Goal: Transaction & Acquisition: Purchase product/service

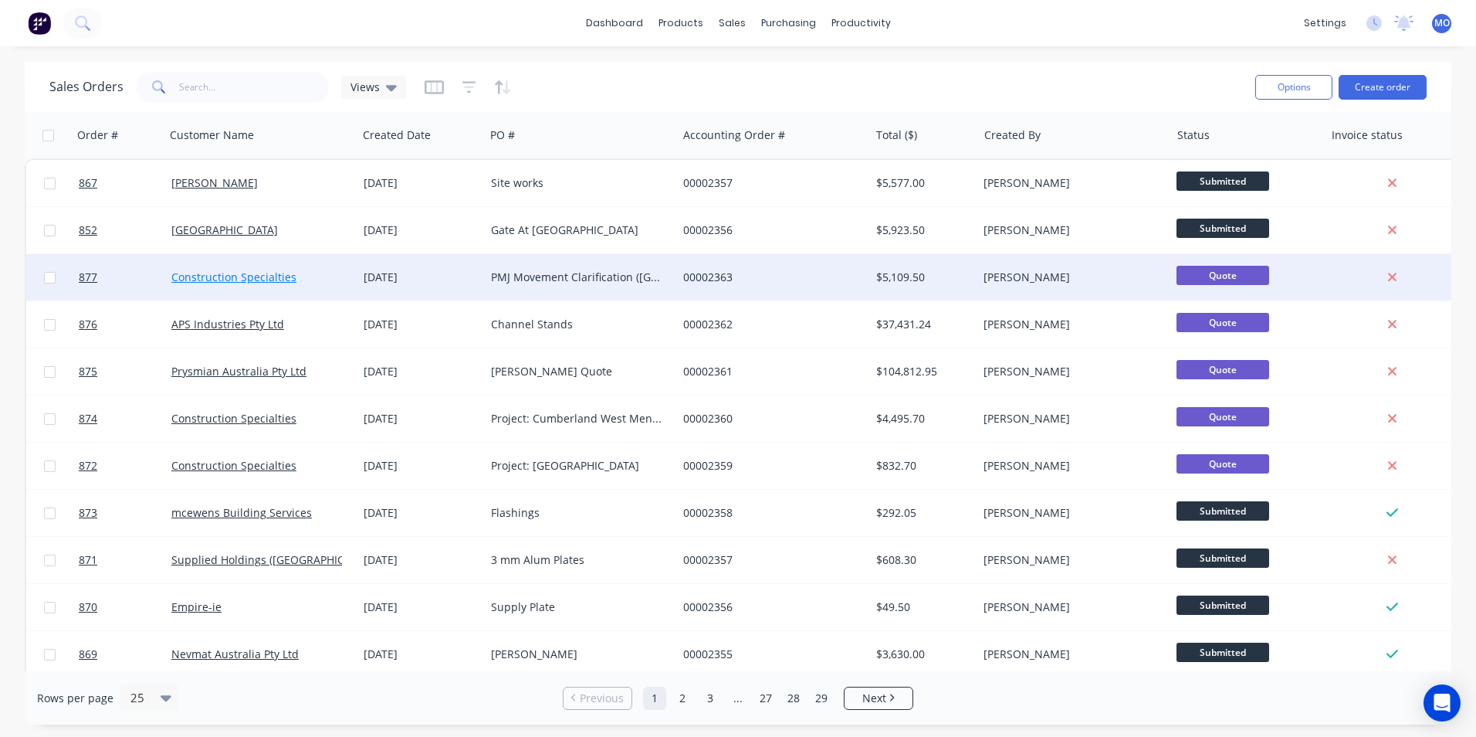
click at [173, 272] on link "Construction Specialties" at bounding box center [233, 276] width 125 height 15
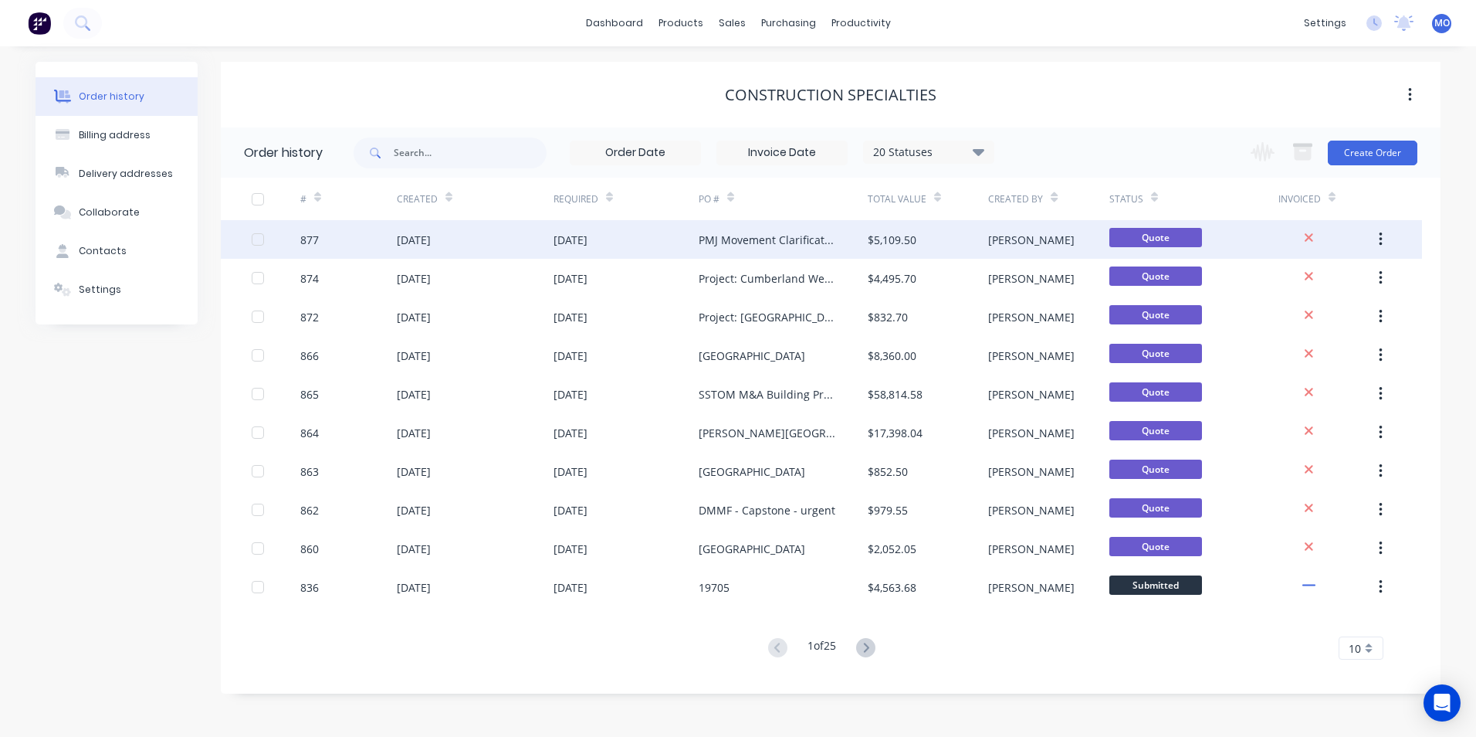
click at [418, 245] on div "[DATE]" at bounding box center [414, 240] width 34 height 16
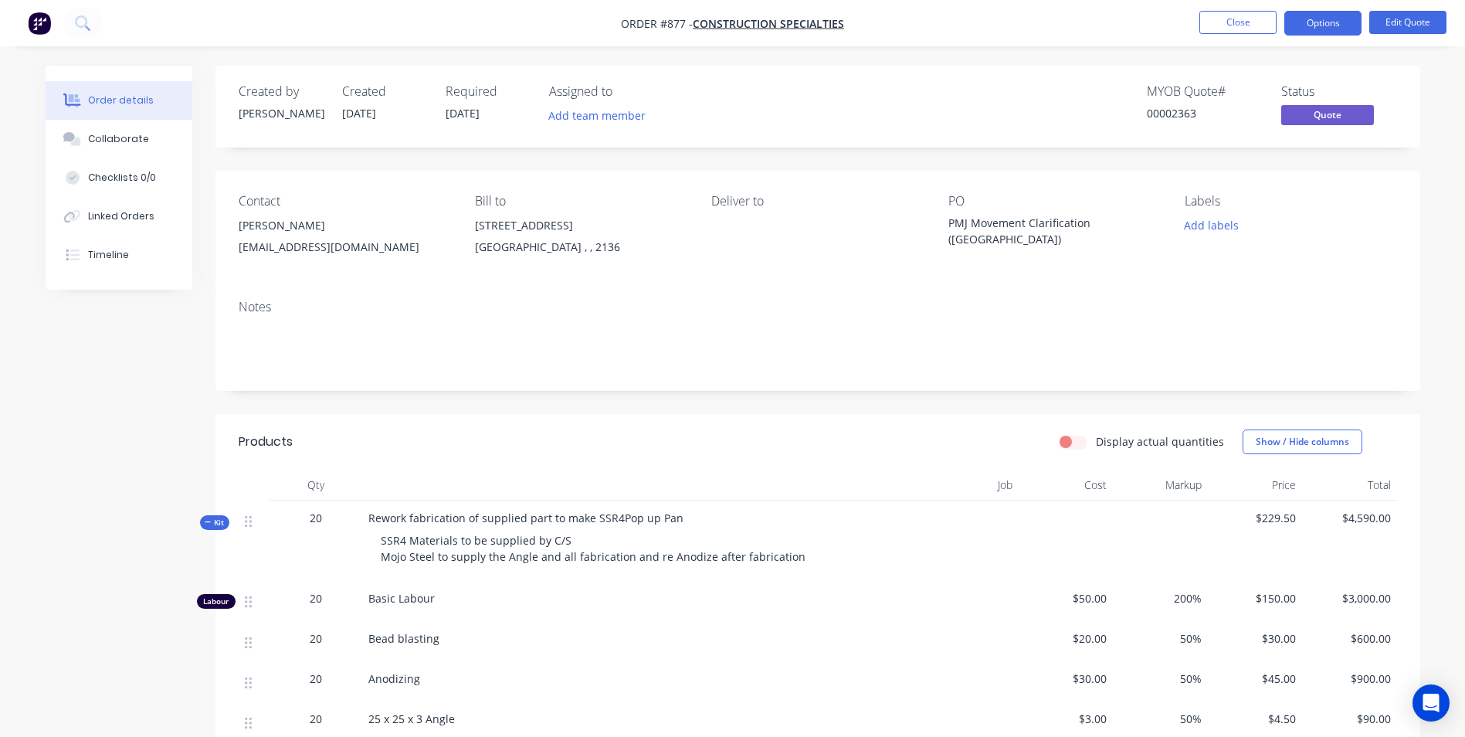
click at [1058, 238] on div "PMJ Movement Clarification (Shoalhaven Hospital)" at bounding box center [1044, 231] width 193 height 32
click at [1407, 17] on button "Edit Quote" at bounding box center [1407, 22] width 77 height 23
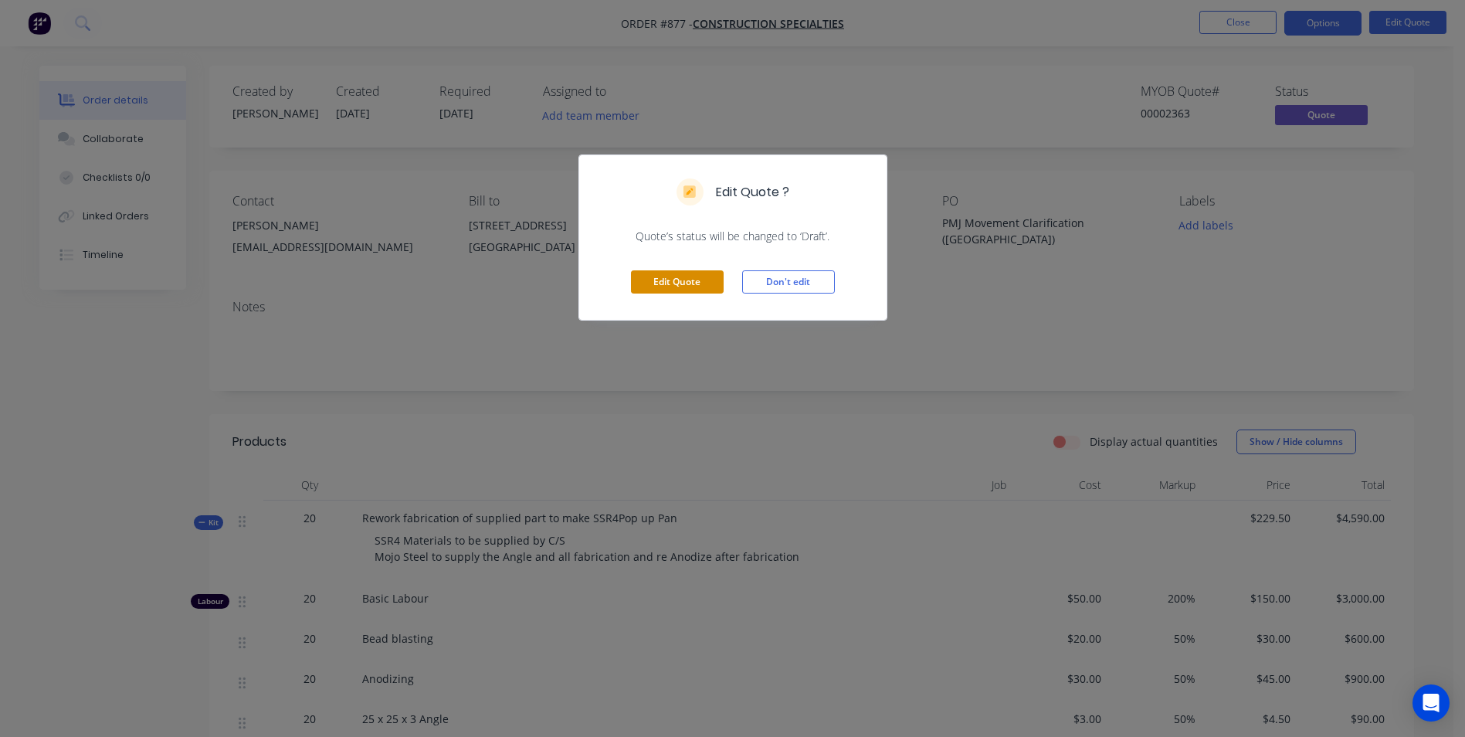
click at [663, 286] on button "Edit Quote" at bounding box center [677, 281] width 93 height 23
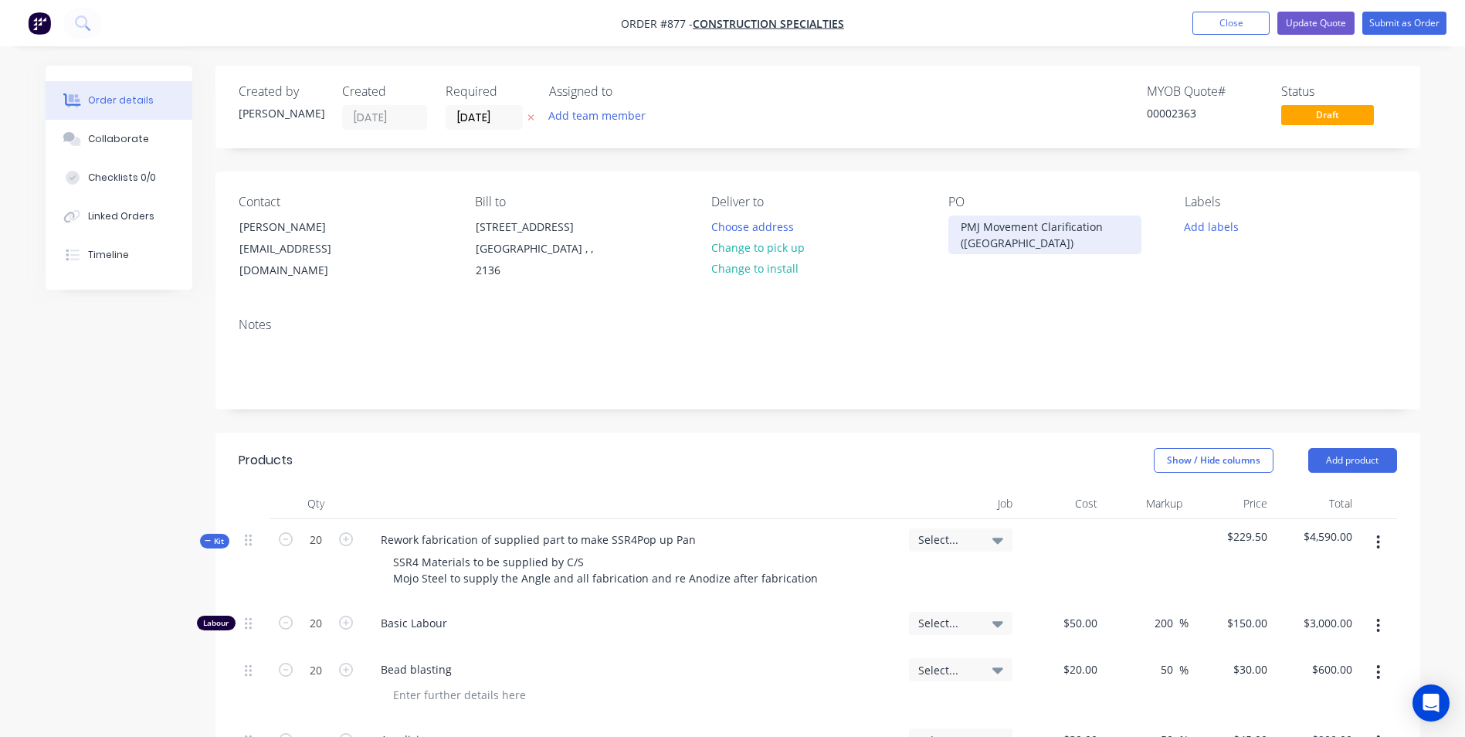
click at [1080, 238] on div "PMJ Movement Clarification (Shoalhaven Hospital)" at bounding box center [1044, 234] width 193 height 39
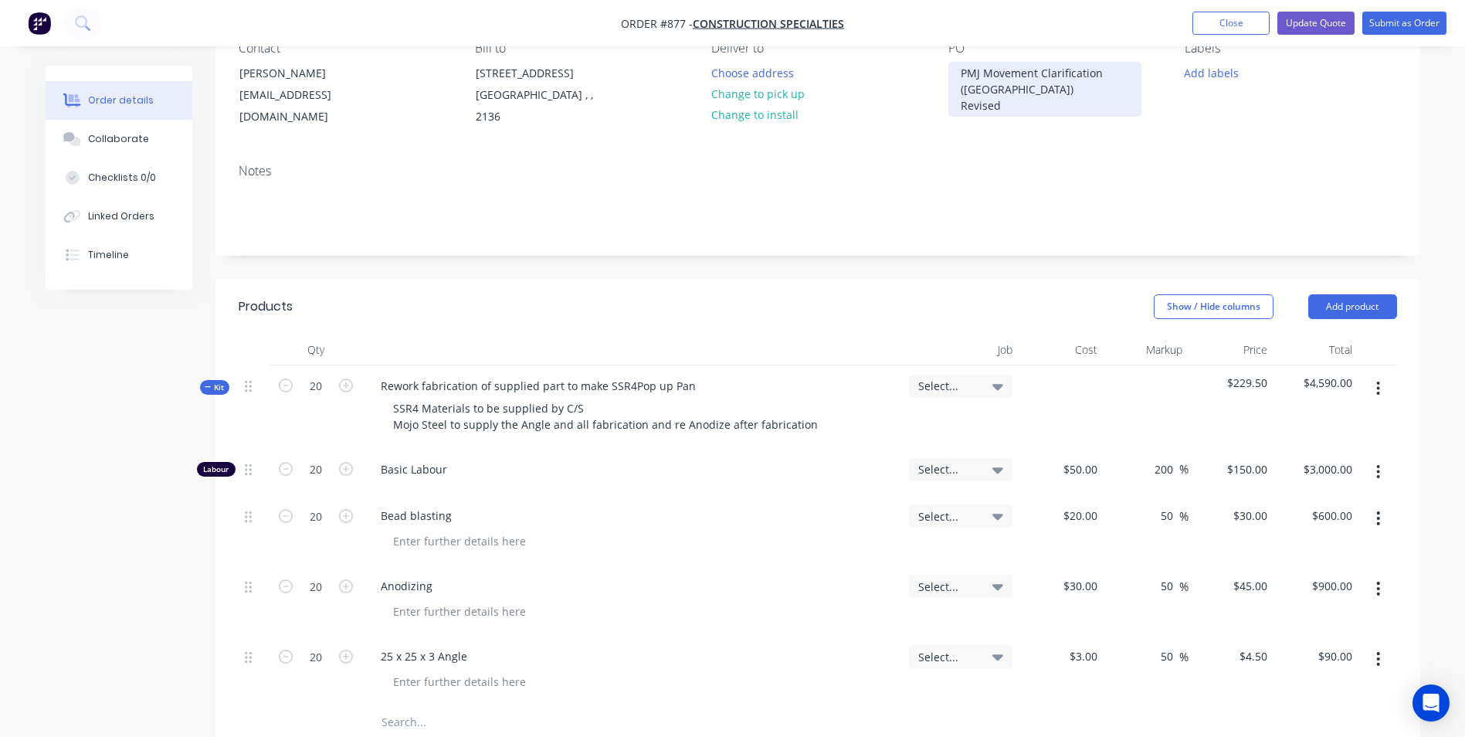
scroll to position [154, 0]
click at [1340, 307] on button "Add product" at bounding box center [1352, 305] width 89 height 25
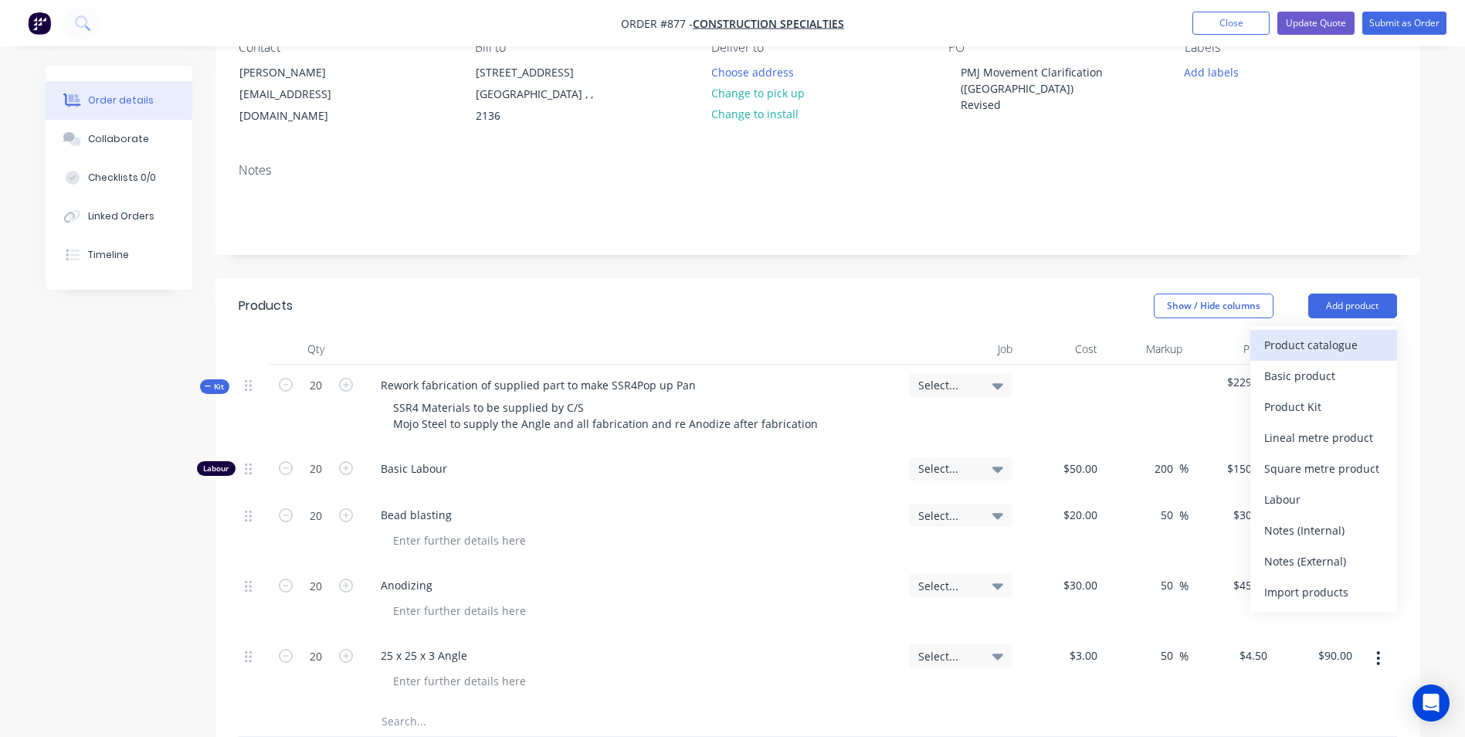
click at [1292, 344] on div "Product catalogue" at bounding box center [1323, 345] width 119 height 22
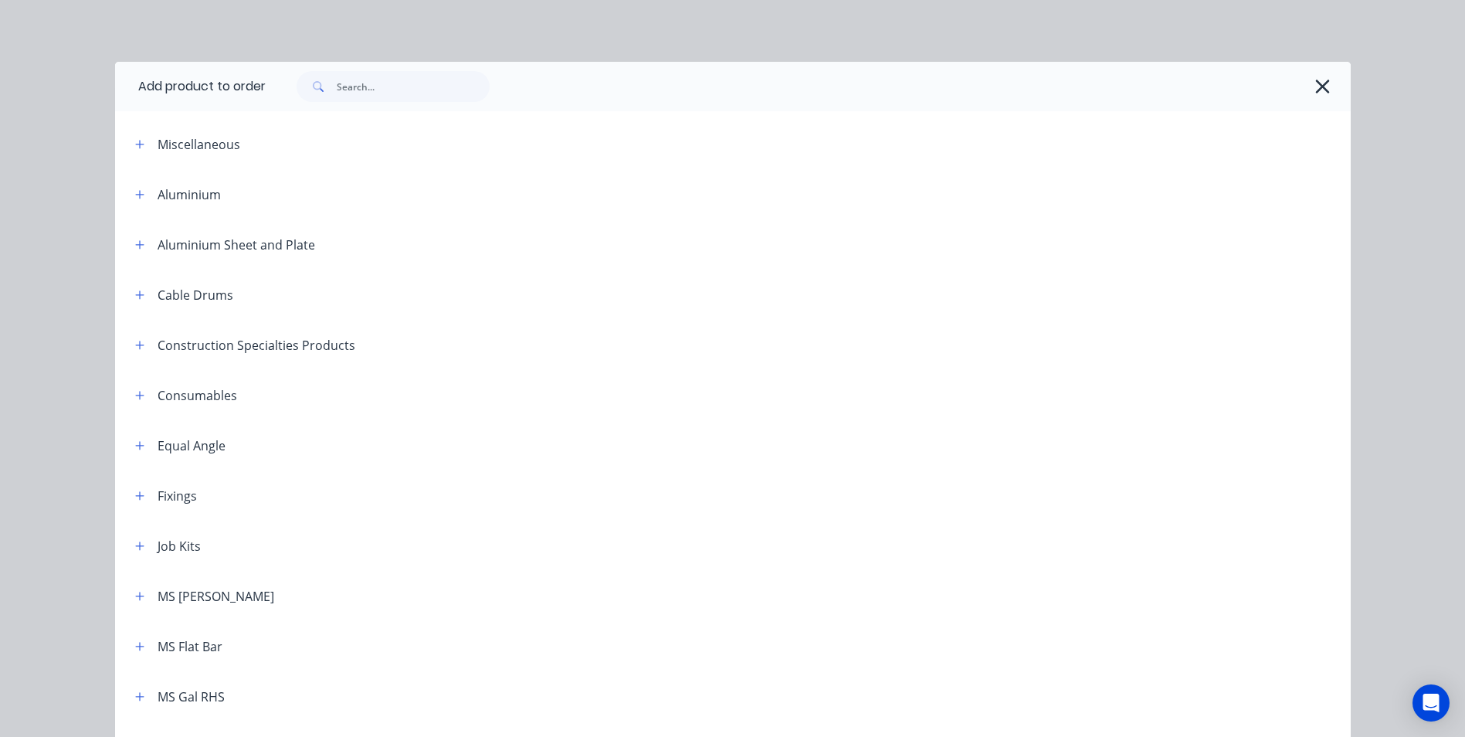
click at [144, 137] on div "Miscellaneous" at bounding box center [254, 143] width 262 height 19
drag, startPoint x: 130, startPoint y: 140, endPoint x: 144, endPoint y: 166, distance: 29.7
click at [135, 139] on icon "button" at bounding box center [139, 144] width 9 height 11
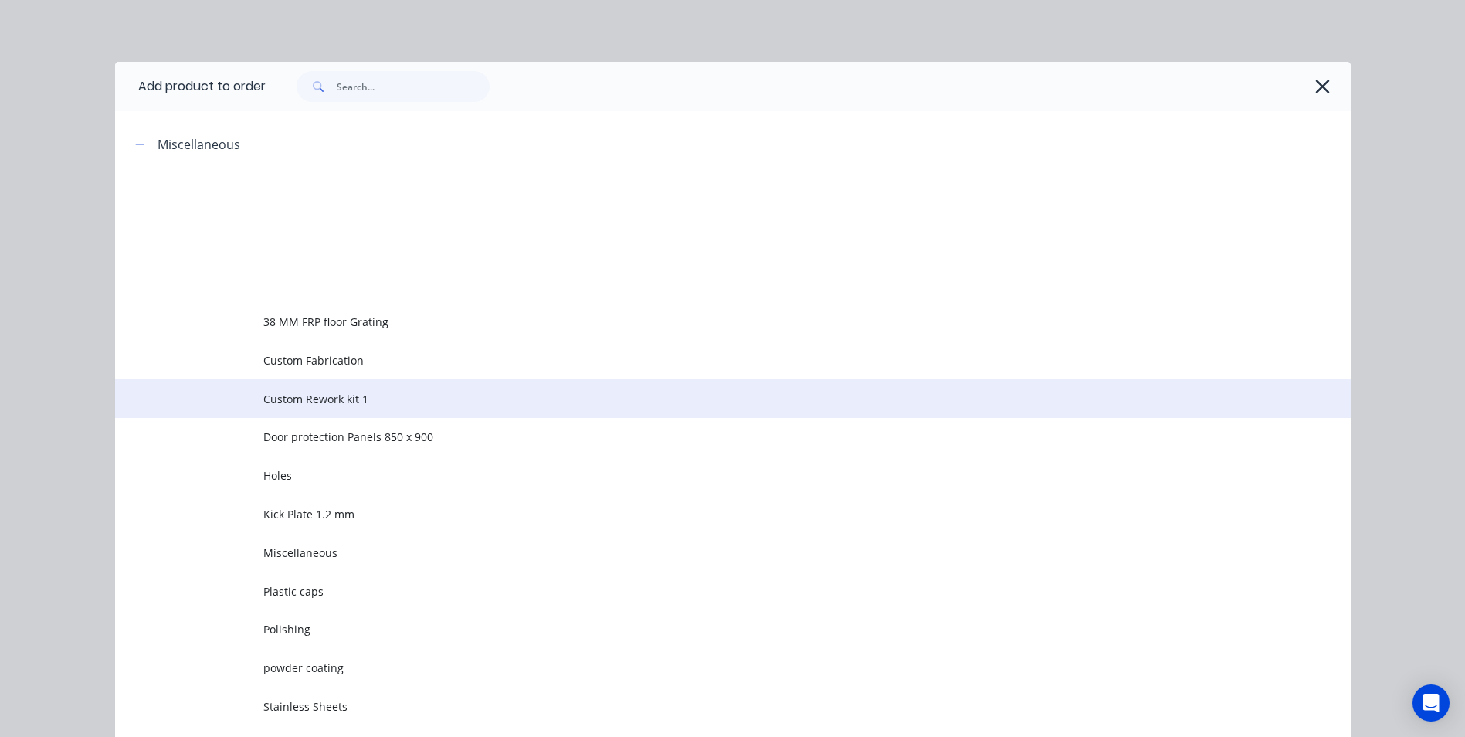
click at [290, 391] on span "Custom Rework kit 1" at bounding box center [697, 399] width 869 height 16
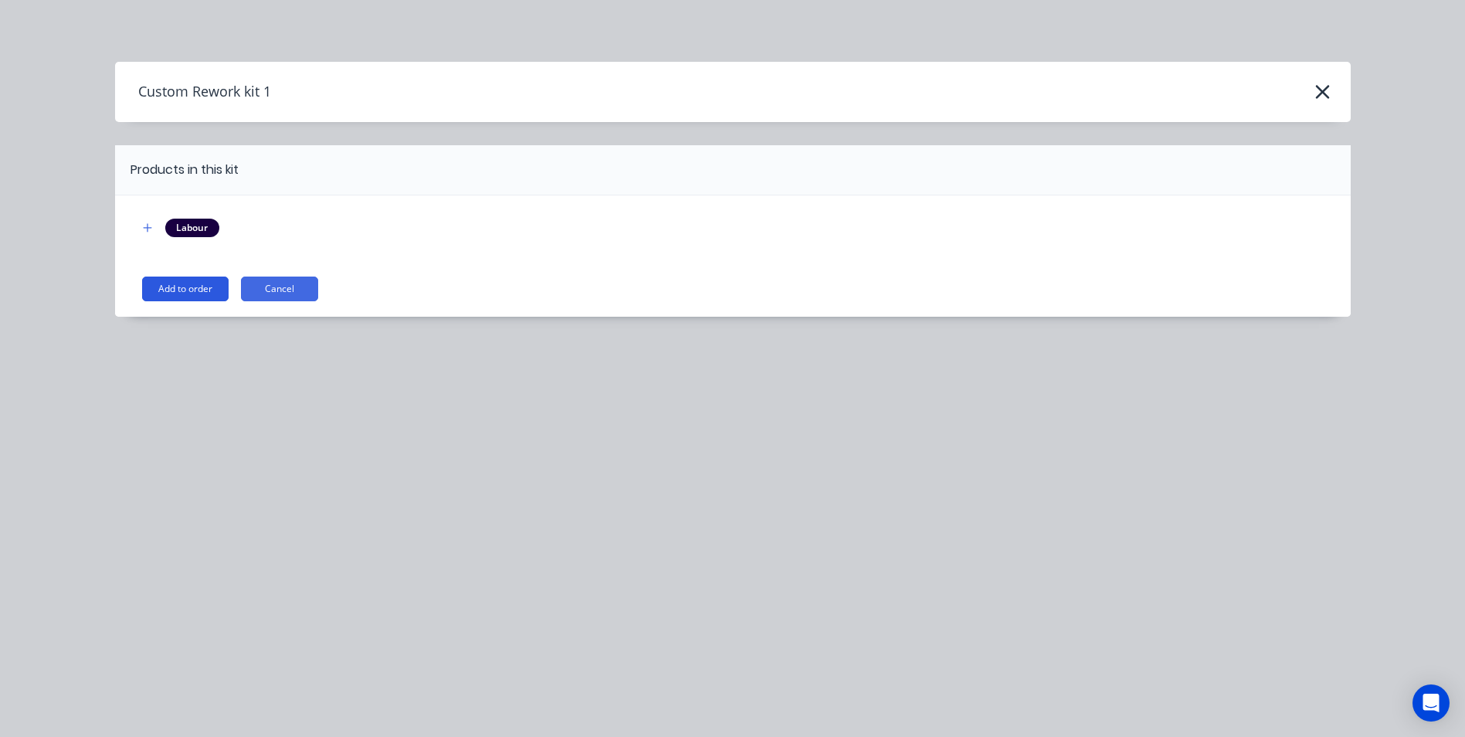
click at [195, 279] on button "Add to order" at bounding box center [185, 288] width 86 height 25
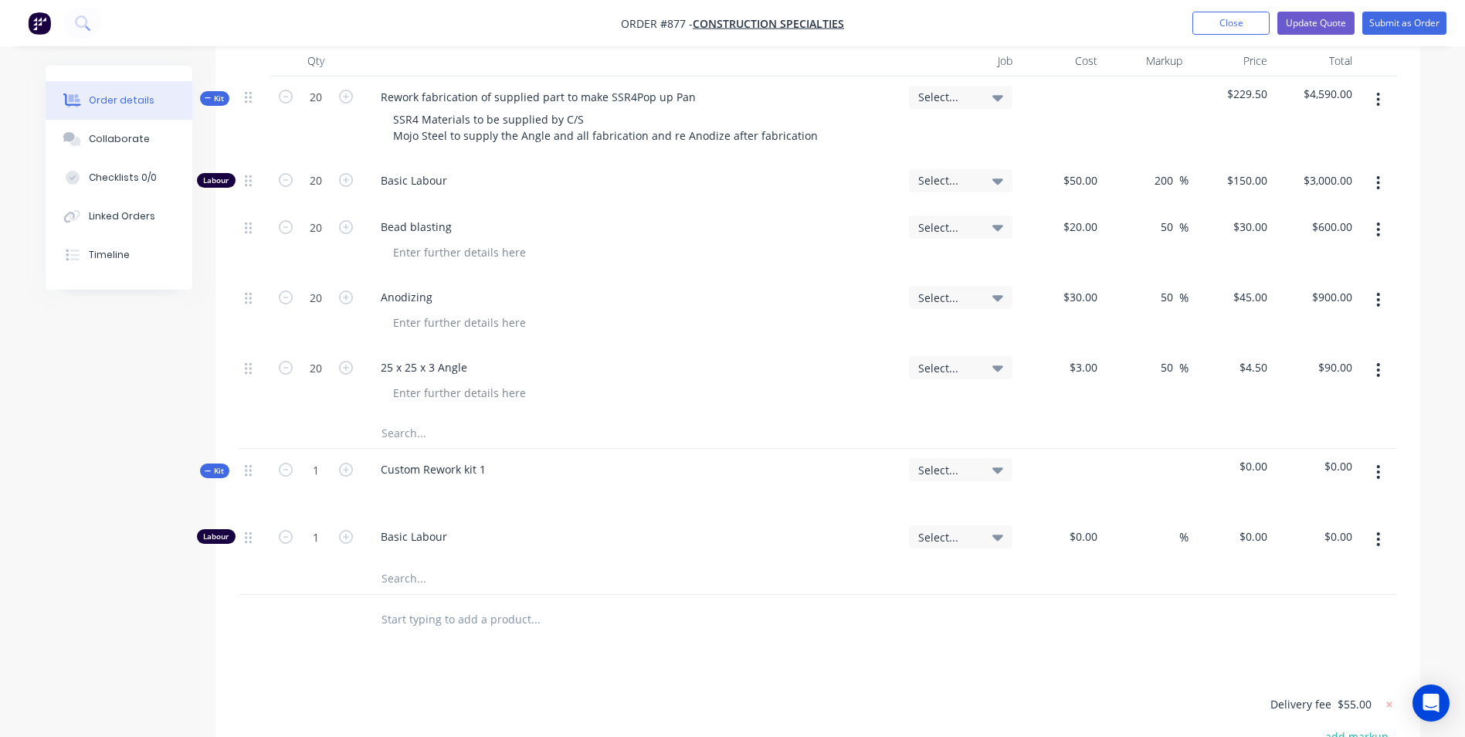
scroll to position [463, 0]
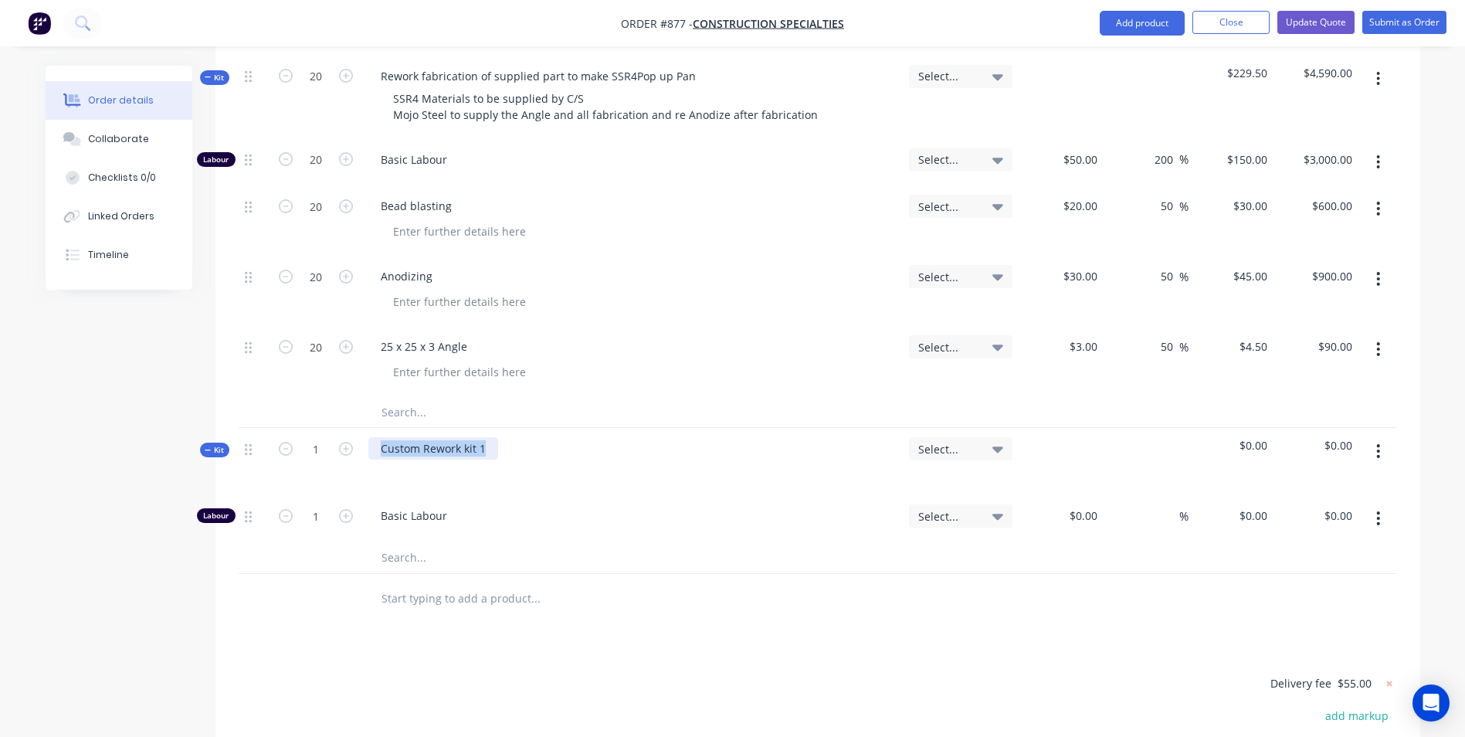
drag, startPoint x: 495, startPoint y: 441, endPoint x: 358, endPoint y: 470, distance: 139.8
click at [358, 470] on div "Kit 1 Custom Rework kit 1 Select... $0.00 $0.00" at bounding box center [818, 461] width 1158 height 67
click at [574, 443] on div "Supply 20 x extra Aluminium Angles asper drawings" at bounding box center [544, 448] width 352 height 22
click at [397, 469] on div at bounding box center [393, 470] width 25 height 22
type input "0.1"
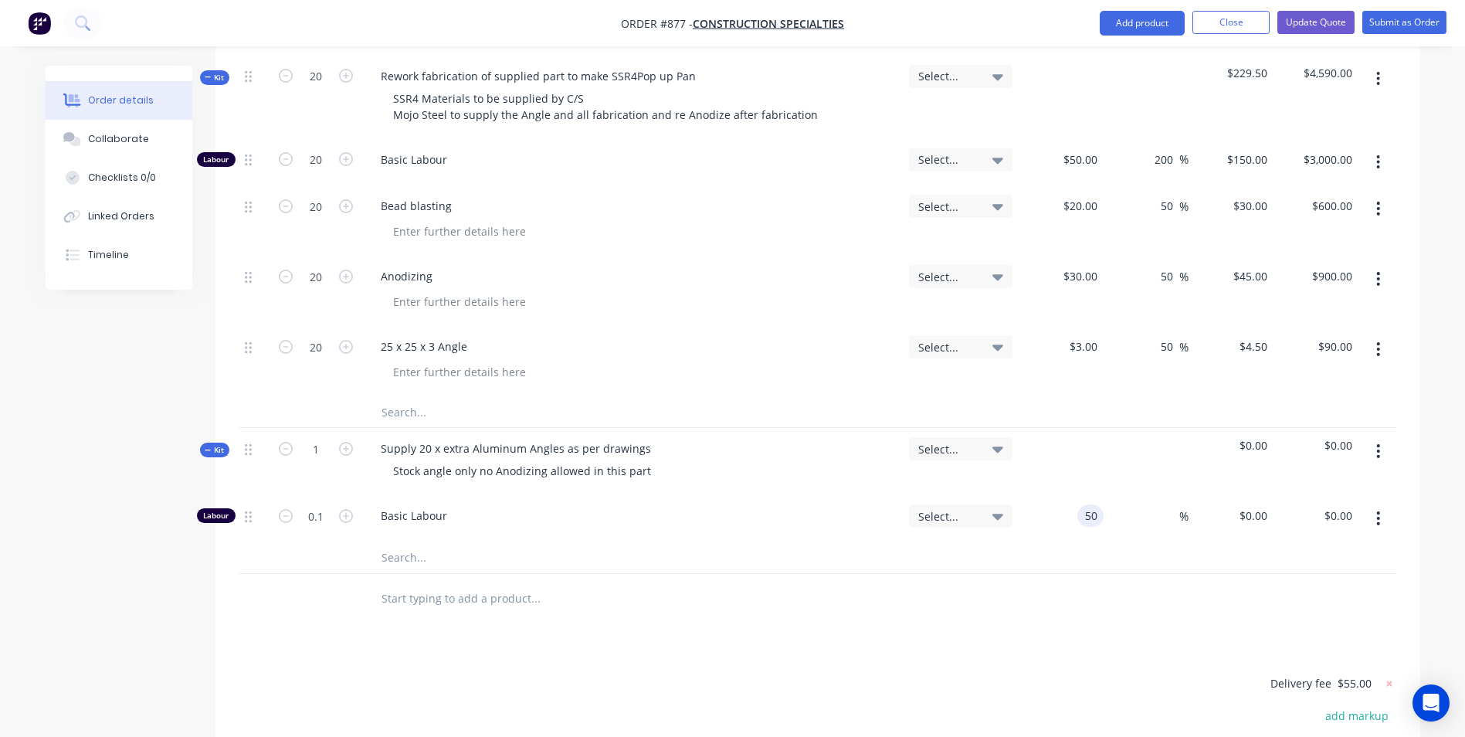
type input "$50.00"
type input "$5.00"
type input "150"
type input "5.00"
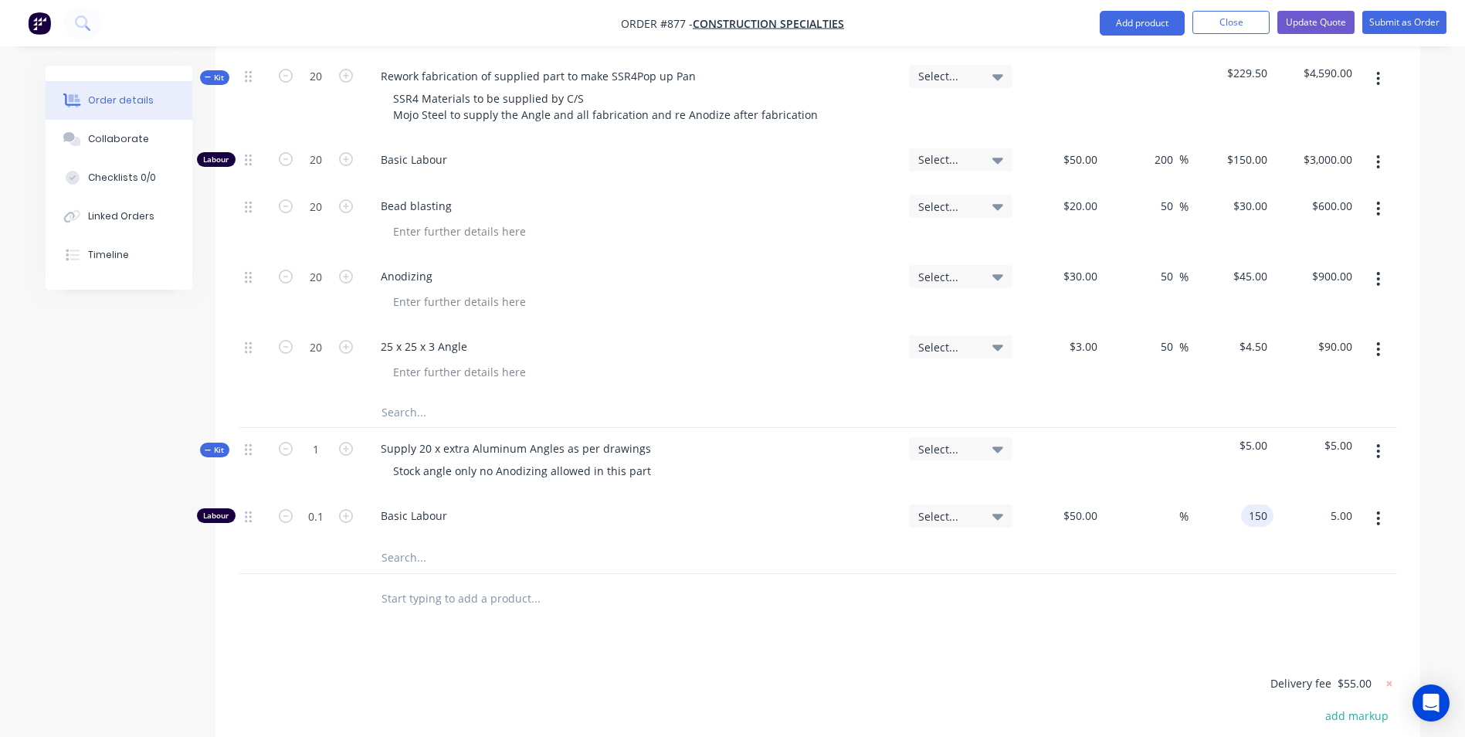
type input "200"
type input "$150.00"
click at [1379, 437] on button "button" at bounding box center [1378, 451] width 36 height 28
type input "$15.00"
click at [1311, 475] on div "Add product to kit Add sub kit to kit Duplicate Delete" at bounding box center [1323, 537] width 147 height 131
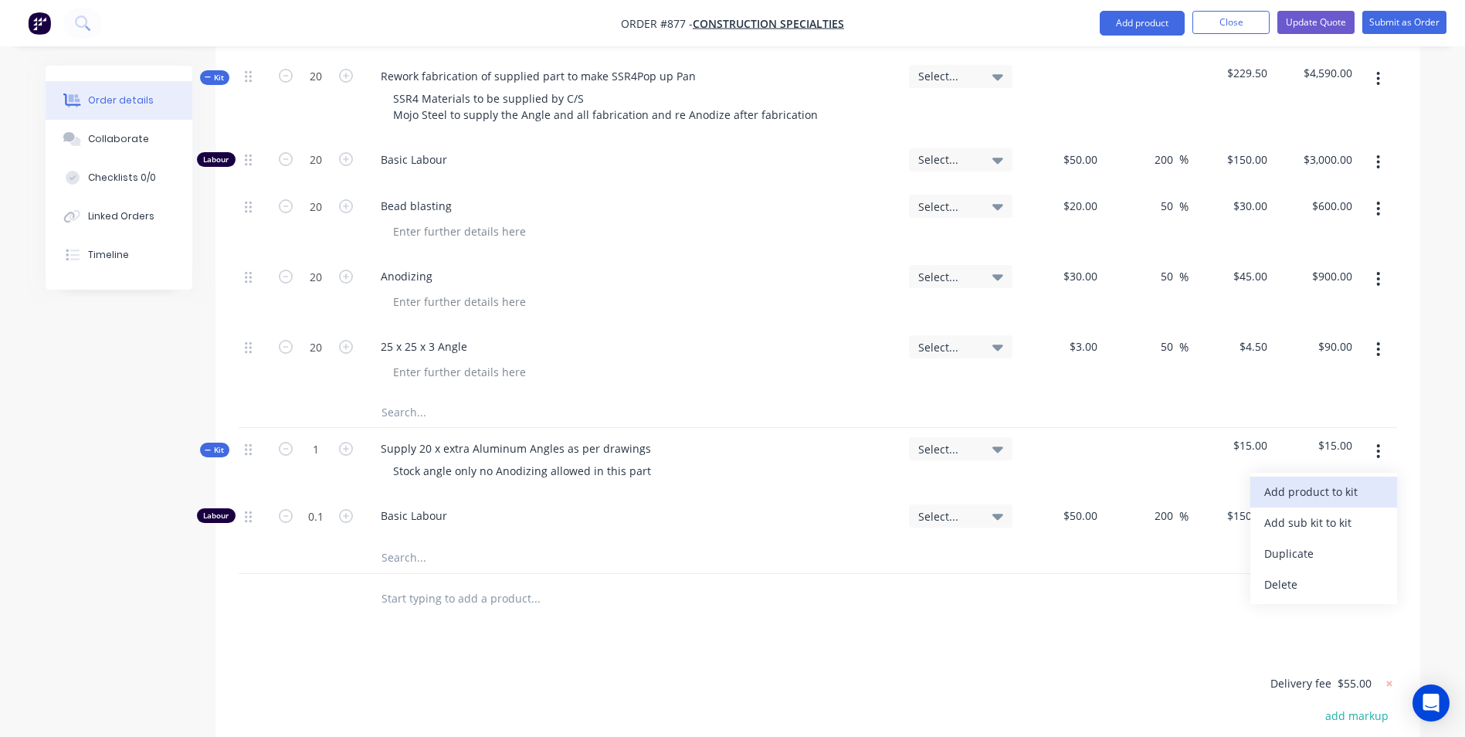
click at [1302, 482] on div "Add product to kit" at bounding box center [1323, 491] width 119 height 22
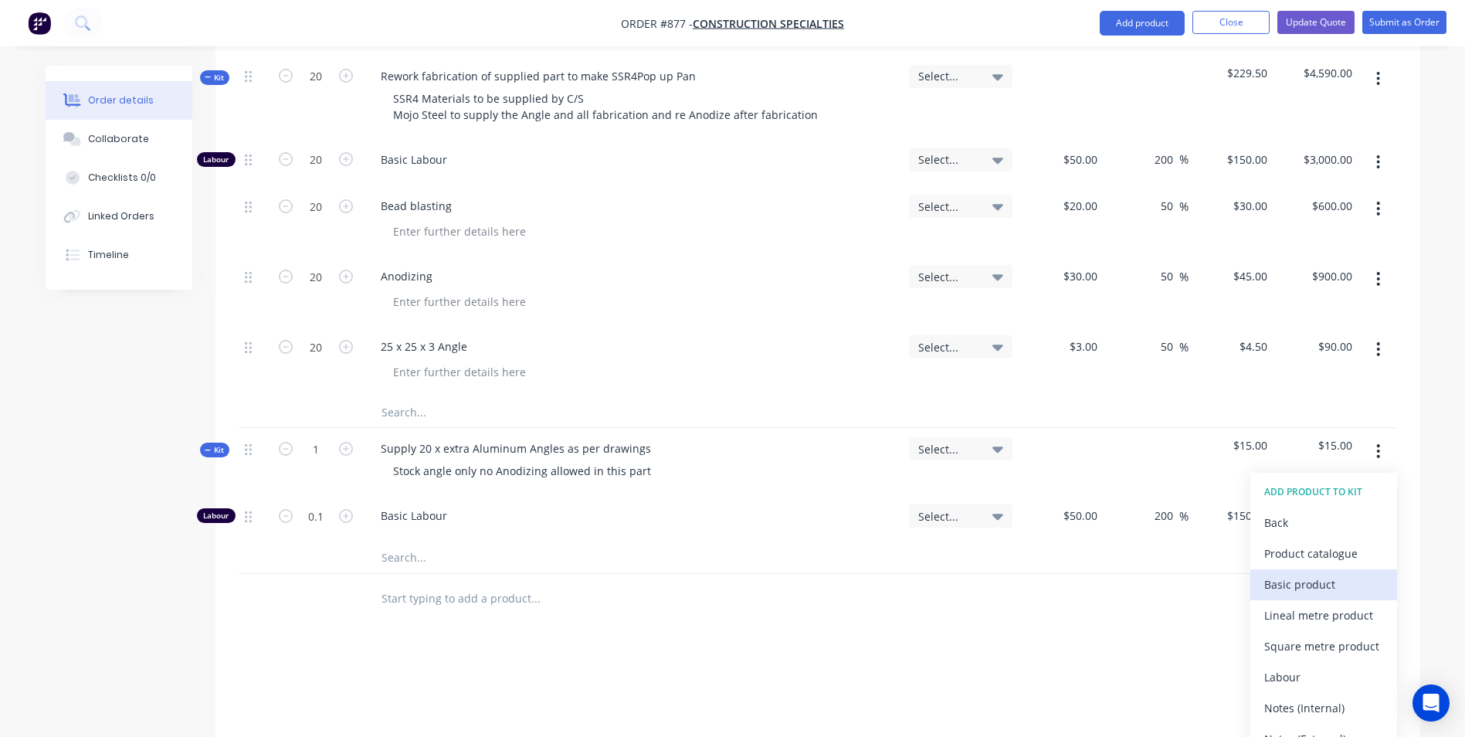
click at [1287, 569] on button "Basic product" at bounding box center [1323, 584] width 147 height 31
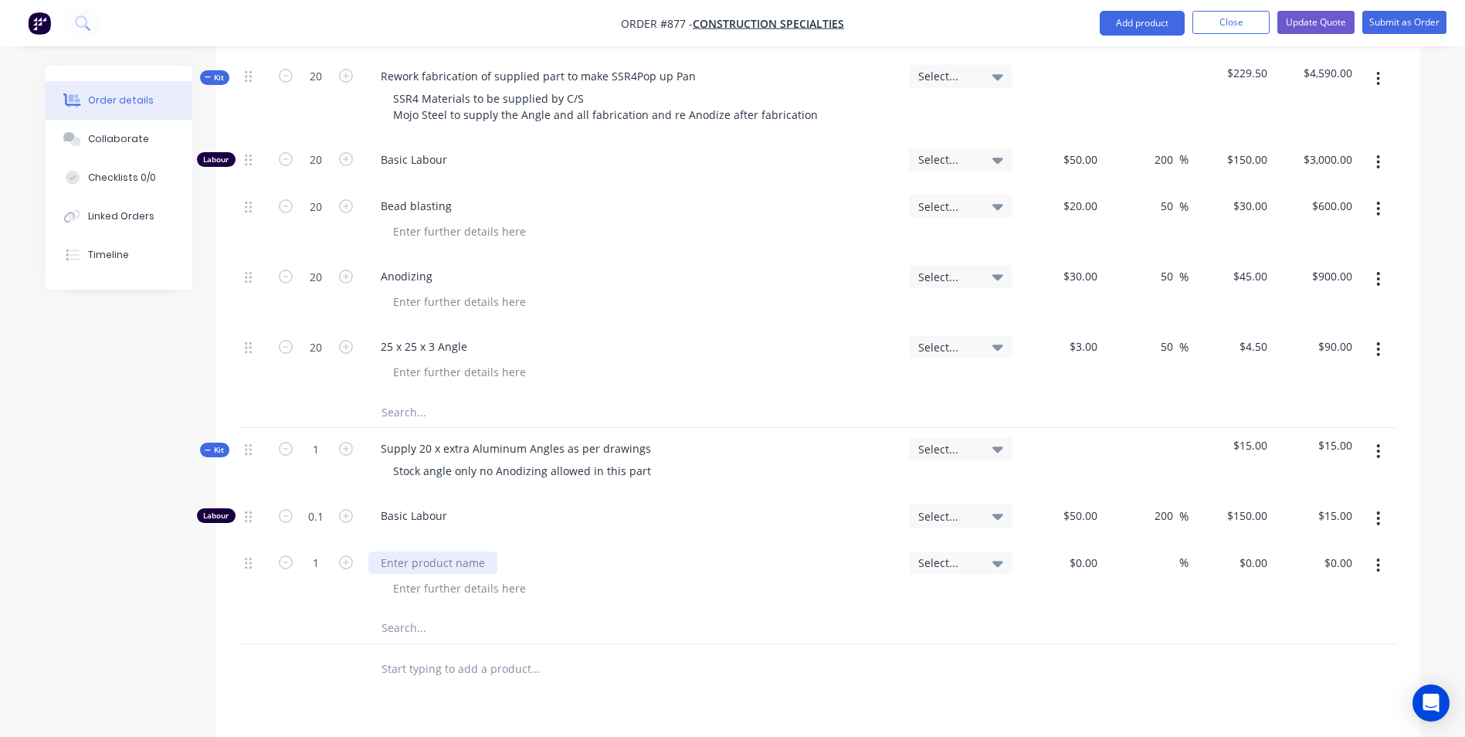
click at [435, 563] on div at bounding box center [432, 562] width 129 height 22
type input "$3.00"
type input "50"
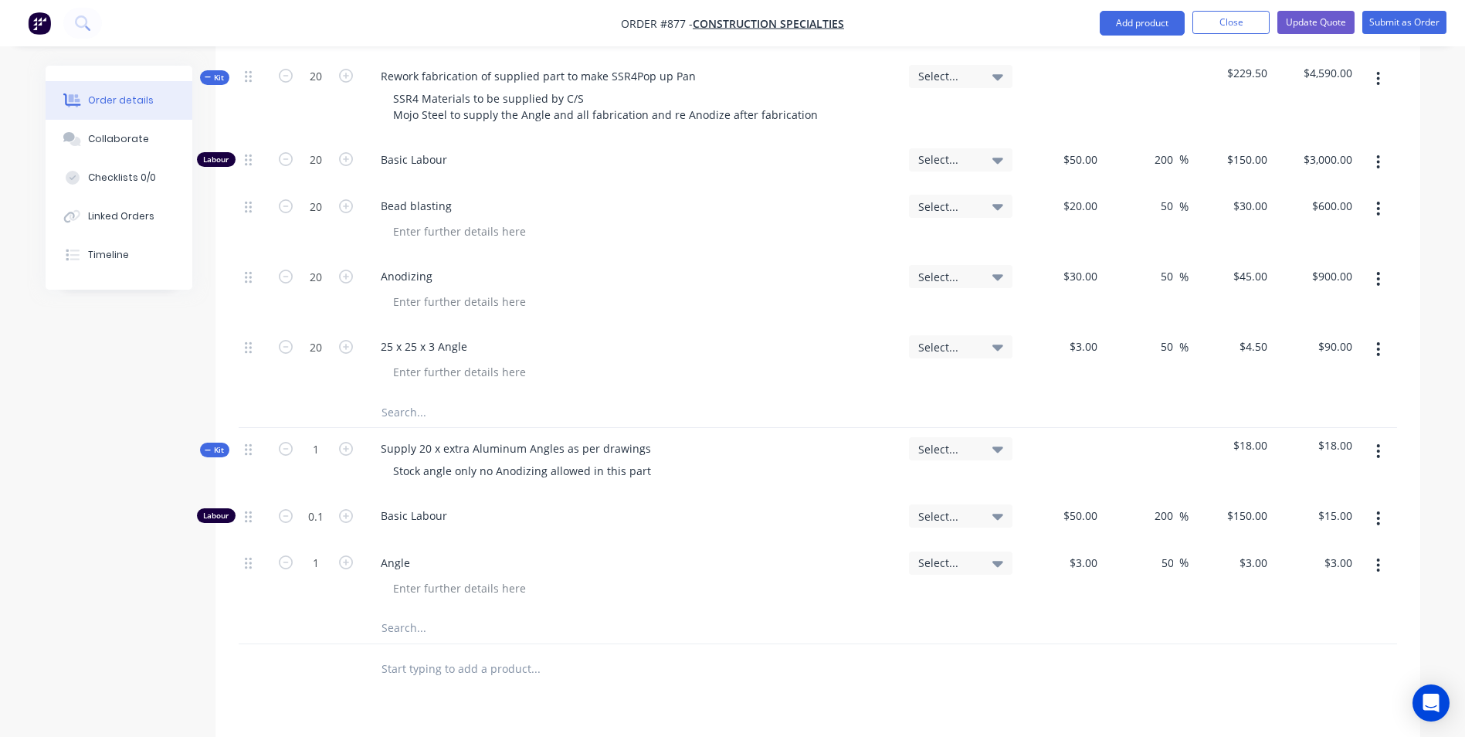
type input "4.5"
type input "$4.50"
type input "20"
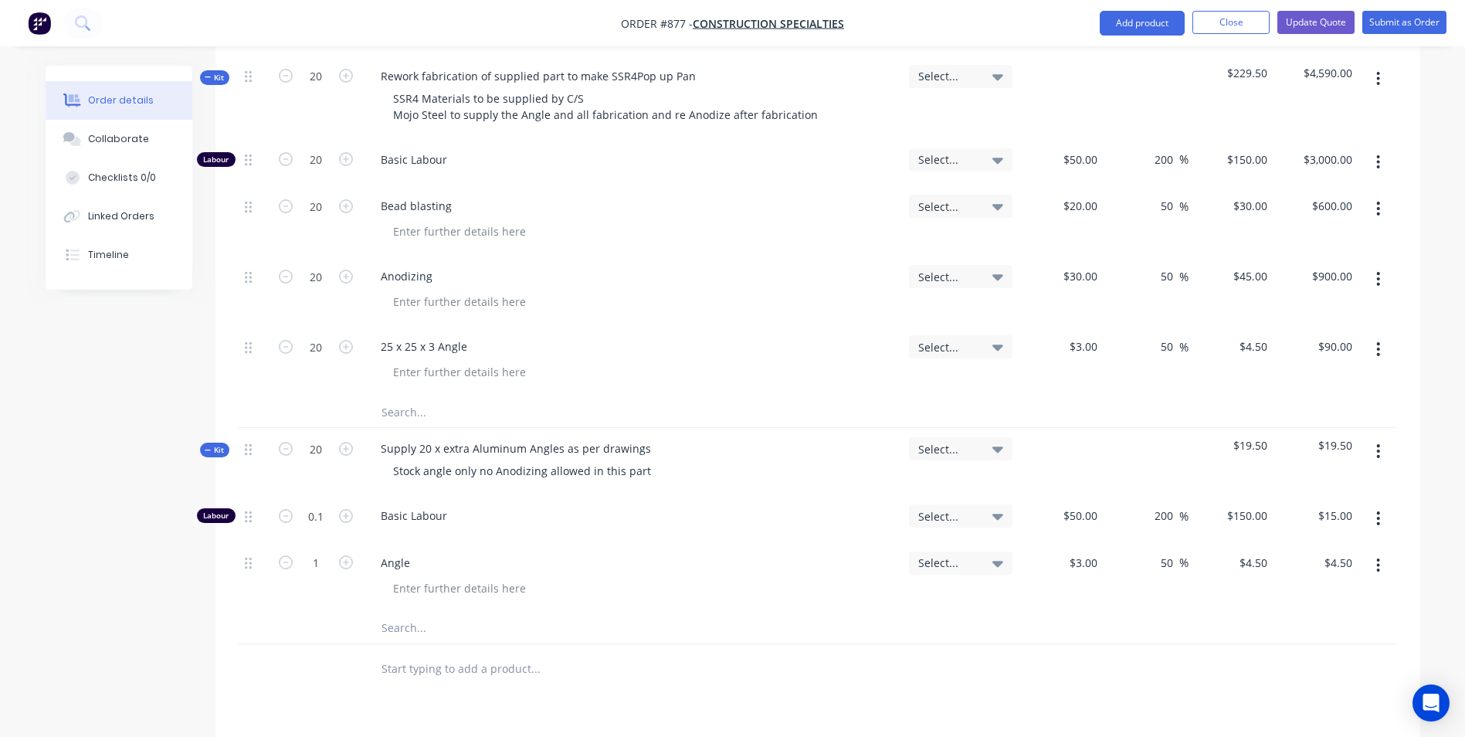
type input "2"
type input "$300.00"
type input "20"
type input "$90.00"
click at [1316, 22] on button "Update Quote" at bounding box center [1315, 22] width 77 height 23
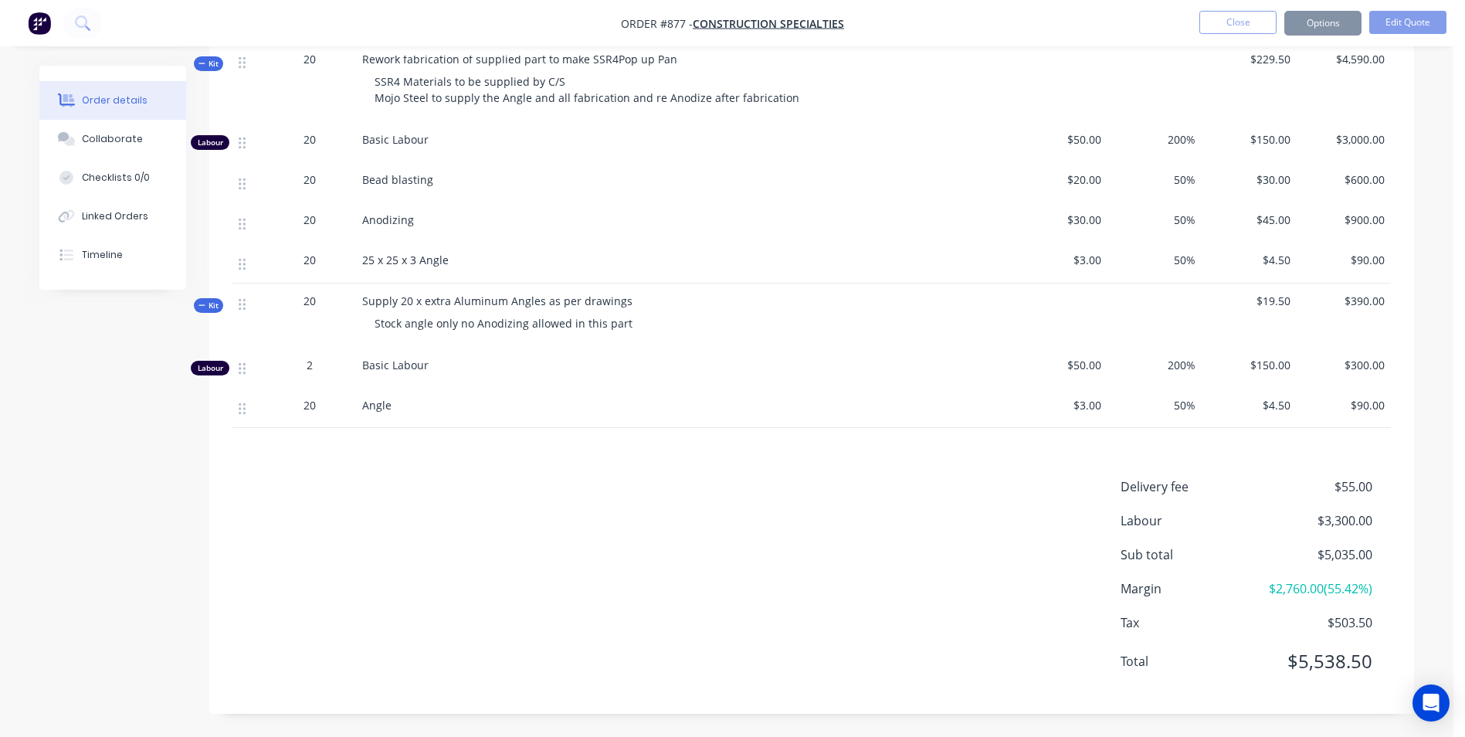
scroll to position [0, 0]
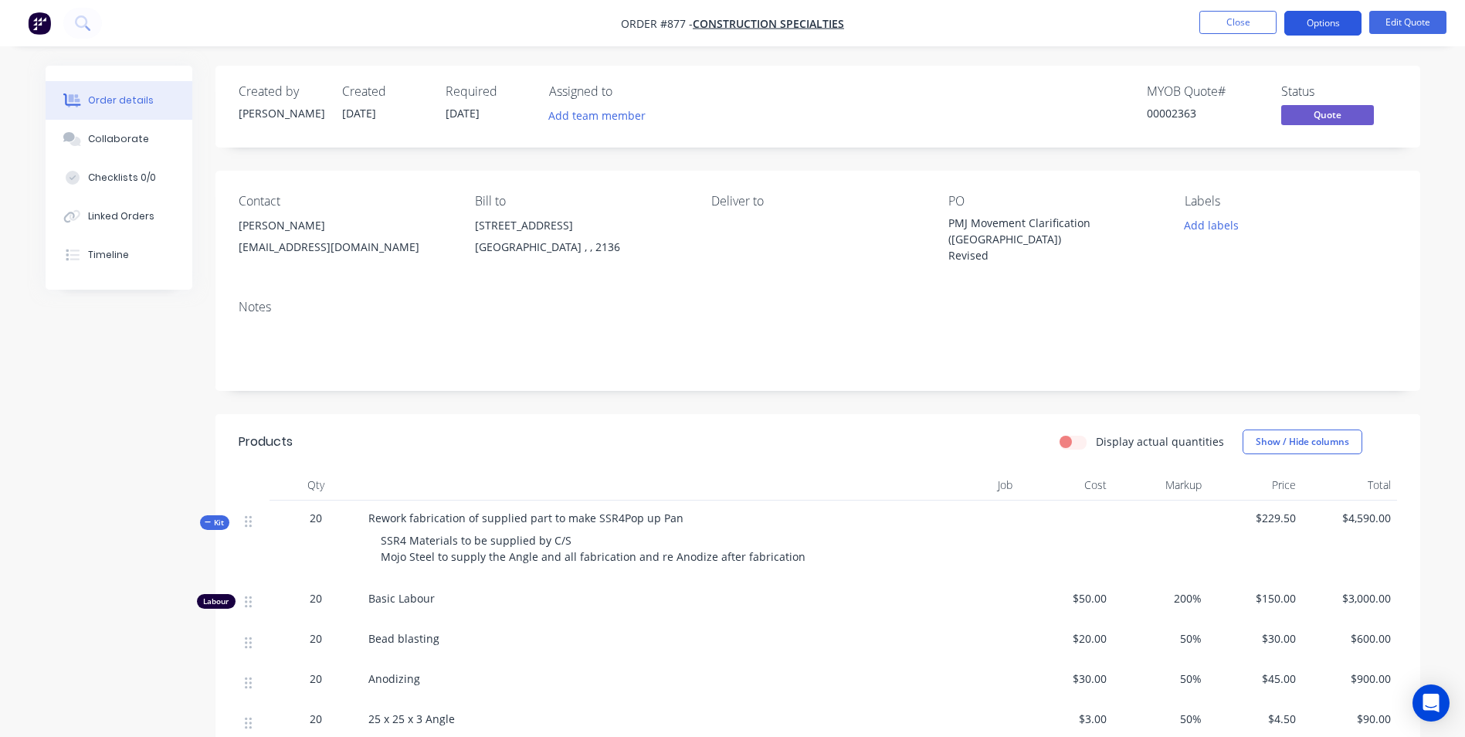
click at [1347, 25] on button "Options" at bounding box center [1322, 23] width 77 height 25
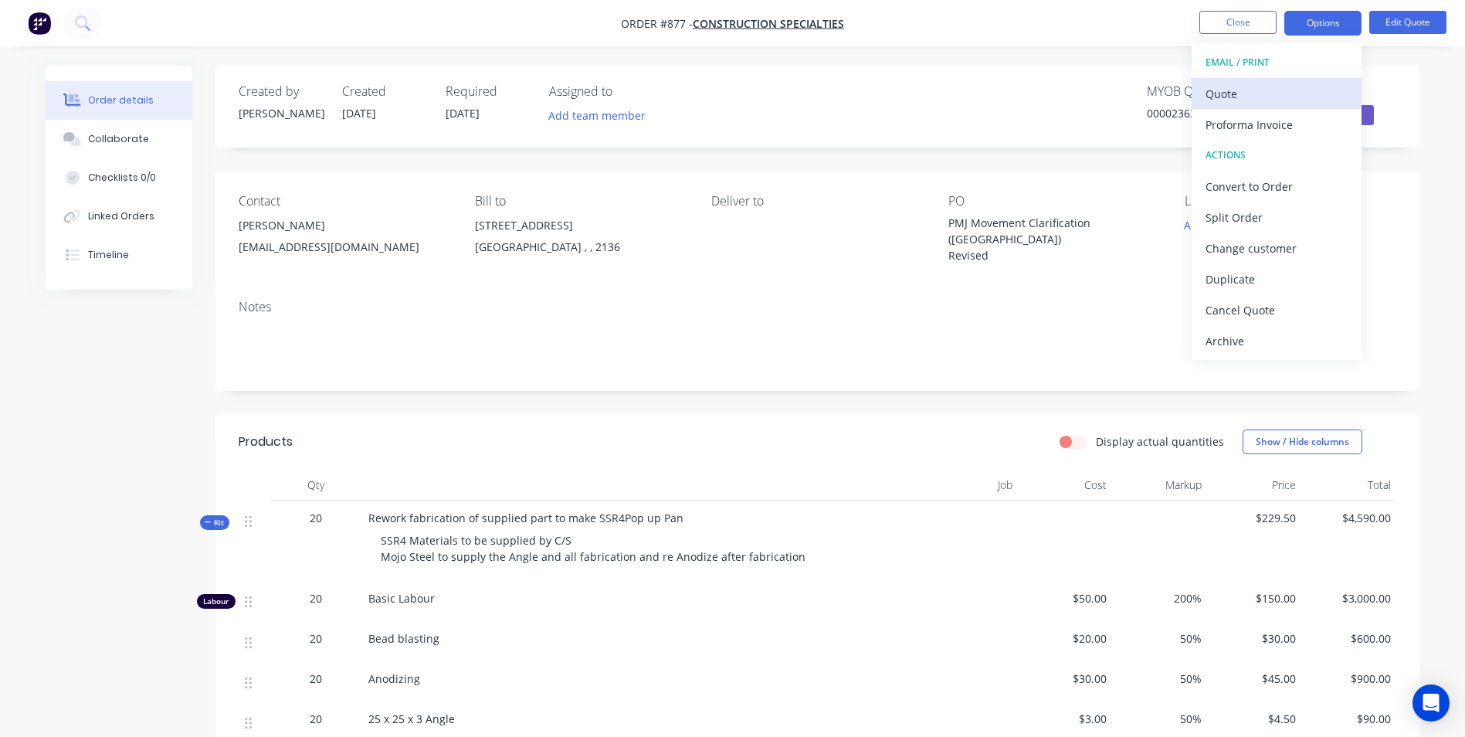
click at [1238, 78] on button "Quote" at bounding box center [1276, 93] width 170 height 31
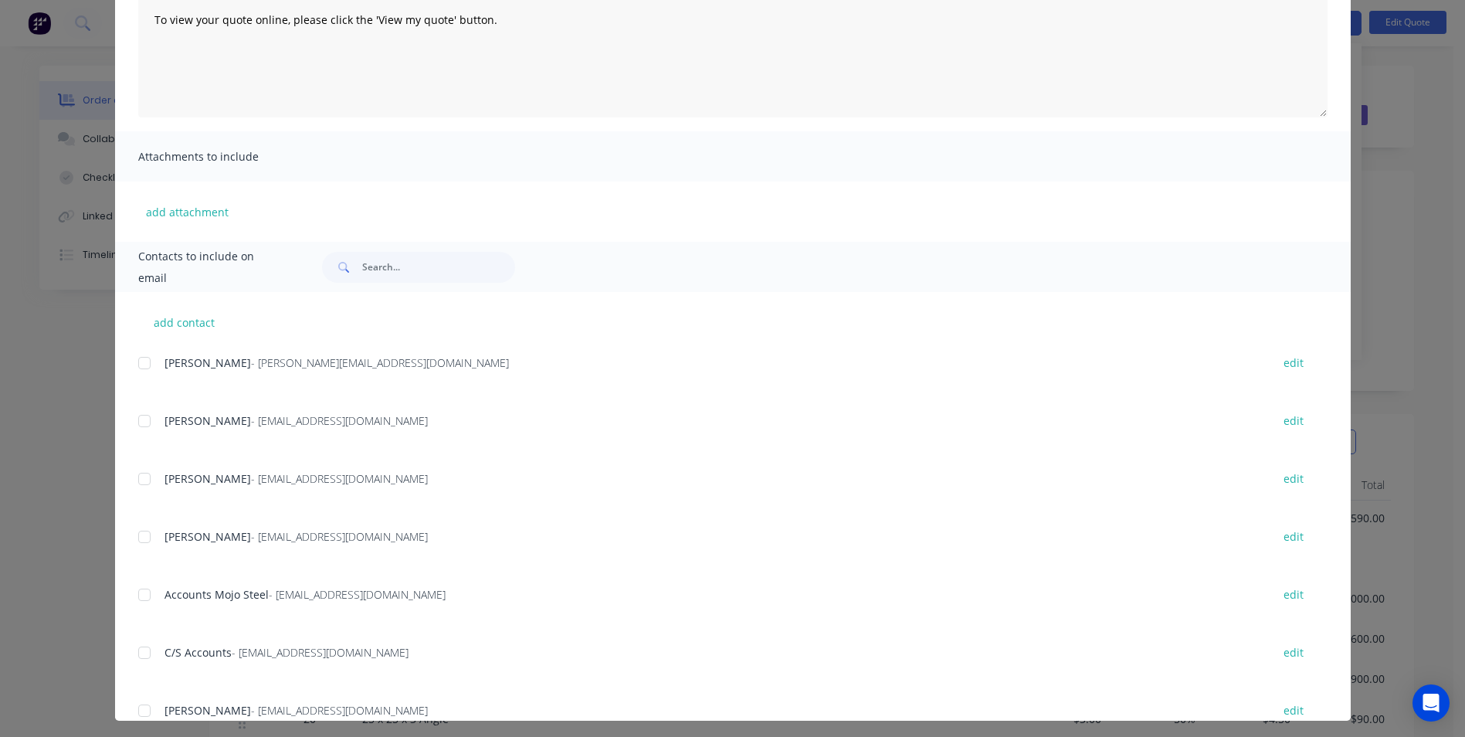
scroll to position [218, 0]
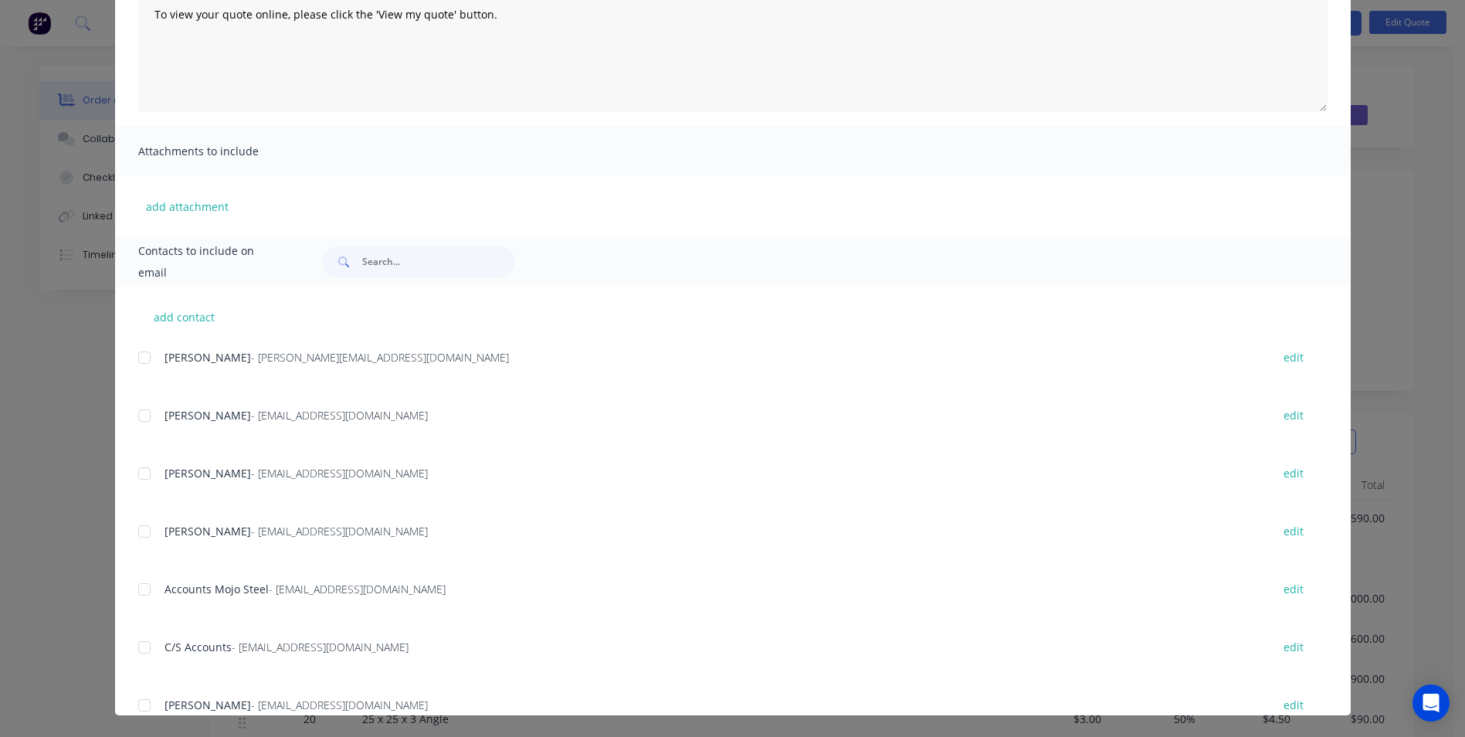
click at [134, 409] on div at bounding box center [144, 415] width 31 height 31
click at [136, 463] on div at bounding box center [144, 473] width 31 height 31
click at [141, 524] on div at bounding box center [144, 531] width 31 height 31
click at [141, 526] on div at bounding box center [144, 531] width 31 height 31
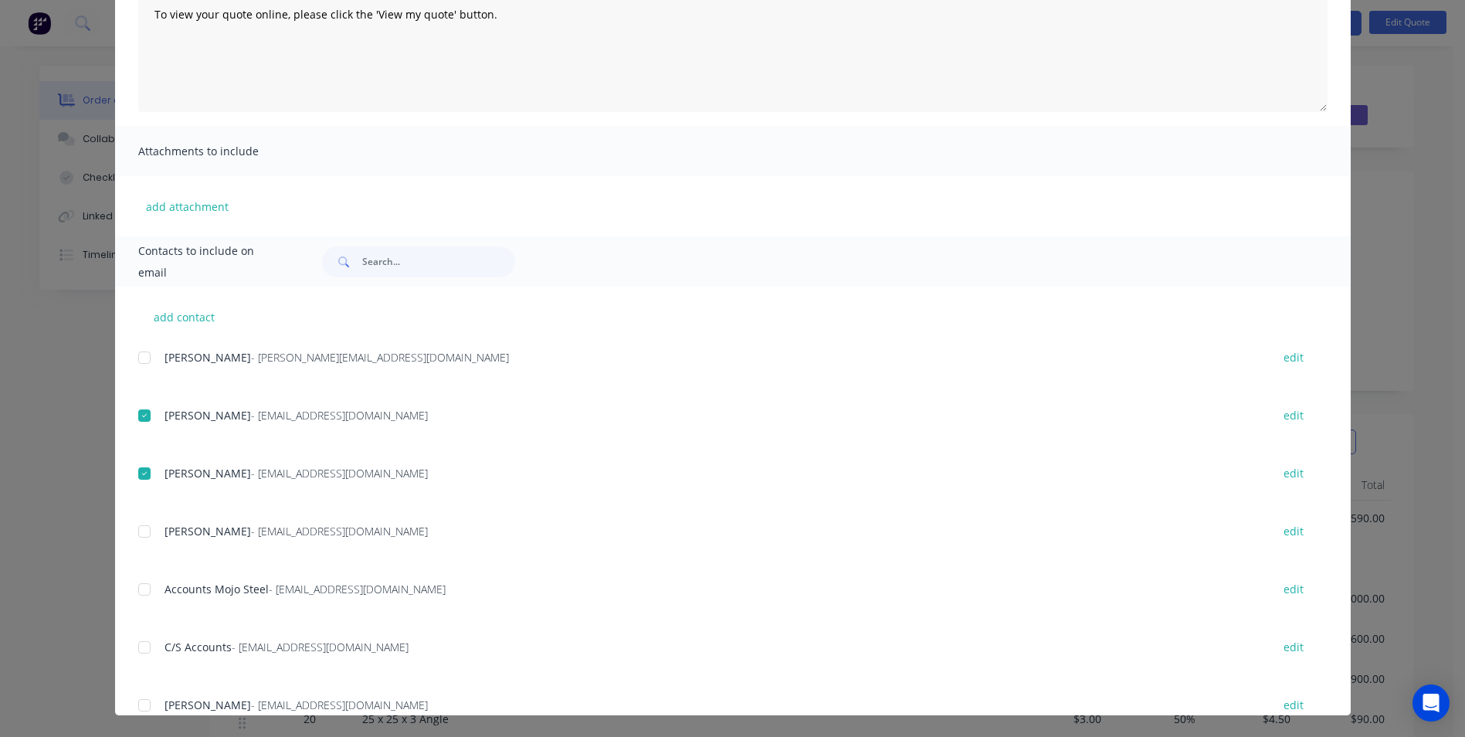
click at [141, 527] on div at bounding box center [144, 531] width 31 height 31
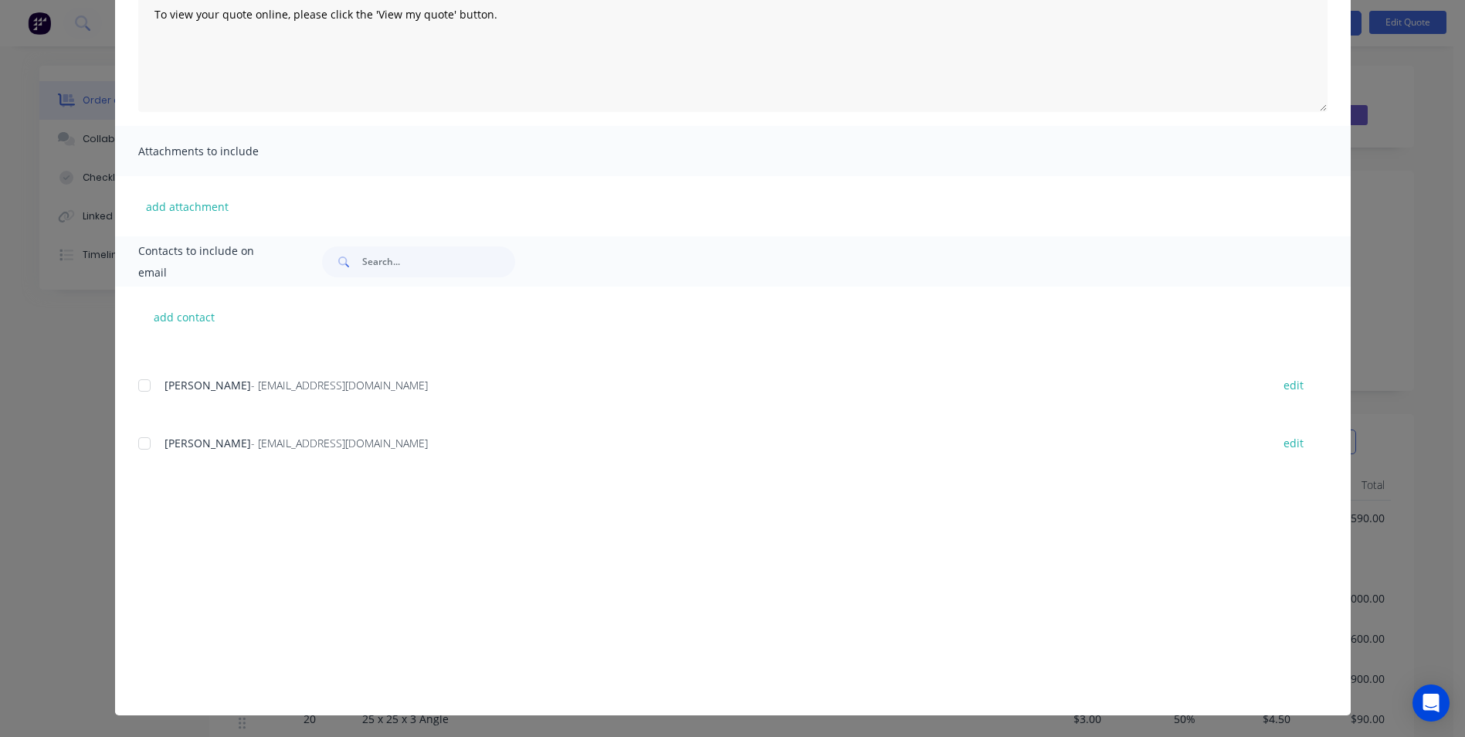
scroll to position [558, 0]
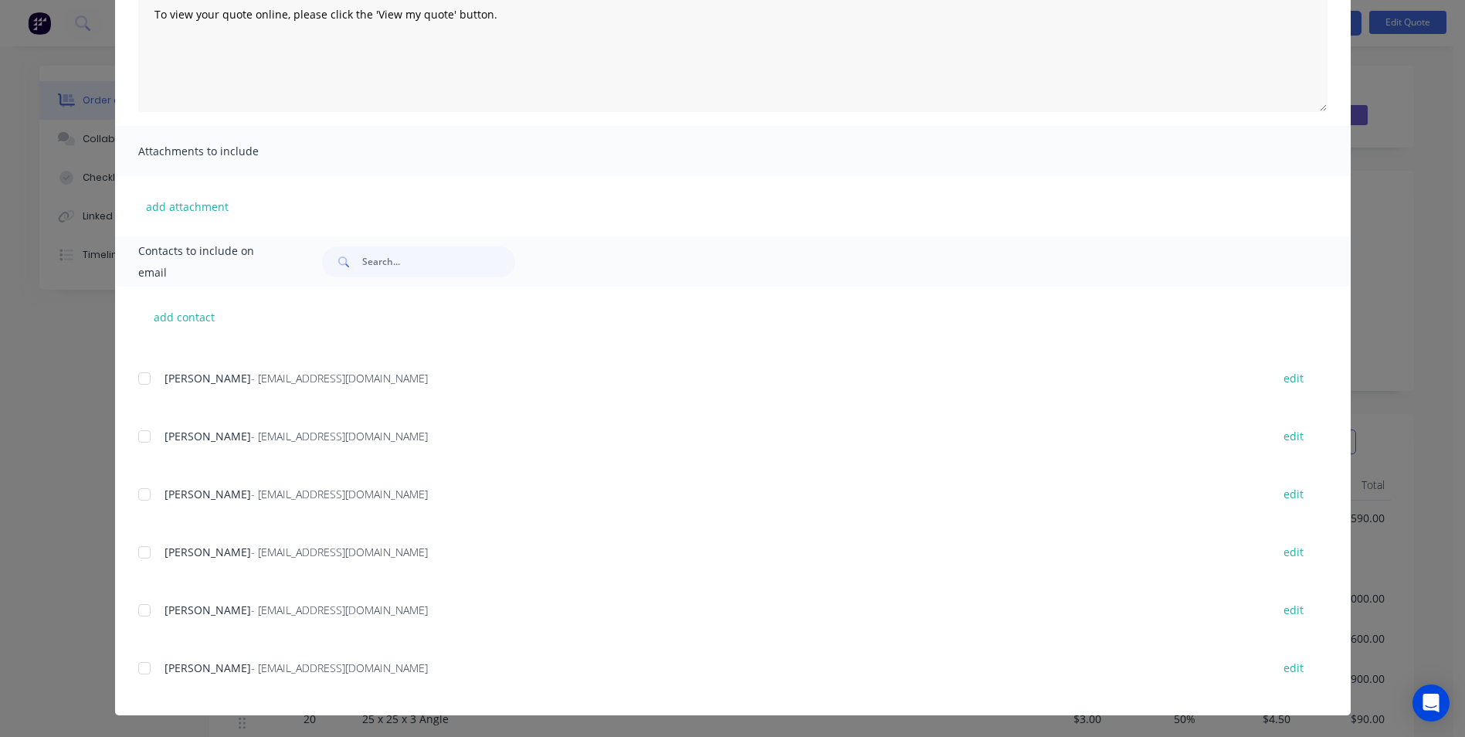
click at [141, 493] on div at bounding box center [144, 494] width 31 height 31
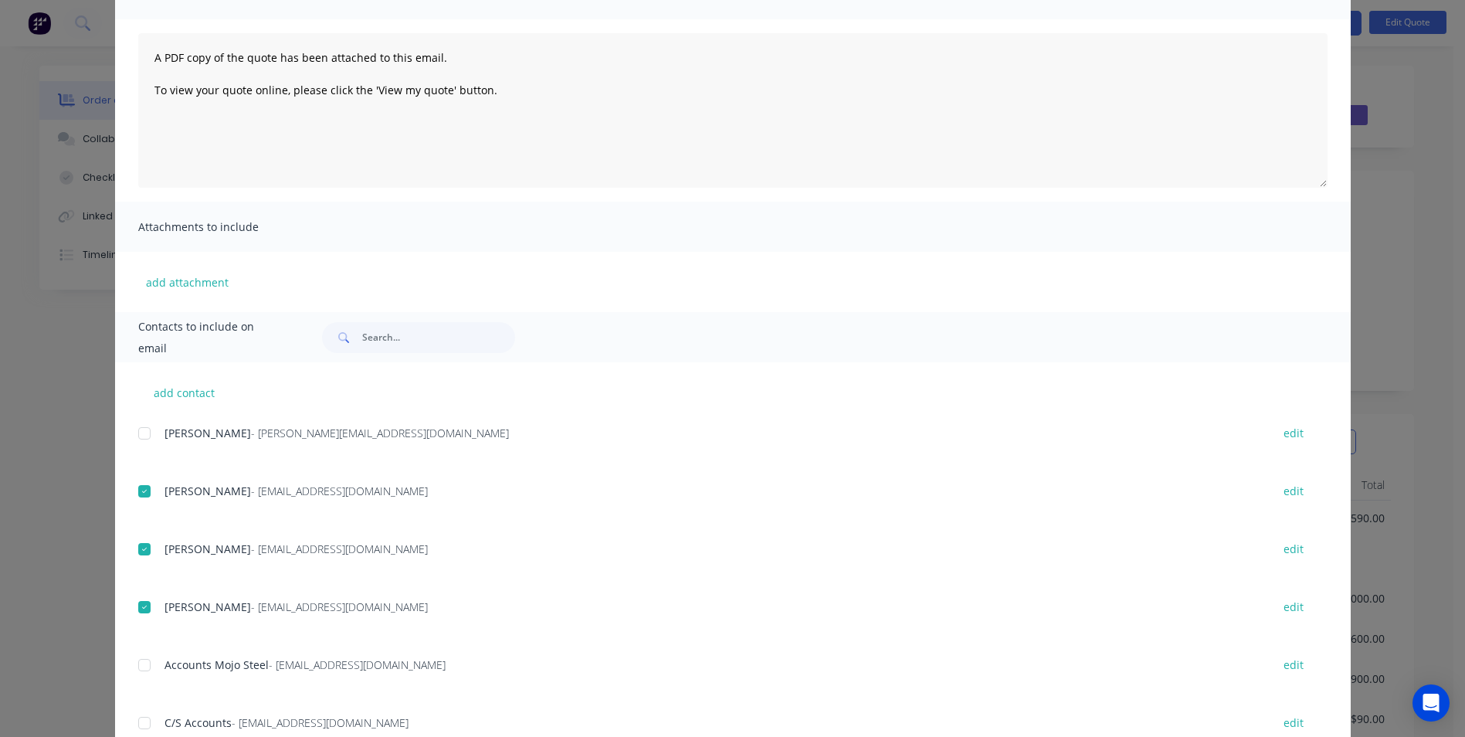
scroll to position [0, 0]
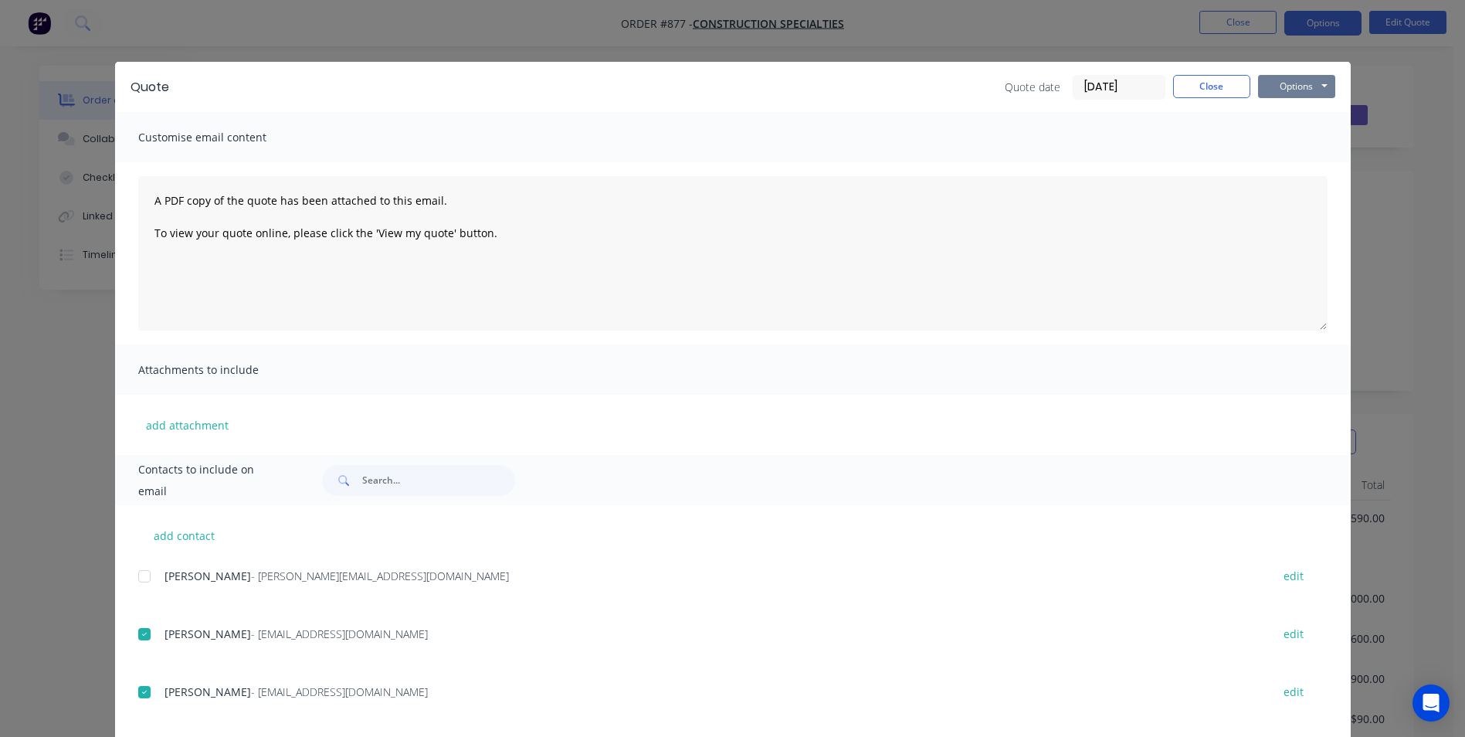
click at [1276, 94] on button "Options" at bounding box center [1296, 86] width 77 height 23
click at [1277, 166] on button "Email" at bounding box center [1307, 164] width 99 height 25
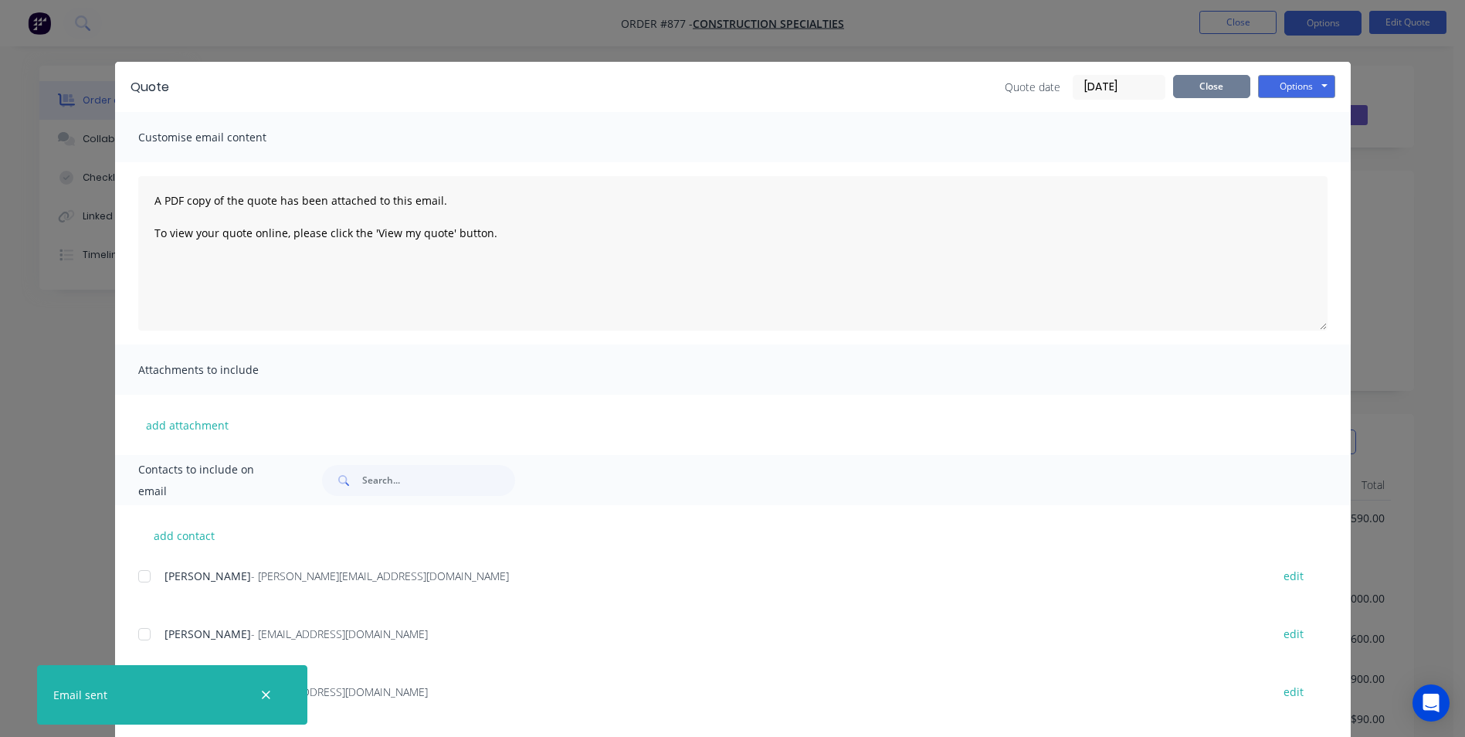
click at [1235, 83] on button "Close" at bounding box center [1211, 86] width 77 height 23
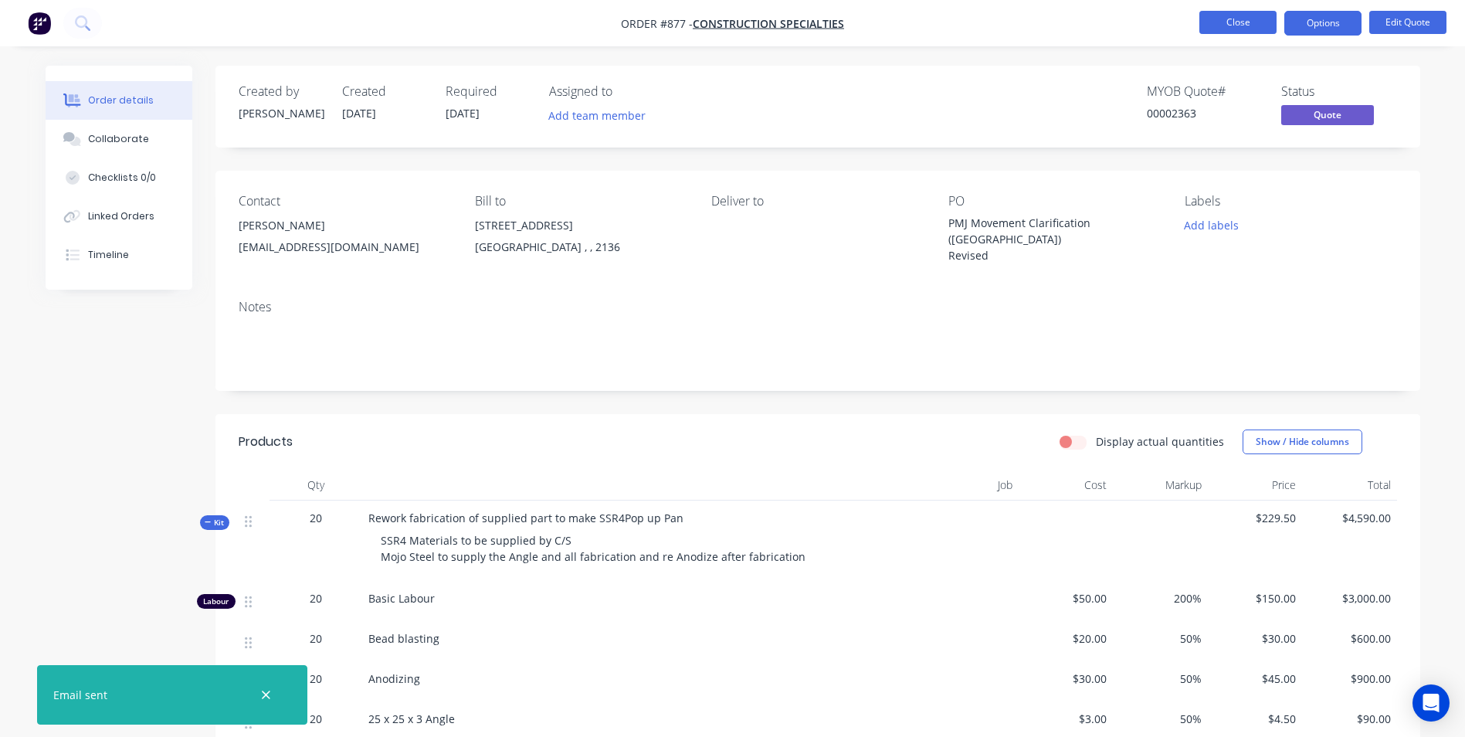
click at [1248, 25] on button "Close" at bounding box center [1237, 22] width 77 height 23
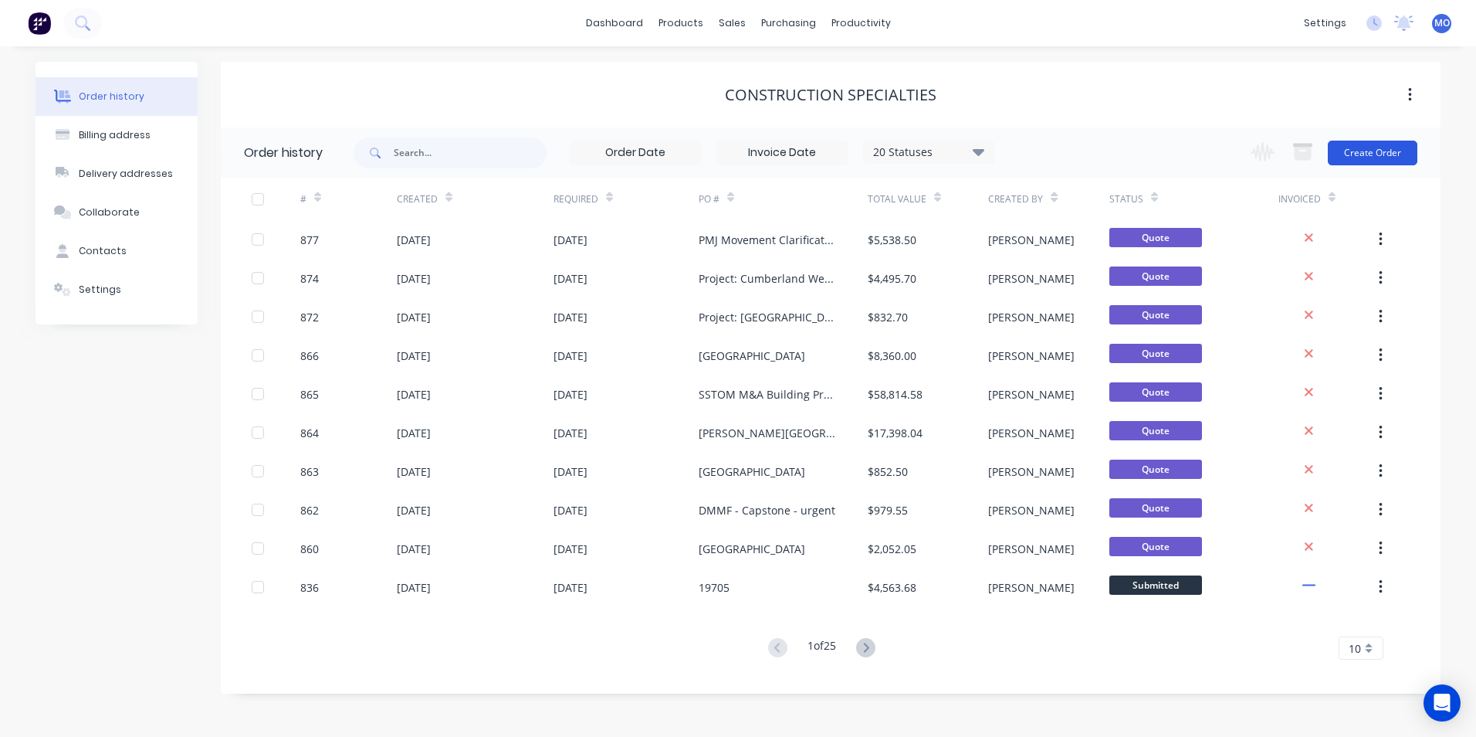
click at [1380, 161] on button "Create Order" at bounding box center [1373, 153] width 90 height 25
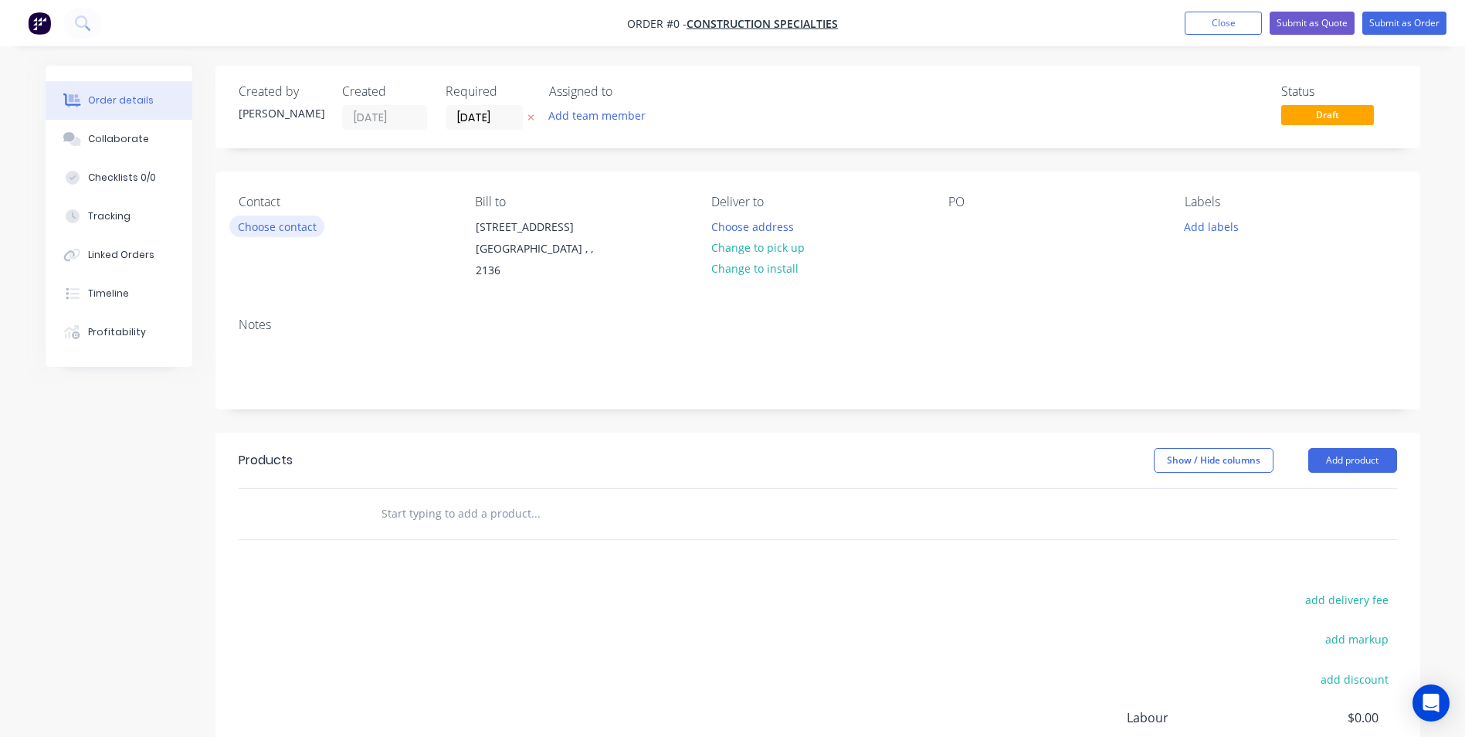
click at [278, 233] on button "Choose contact" at bounding box center [276, 225] width 95 height 21
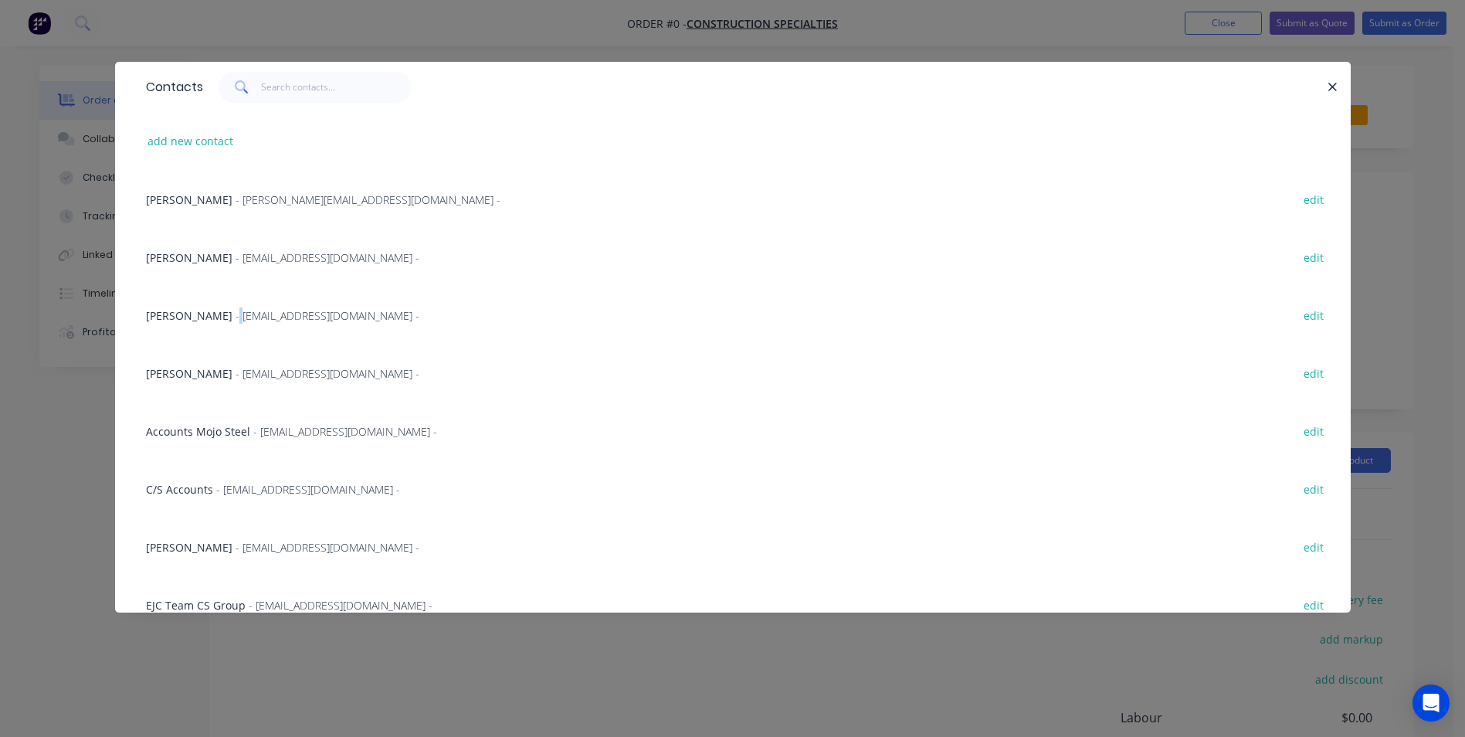
click at [204, 321] on div "[PERSON_NAME] - [EMAIL_ADDRESS][DOMAIN_NAME] - edit" at bounding box center [732, 315] width 1189 height 58
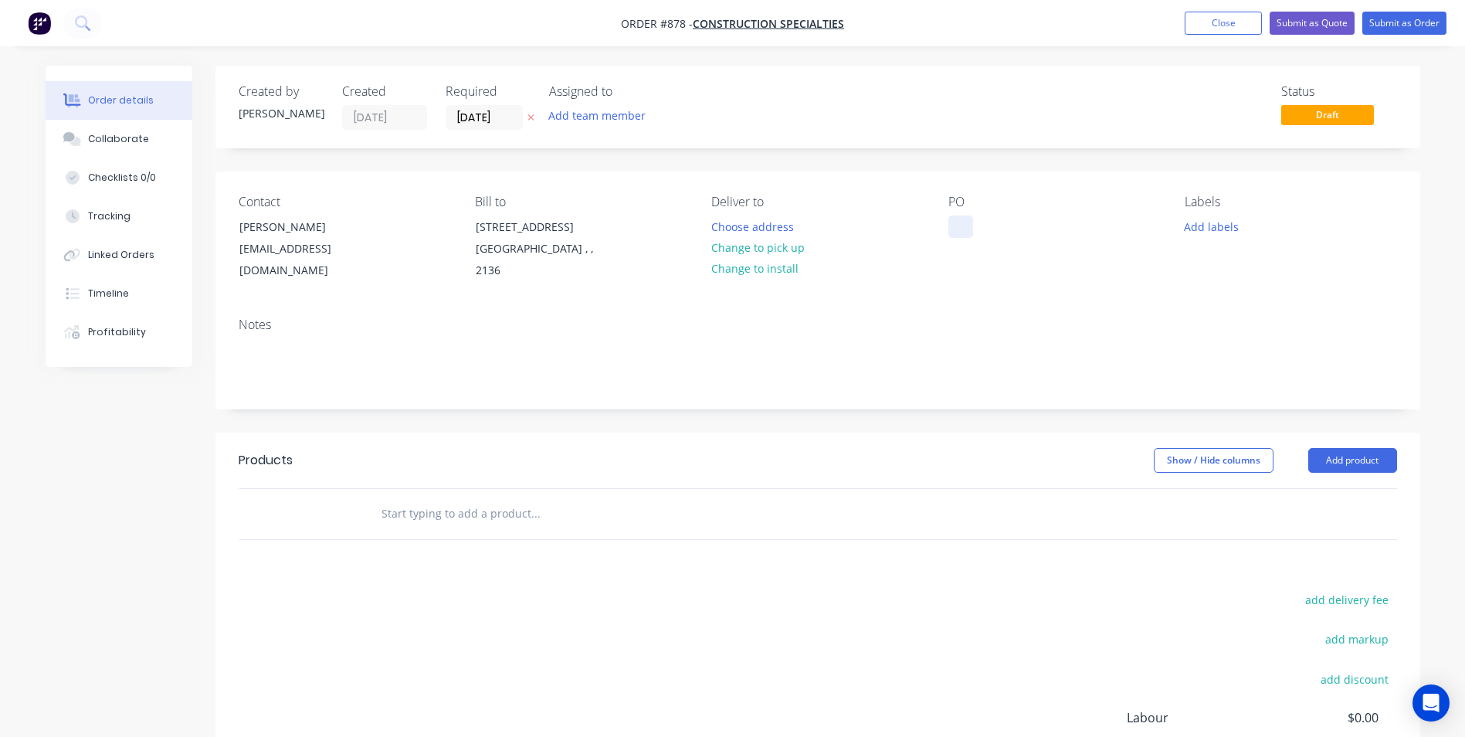
click at [965, 218] on div at bounding box center [960, 226] width 25 height 22
paste div
click at [1352, 461] on button "Add product" at bounding box center [1352, 460] width 89 height 25
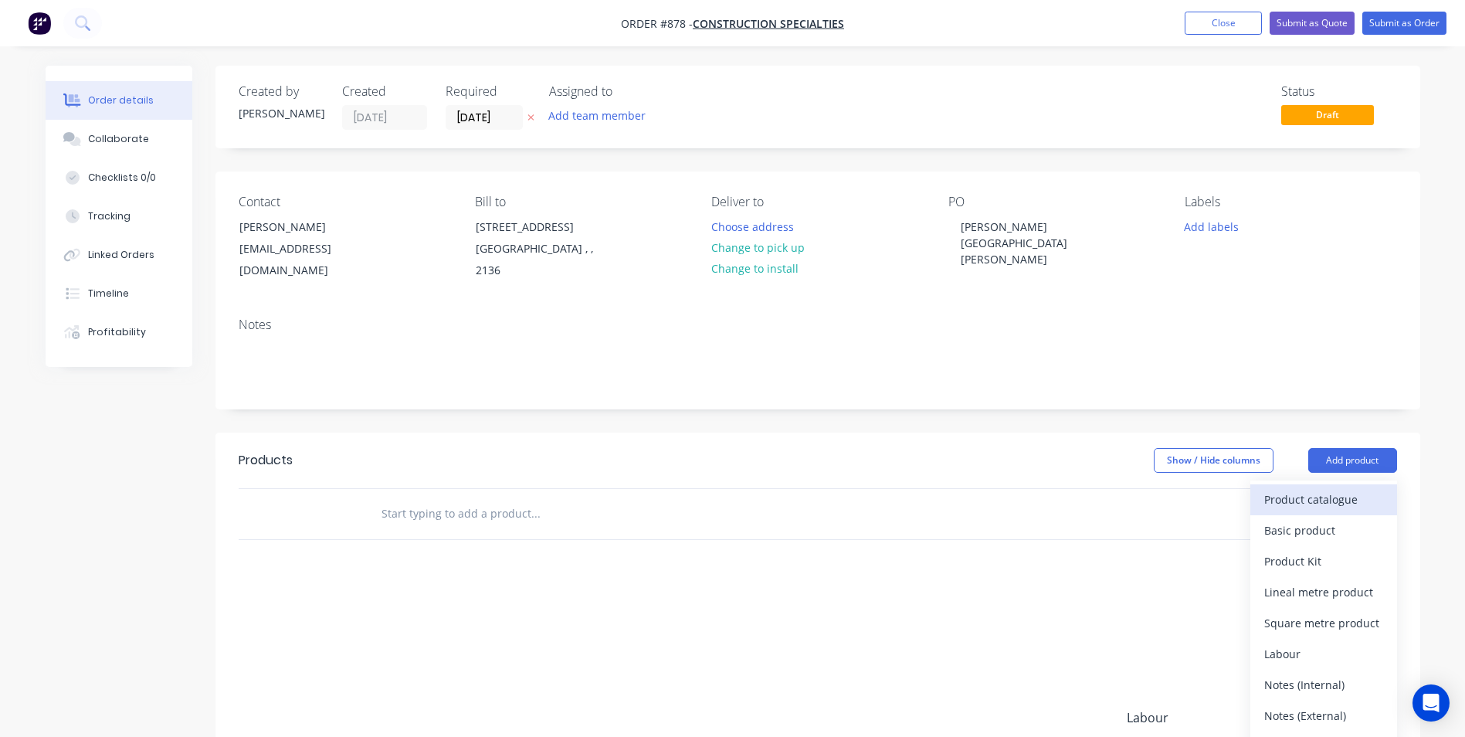
click at [1275, 496] on div "Product catalogue" at bounding box center [1323, 499] width 119 height 22
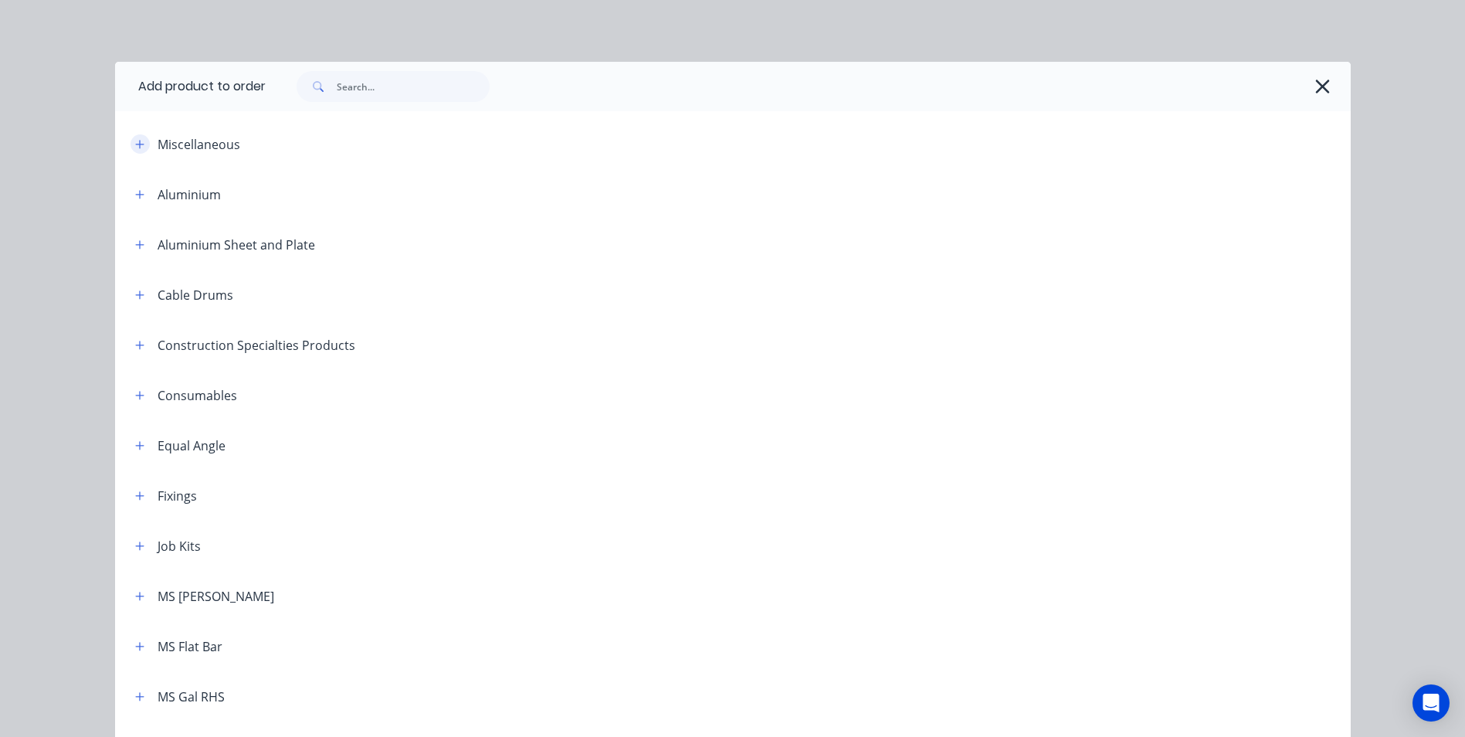
click at [135, 142] on icon "button" at bounding box center [139, 144] width 9 height 11
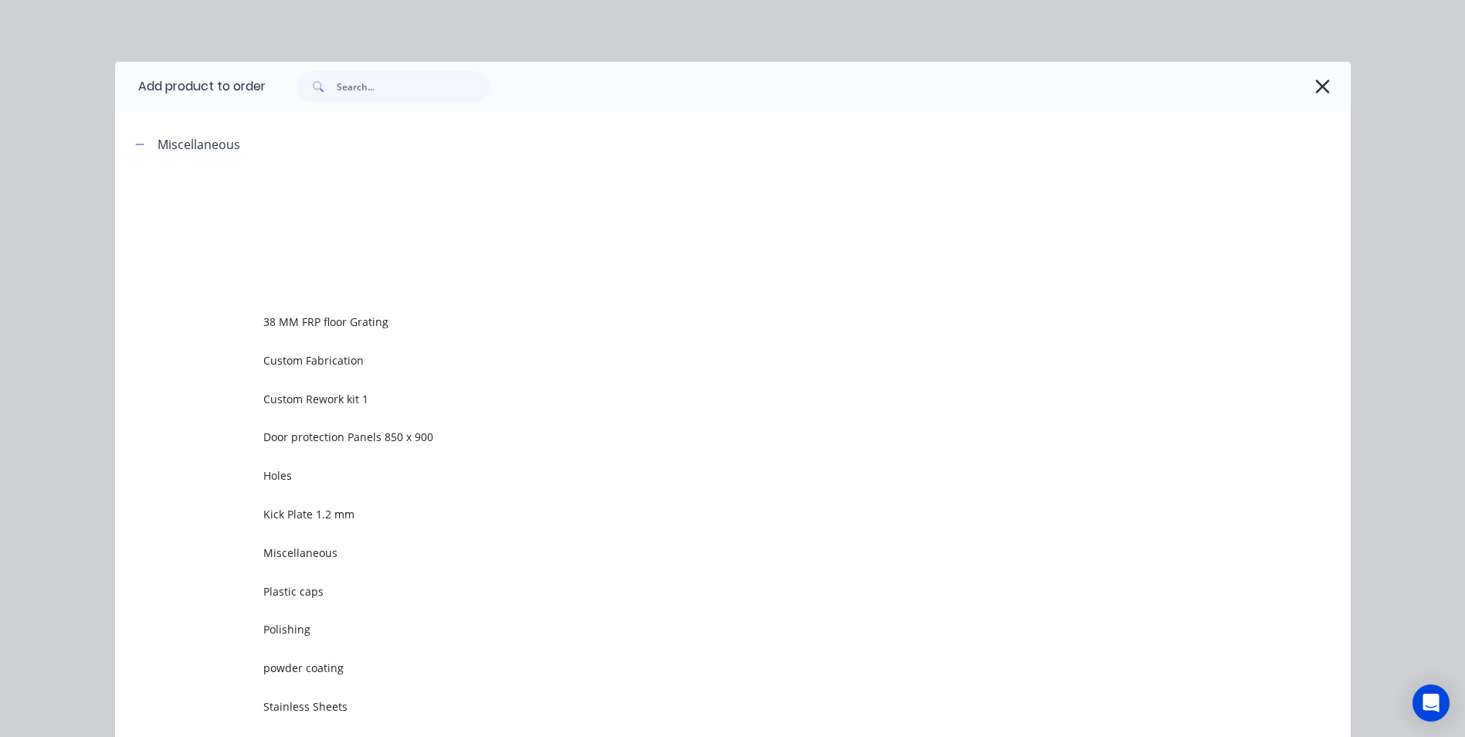
click at [348, 391] on span "Custom Rework kit 1" at bounding box center [697, 399] width 869 height 16
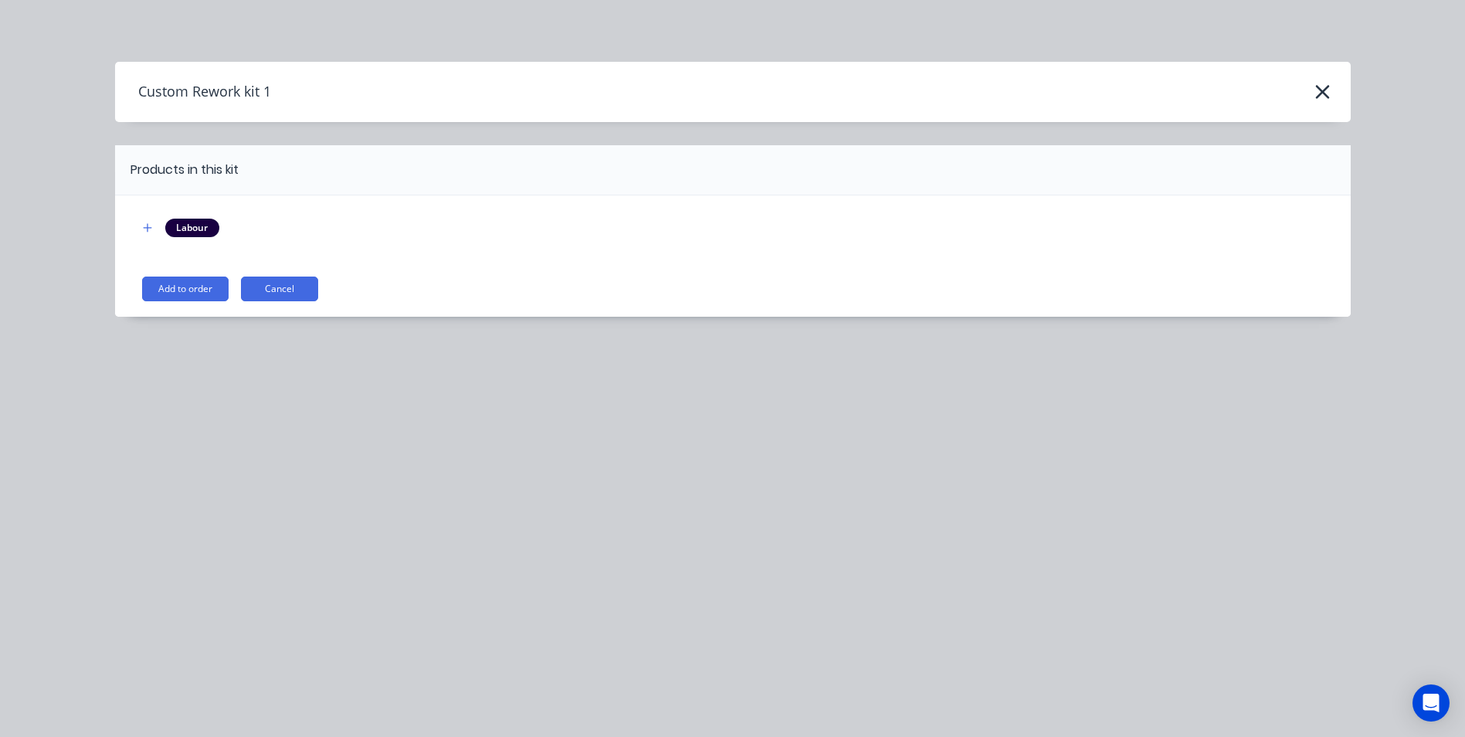
click at [214, 284] on button "Add to order" at bounding box center [185, 288] width 86 height 25
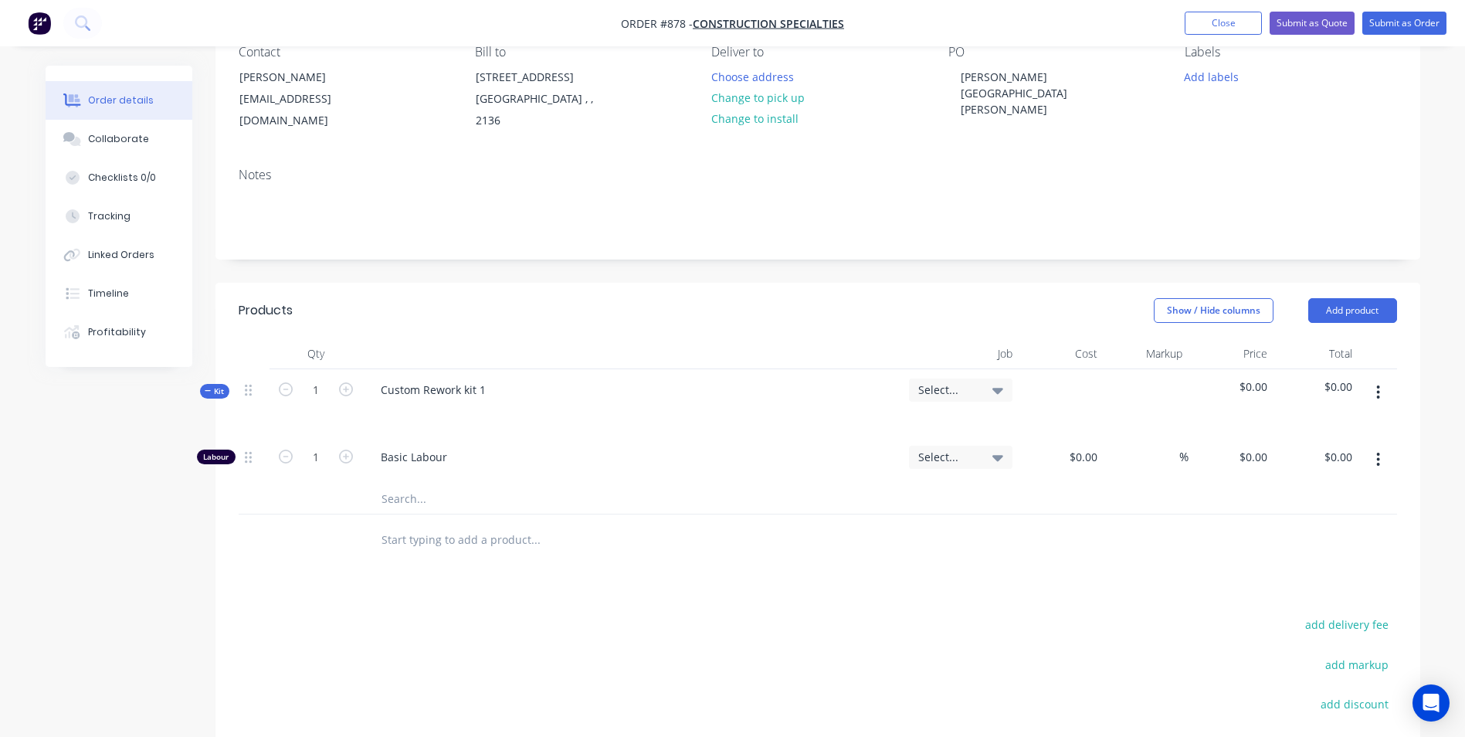
scroll to position [154, 0]
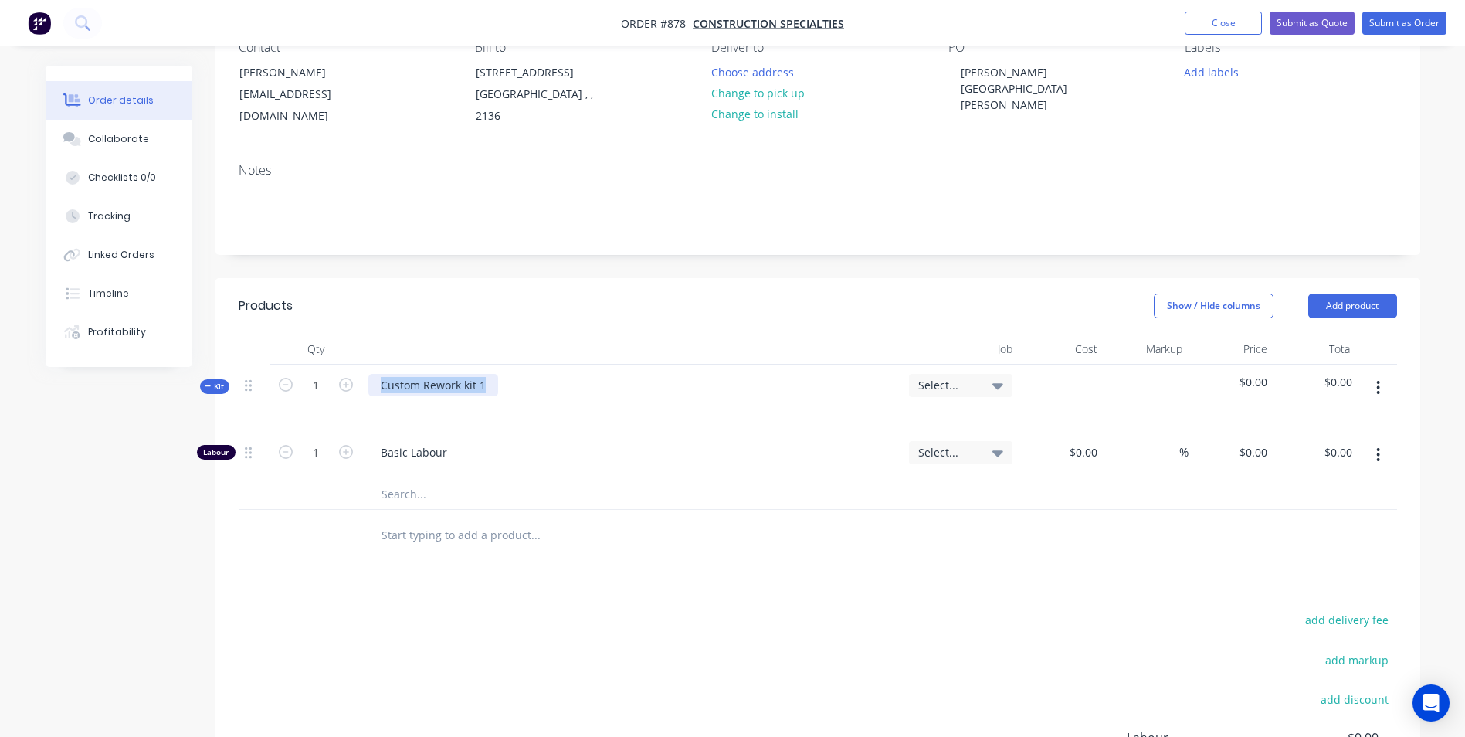
drag, startPoint x: 460, startPoint y: 385, endPoint x: 368, endPoint y: 391, distance: 92.1
click at [368, 391] on div "Custom Rework kit 1" at bounding box center [433, 385] width 130 height 22
click at [367, 385] on div "1500 x" at bounding box center [632, 397] width 540 height 67
click at [424, 387] on div "1500 x" at bounding box center [397, 385] width 58 height 22
click at [394, 405] on div at bounding box center [393, 407] width 25 height 22
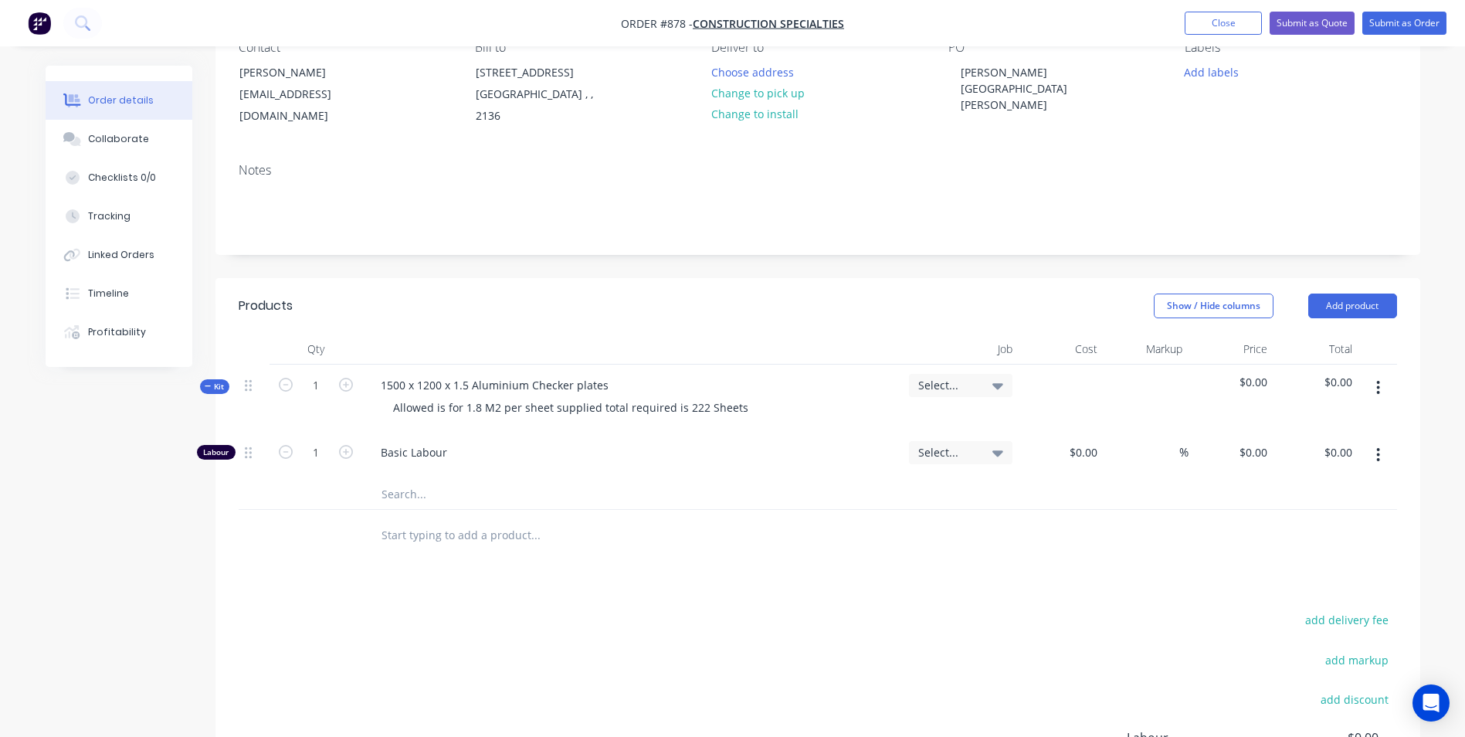
click at [1377, 374] on button "button" at bounding box center [1378, 388] width 36 height 28
click at [1326, 429] on div "Add product to kit" at bounding box center [1323, 428] width 119 height 22
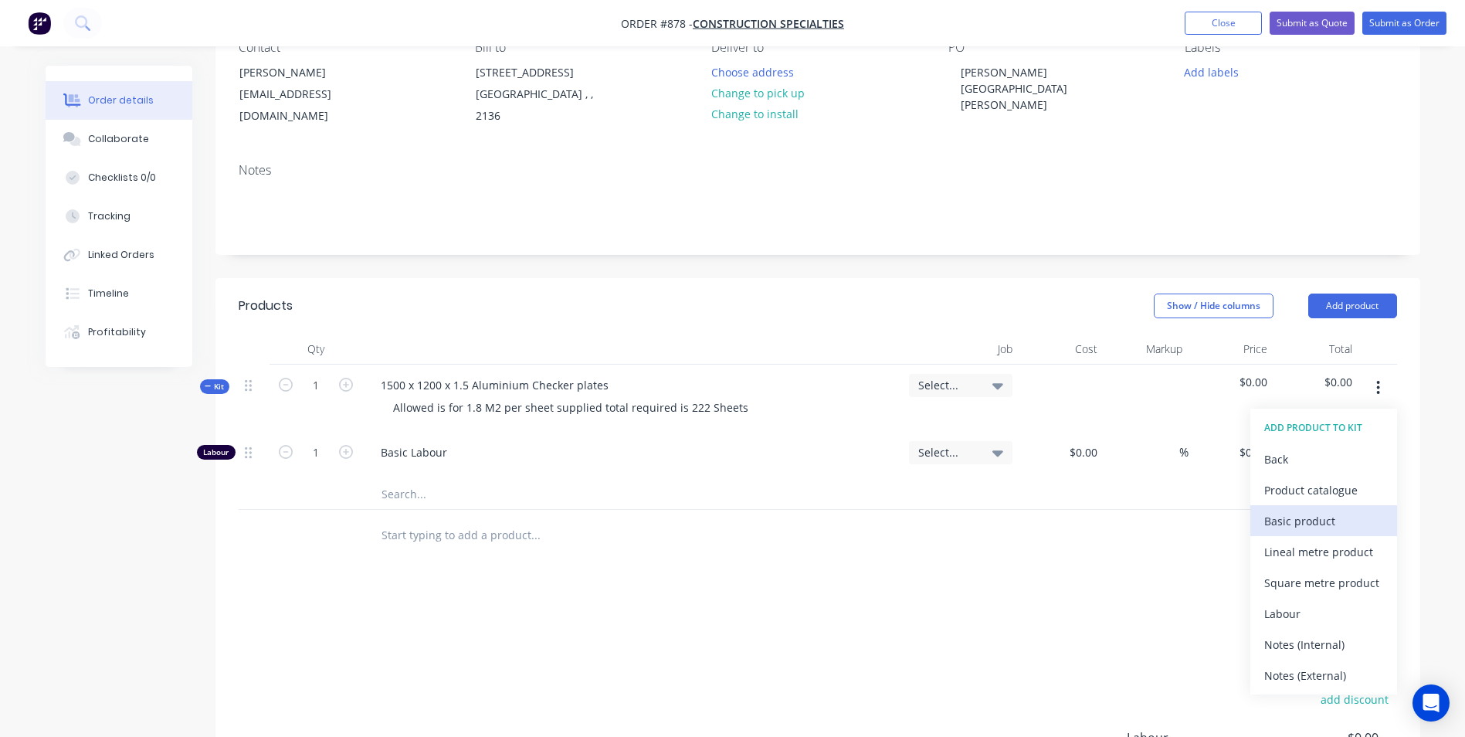
click at [1281, 521] on div "Basic product" at bounding box center [1323, 521] width 119 height 22
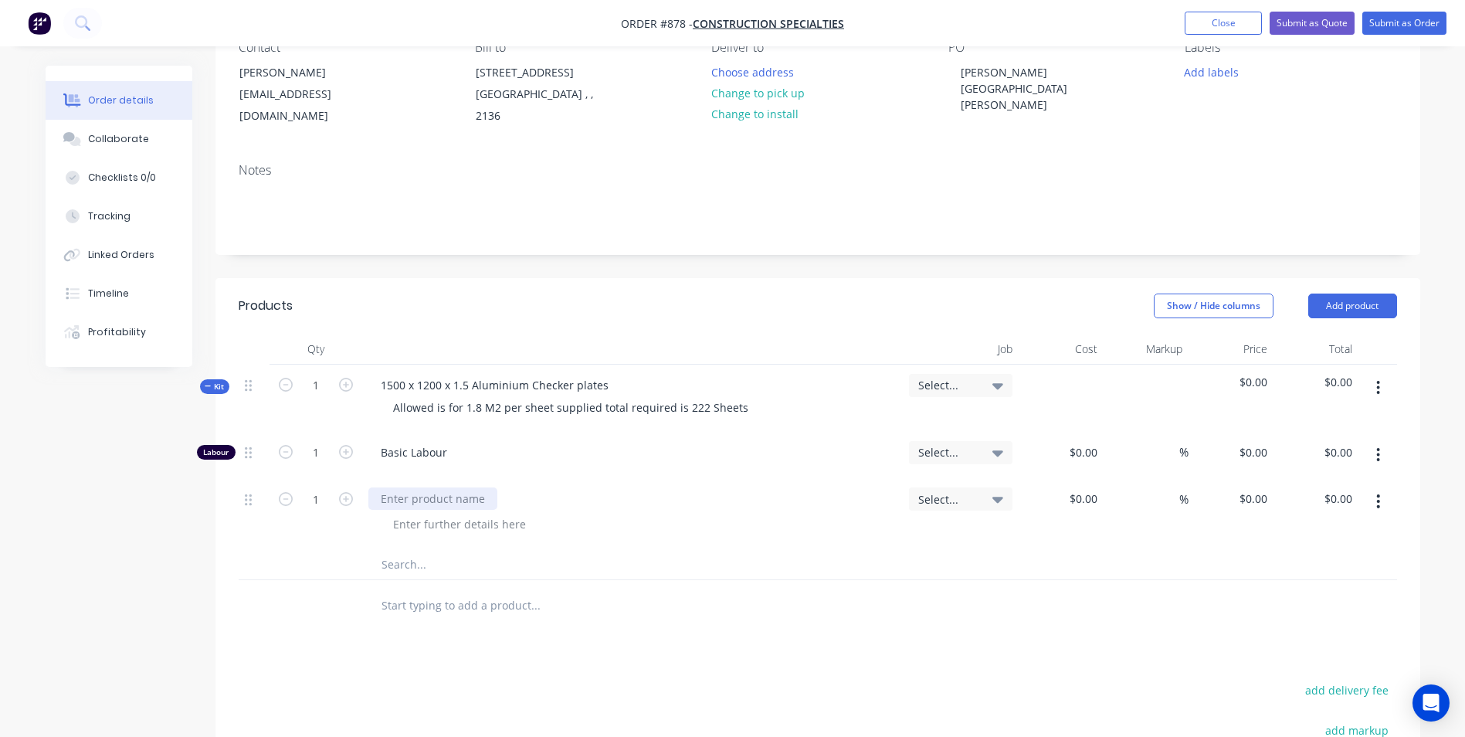
click at [444, 493] on div at bounding box center [432, 498] width 129 height 22
click at [1068, 490] on div at bounding box center [1060, 521] width 85 height 86
type input "$56.00"
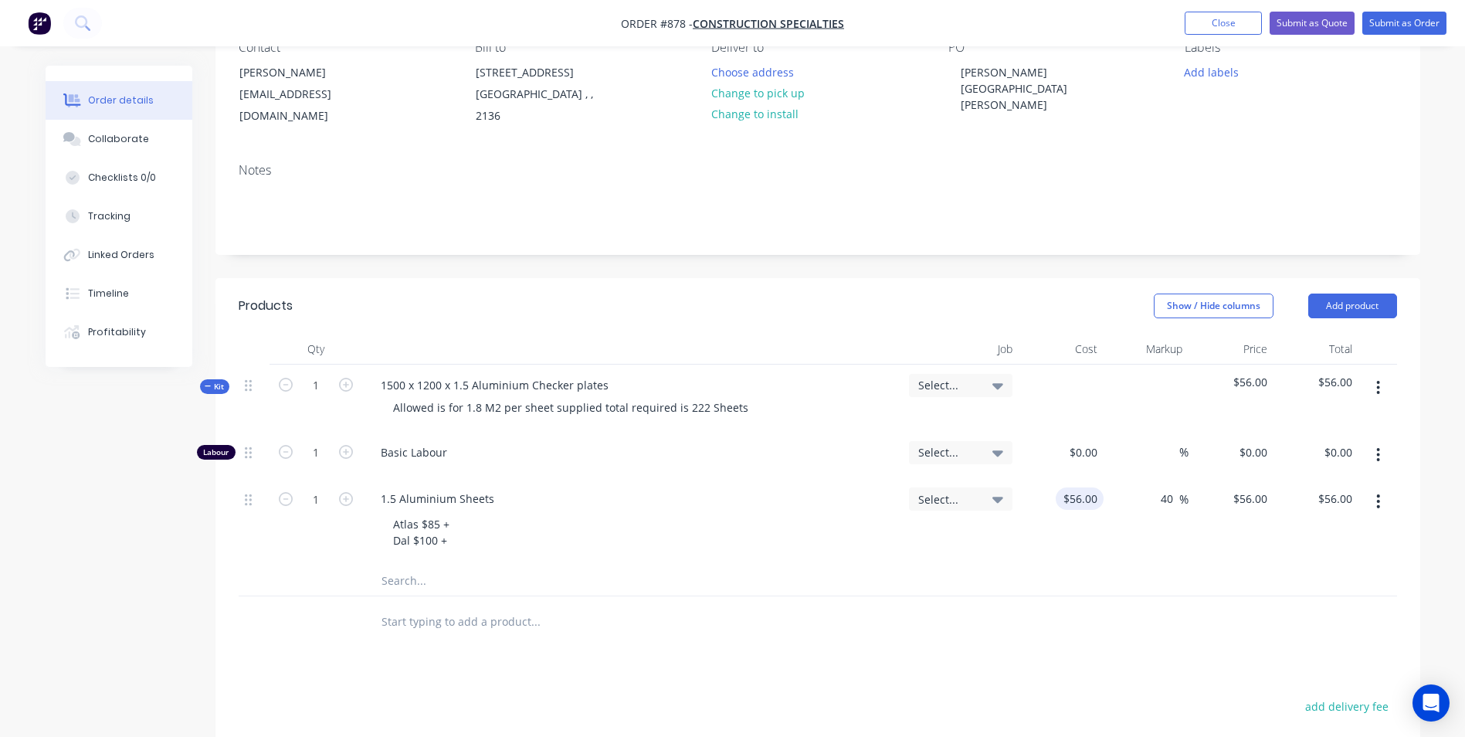
type input "40"
type input "78.4"
type input "$78.40"
type input "399"
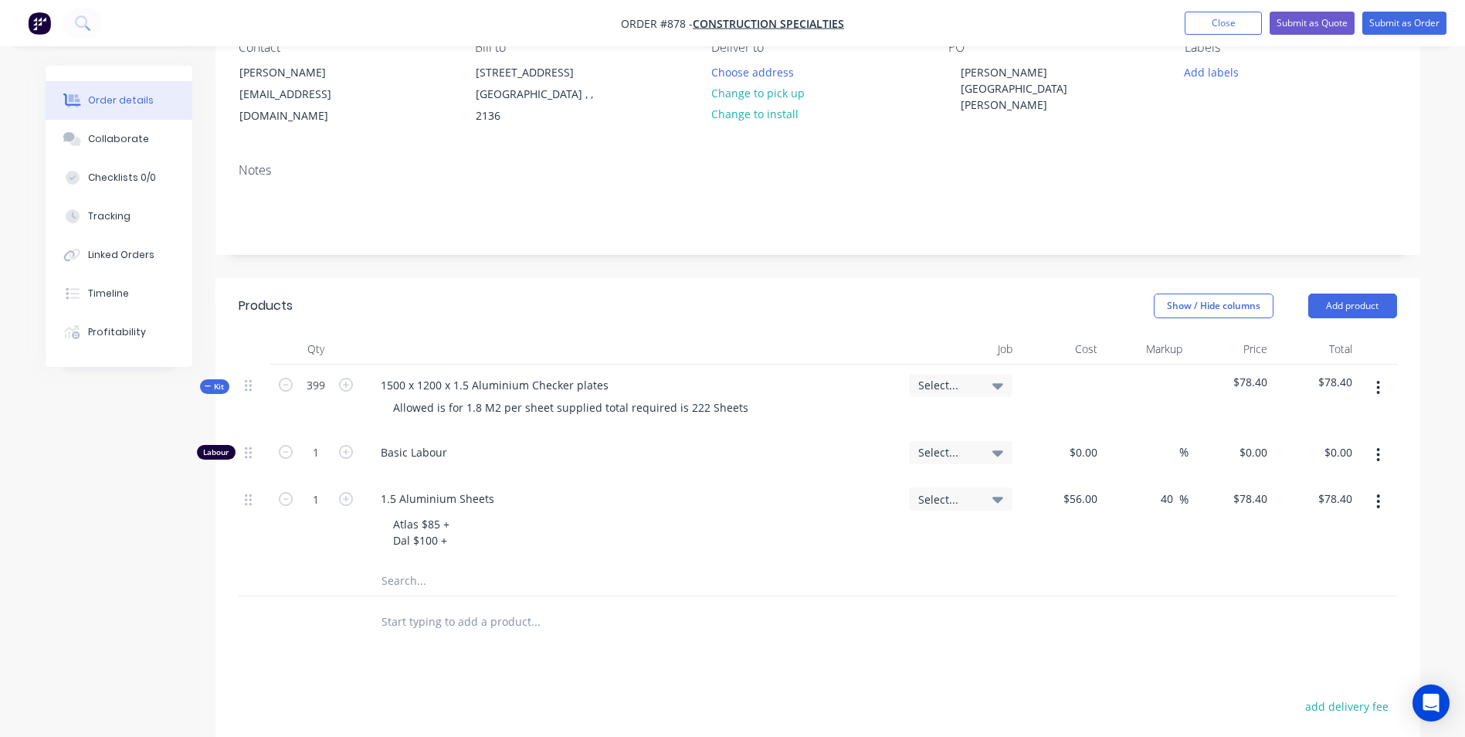
type input "399"
type input "$31,281.60"
click at [329, 390] on input "399" at bounding box center [316, 385] width 40 height 23
type input "1"
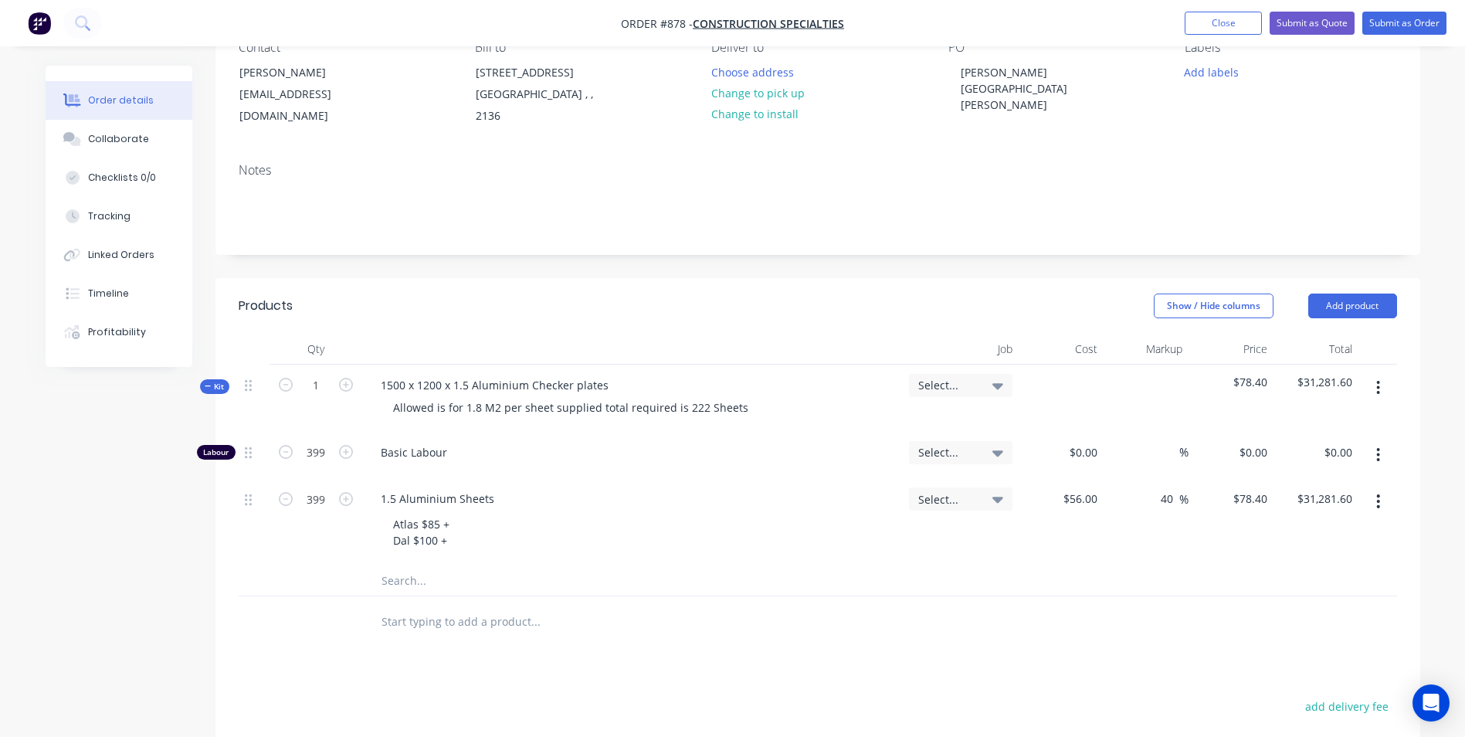
type input "1"
type input "$78.40"
click at [310, 454] on input "1" at bounding box center [316, 452] width 40 height 23
type input "0.1"
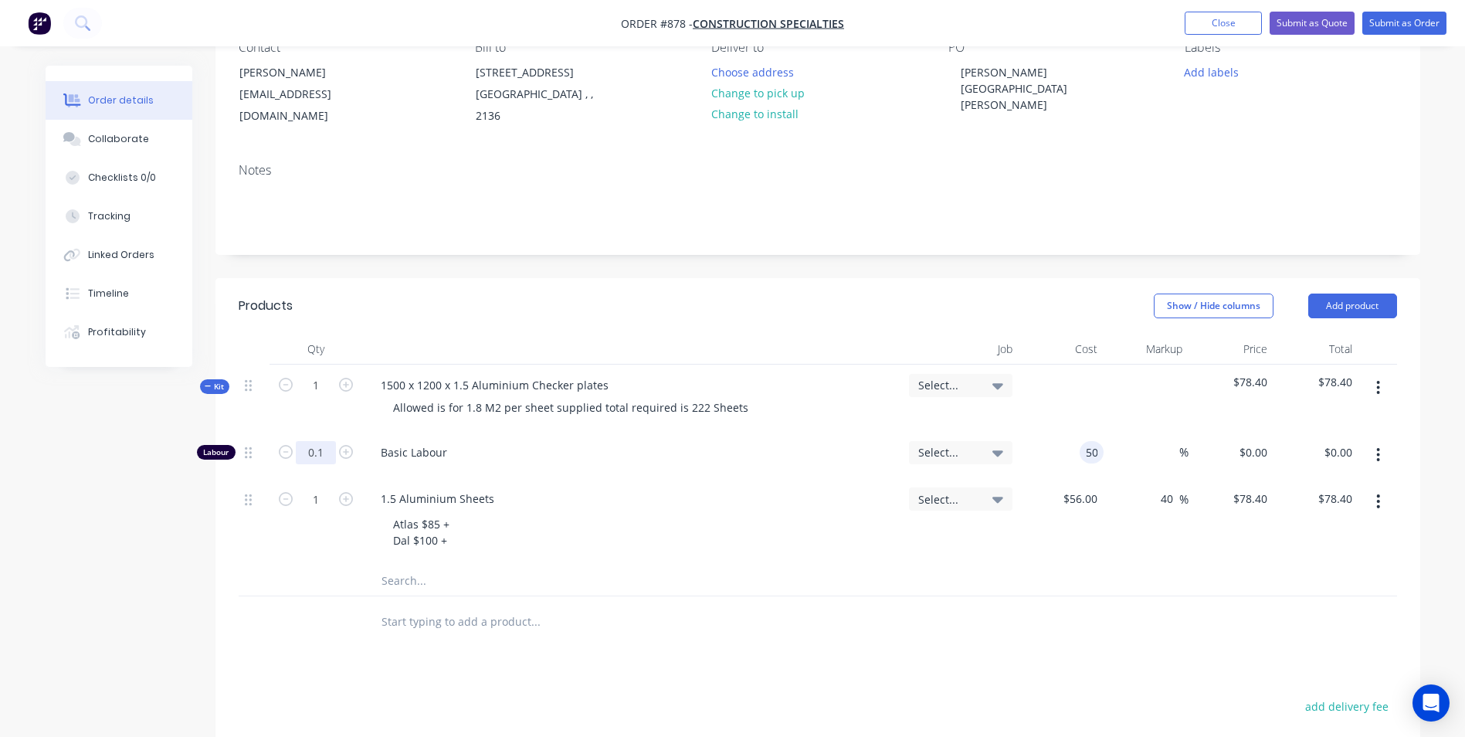
type input "$50.00"
type input "$5.00"
type input "150"
type input "200"
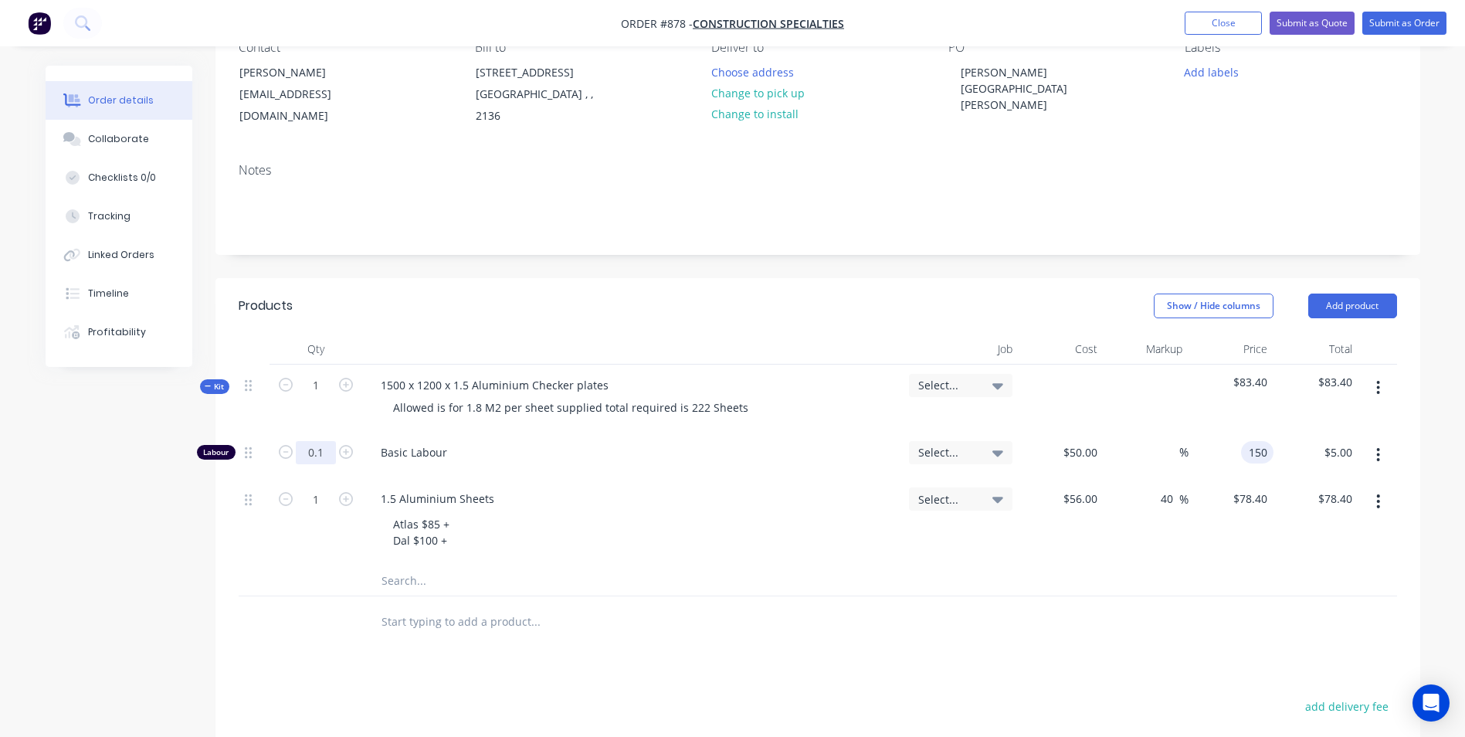
type input "$150.00"
type input "$15.00"
click at [737, 401] on div "Allowed is for 1.8 M2 per sheet supplied total required is 222 Sheets" at bounding box center [571, 407] width 380 height 22
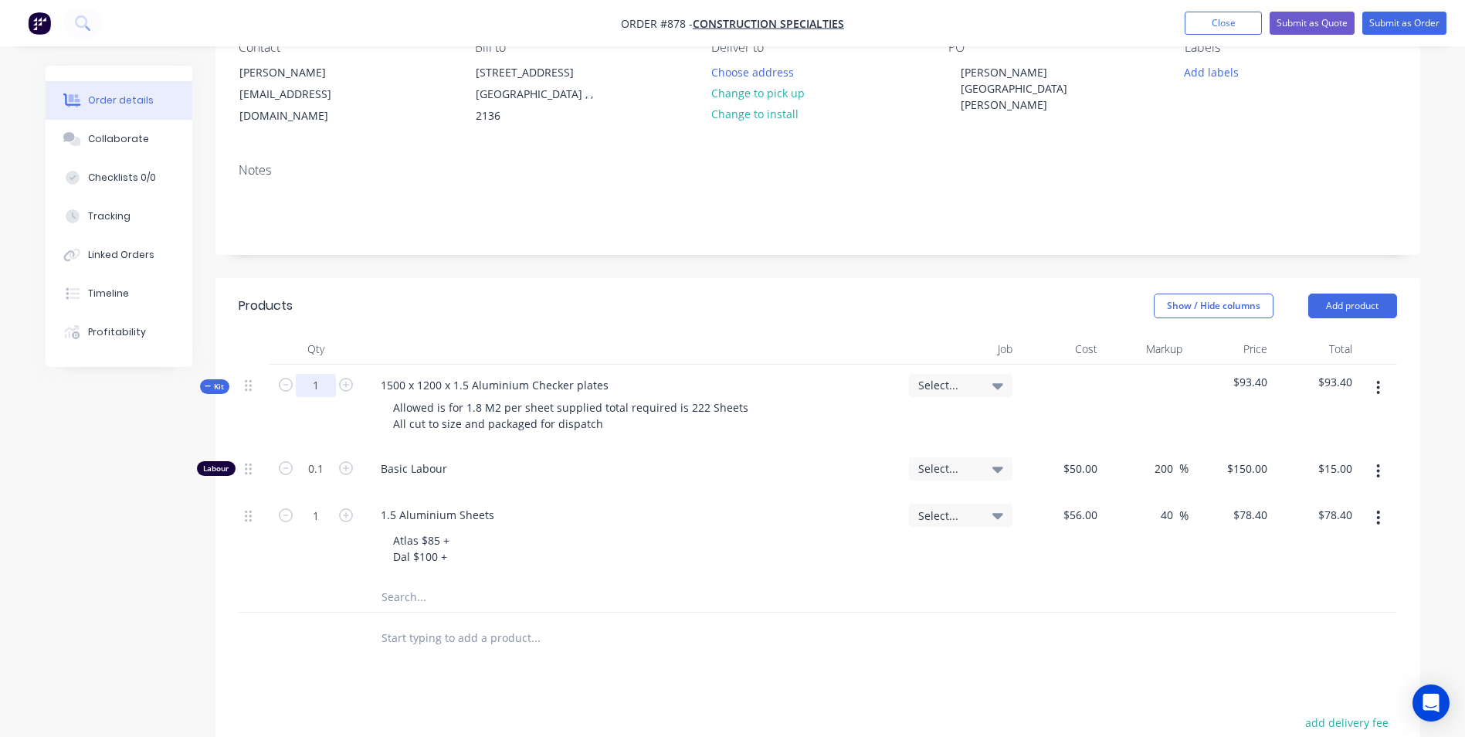
click at [327, 388] on input "1" at bounding box center [316, 385] width 40 height 23
type input "399"
type input "39.9"
type input "$5,985.00"
type input "399"
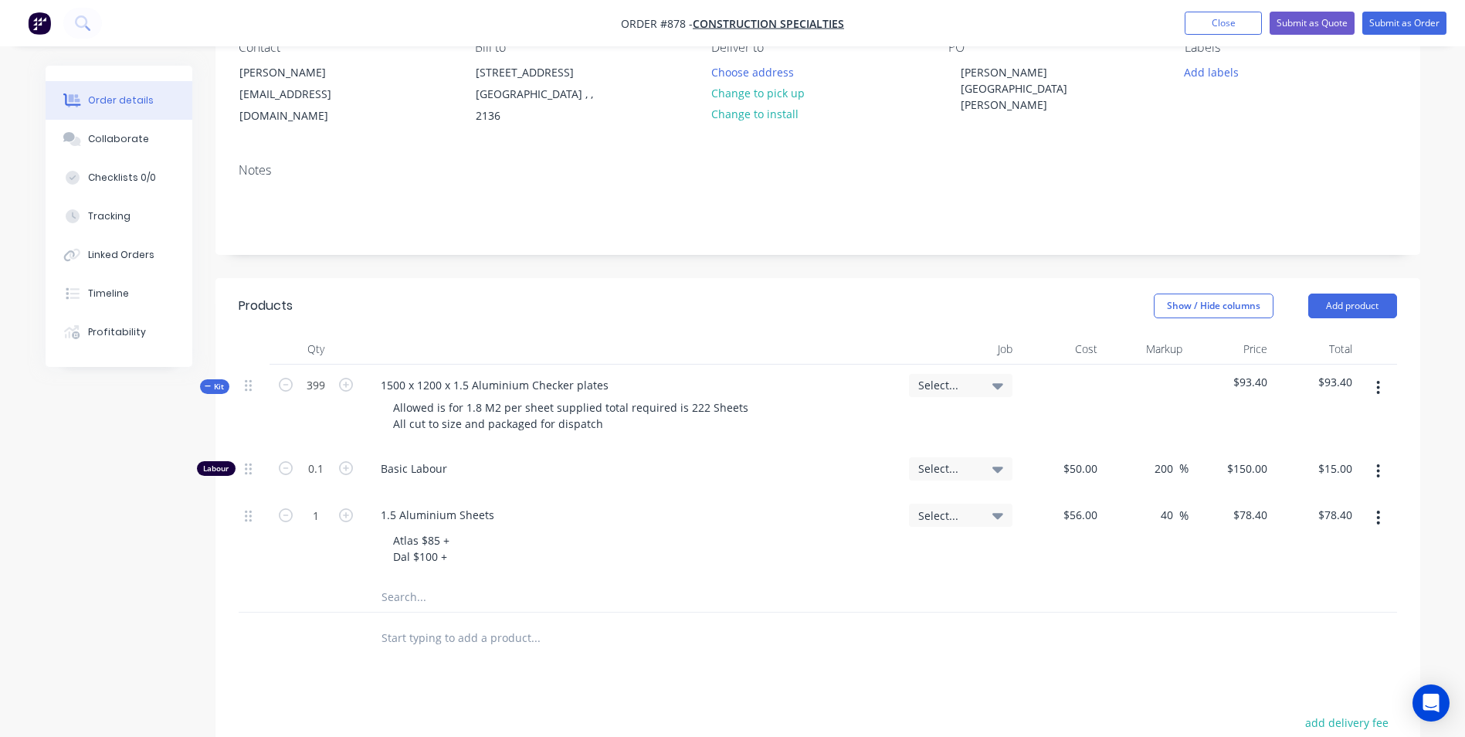
type input "$31,281.60"
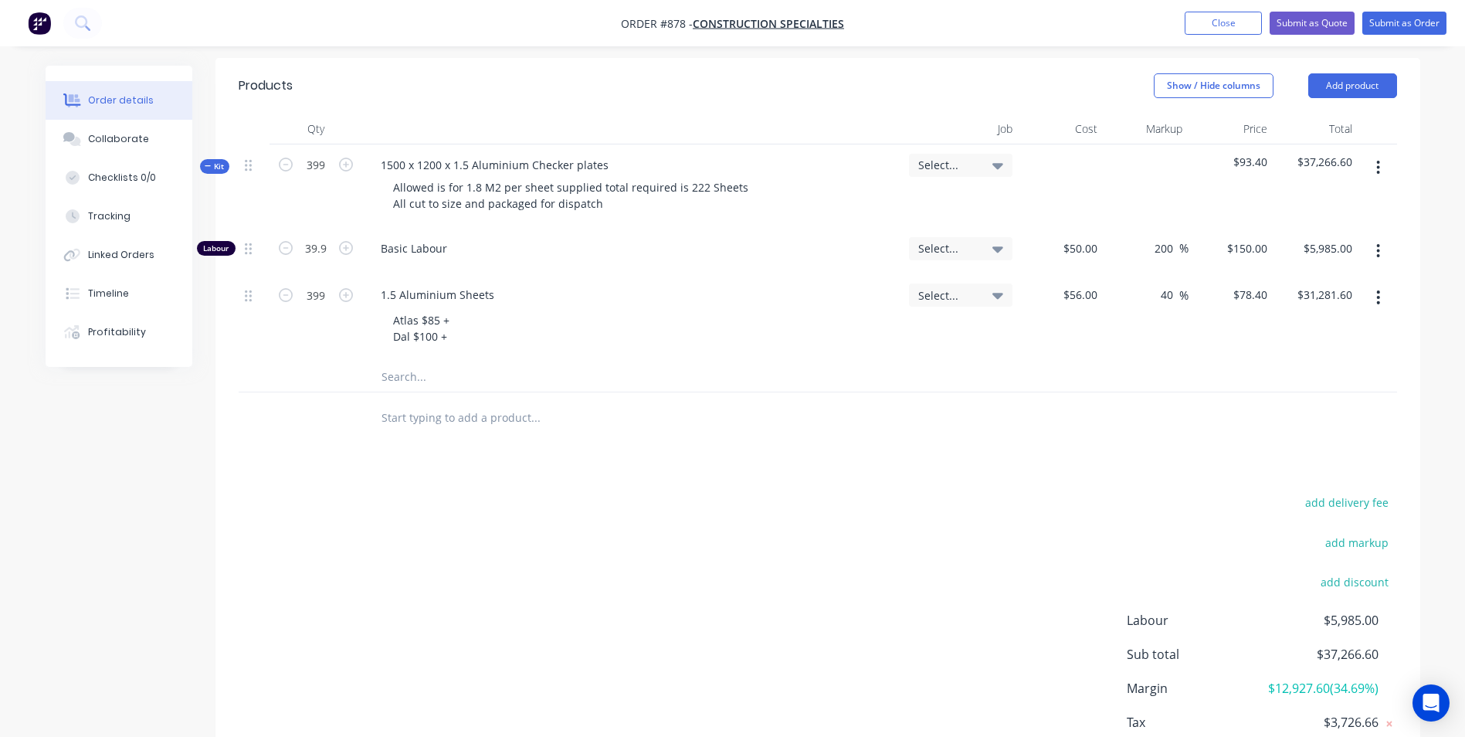
scroll to position [338, 0]
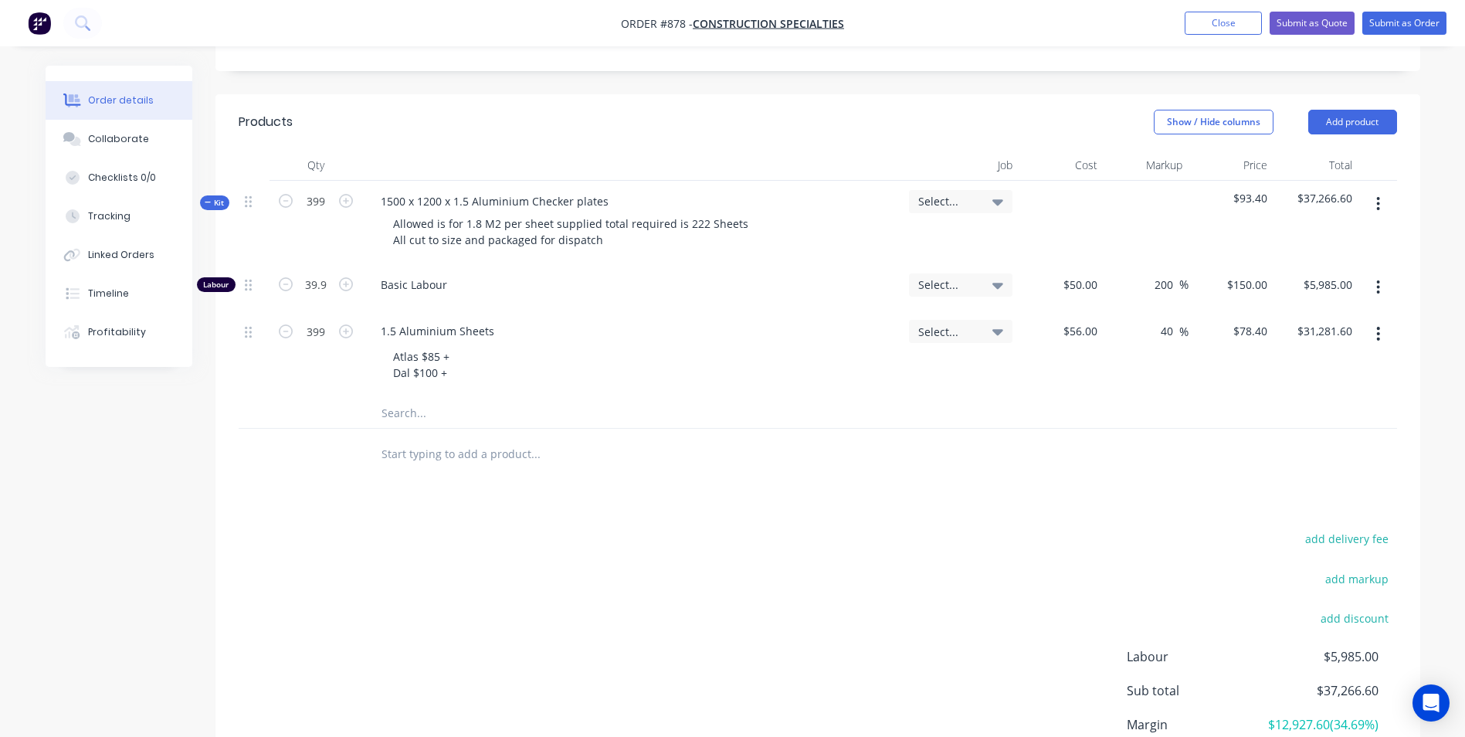
click at [1351, 527] on div "Products Show / Hide columns Add product Qty Job Cost Markup Price Total Kit 39…" at bounding box center [817, 472] width 1204 height 756
click at [1319, 535] on button "add delivery fee" at bounding box center [1347, 538] width 100 height 21
type input "55"
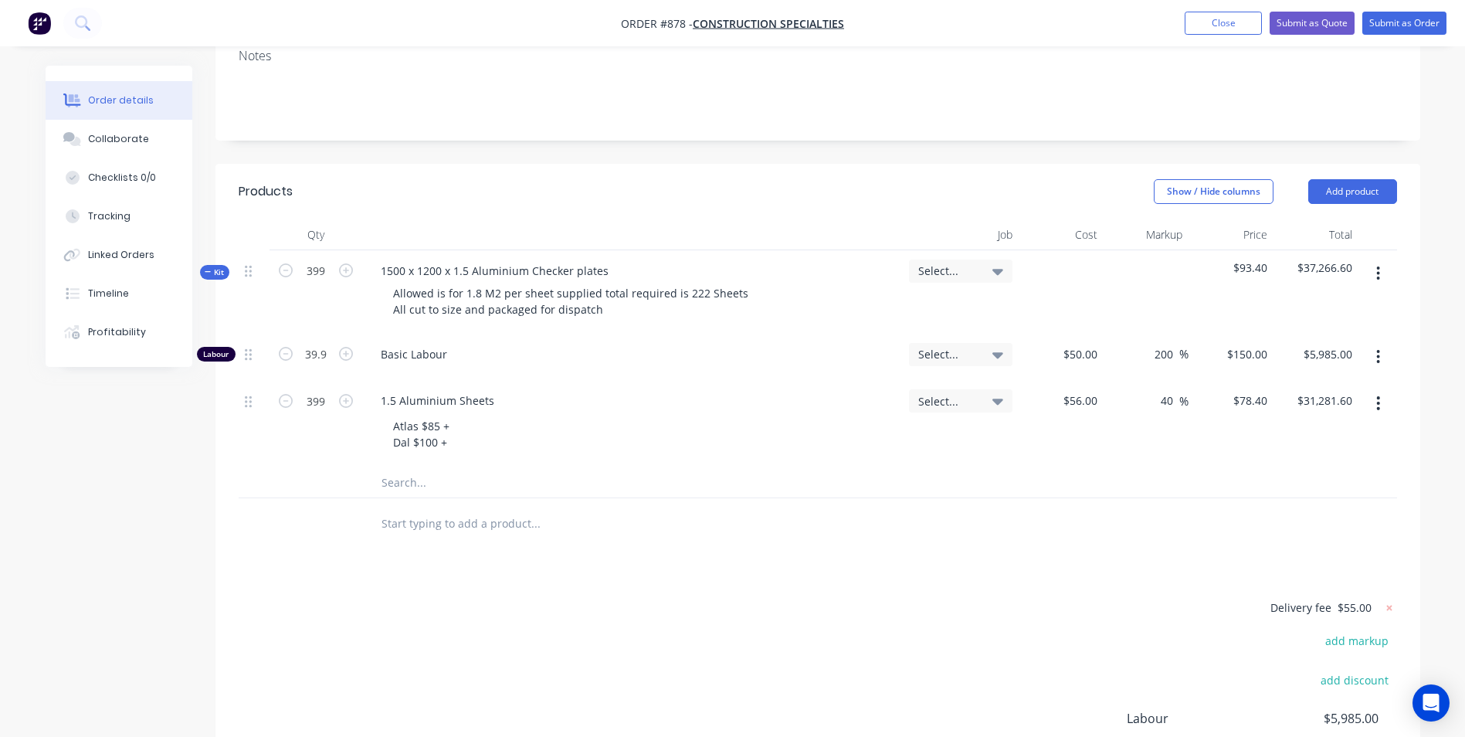
scroll to position [261, 0]
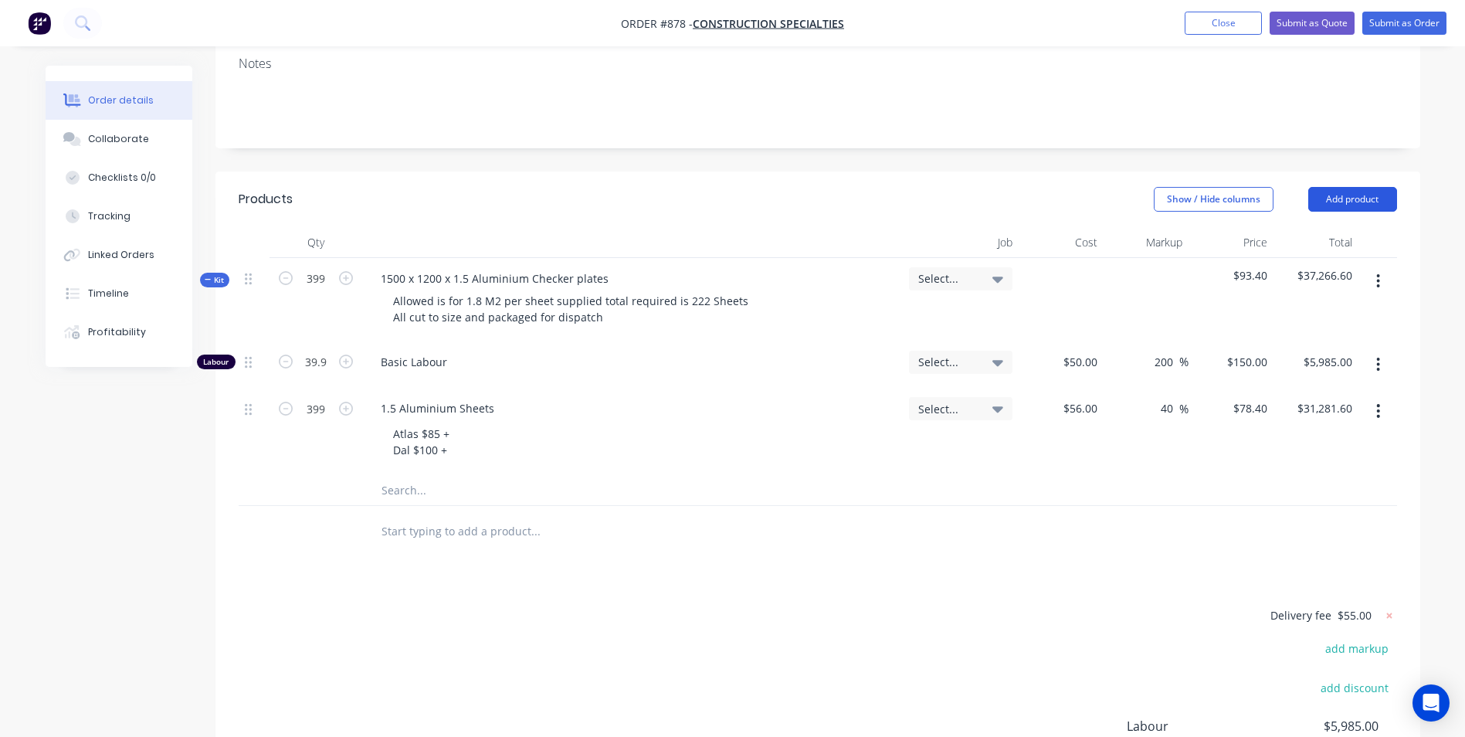
click at [1358, 208] on button "Add product" at bounding box center [1352, 199] width 89 height 25
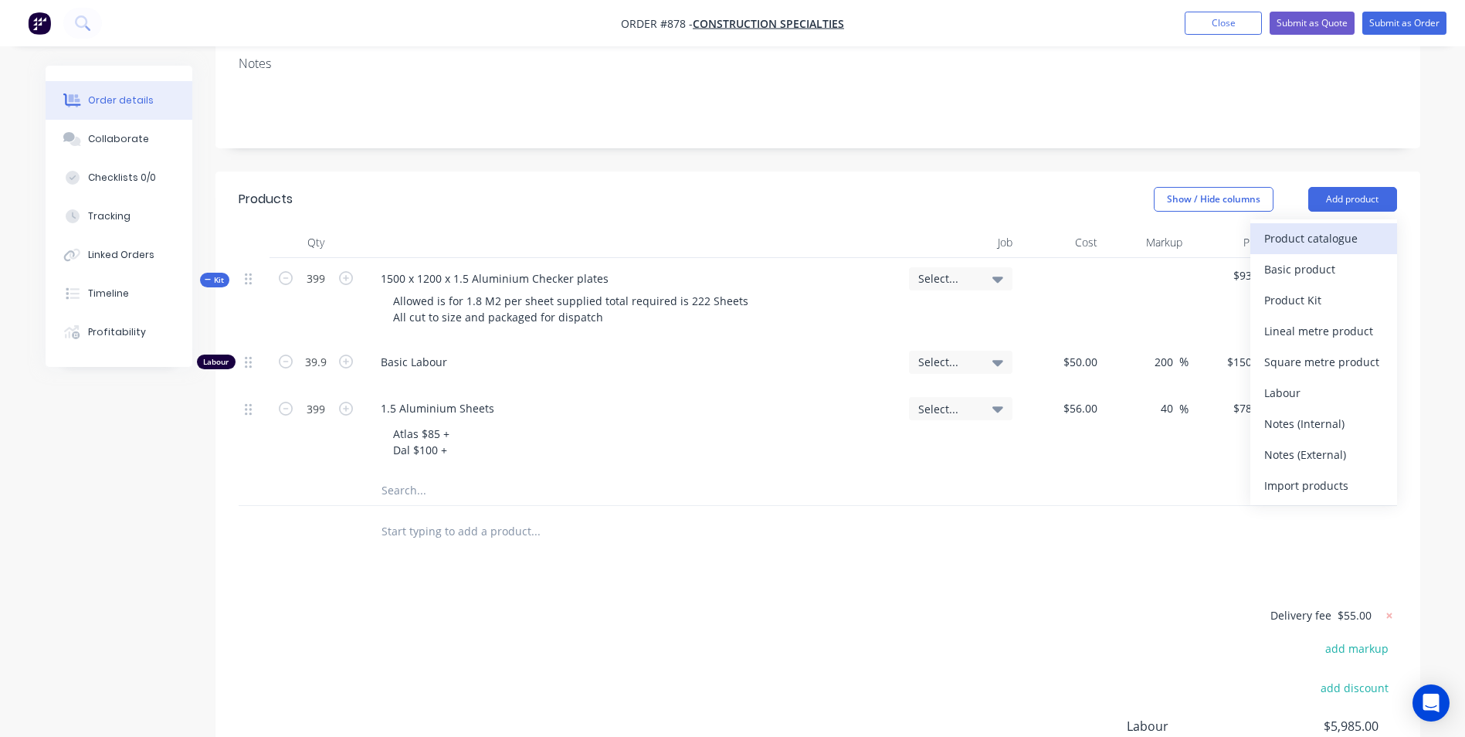
click at [1293, 242] on div "Product catalogue" at bounding box center [1323, 238] width 119 height 22
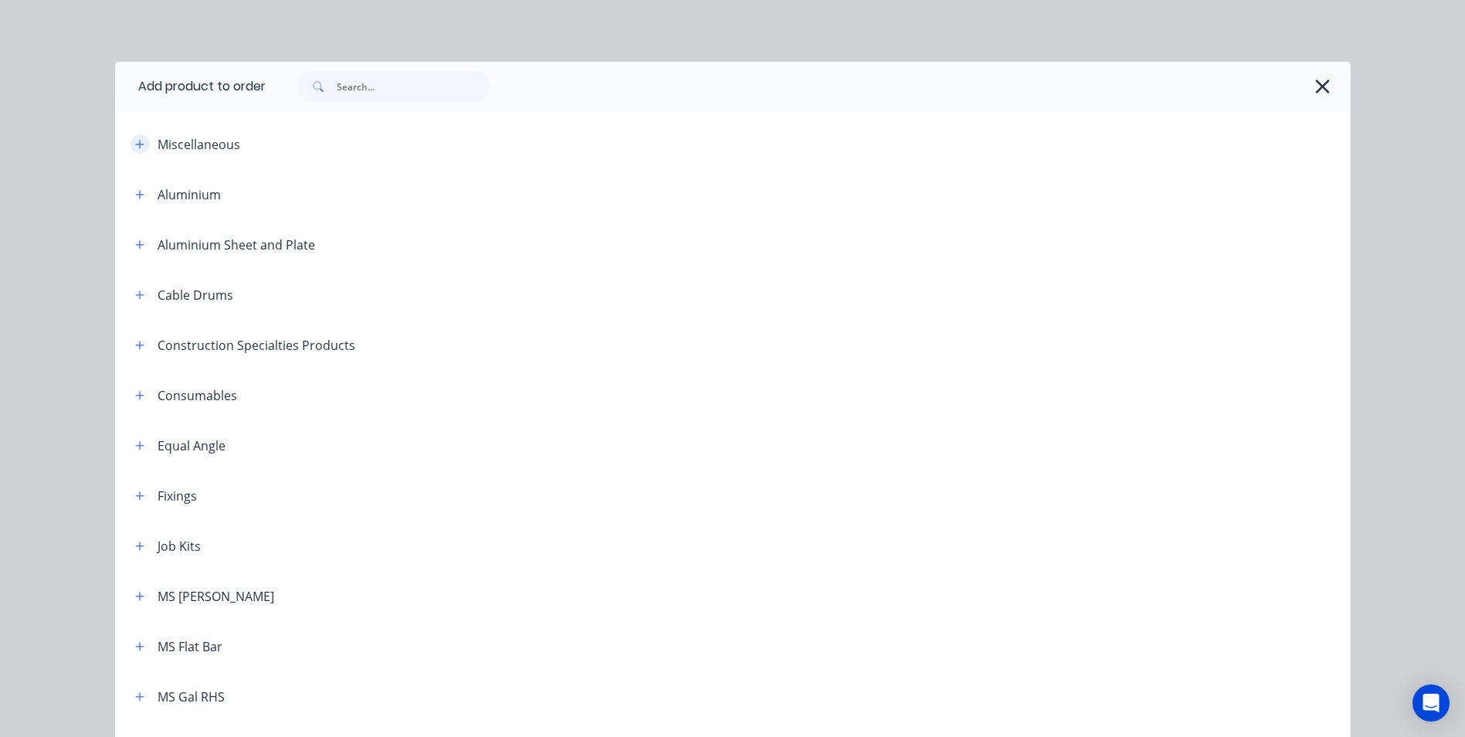
click at [135, 144] on icon "button" at bounding box center [139, 144] width 9 height 11
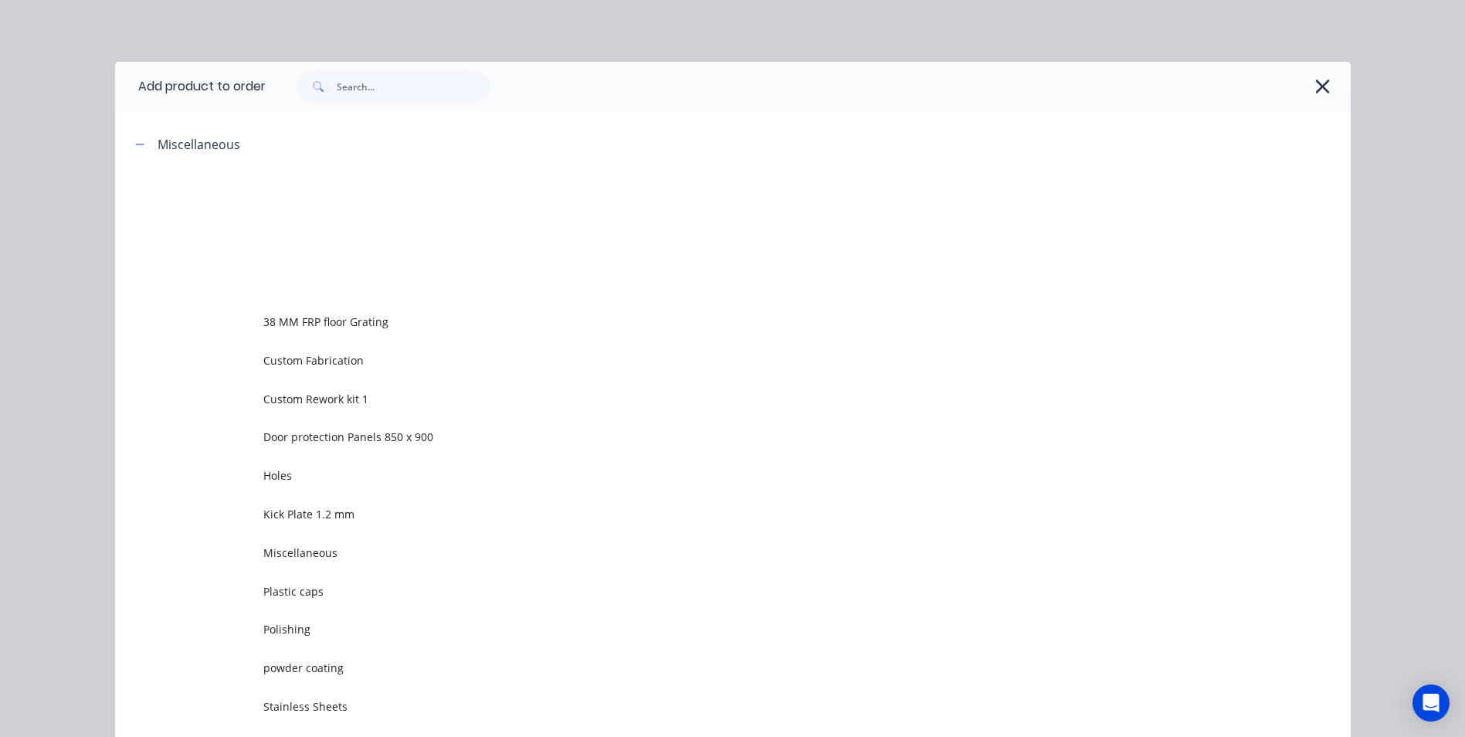
click at [295, 401] on span "Custom Rework kit 1" at bounding box center [697, 399] width 869 height 16
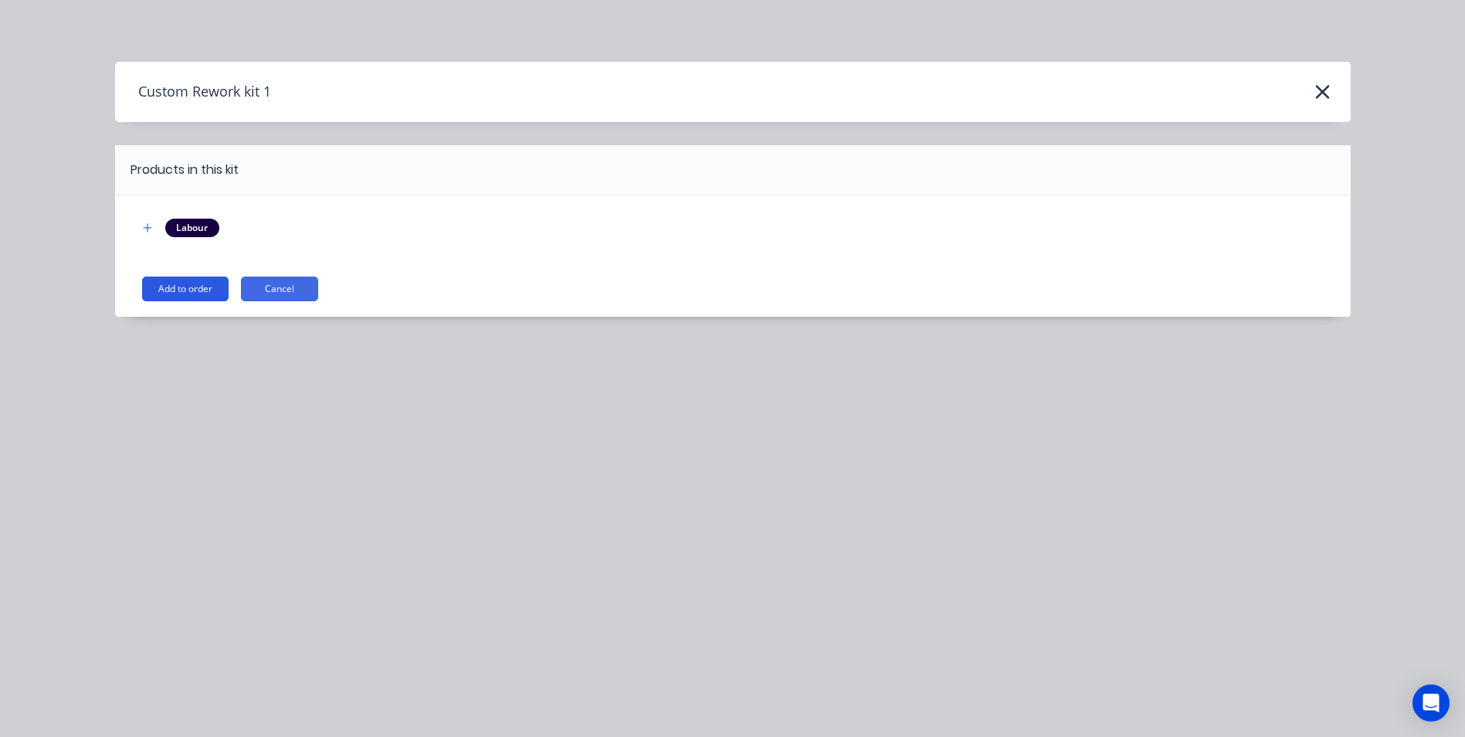
click at [168, 281] on button "Add to order" at bounding box center [185, 288] width 86 height 25
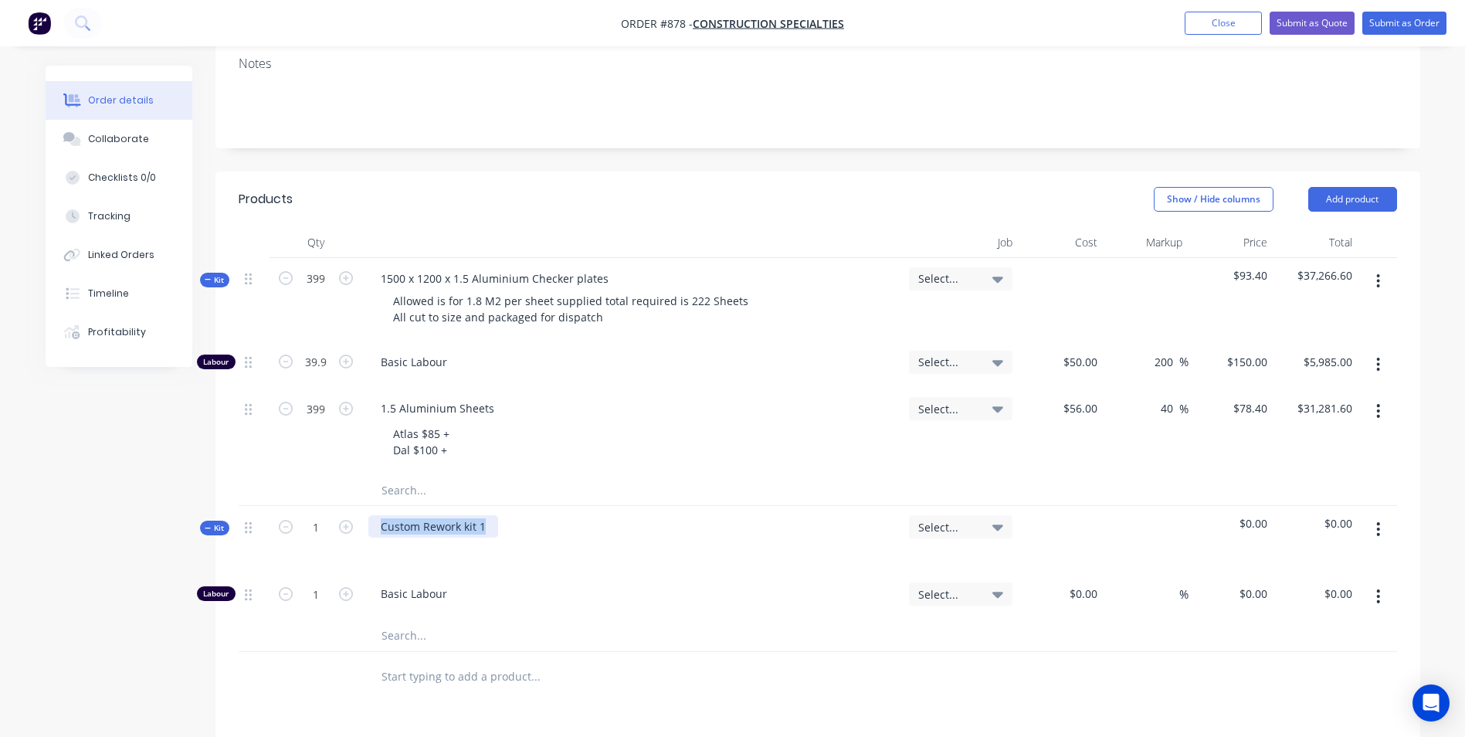
drag, startPoint x: 489, startPoint y: 519, endPoint x: 370, endPoint y: 530, distance: 119.4
click at [370, 530] on div "Custom Rework kit 1" at bounding box center [433, 526] width 130 height 22
paste div
click at [403, 544] on div at bounding box center [393, 548] width 25 height 22
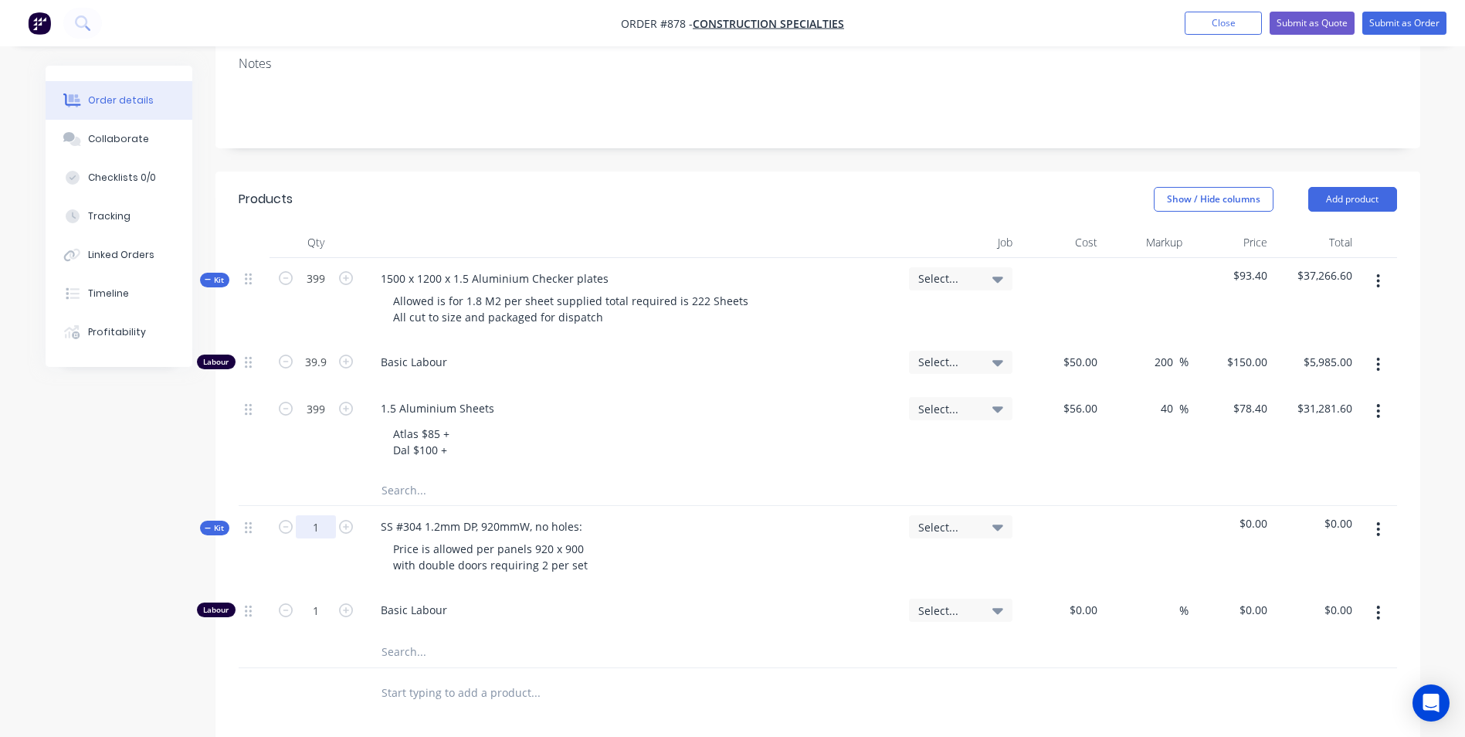
click at [327, 290] on input "1" at bounding box center [316, 278] width 40 height 23
type input "38"
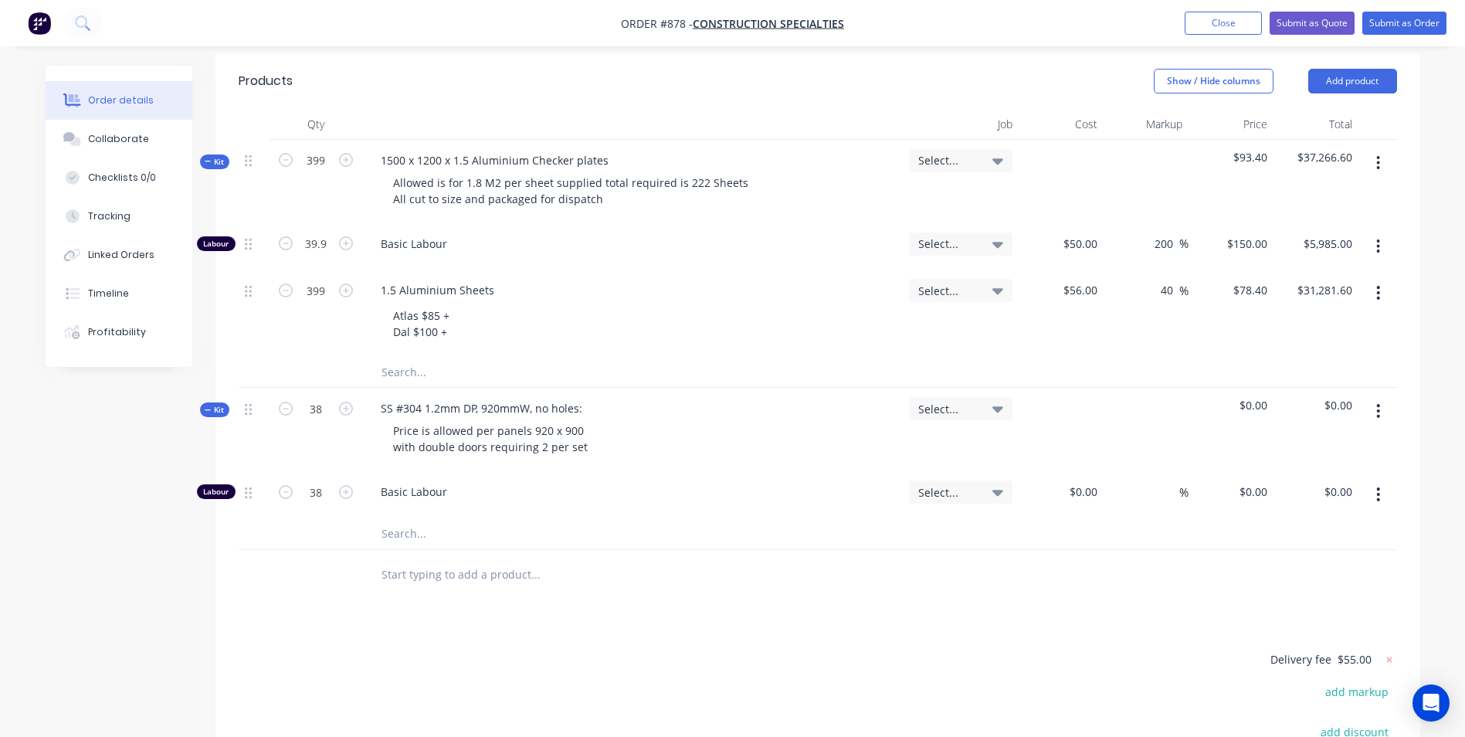
scroll to position [415, 0]
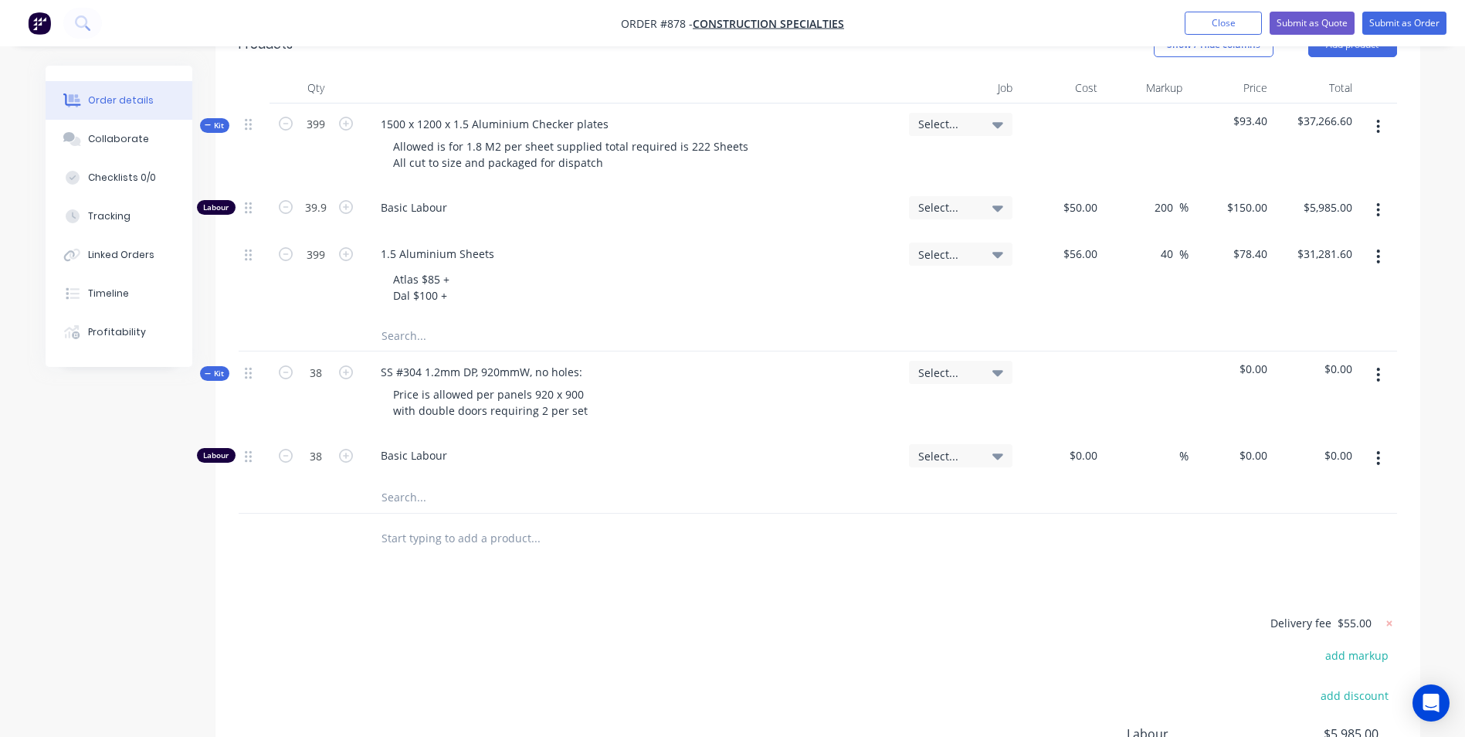
click at [1383, 370] on button "button" at bounding box center [1378, 375] width 36 height 28
click at [1323, 415] on div "Add product to kit" at bounding box center [1323, 415] width 119 height 22
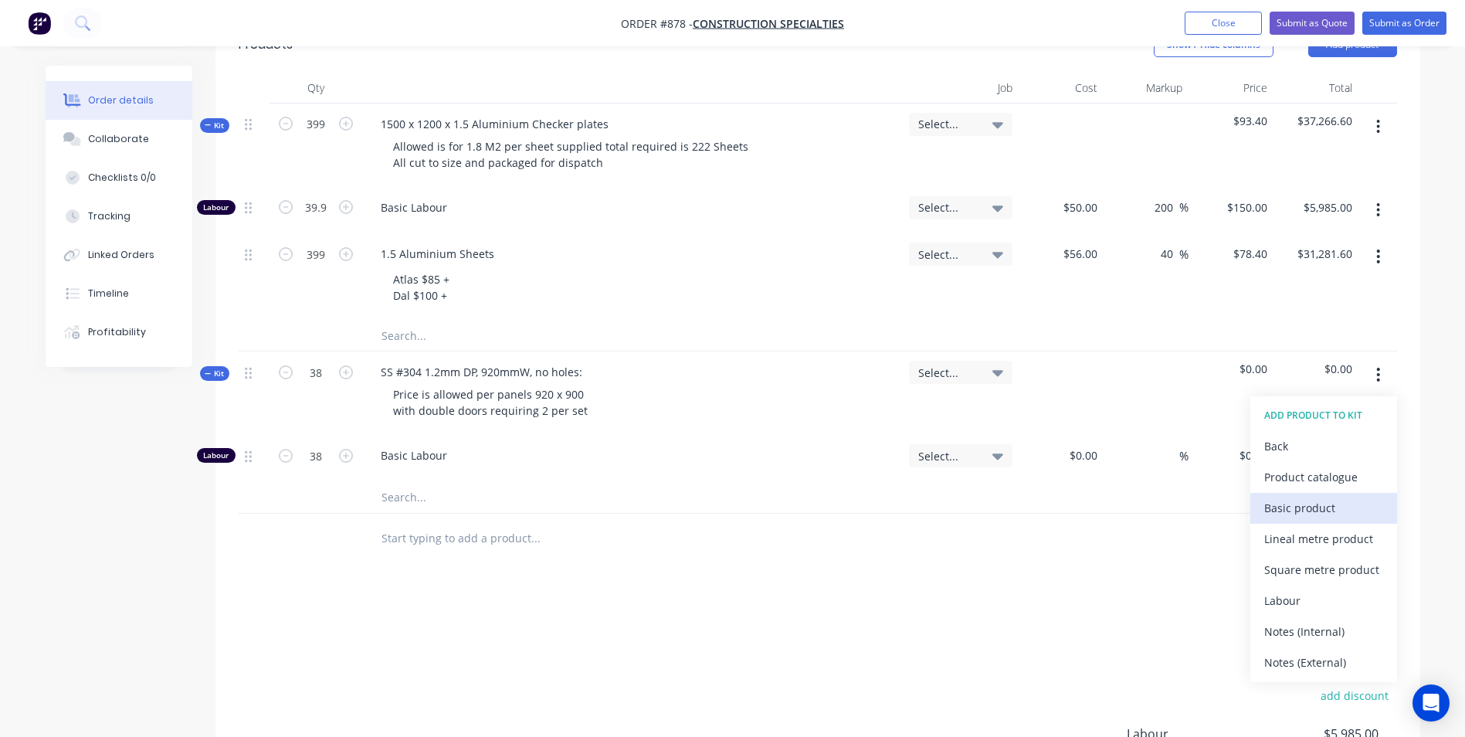
click at [1275, 500] on div "Basic product" at bounding box center [1323, 507] width 119 height 22
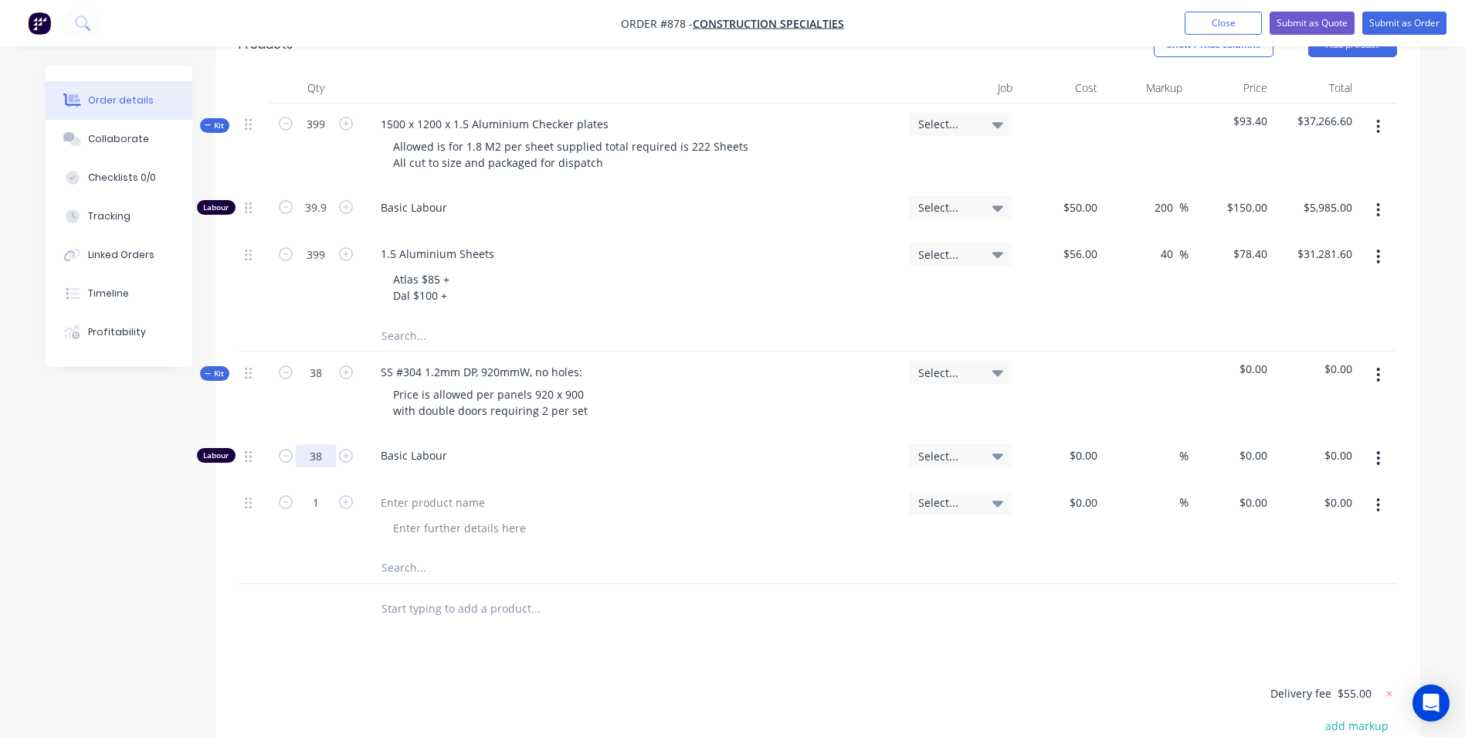
click at [332, 219] on input "38" at bounding box center [316, 207] width 40 height 23
click at [324, 136] on input "38" at bounding box center [316, 124] width 40 height 23
type input "1"
type input "0.0263"
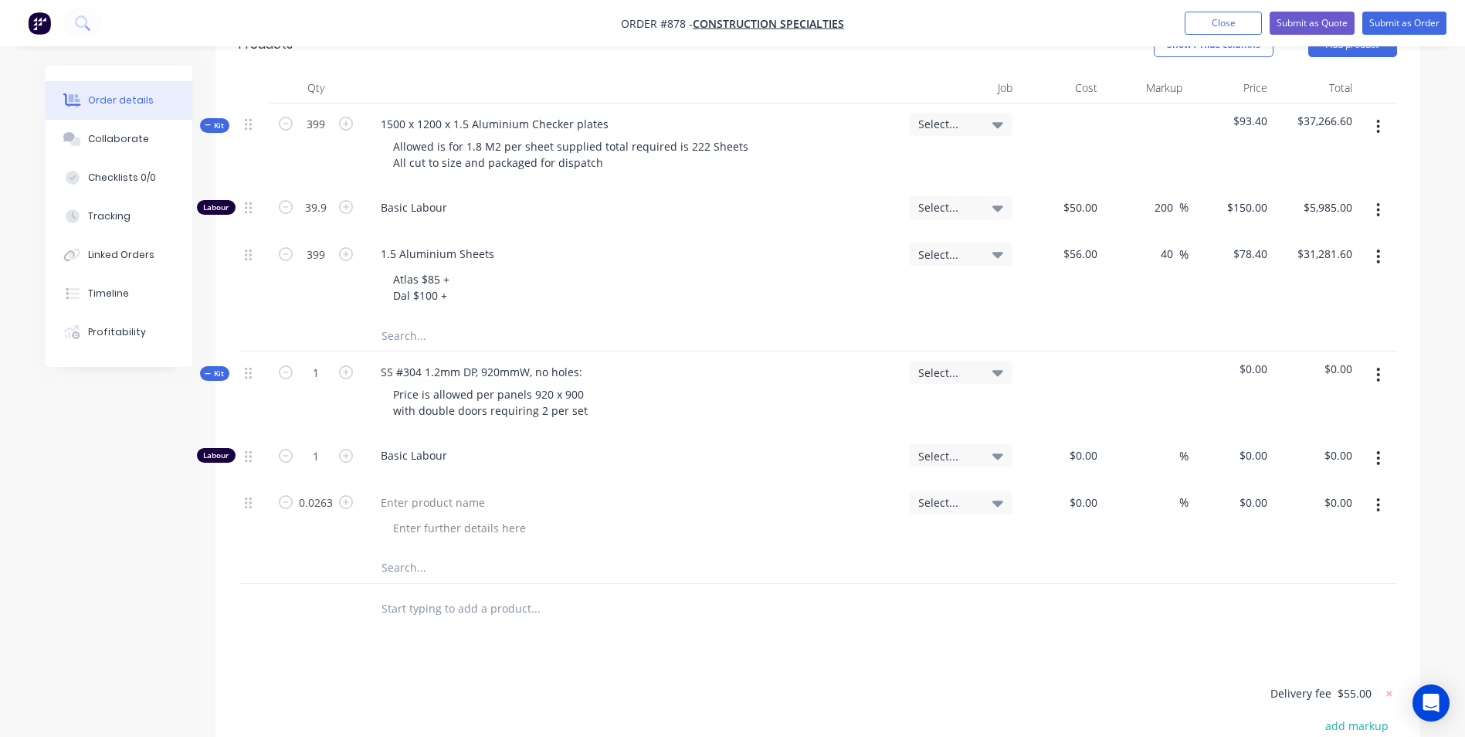
click at [317, 442] on div "1" at bounding box center [316, 453] width 40 height 23
click at [324, 219] on input "1" at bounding box center [316, 207] width 40 height 23
type input "0.15"
type input "4"
type input "$50.00"
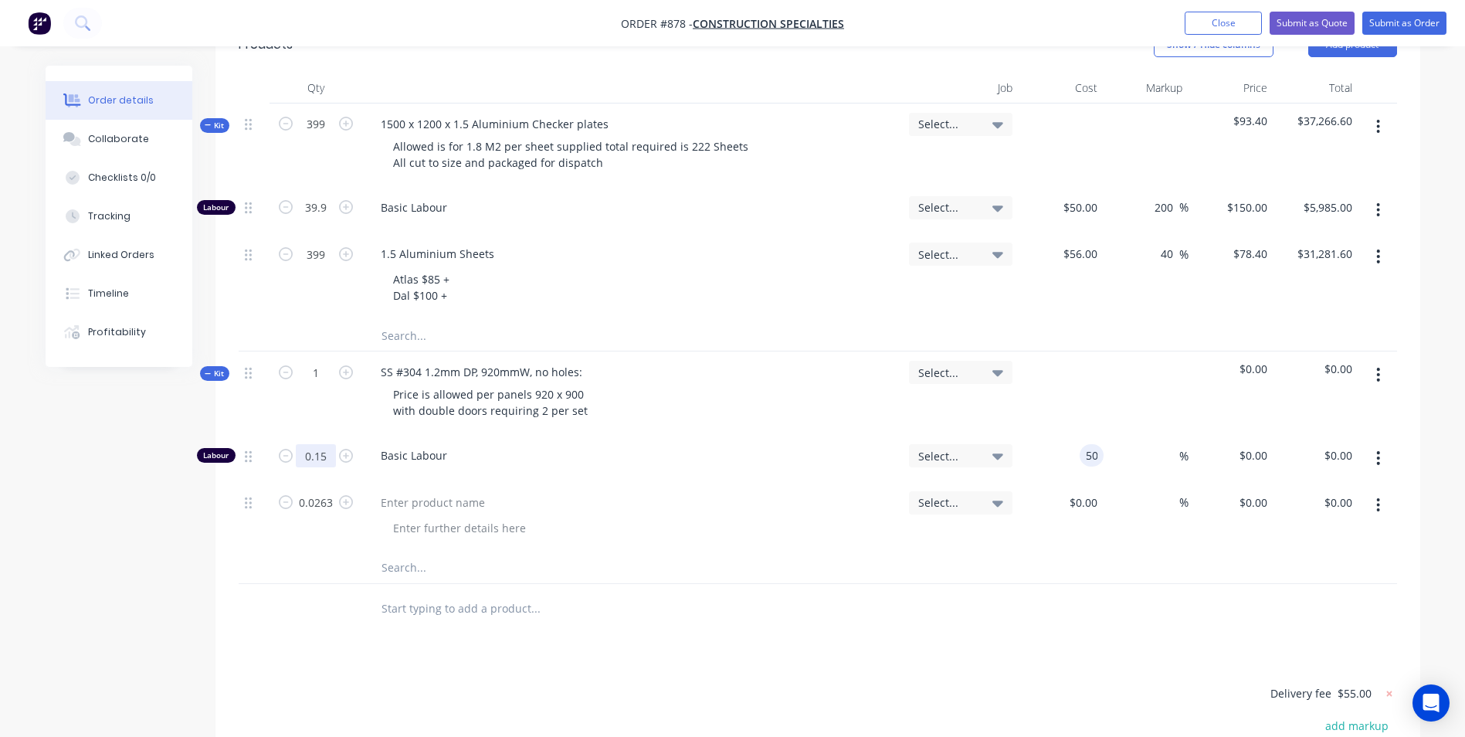
type input "$50.00"
type input "$7.50"
type input "150"
type input "200"
type input "$150.00"
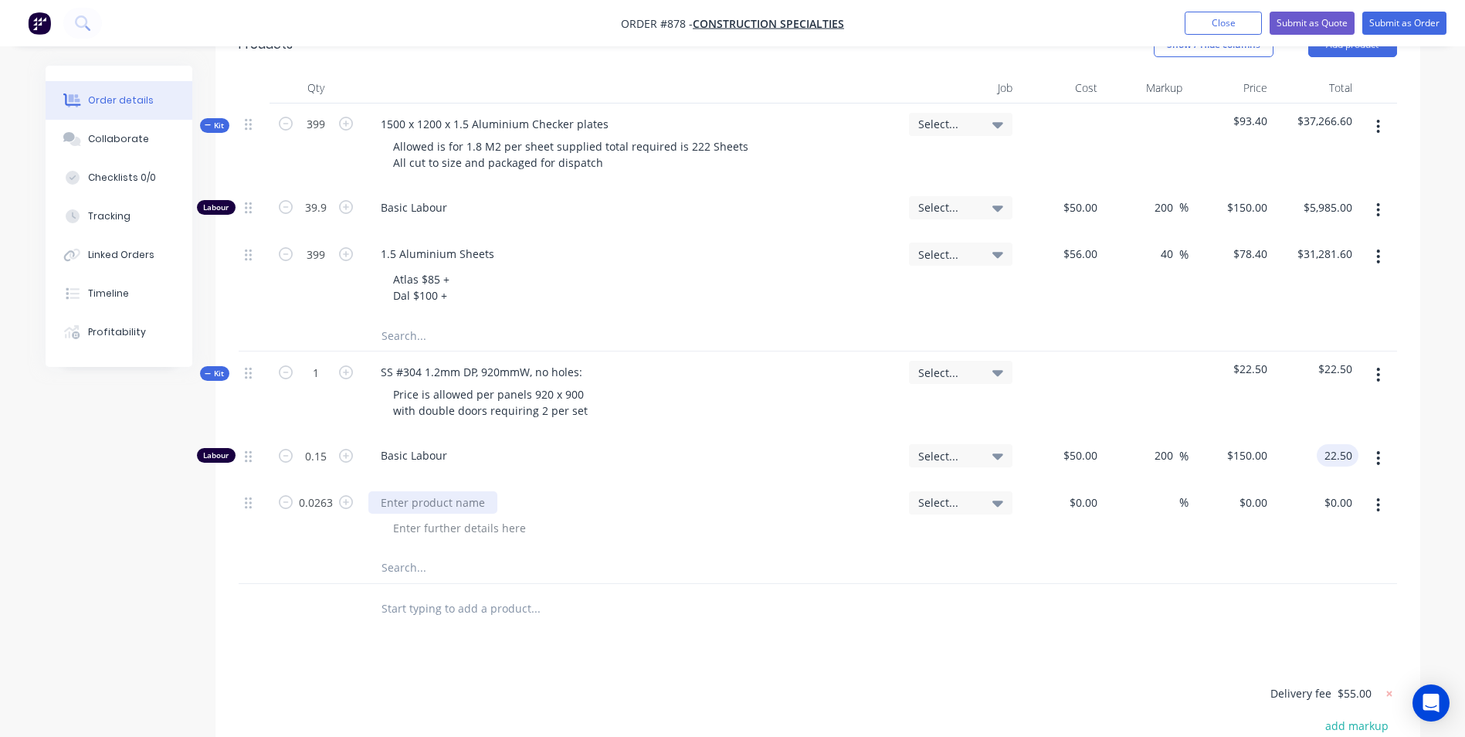
type input "$22.50"
click at [396, 506] on div at bounding box center [432, 502] width 129 height 22
click at [329, 219] on input "0.0263" at bounding box center [316, 207] width 40 height 23
type input "6"
type input "1"
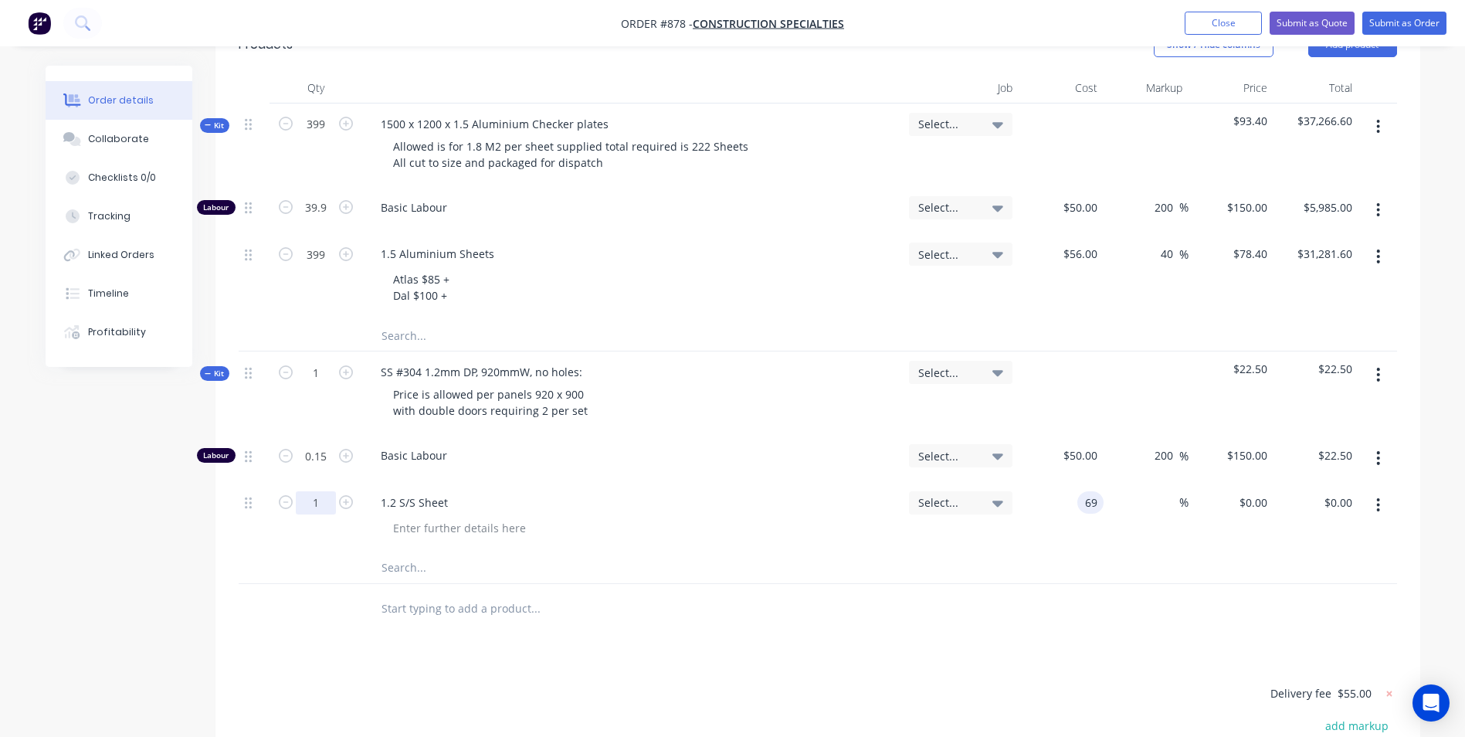
type input "$69.00"
type input "50"
type input "103.5"
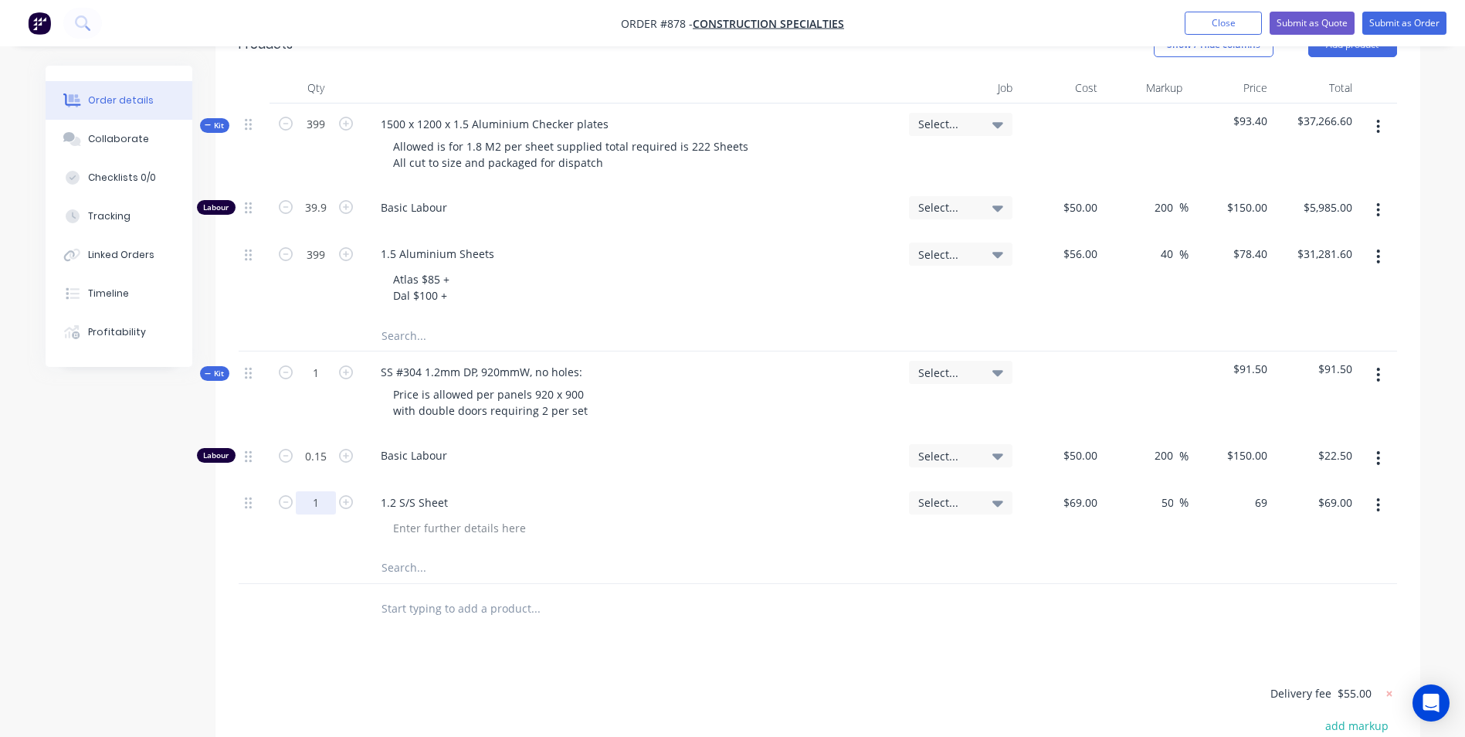
type input "$103.50"
click at [324, 136] on input "1" at bounding box center [316, 124] width 40 height 23
type input "38"
type input "5.7"
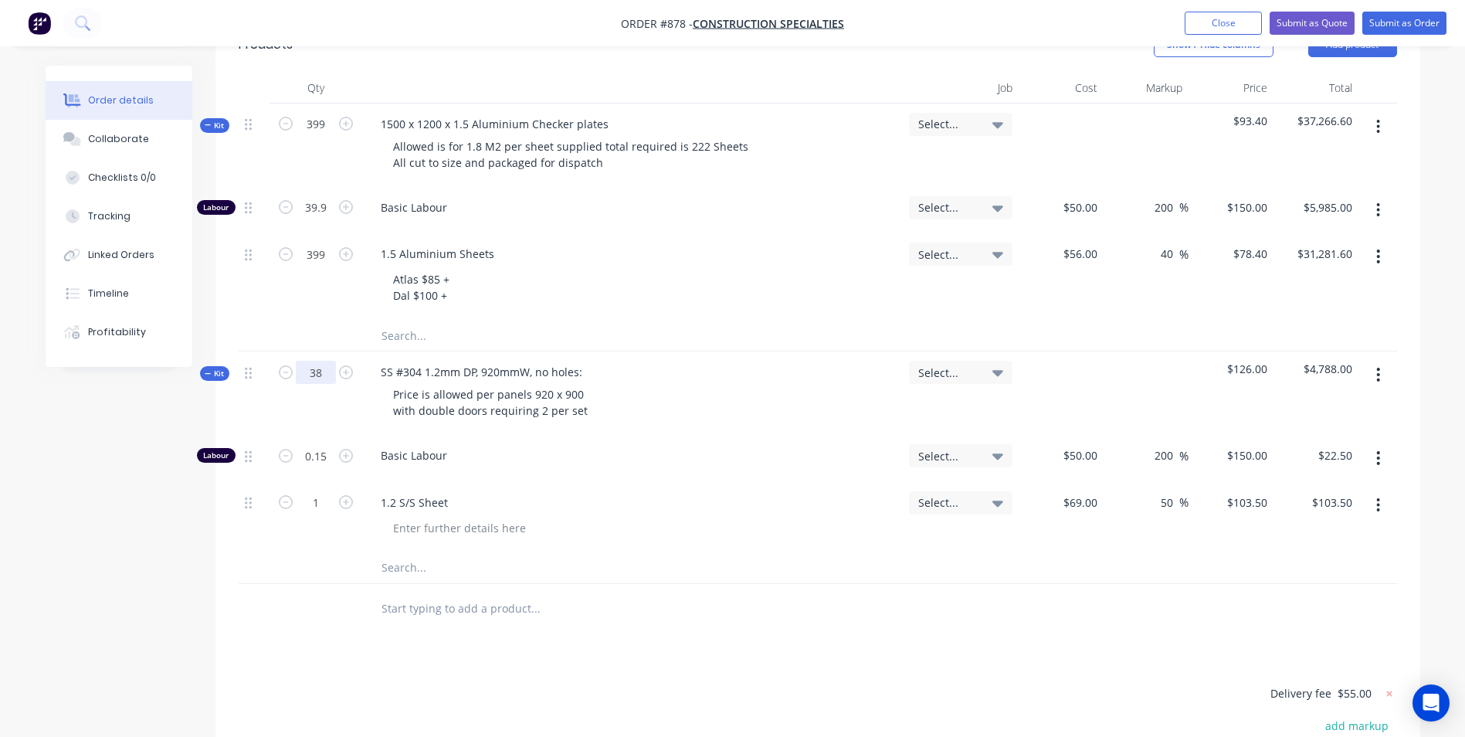
type input "$855.00"
type input "38"
type input "$3,933.00"
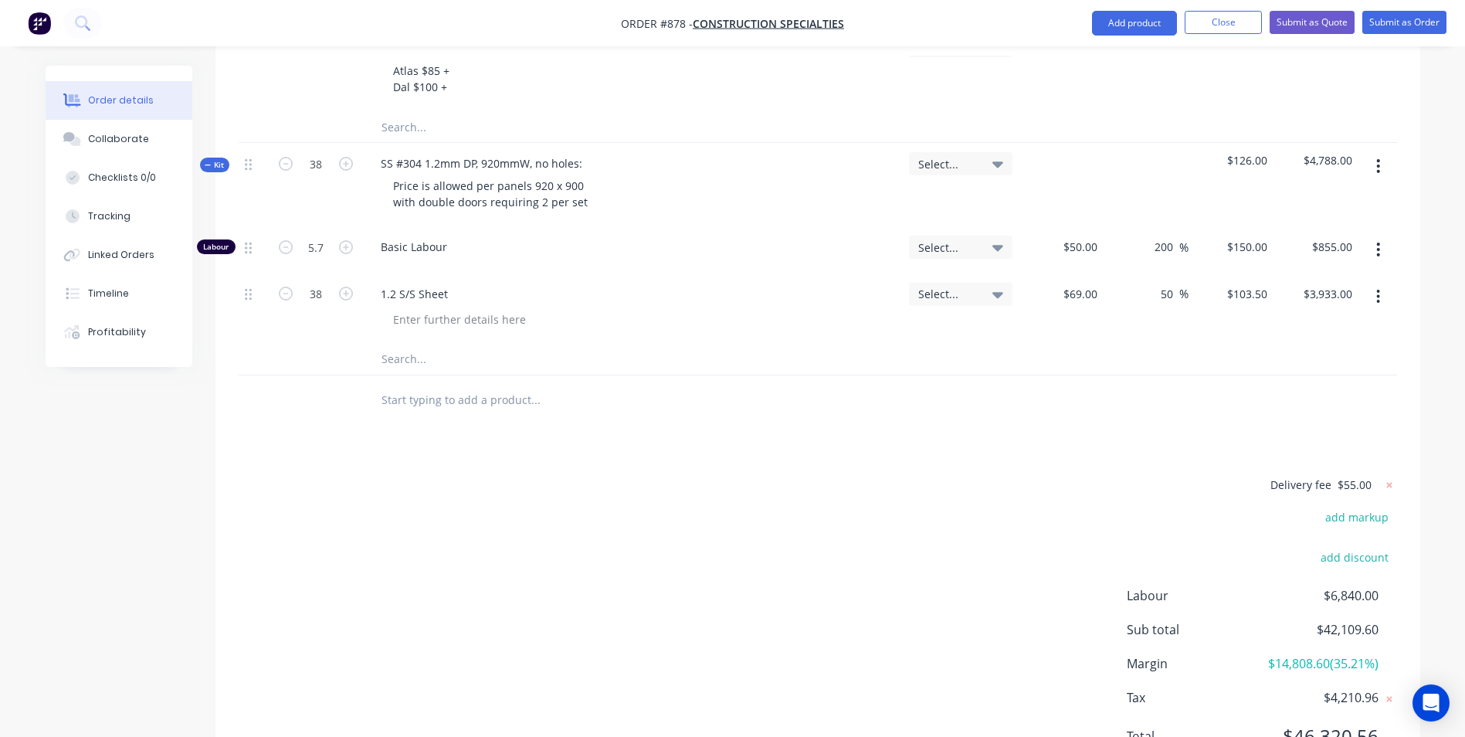
scroll to position [563, 0]
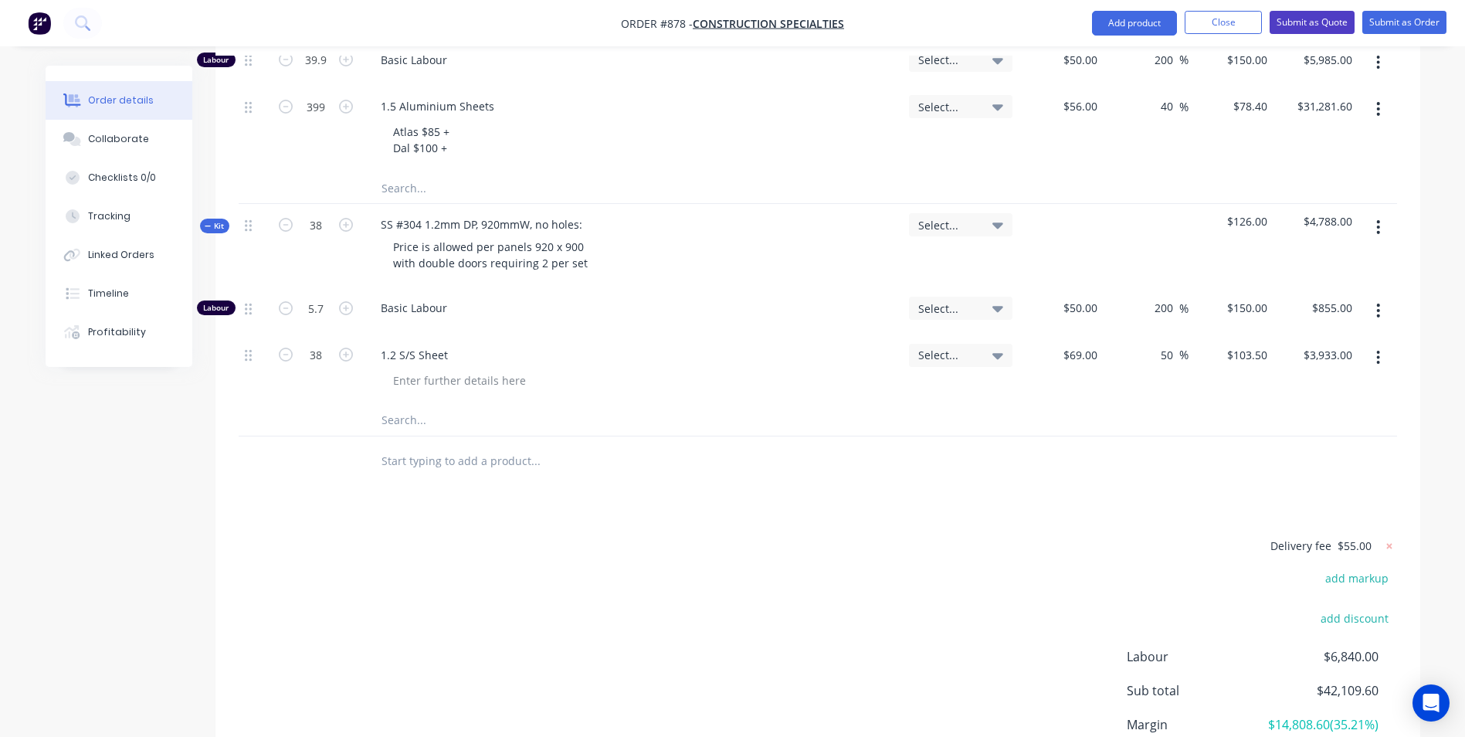
click at [1294, 17] on button "Submit as Quote" at bounding box center [1311, 22] width 85 height 23
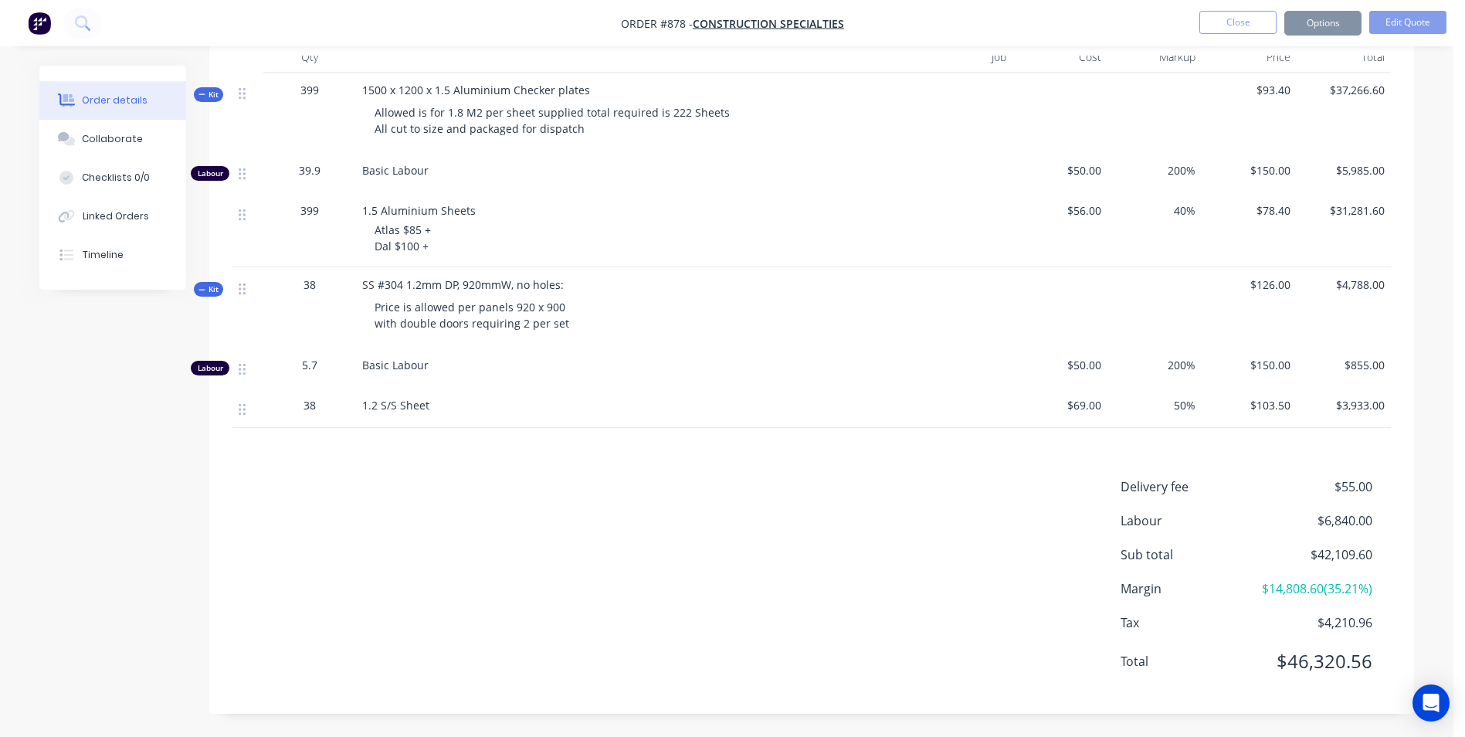
scroll to position [0, 0]
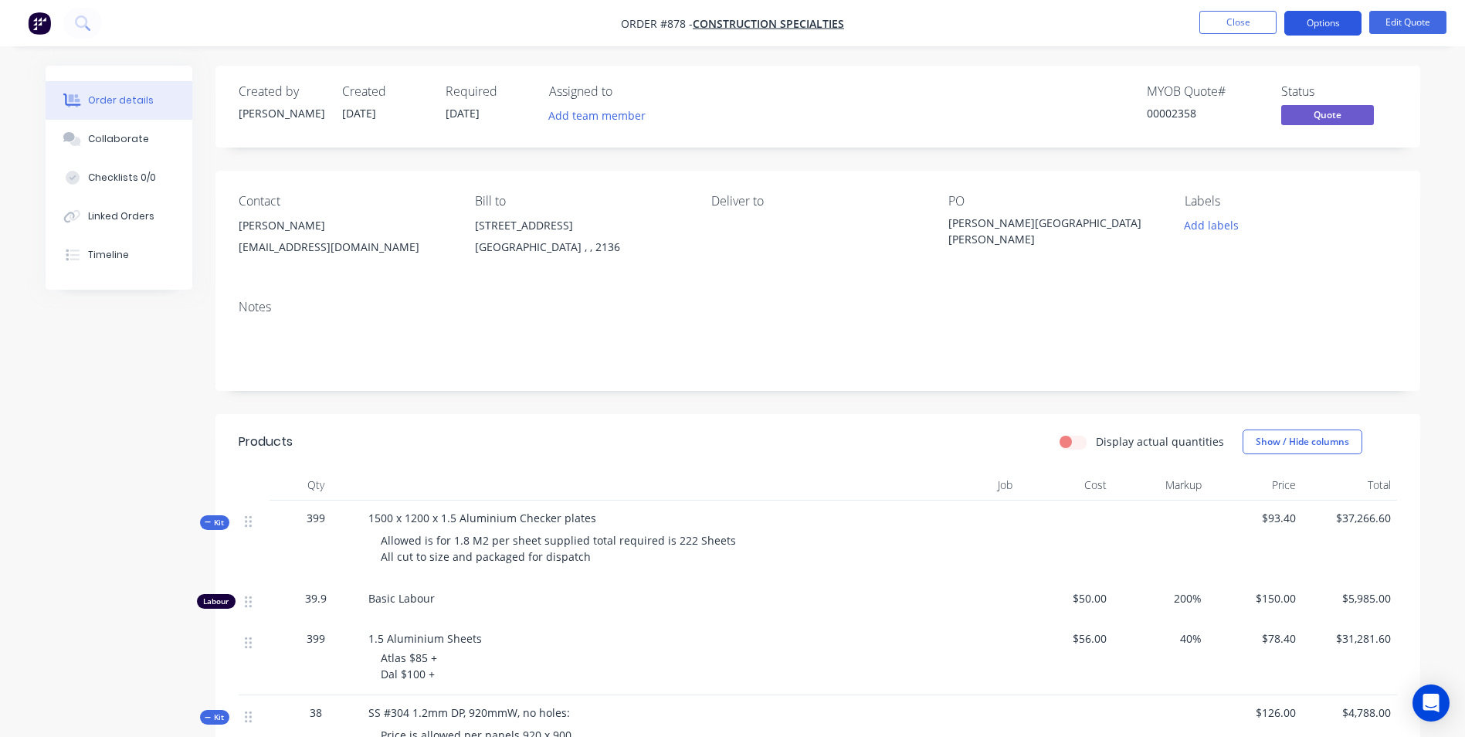
click at [1304, 28] on button "Options" at bounding box center [1322, 23] width 77 height 25
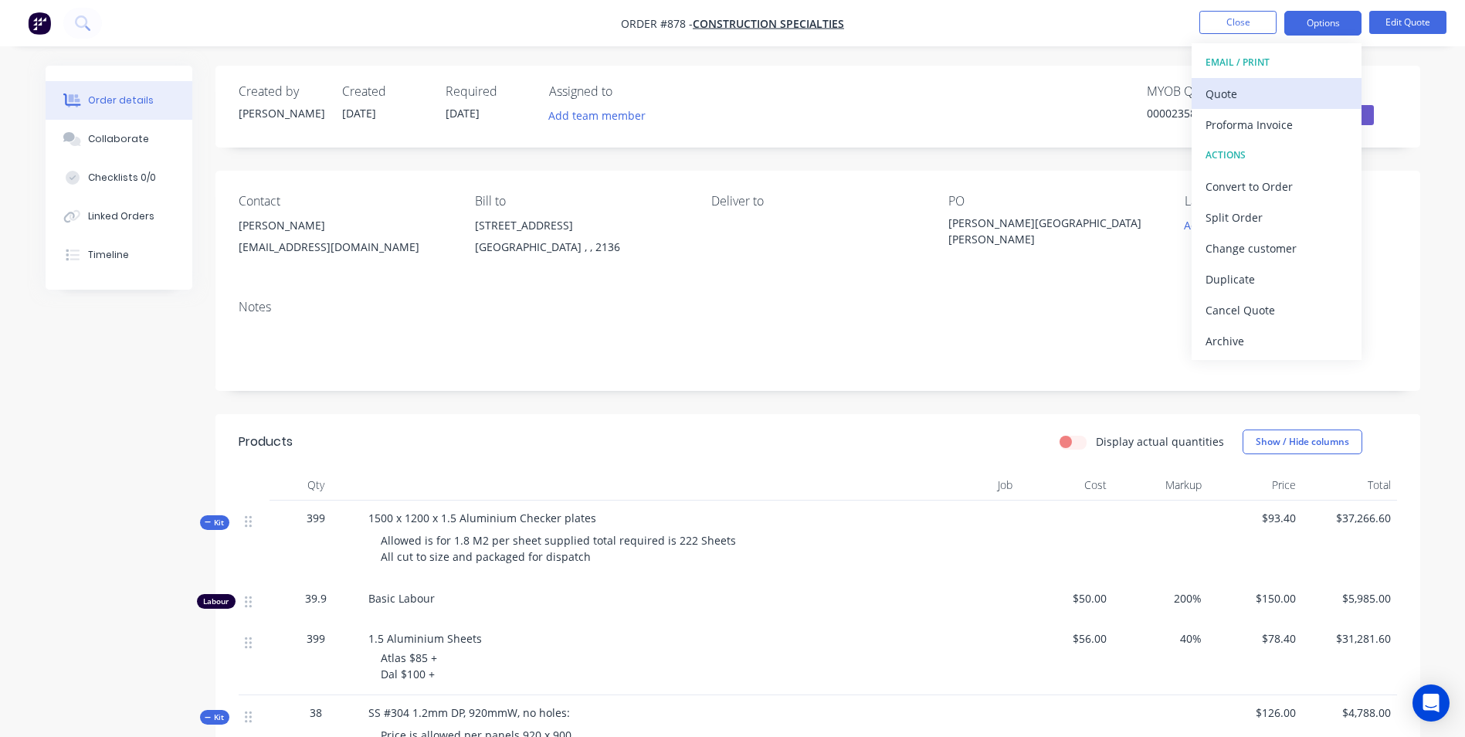
click at [1225, 100] on div "Quote" at bounding box center [1276, 94] width 142 height 22
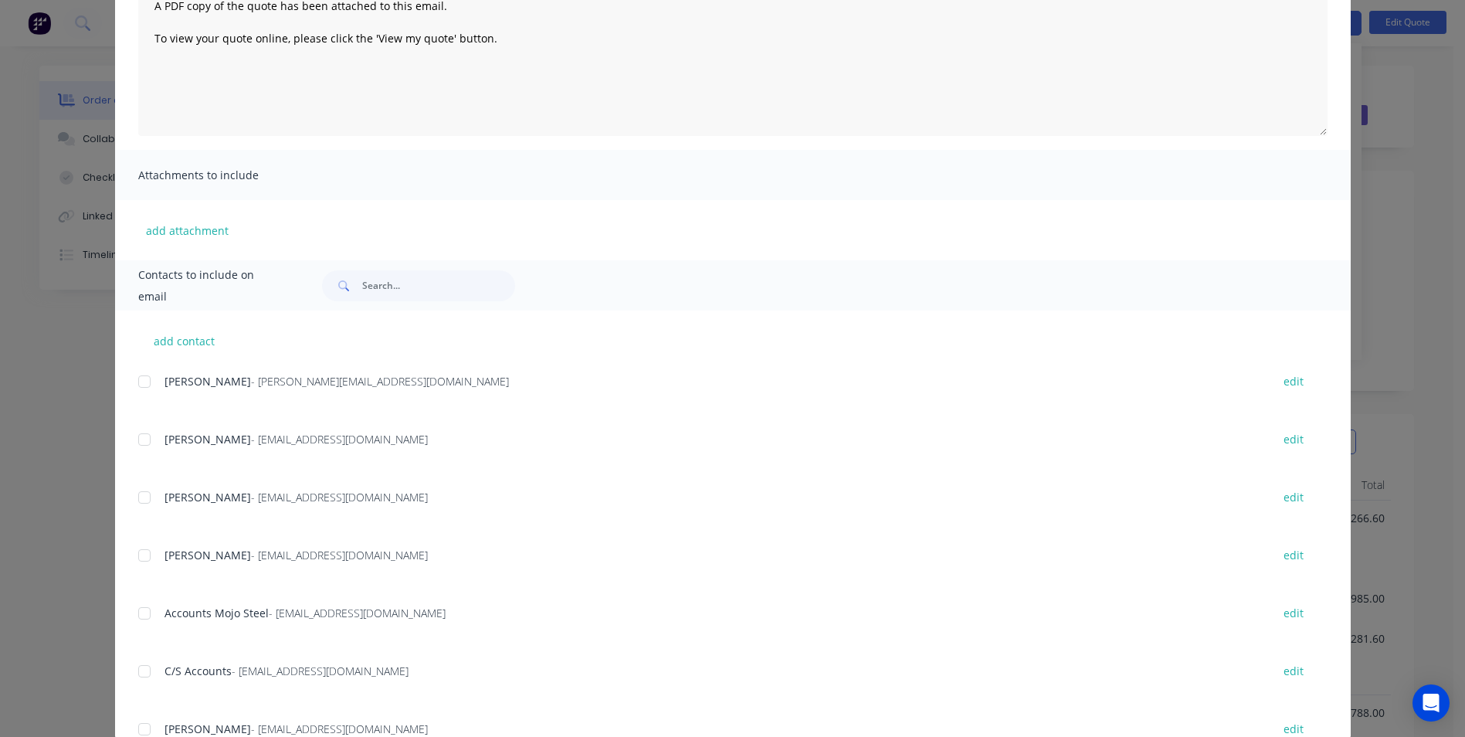
scroll to position [218, 0]
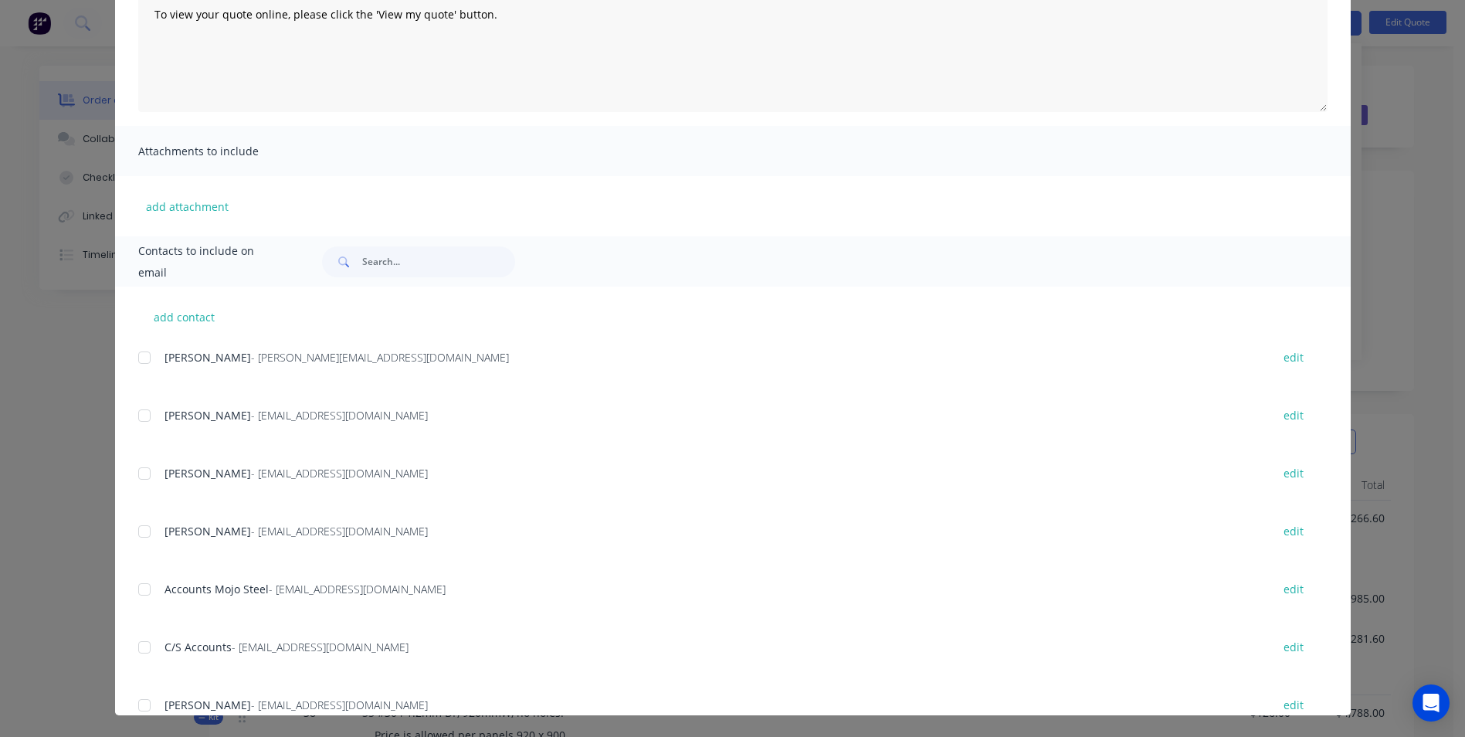
click at [129, 424] on div "add contact Michael Ogston - michael@mojosteel.com.au edit Calvin - chuynh@c-sg…" at bounding box center [732, 500] width 1235 height 428
click at [134, 418] on div at bounding box center [144, 415] width 31 height 31
click at [134, 460] on div at bounding box center [144, 473] width 31 height 31
click at [137, 525] on div at bounding box center [144, 531] width 31 height 31
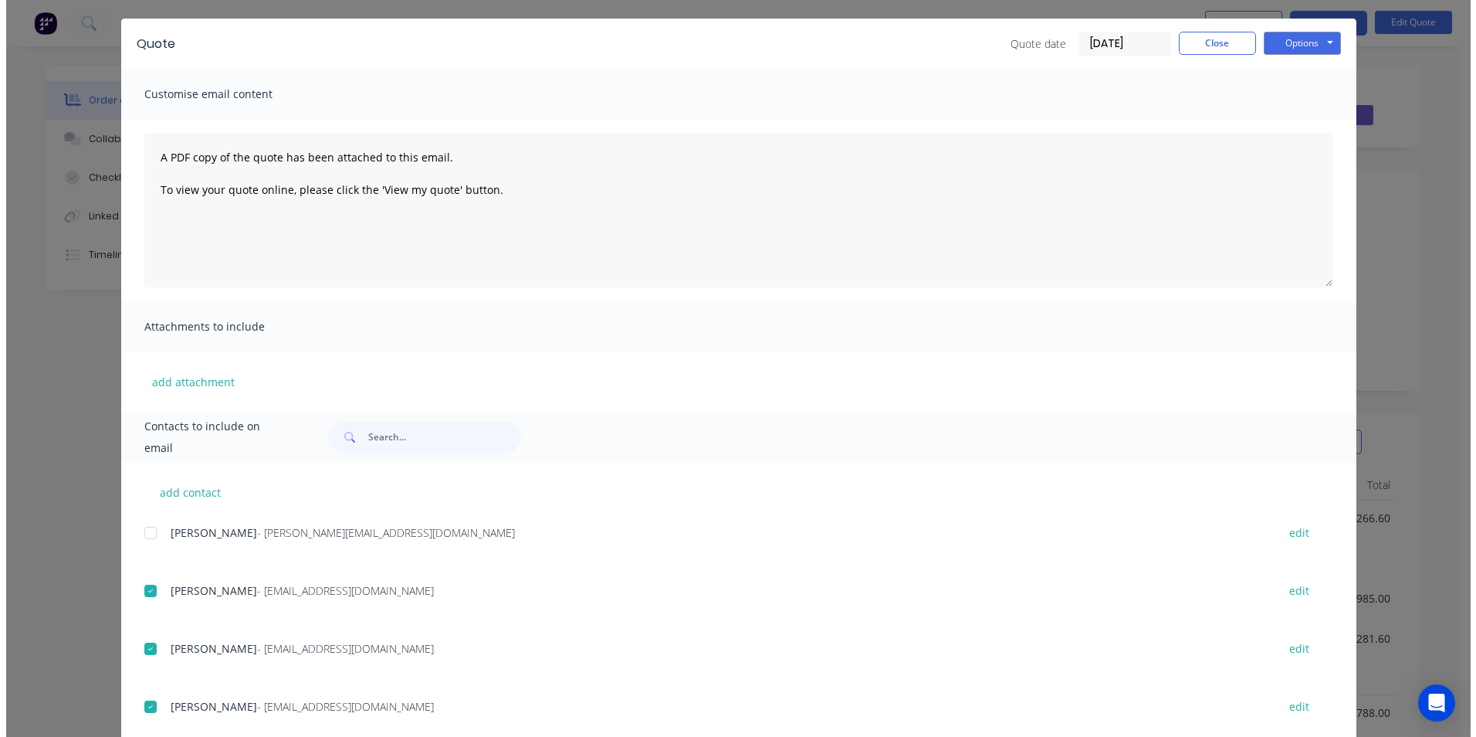
scroll to position [0, 0]
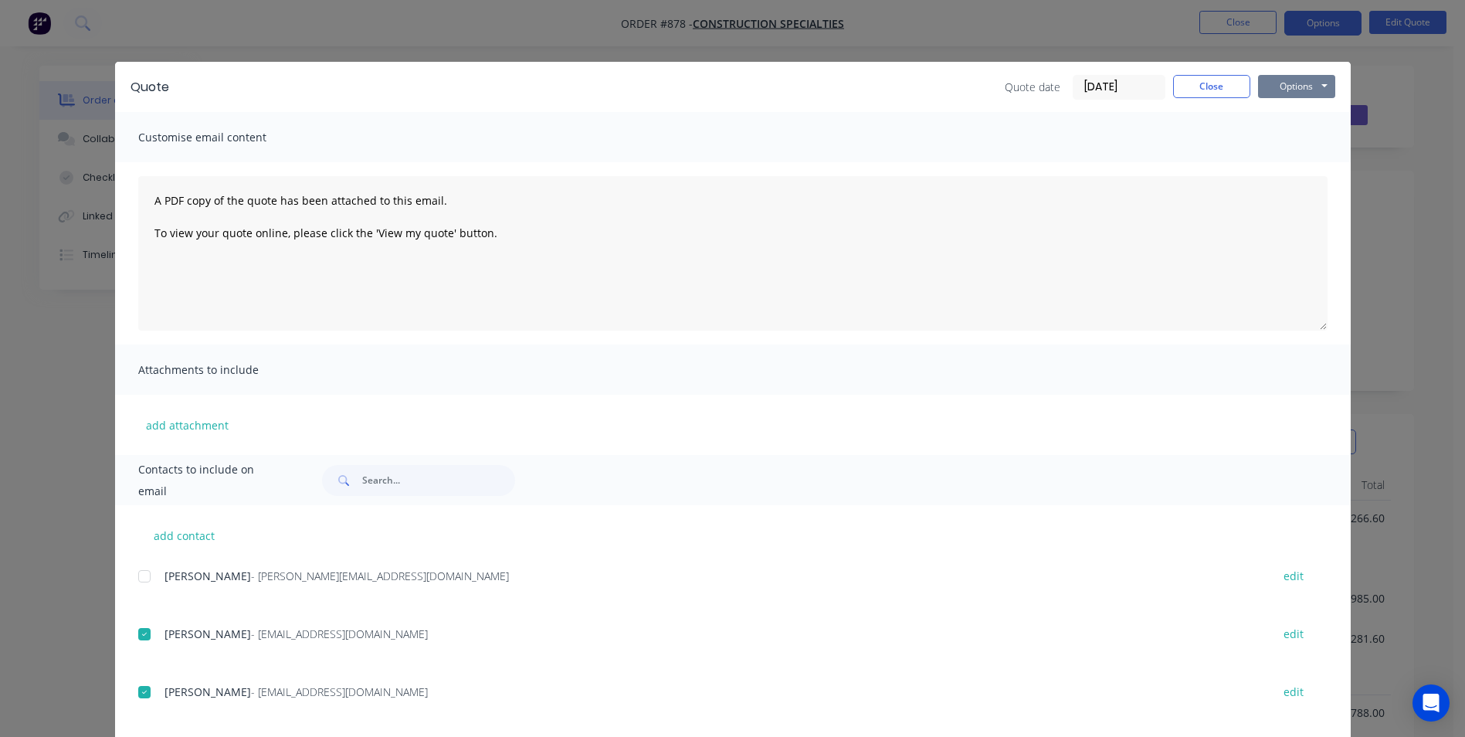
click at [1289, 77] on button "Options" at bounding box center [1296, 86] width 77 height 23
click at [1286, 165] on button "Email" at bounding box center [1307, 164] width 99 height 25
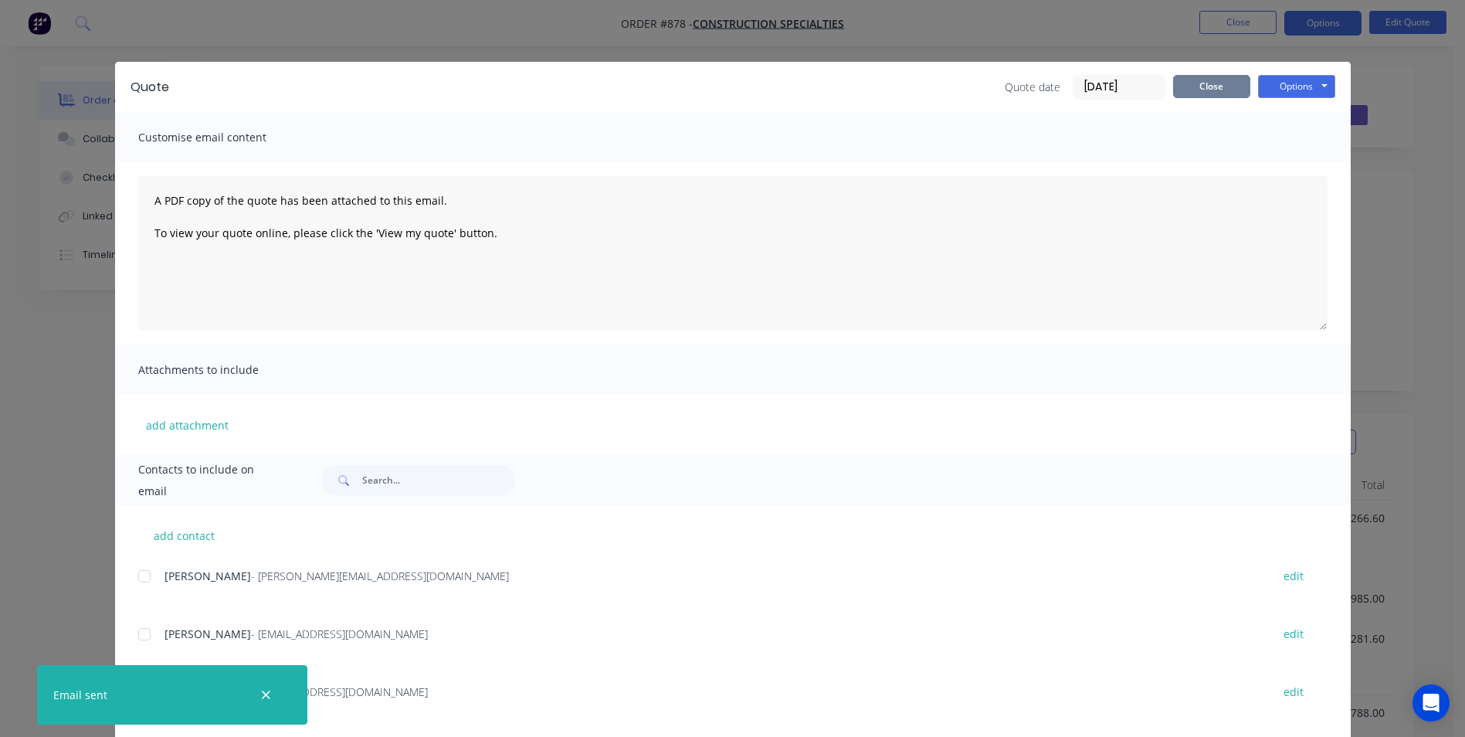
click at [1183, 94] on button "Close" at bounding box center [1211, 86] width 77 height 23
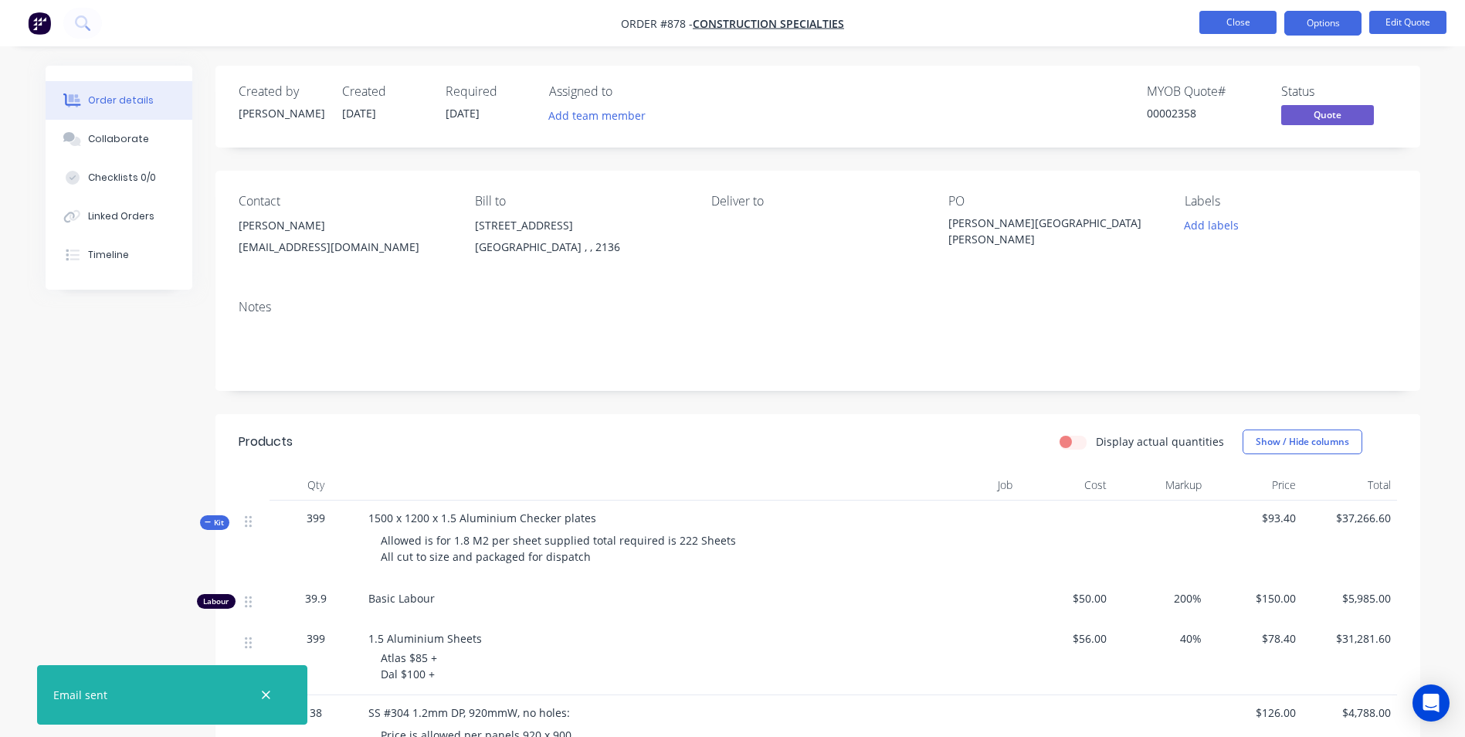
click at [1244, 28] on button "Close" at bounding box center [1237, 22] width 77 height 23
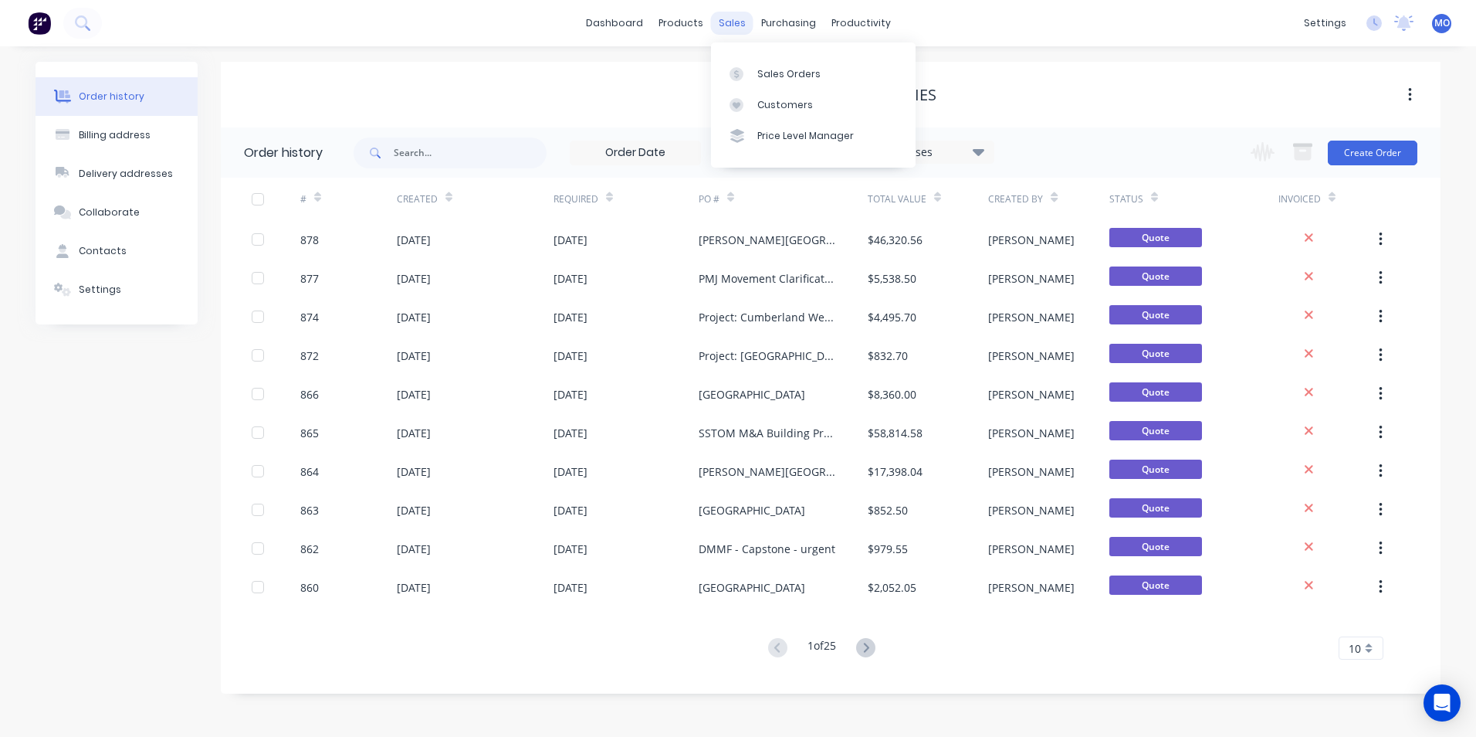
click at [726, 12] on div "sales" at bounding box center [732, 23] width 42 height 23
click at [789, 78] on div "Sales Orders" at bounding box center [788, 74] width 63 height 14
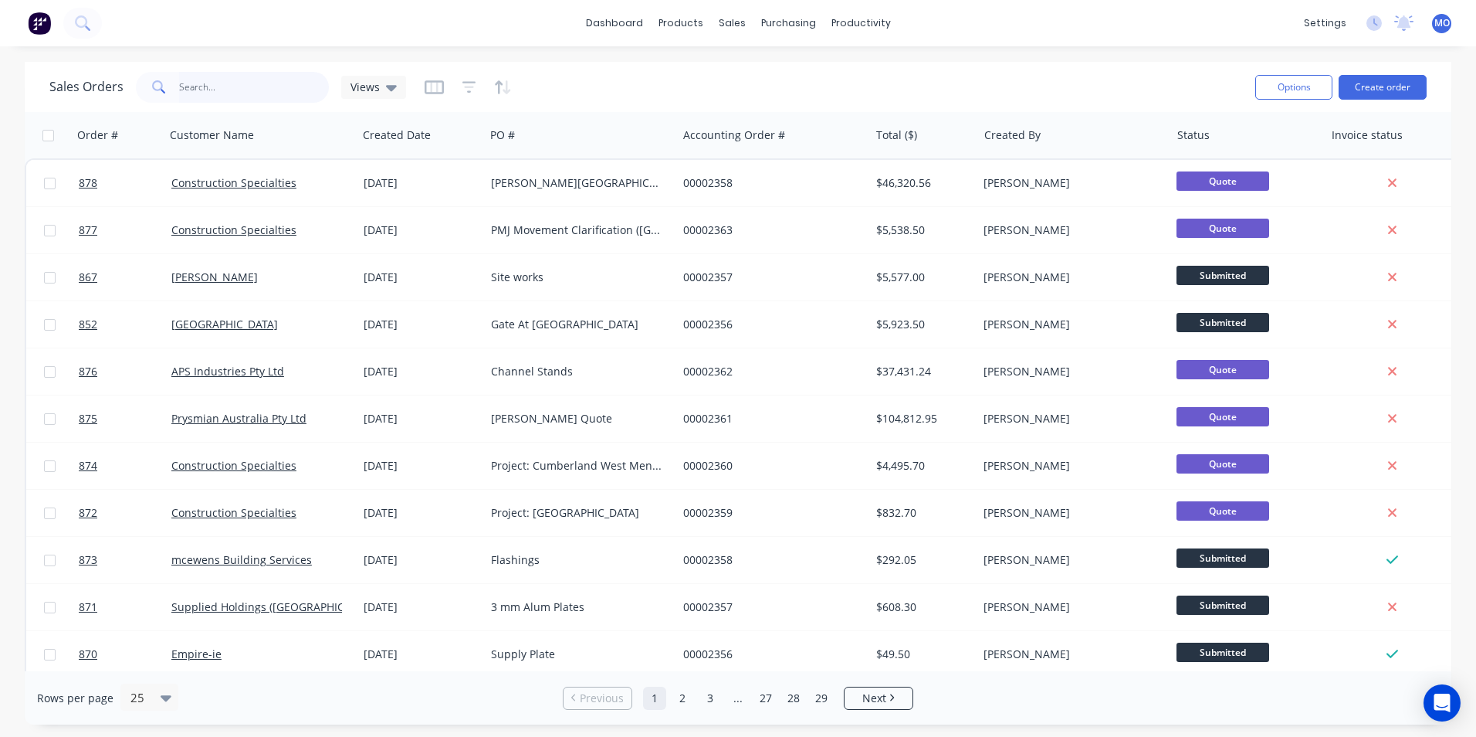
click at [194, 97] on input "text" at bounding box center [254, 87] width 151 height 31
type input "chas"
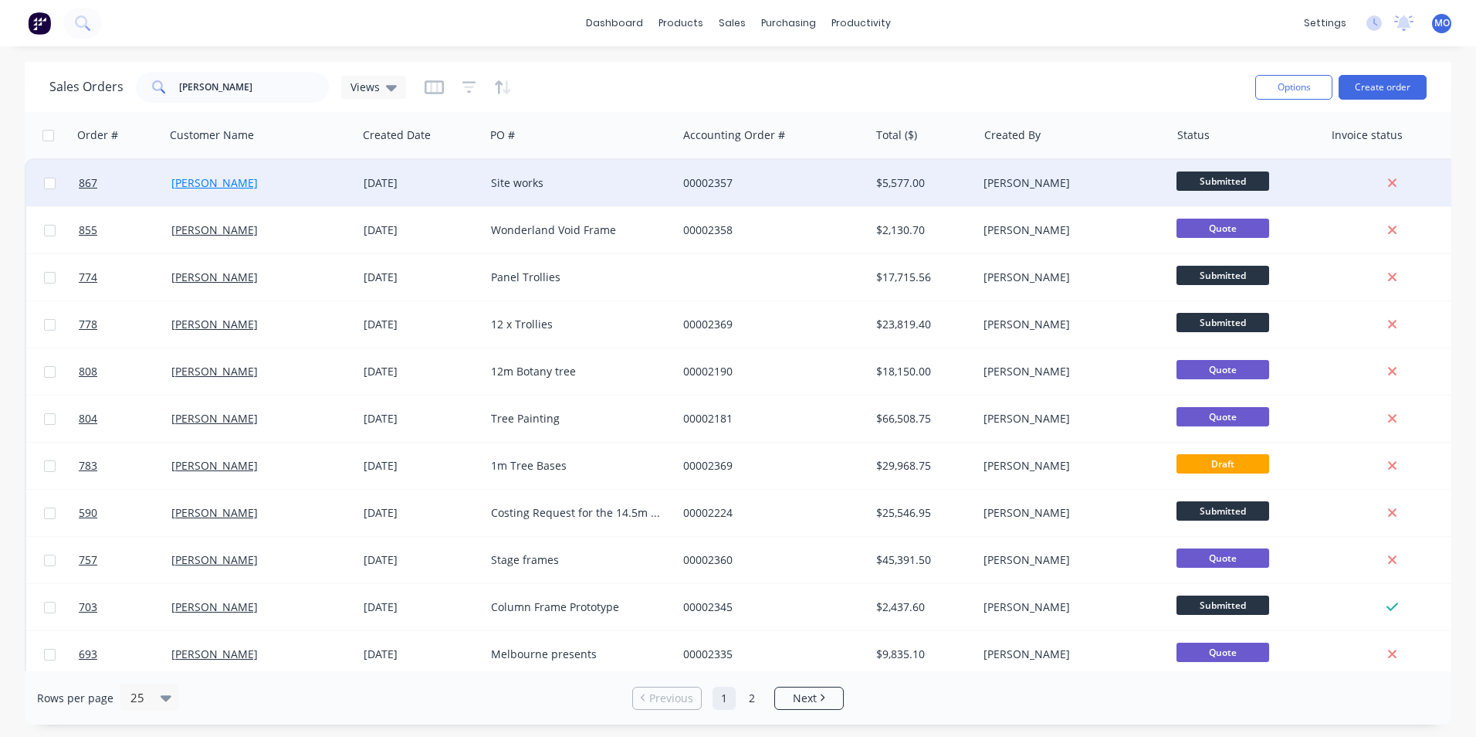
click at [203, 181] on link "[PERSON_NAME]" at bounding box center [214, 182] width 86 height 15
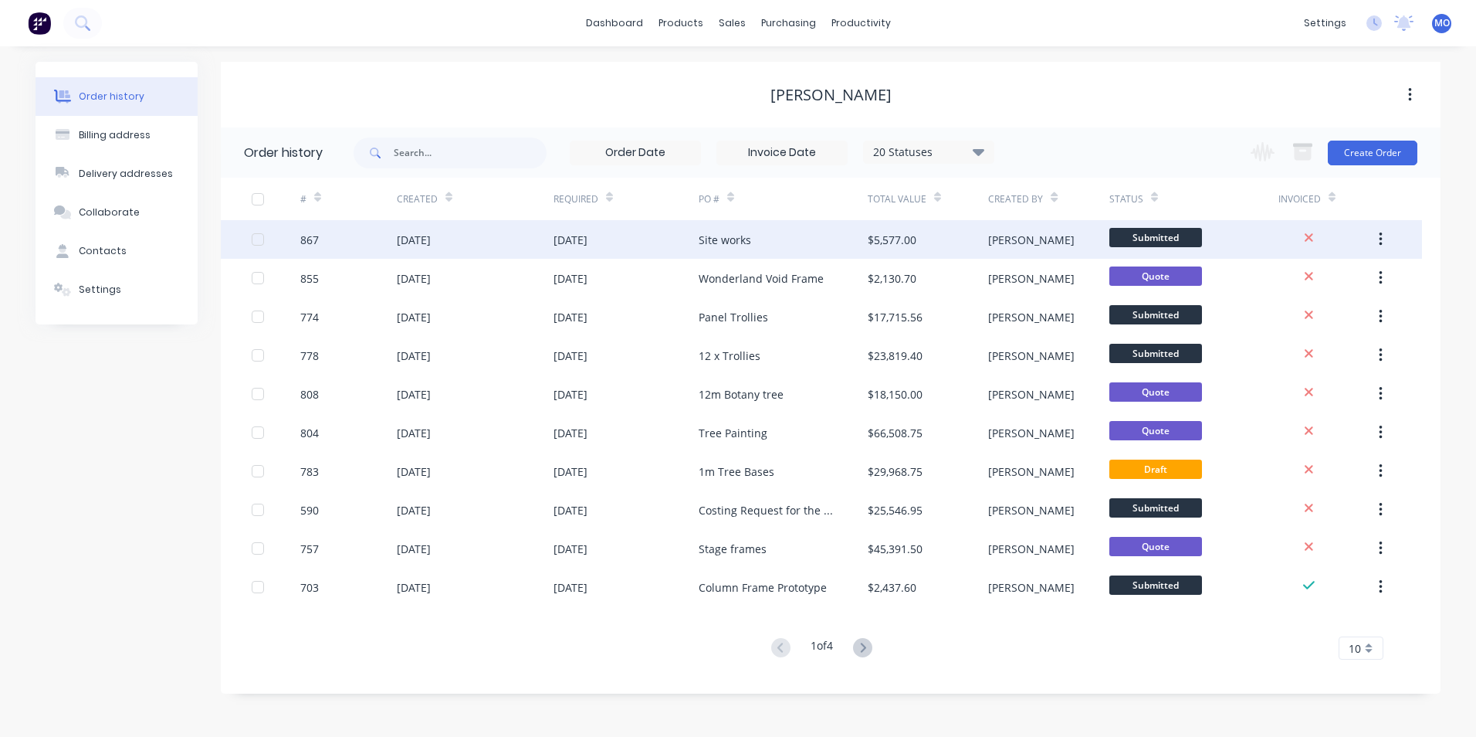
click at [415, 254] on div "[DATE]" at bounding box center [475, 239] width 157 height 39
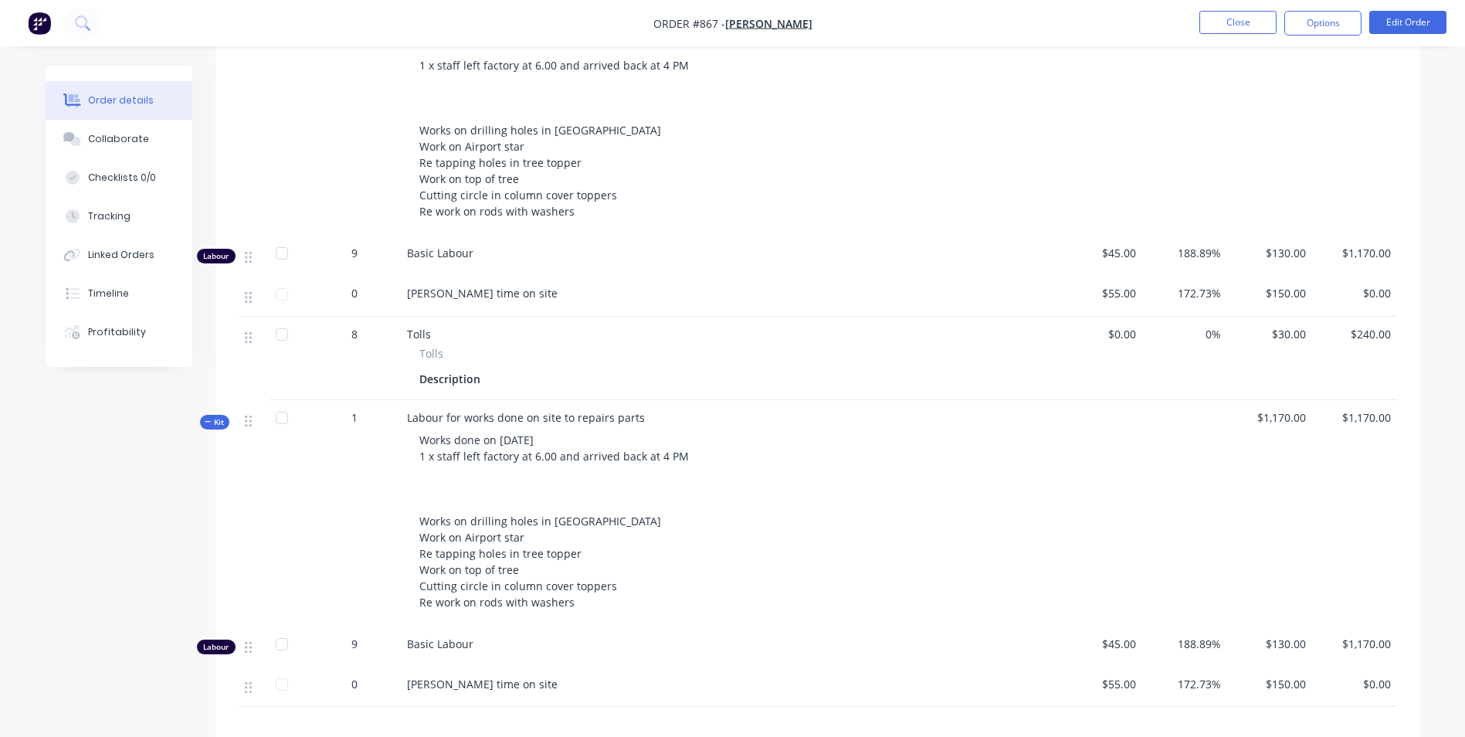
scroll to position [926, 0]
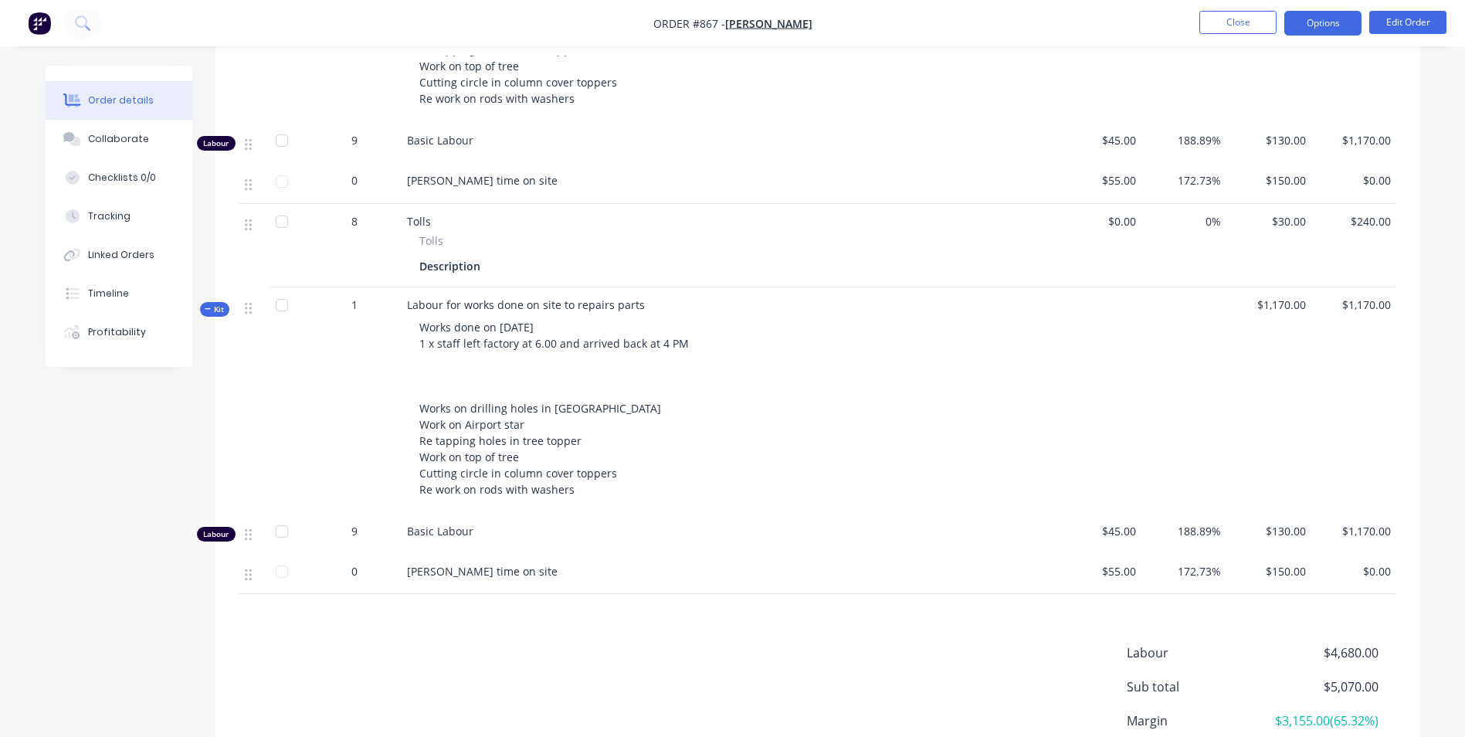
click at [1322, 28] on button "Options" at bounding box center [1322, 23] width 77 height 25
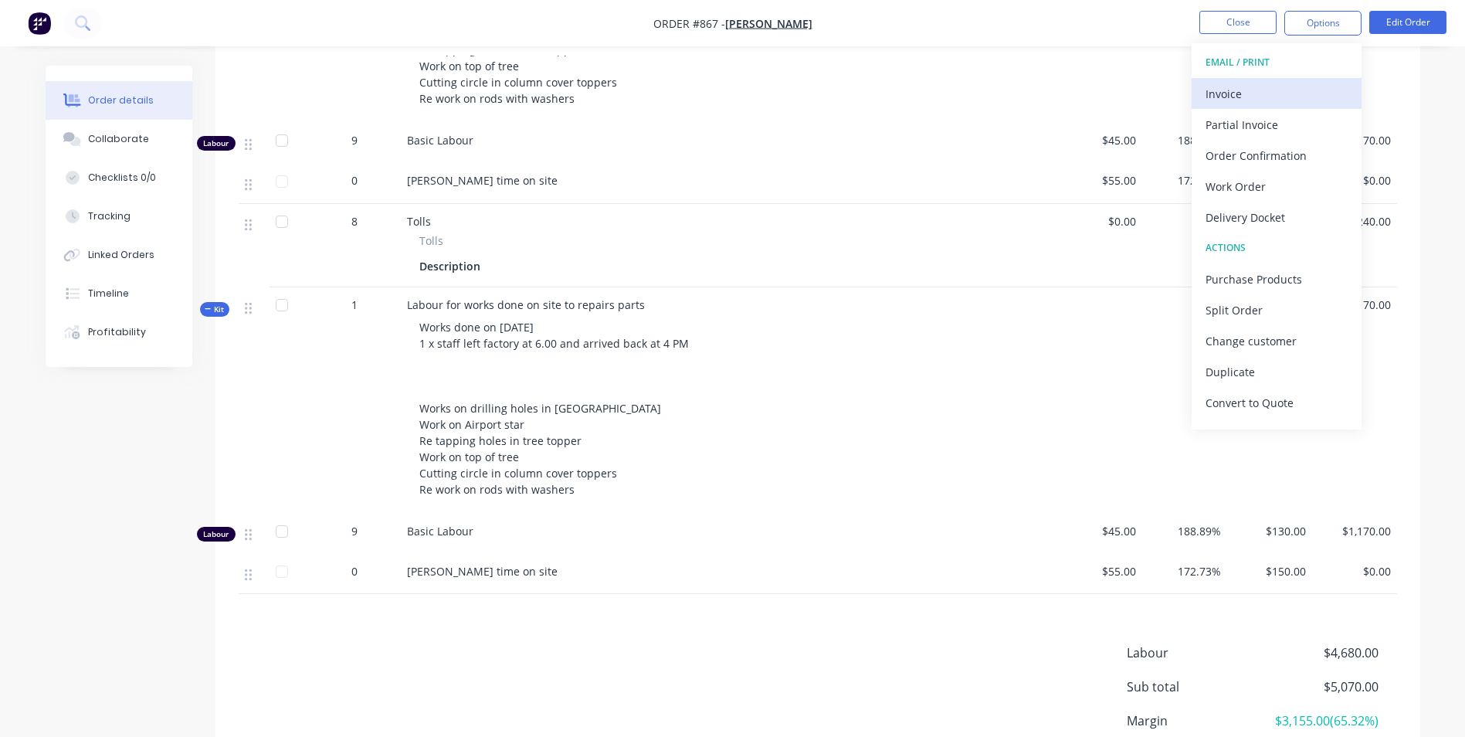
click at [1249, 103] on div "Invoice" at bounding box center [1276, 94] width 142 height 22
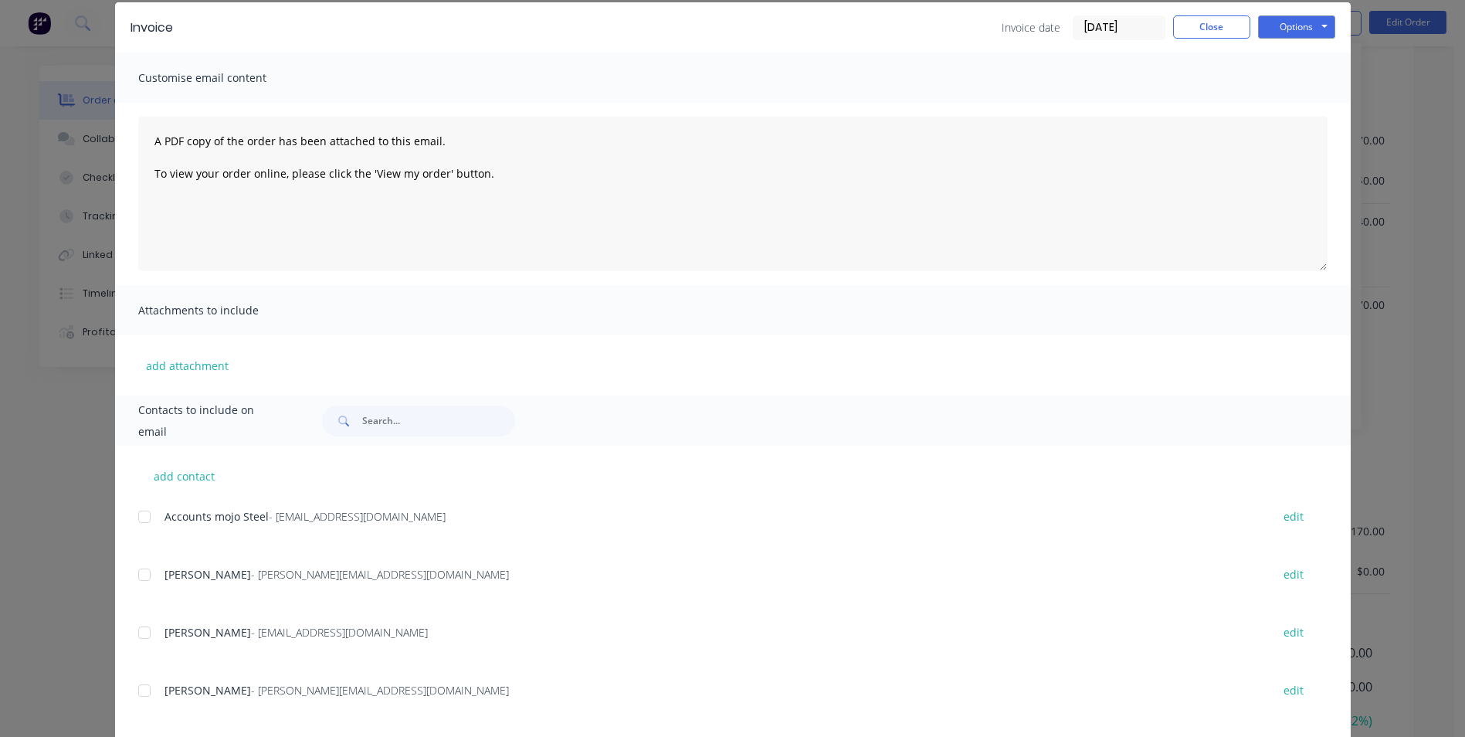
scroll to position [140, 0]
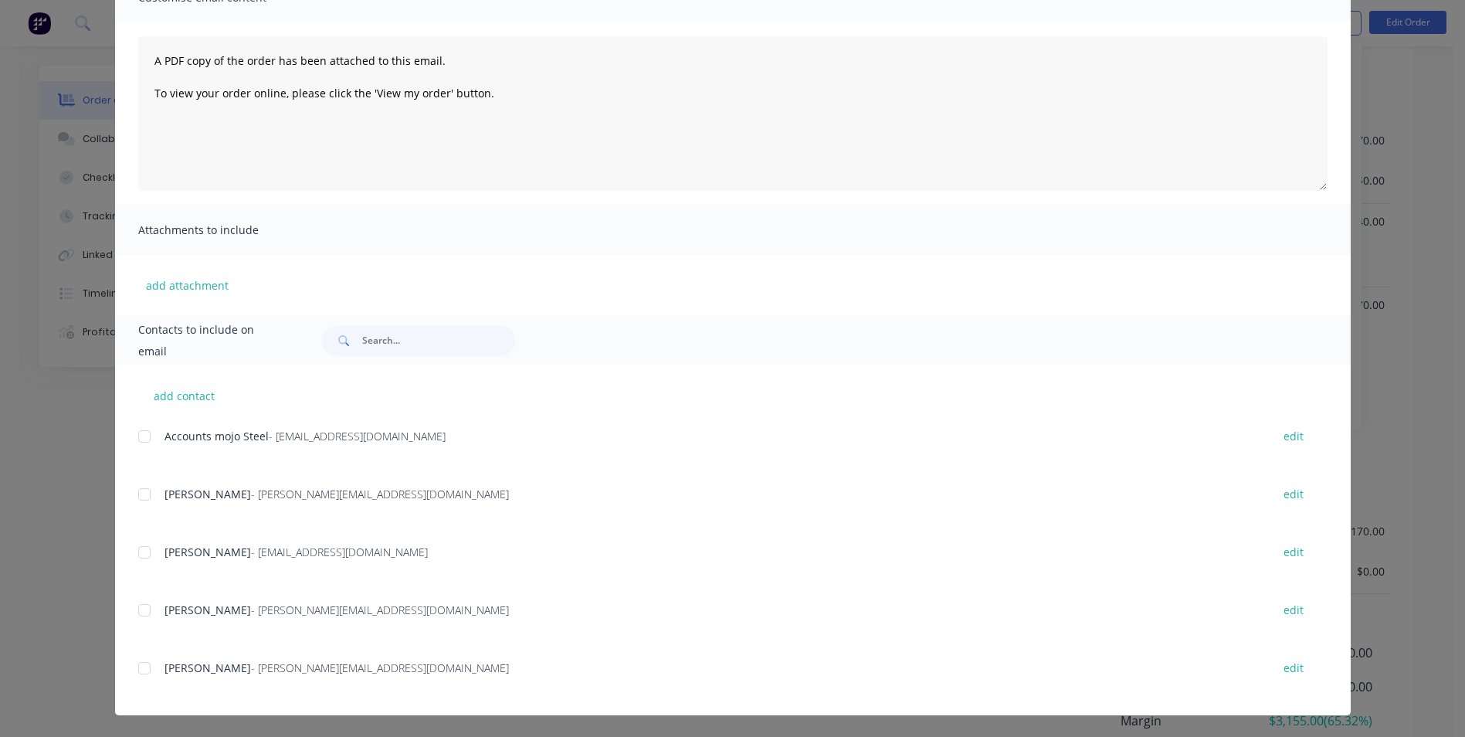
click at [141, 488] on div at bounding box center [144, 494] width 31 height 31
click at [128, 548] on div "add contact Accounts mojo Steel - accounts@mojosteel.com.au edit Adam Graham - …" at bounding box center [732, 540] width 1235 height 350
click at [139, 556] on div at bounding box center [144, 552] width 31 height 31
click at [131, 603] on div "add contact Accounts mojo Steel - accounts@mojosteel.com.au edit Adam Graham - …" at bounding box center [732, 540] width 1235 height 350
click at [134, 604] on div at bounding box center [144, 609] width 31 height 31
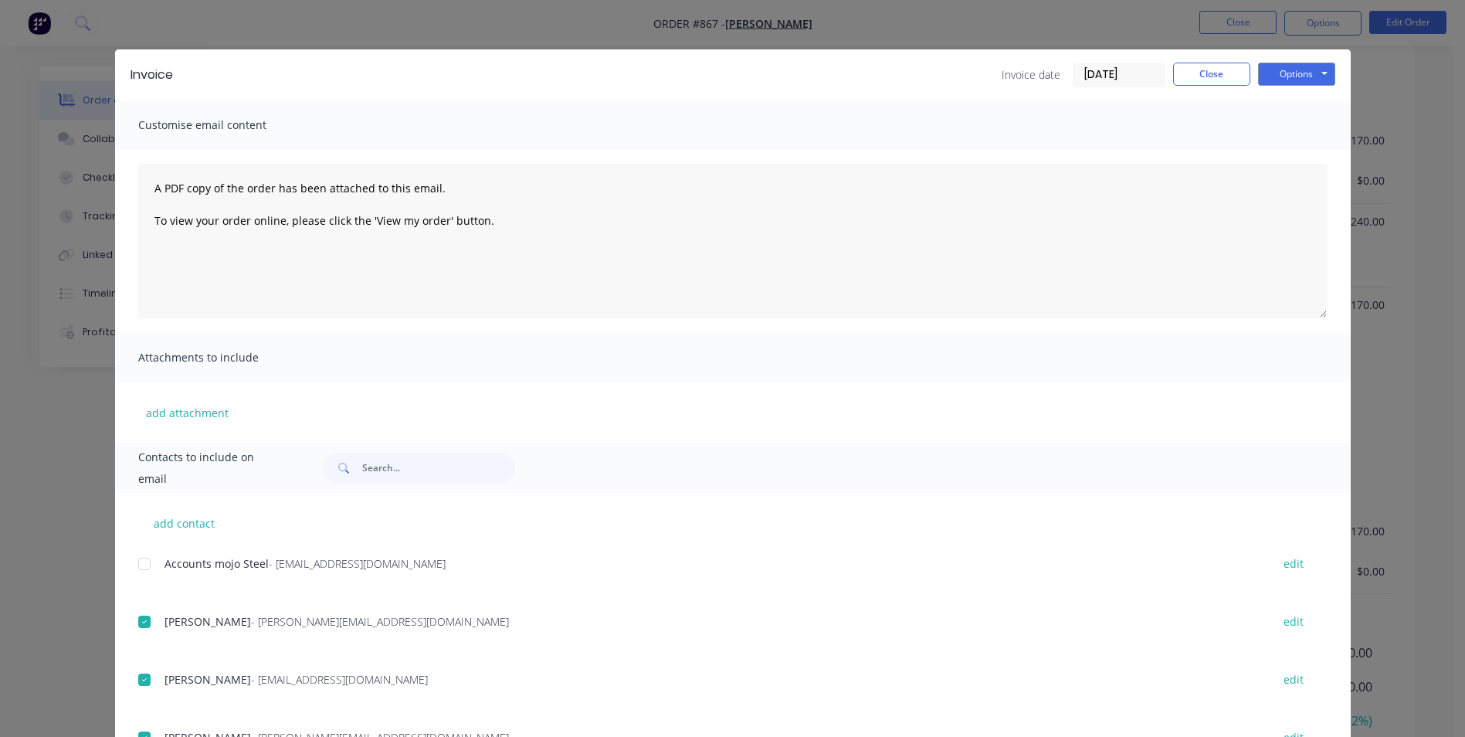
scroll to position [0, 0]
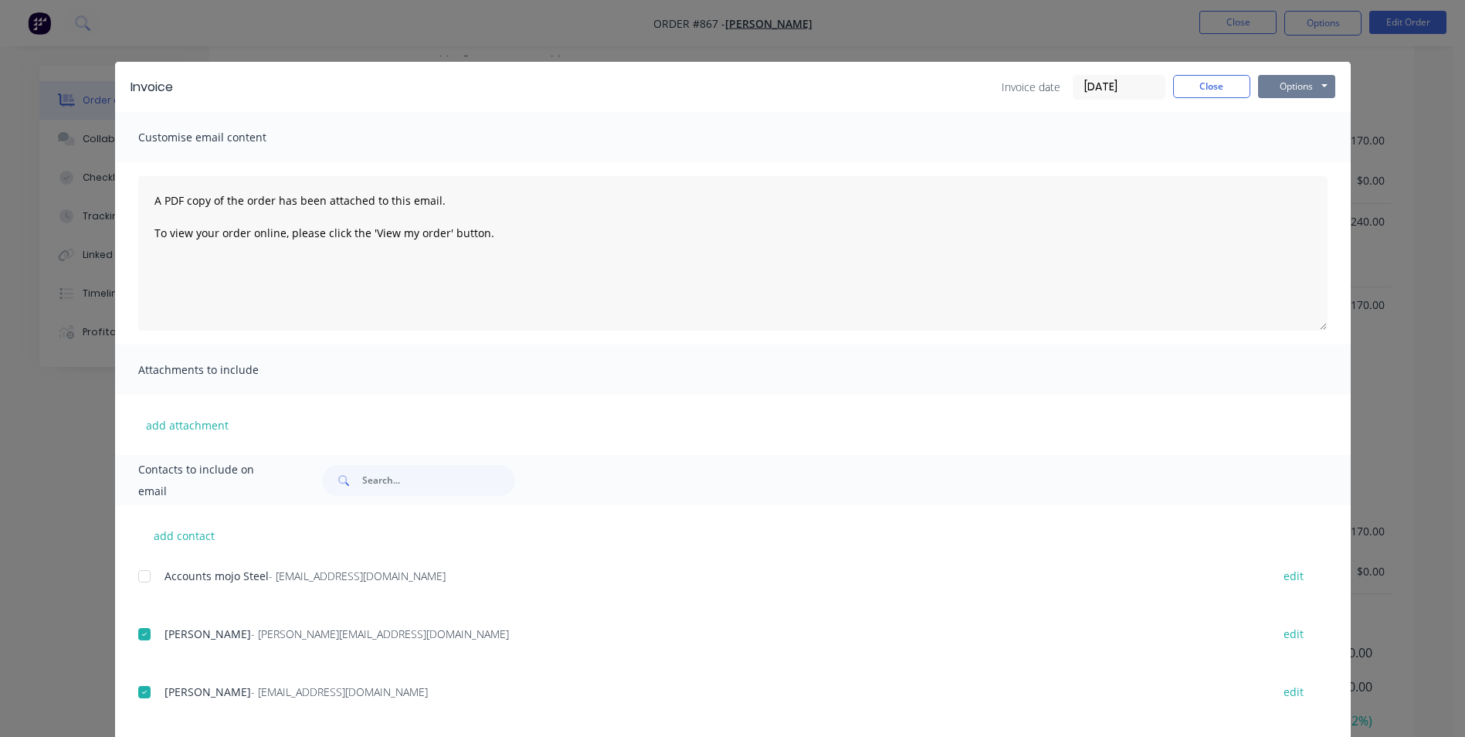
click at [1312, 80] on button "Options" at bounding box center [1296, 86] width 77 height 23
click at [132, 583] on div at bounding box center [144, 575] width 31 height 31
click at [1270, 84] on button "Options" at bounding box center [1296, 86] width 77 height 23
click at [1289, 171] on button "Email" at bounding box center [1307, 164] width 99 height 25
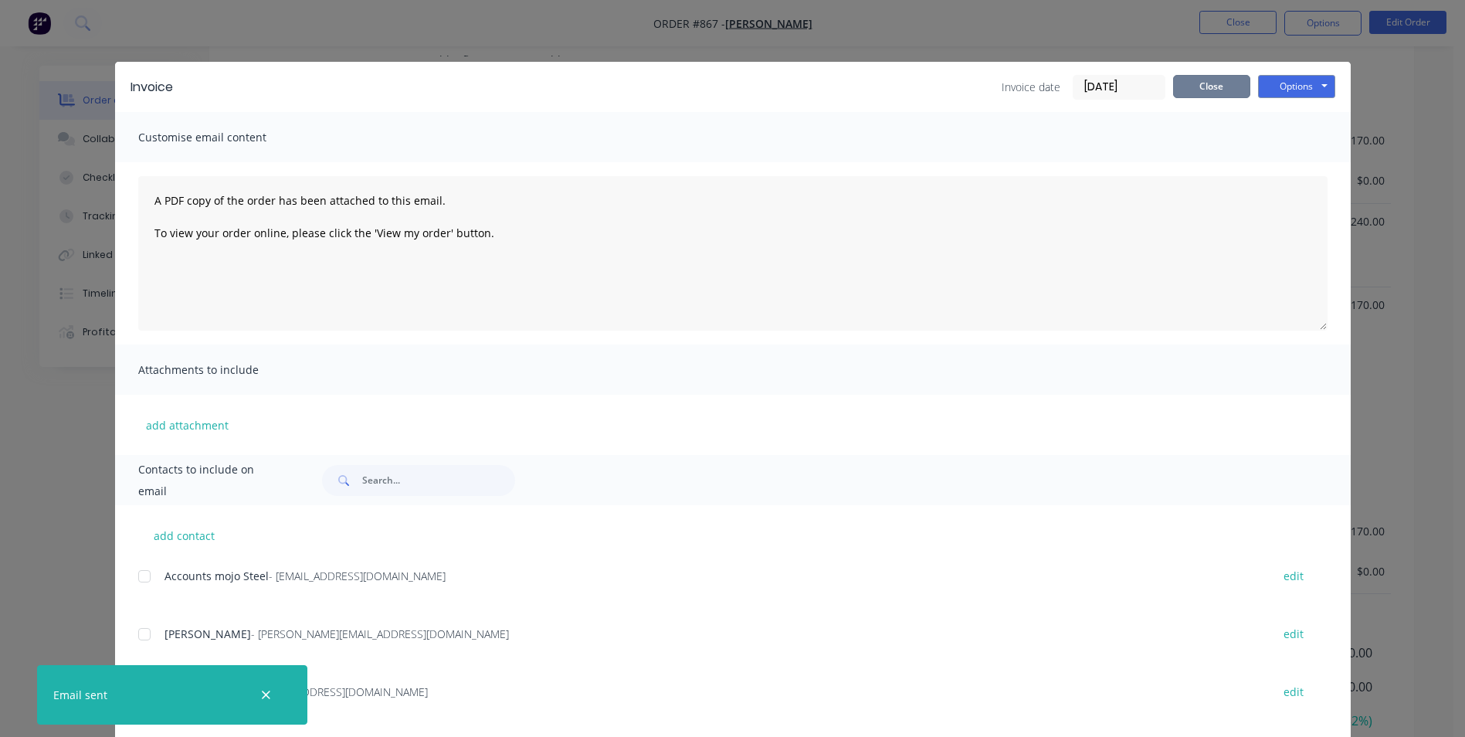
click at [1219, 82] on button "Close" at bounding box center [1211, 86] width 77 height 23
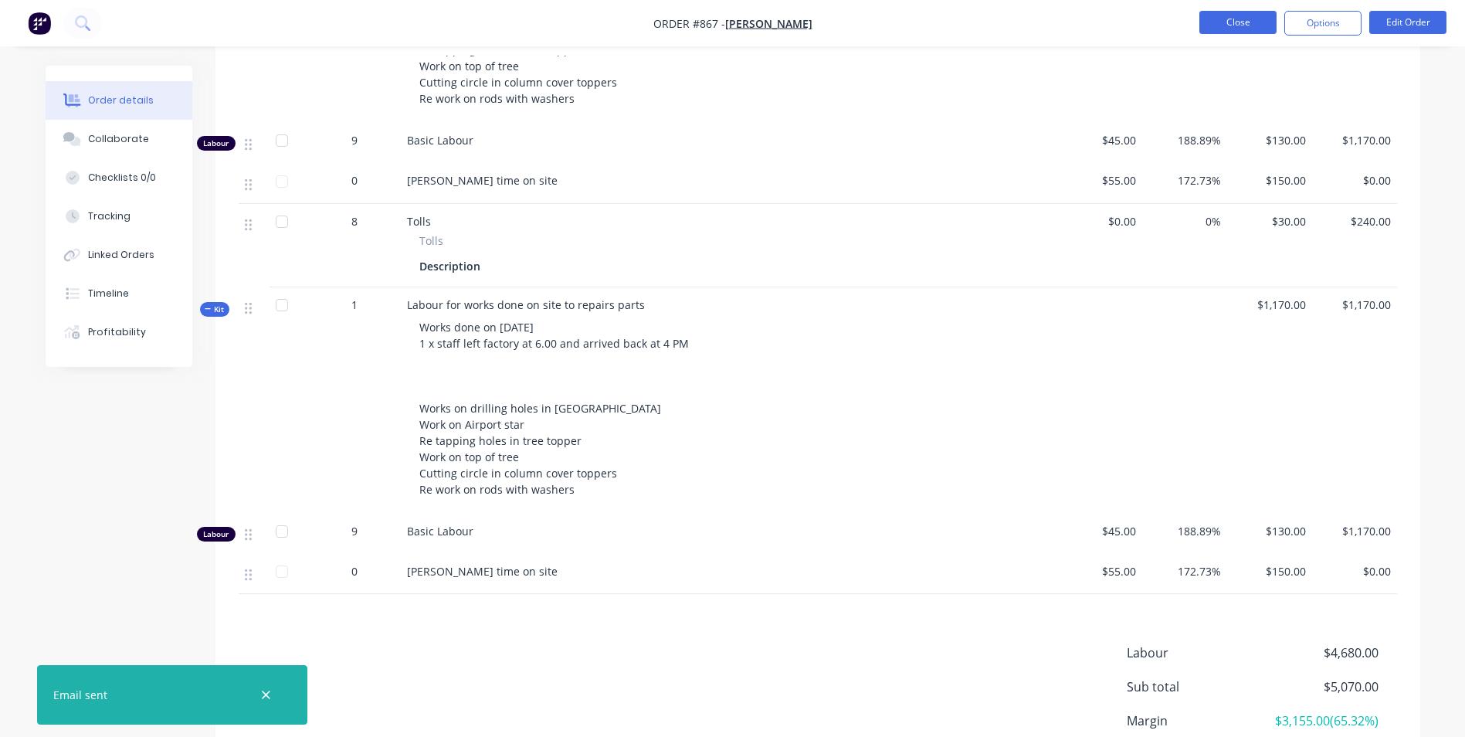
click at [1232, 23] on button "Close" at bounding box center [1237, 22] width 77 height 23
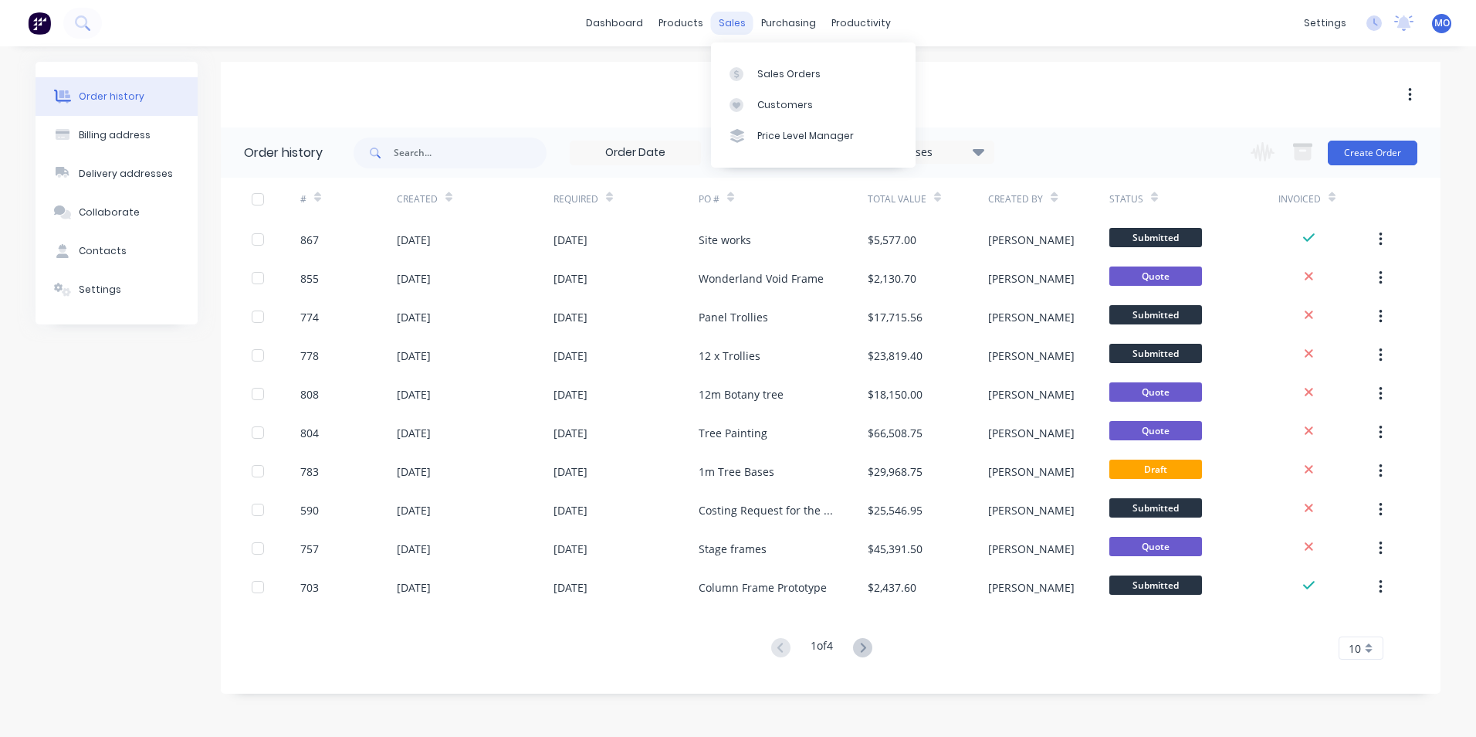
click at [741, 29] on div "sales" at bounding box center [732, 23] width 42 height 23
click at [744, 29] on div "sales" at bounding box center [732, 23] width 42 height 23
click at [769, 67] on div "Sales Orders" at bounding box center [788, 74] width 63 height 14
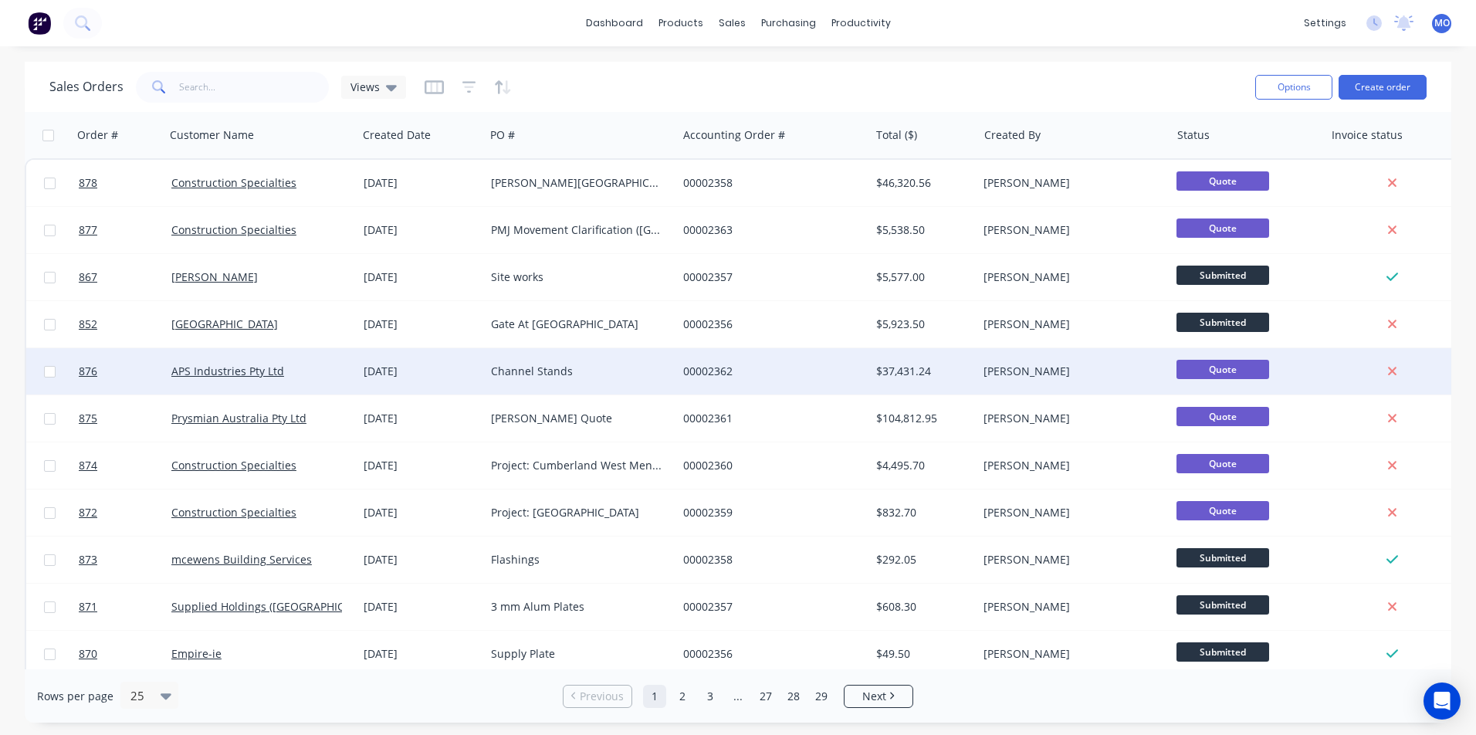
click at [738, 353] on div "00002362" at bounding box center [773, 371] width 192 height 46
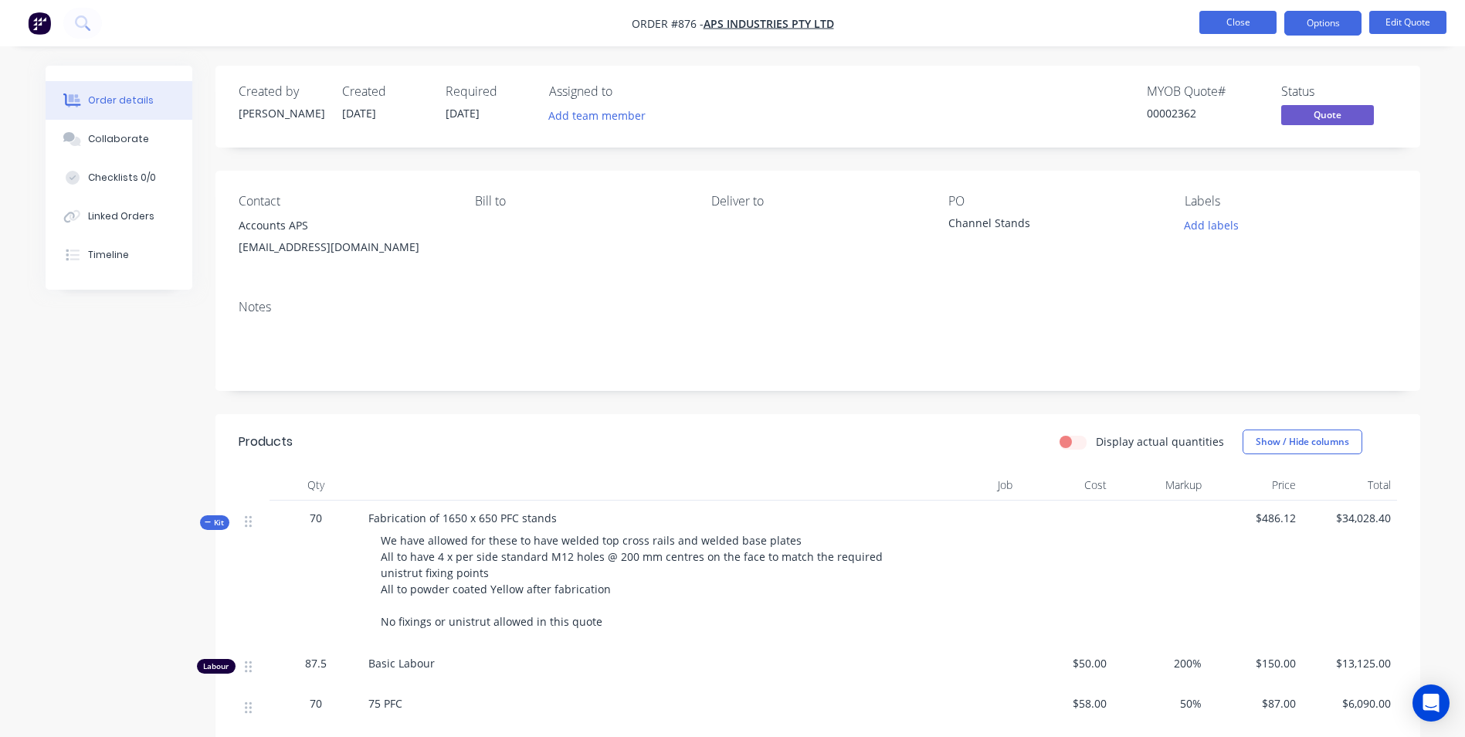
click at [1233, 30] on button "Close" at bounding box center [1237, 22] width 77 height 23
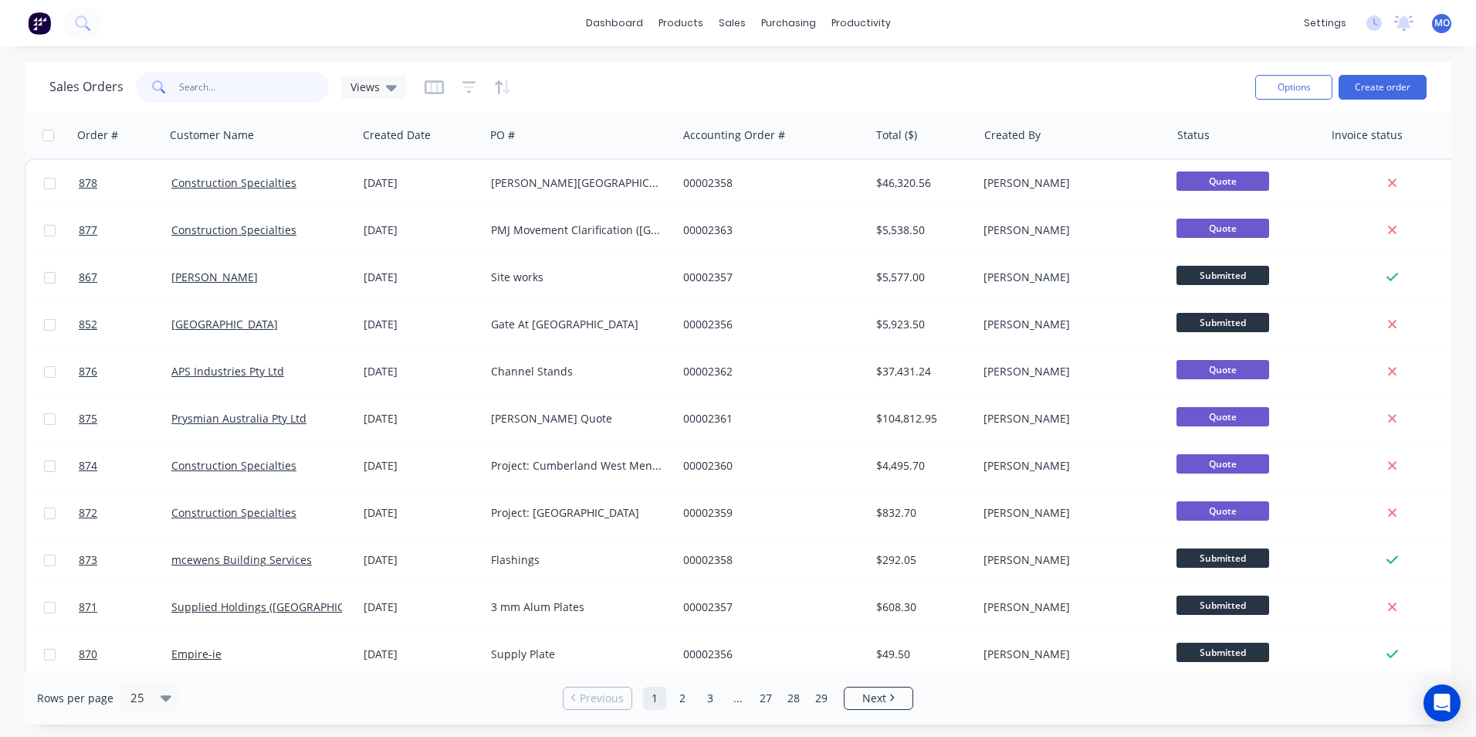
click at [185, 92] on input "text" at bounding box center [254, 87] width 151 height 31
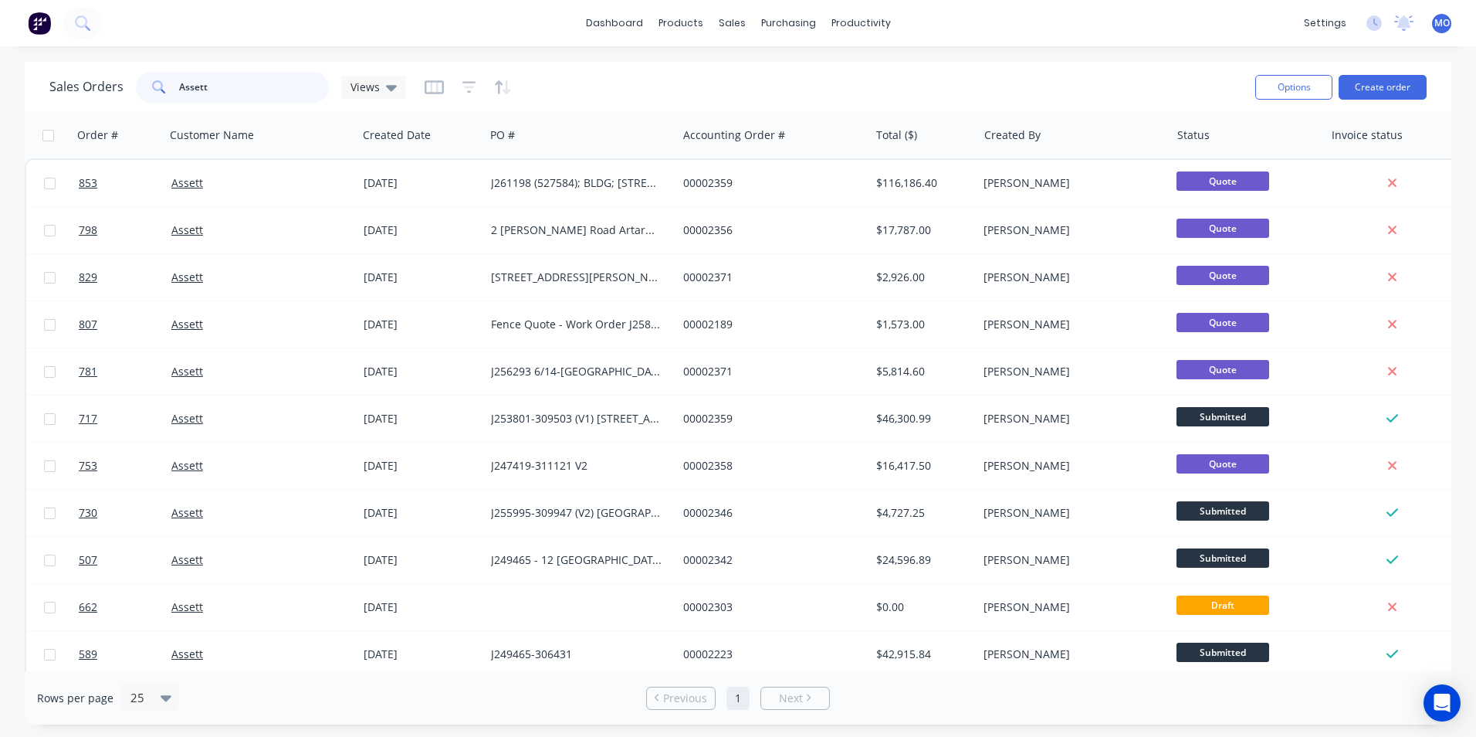
type input "Assett"
click at [1374, 71] on div "Options Create order" at bounding box center [1338, 87] width 178 height 38
click at [1360, 80] on button "Create order" at bounding box center [1383, 87] width 88 height 25
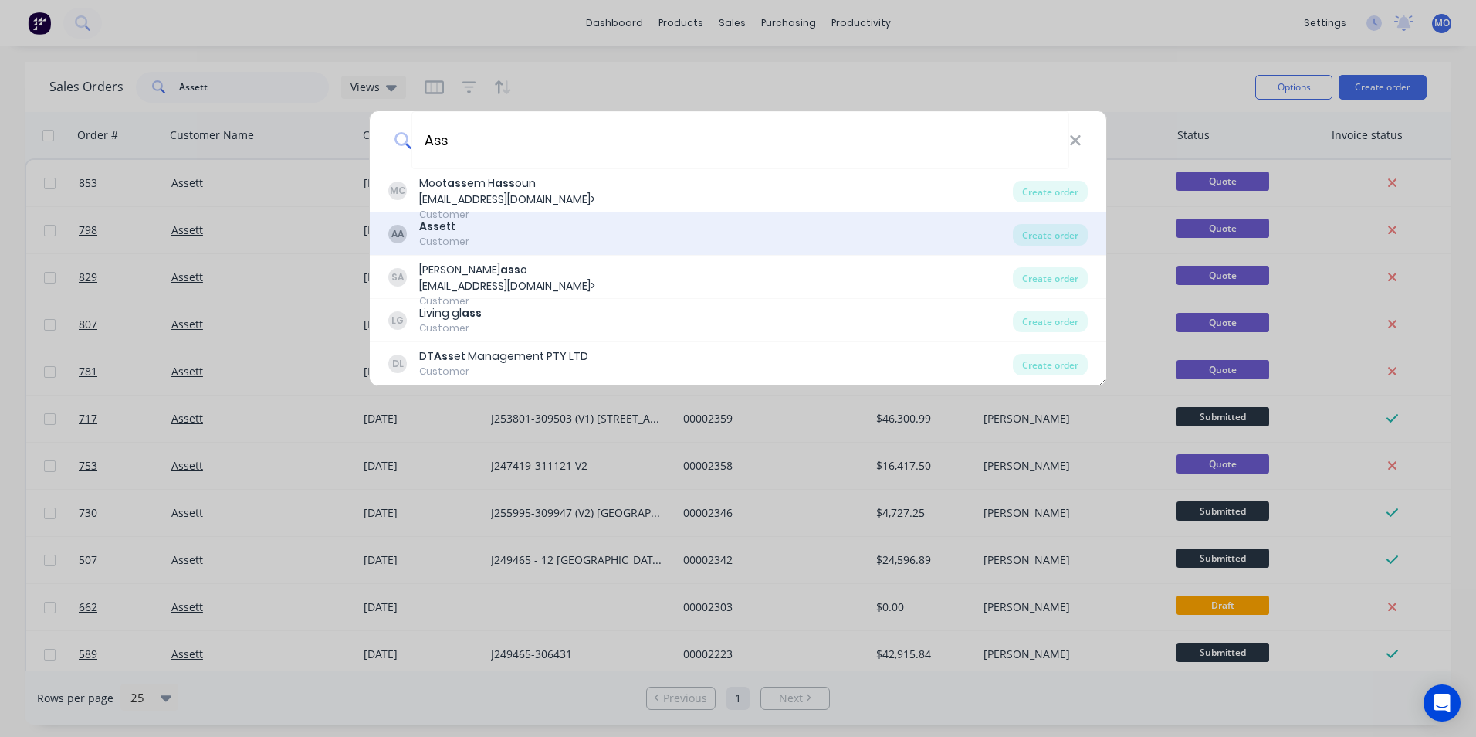
type input "Ass"
click at [479, 222] on div "AA Ass ett Customer" at bounding box center [700, 233] width 625 height 30
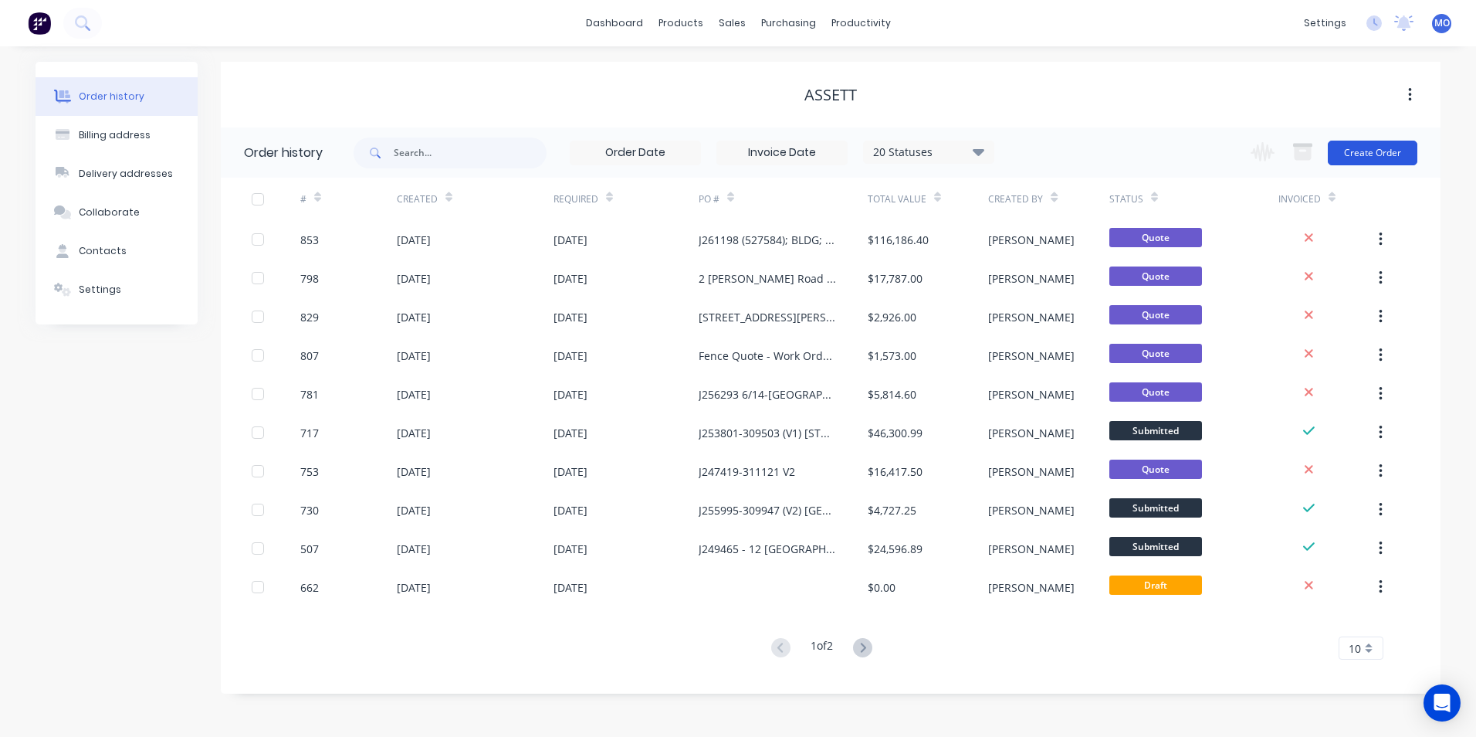
click at [1358, 161] on button "Create Order" at bounding box center [1373, 153] width 90 height 25
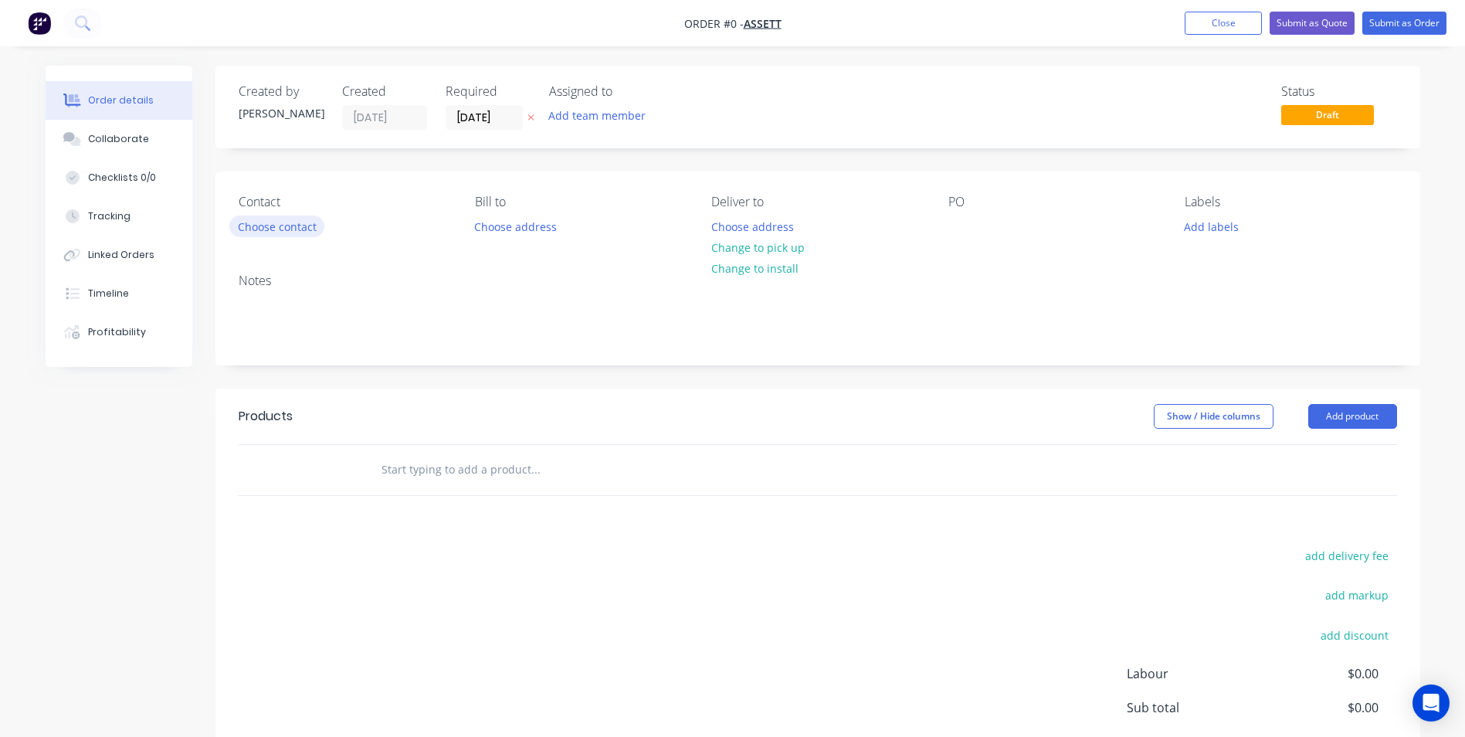
click at [269, 220] on button "Choose contact" at bounding box center [276, 225] width 95 height 21
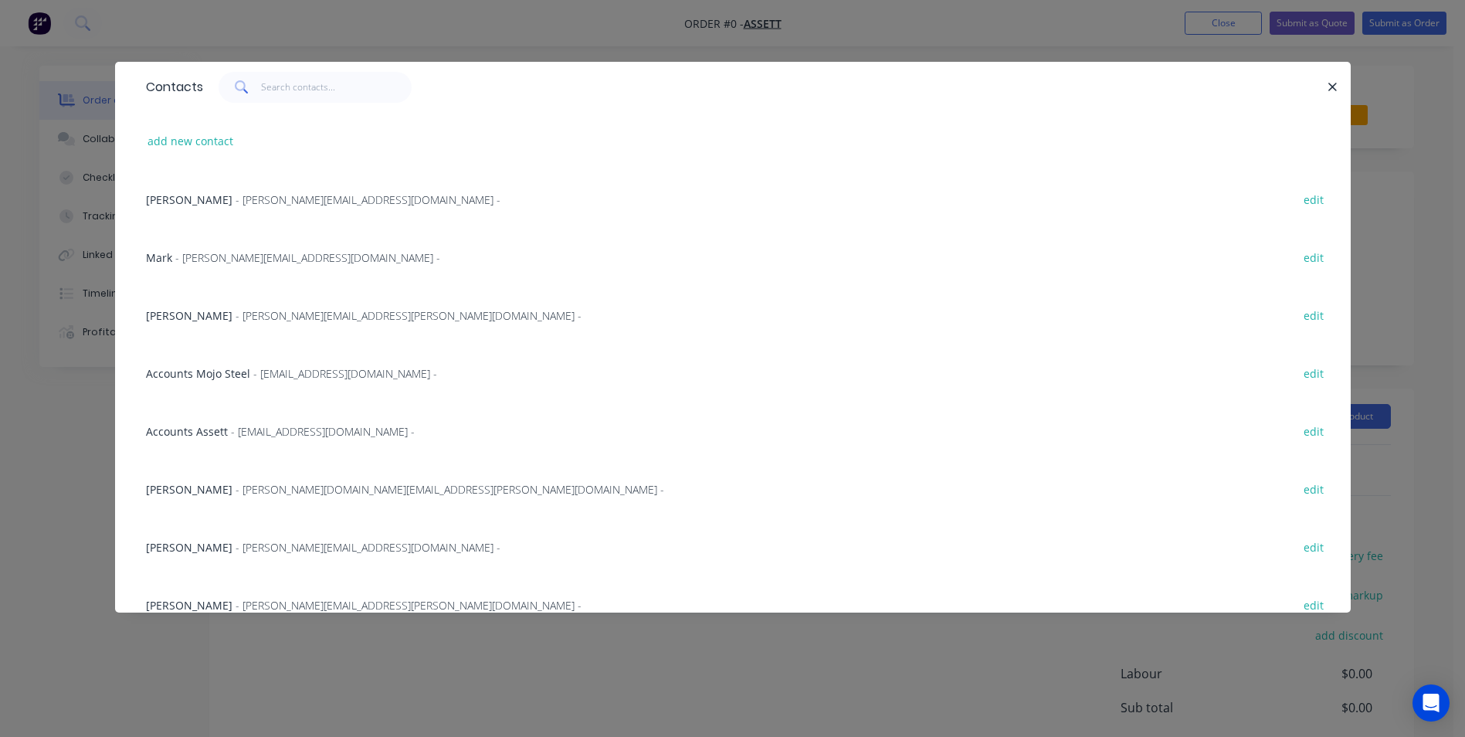
click at [235, 200] on span "- [PERSON_NAME][EMAIL_ADDRESS][DOMAIN_NAME] -" at bounding box center [367, 199] width 265 height 15
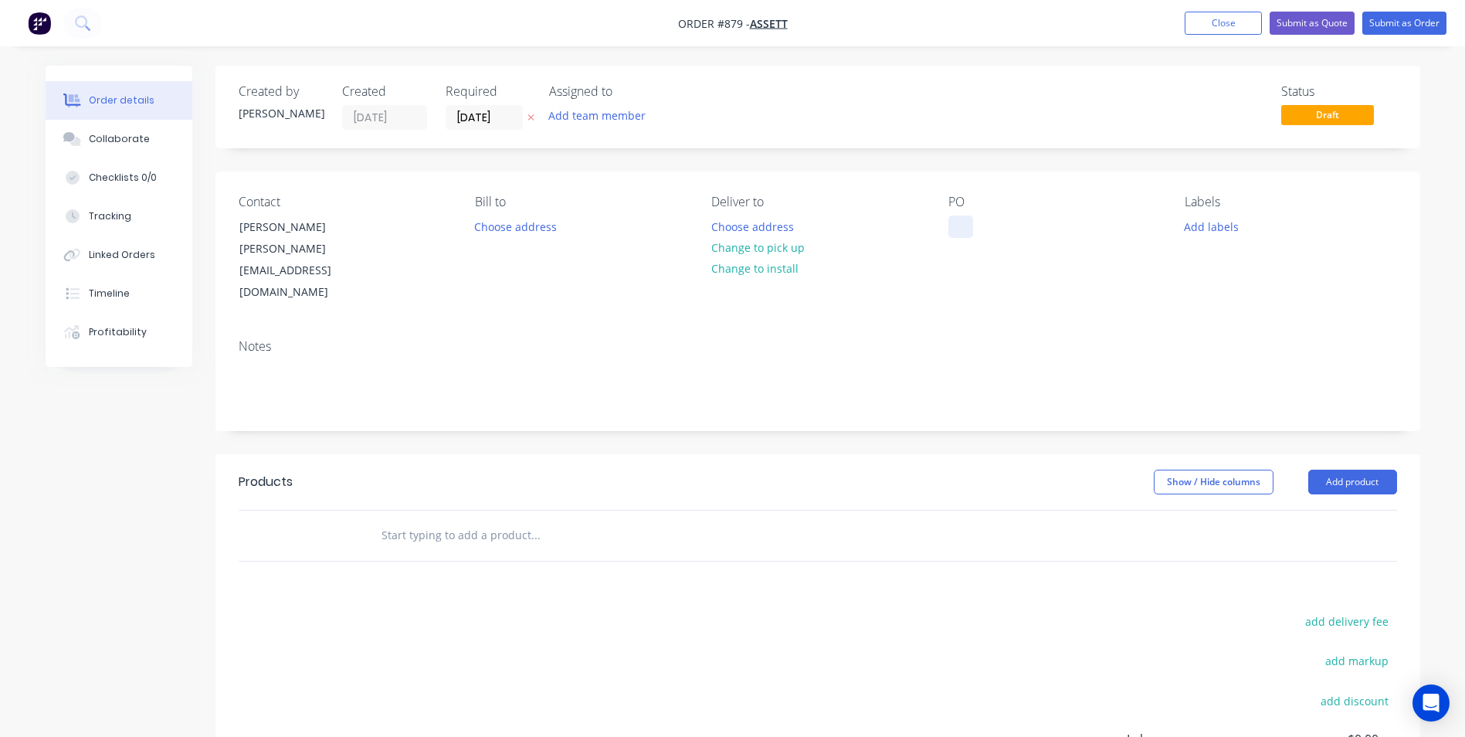
click at [956, 230] on div at bounding box center [960, 226] width 25 height 22
click at [1373, 469] on button "Add product" at bounding box center [1352, 481] width 89 height 25
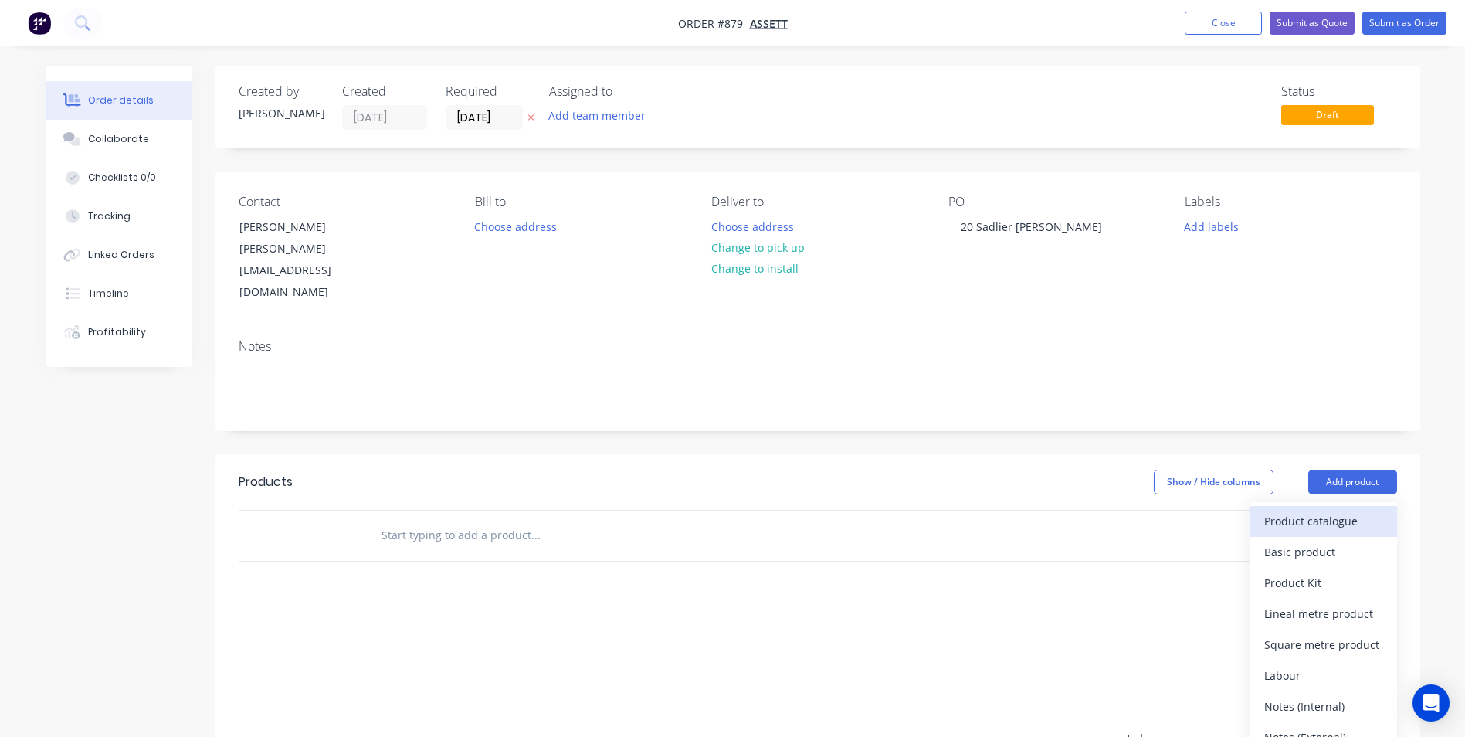
click at [1300, 510] on div "Product catalogue" at bounding box center [1323, 521] width 119 height 22
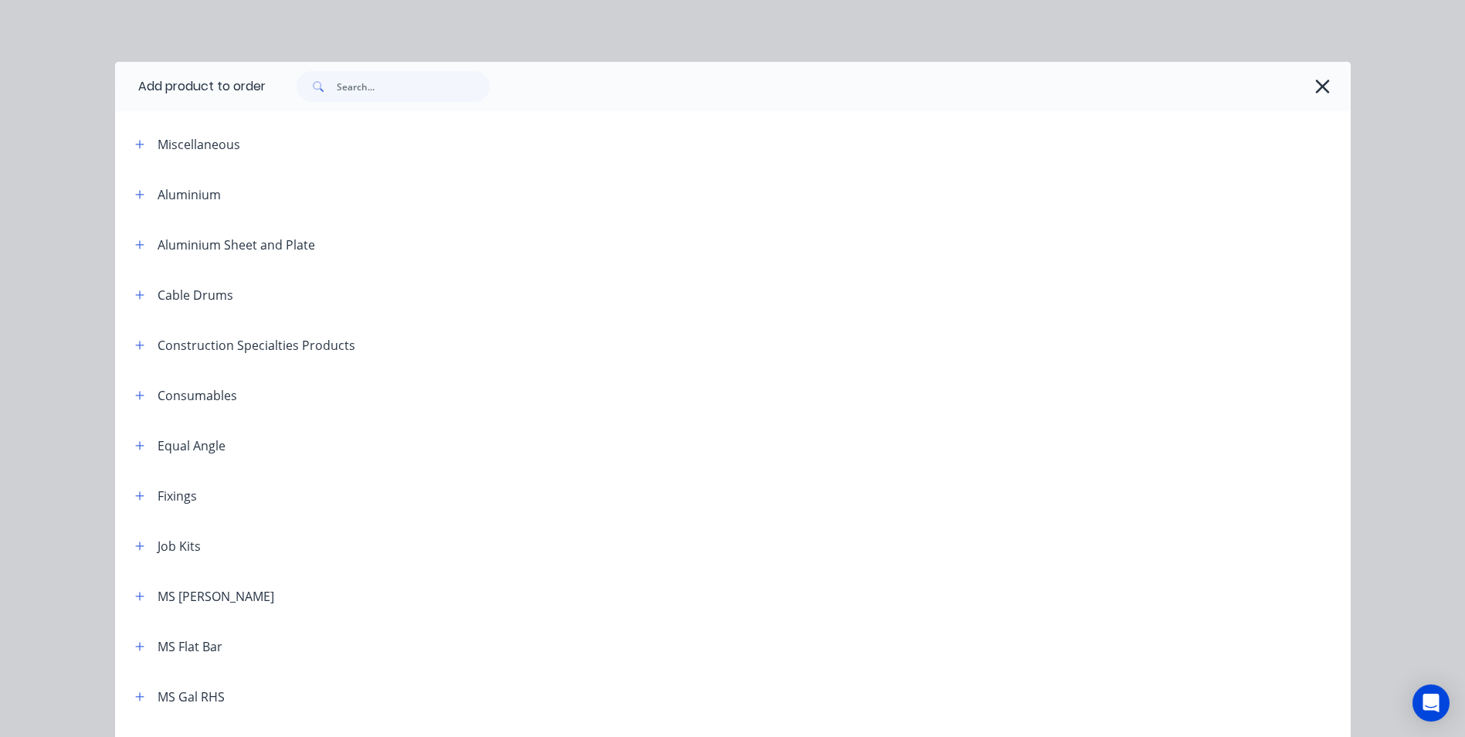
click at [131, 133] on header "Miscellaneous" at bounding box center [732, 144] width 1235 height 50
click at [134, 151] on button "button" at bounding box center [139, 143] width 19 height 19
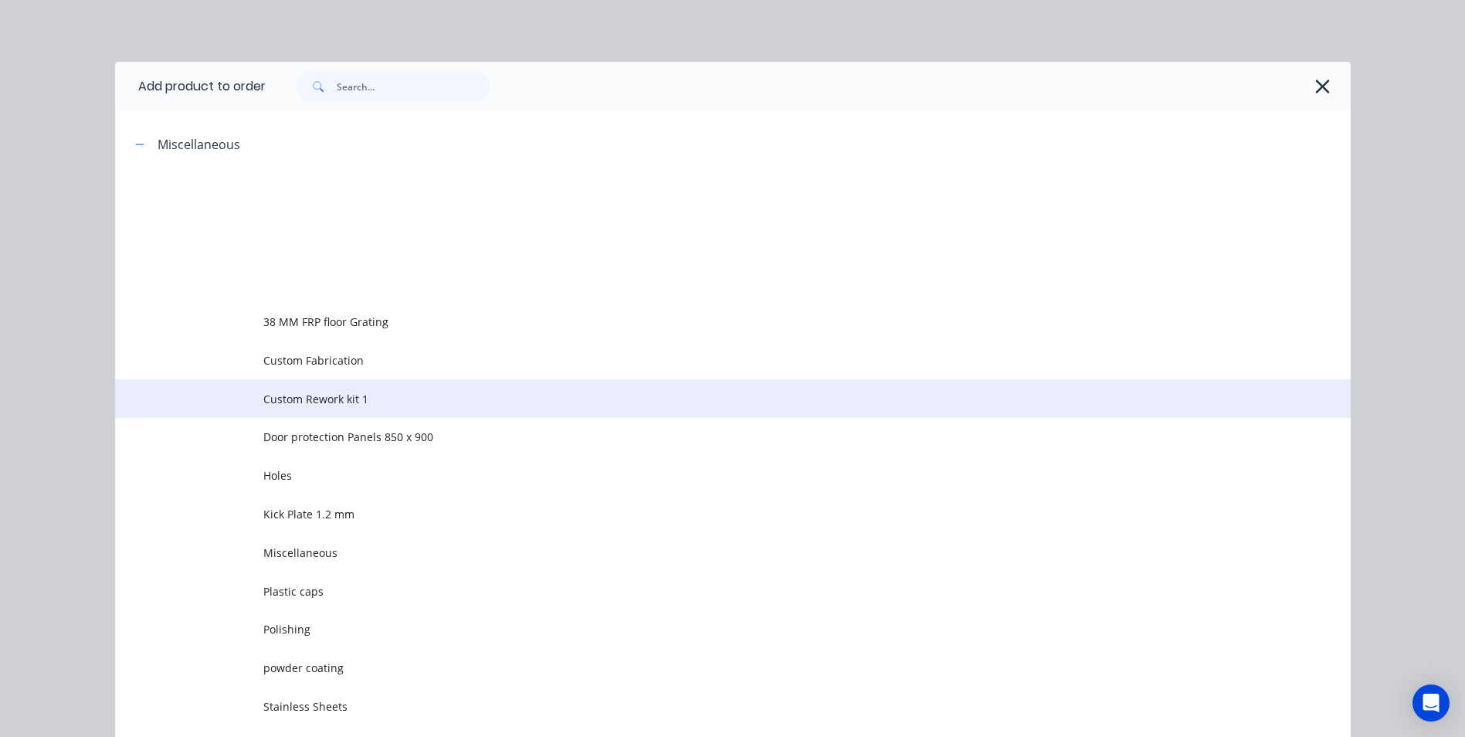
click at [290, 400] on span "Custom Rework kit 1" at bounding box center [697, 399] width 869 height 16
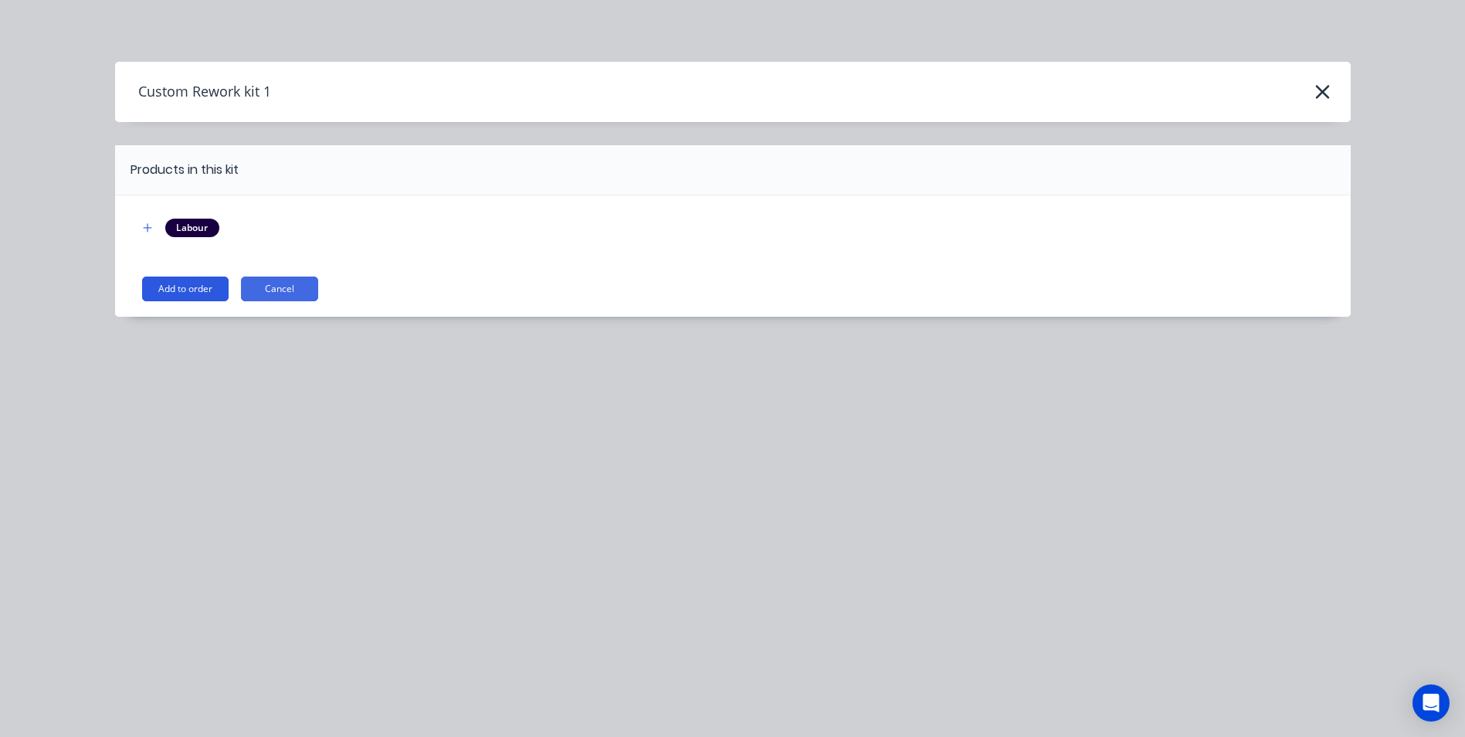
click at [167, 280] on button "Add to order" at bounding box center [185, 288] width 86 height 25
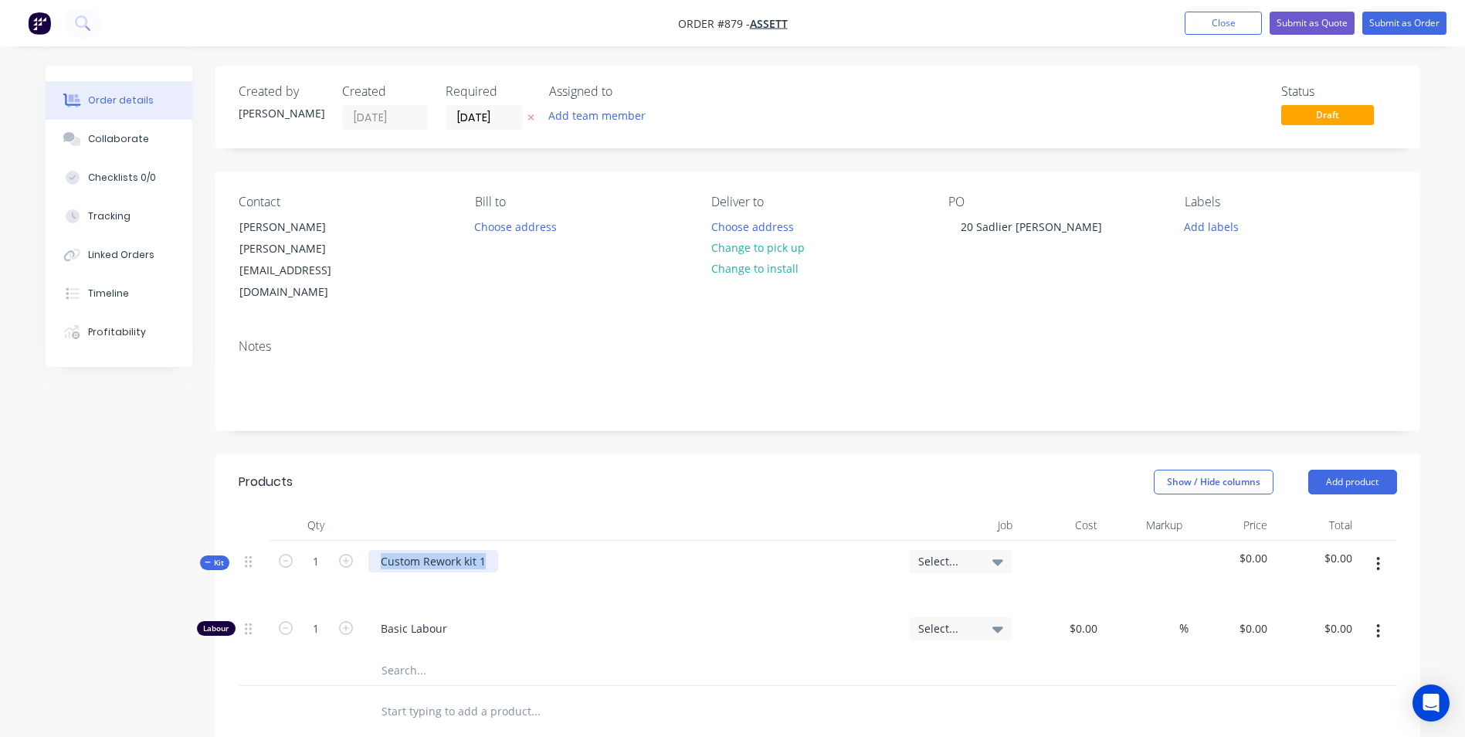
drag, startPoint x: 492, startPoint y: 521, endPoint x: 205, endPoint y: 533, distance: 286.7
click at [205, 533] on div "Created by Michael Created 02/09/25 Required 02/09/25 Assigned to Add team memb…" at bounding box center [733, 598] width 1374 height 1064
click at [489, 550] on div "Supply and install 1.5 stainless steel covers over" at bounding box center [505, 561] width 275 height 22
click at [657, 550] on div "Supply and install 1.5 thick stainless steel covers over" at bounding box center [519, 561] width 303 height 22
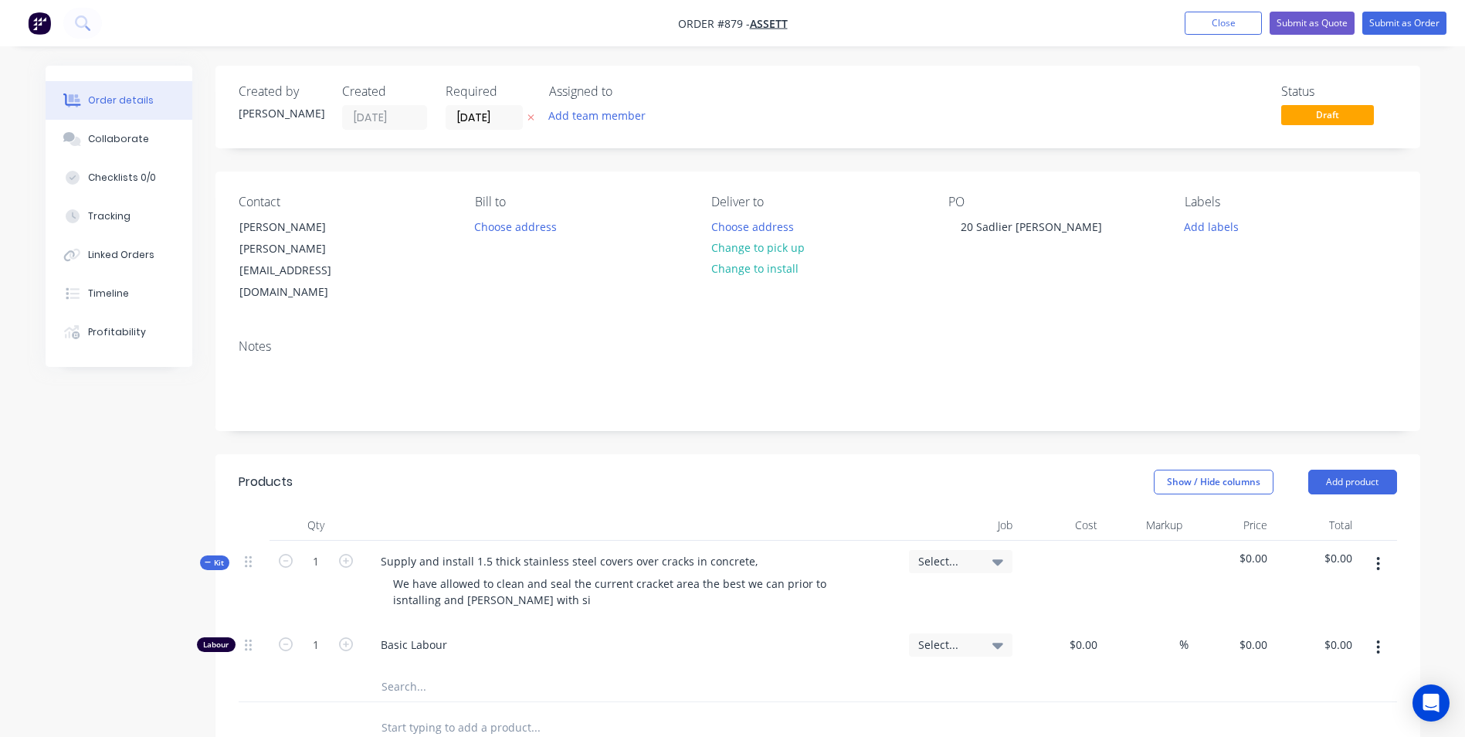
drag, startPoint x: 646, startPoint y: 545, endPoint x: 819, endPoint y: 620, distance: 188.5
click at [819, 624] on div "Basic Labour" at bounding box center [632, 647] width 540 height 47
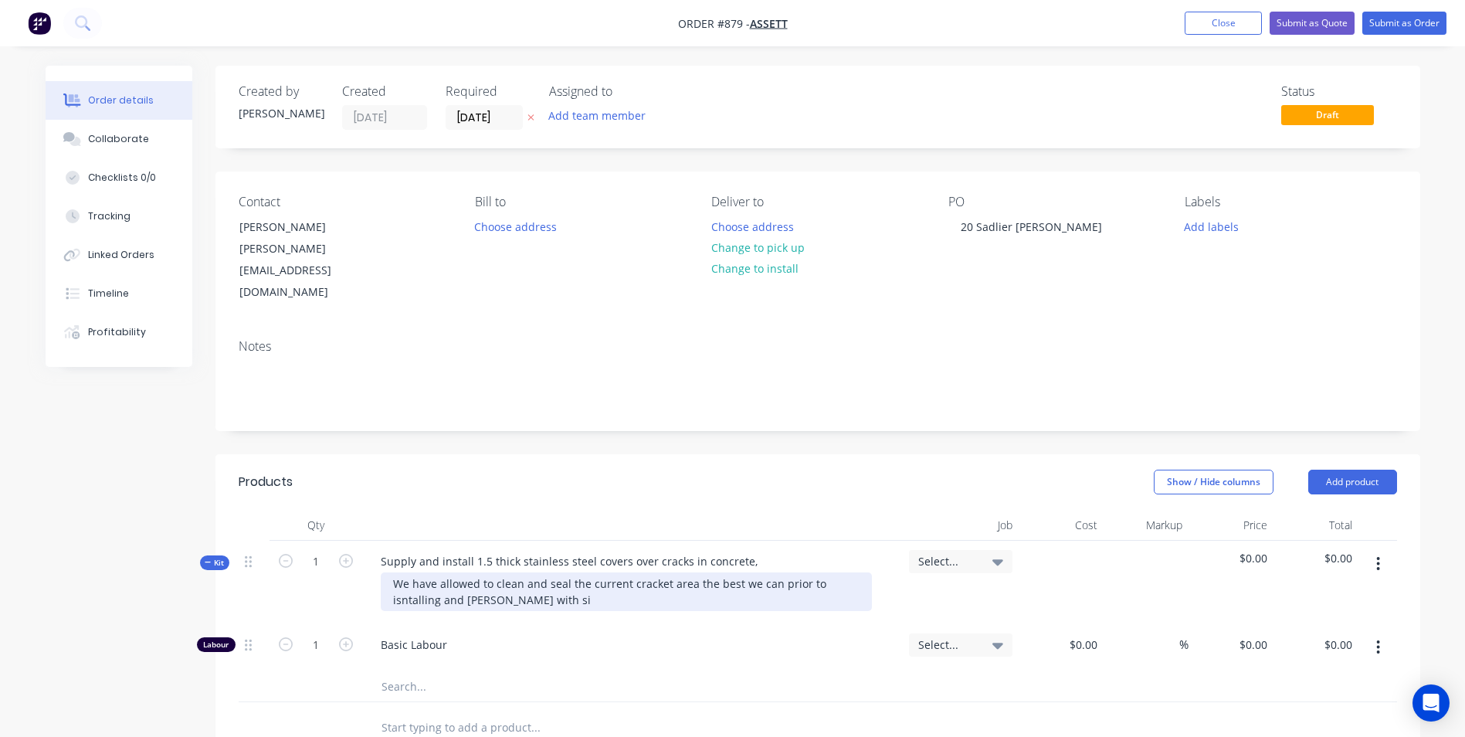
click at [662, 572] on div "We have allowed to clean and seal the current cracket area the best we can prio…" at bounding box center [626, 591] width 491 height 39
click at [638, 572] on div "We have allowed to clean and seal the current cracked area the best we can prio…" at bounding box center [626, 591] width 491 height 39
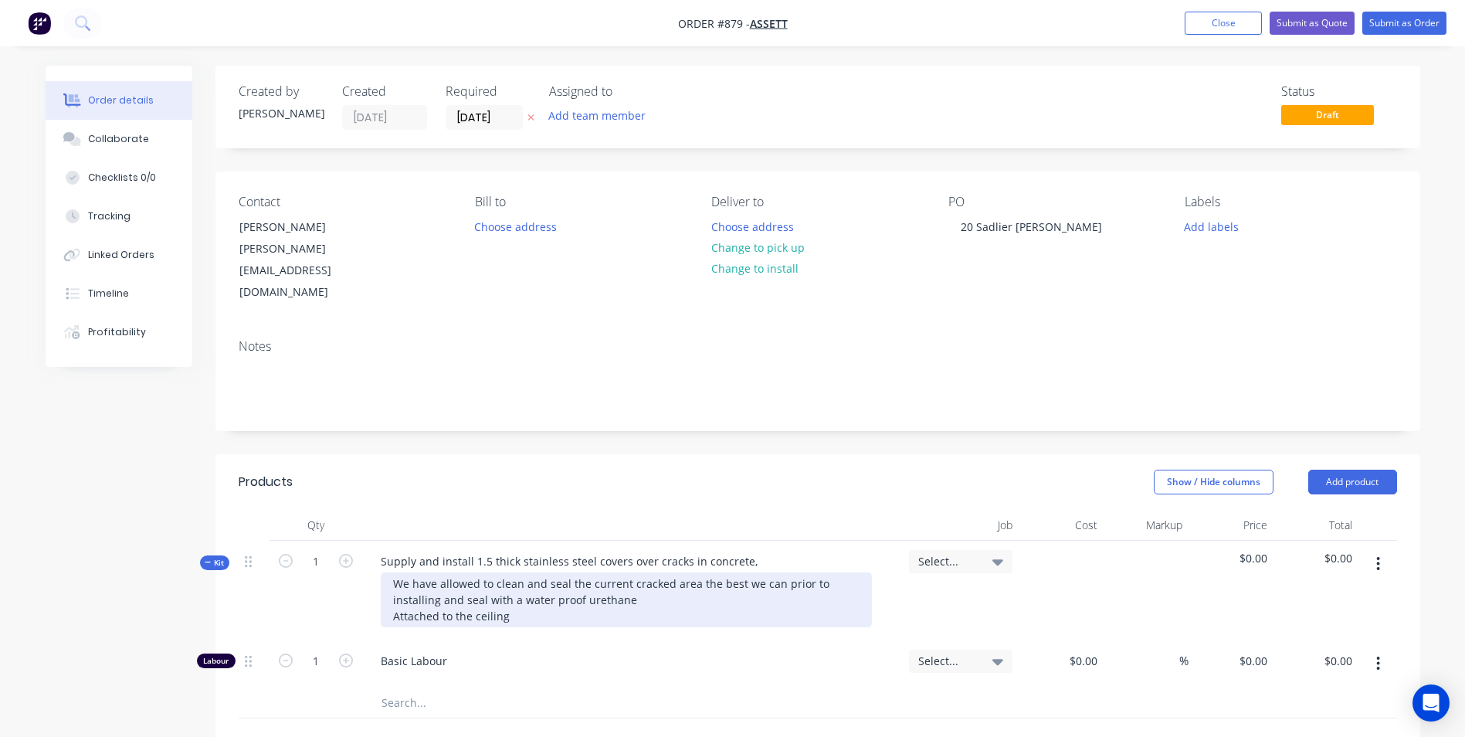
click at [517, 580] on div "We have allowed to clean and seal the current cracked area the best we can prio…" at bounding box center [626, 599] width 491 height 55
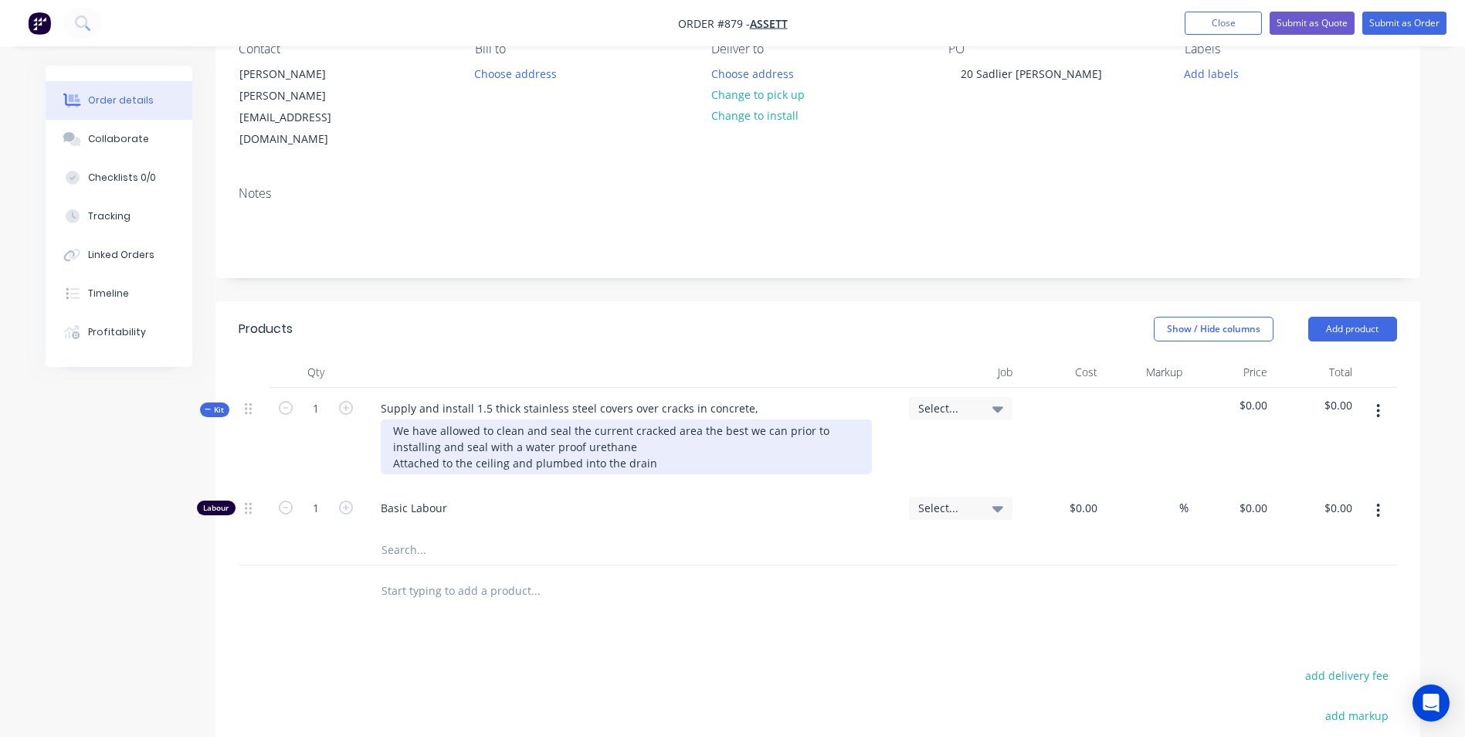
scroll to position [154, 0]
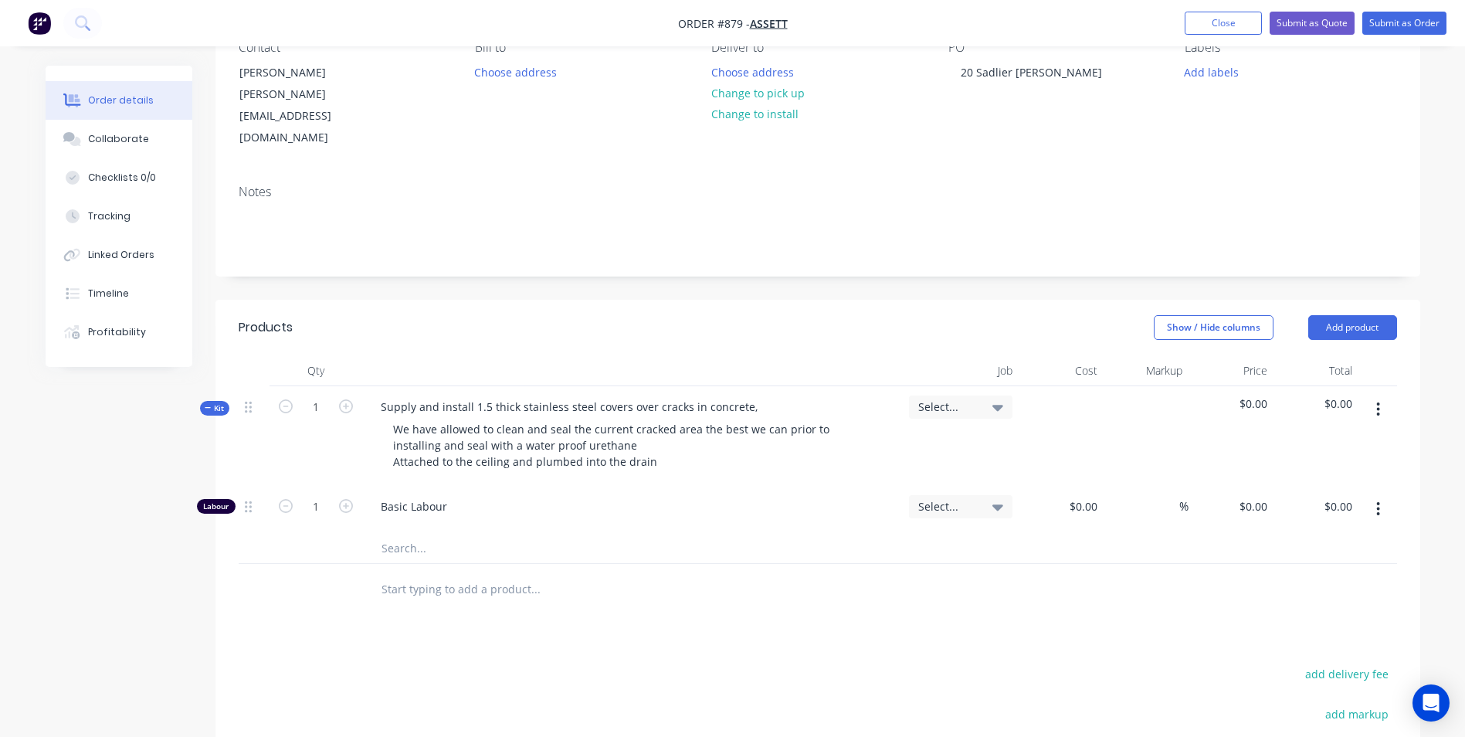
click at [1374, 395] on button "button" at bounding box center [1378, 409] width 36 height 28
click at [1347, 439] on div "Add product to kit" at bounding box center [1323, 450] width 119 height 22
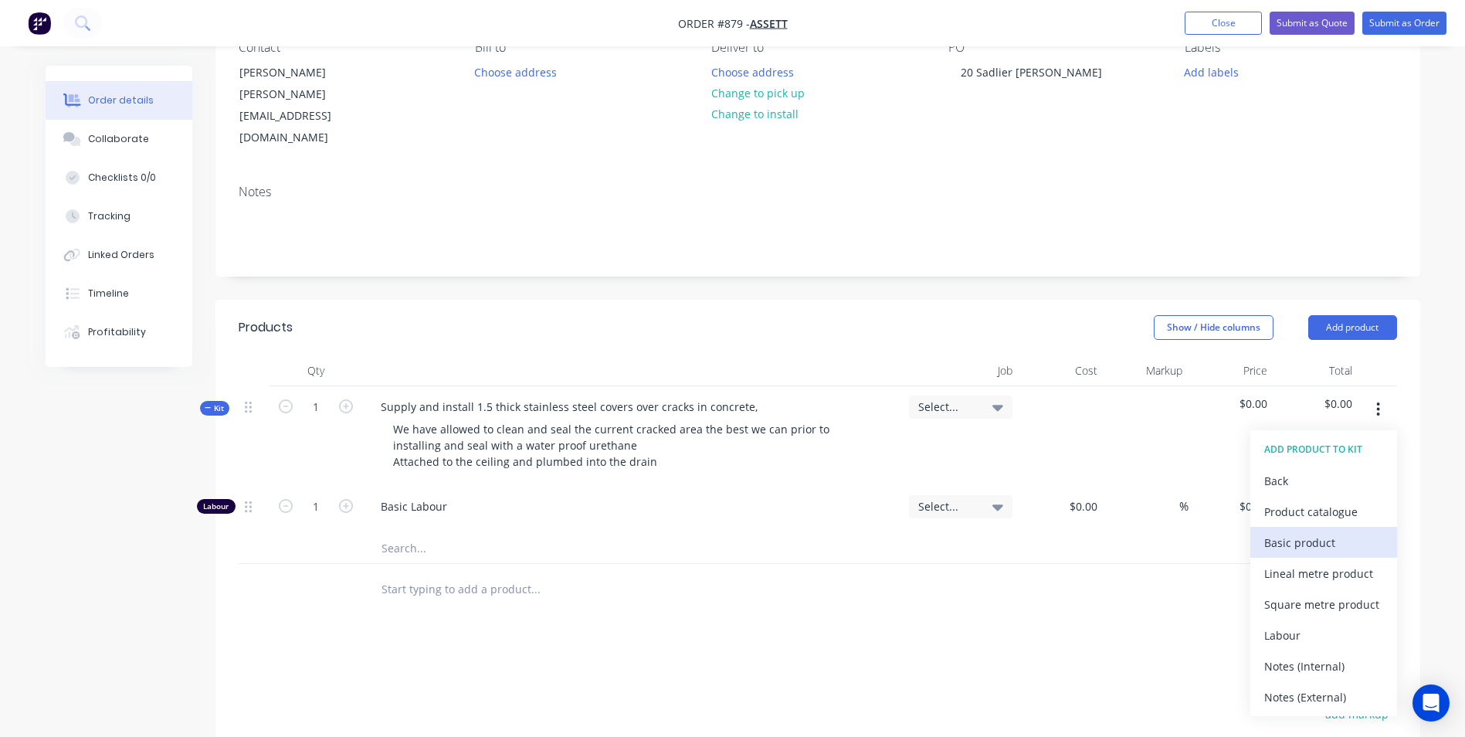
click at [1285, 531] on div "Basic product" at bounding box center [1323, 542] width 119 height 22
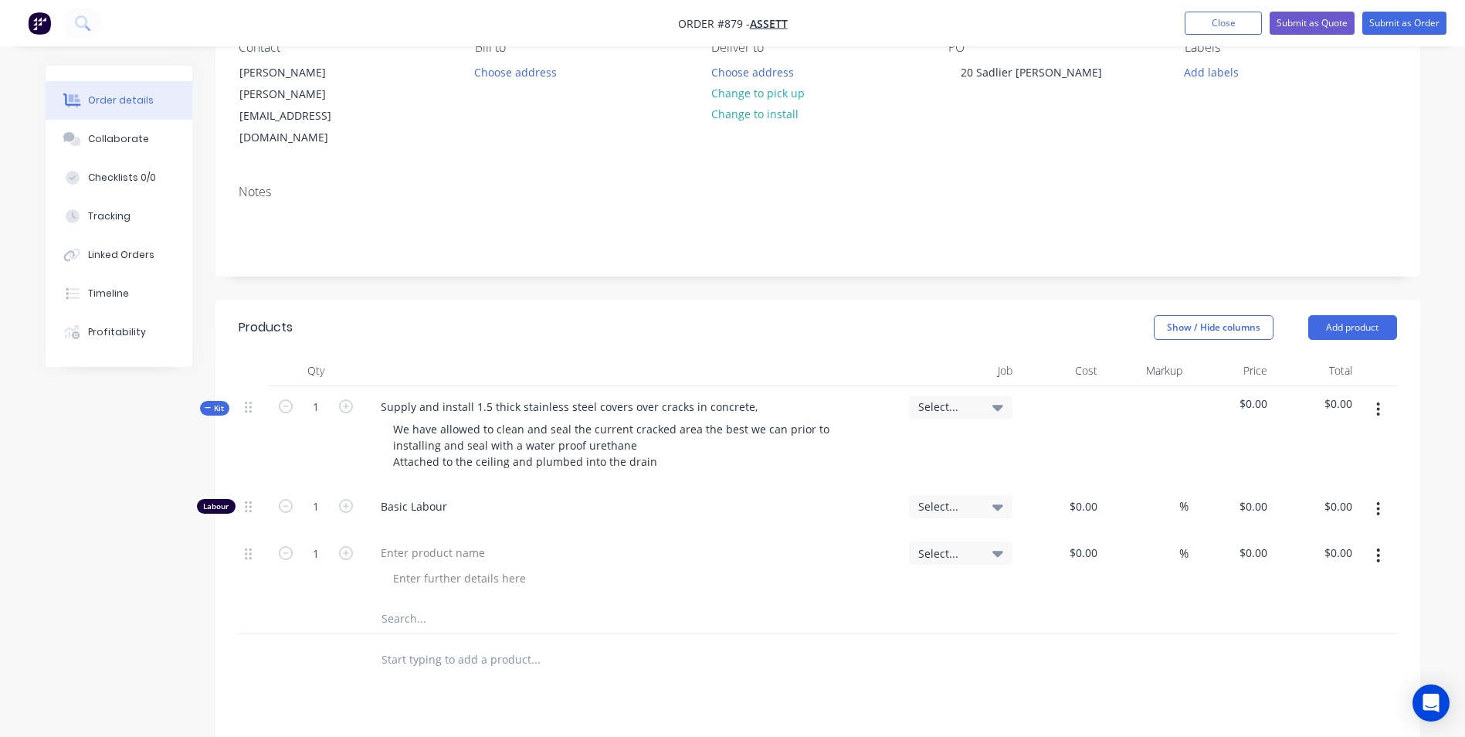
click at [1376, 547] on icon "button" at bounding box center [1378, 555] width 4 height 17
click at [1299, 615] on div "Duplicate" at bounding box center [1323, 626] width 119 height 22
click at [1378, 541] on button "button" at bounding box center [1378, 555] width 36 height 28
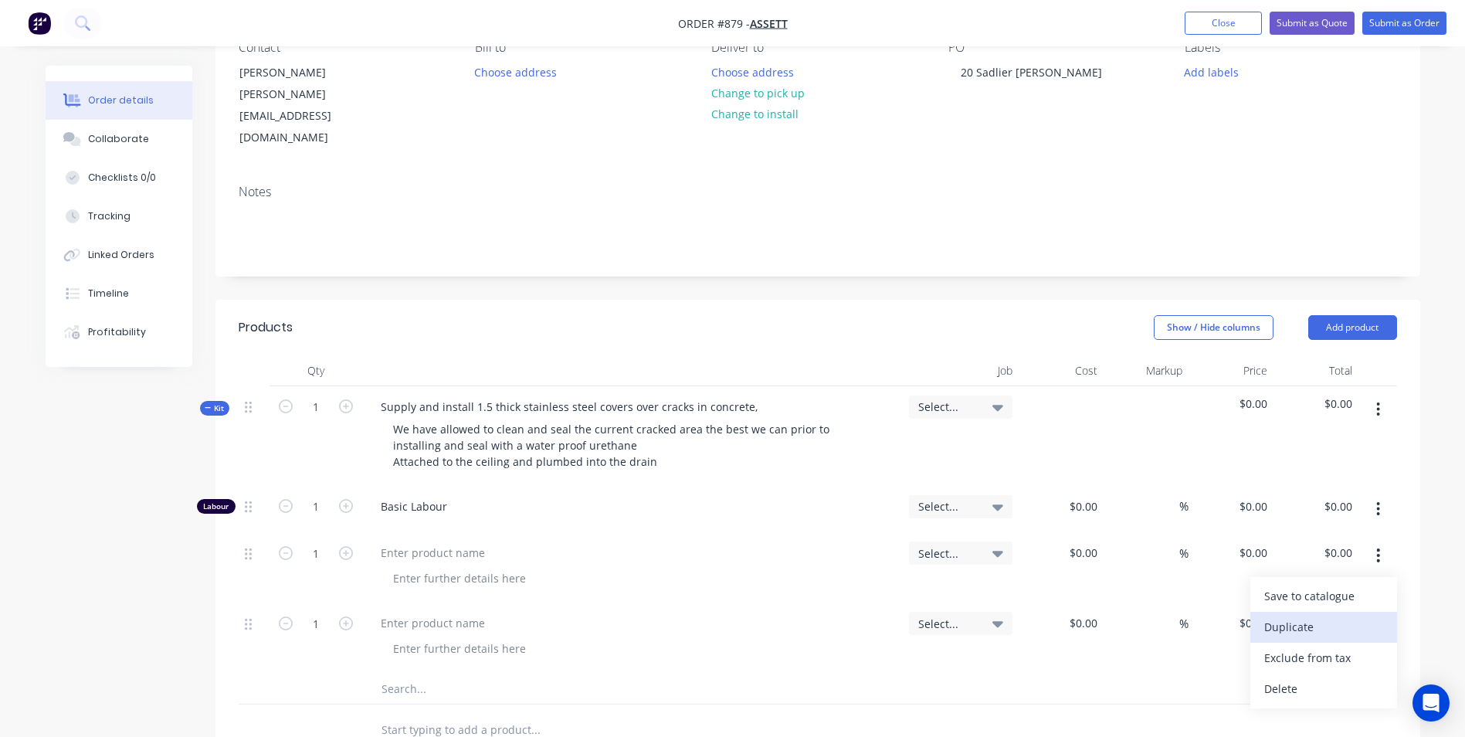
click at [1330, 615] on div "Duplicate" at bounding box center [1323, 626] width 119 height 22
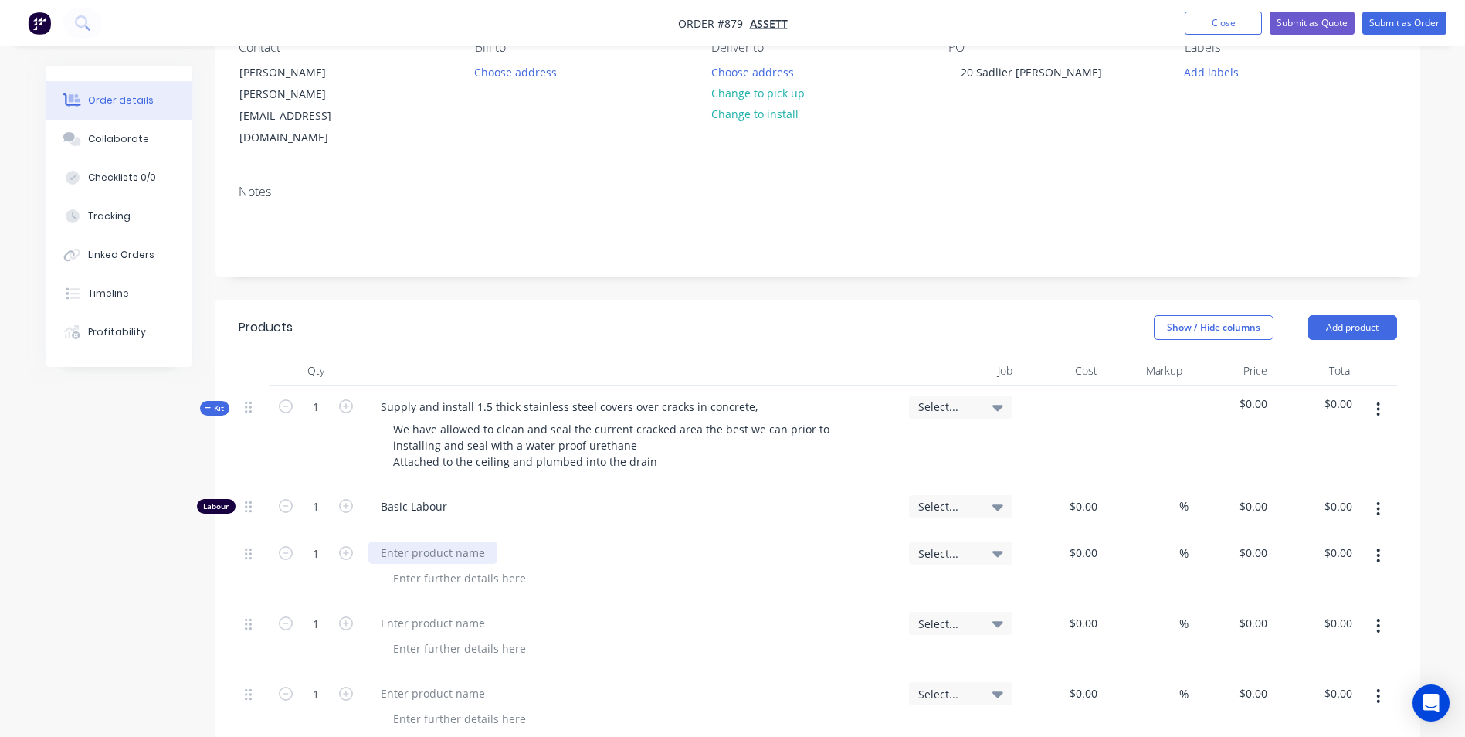
click at [447, 541] on div at bounding box center [432, 552] width 129 height 22
click at [1099, 541] on input at bounding box center [1094, 552] width 18 height 22
type input "$2.00"
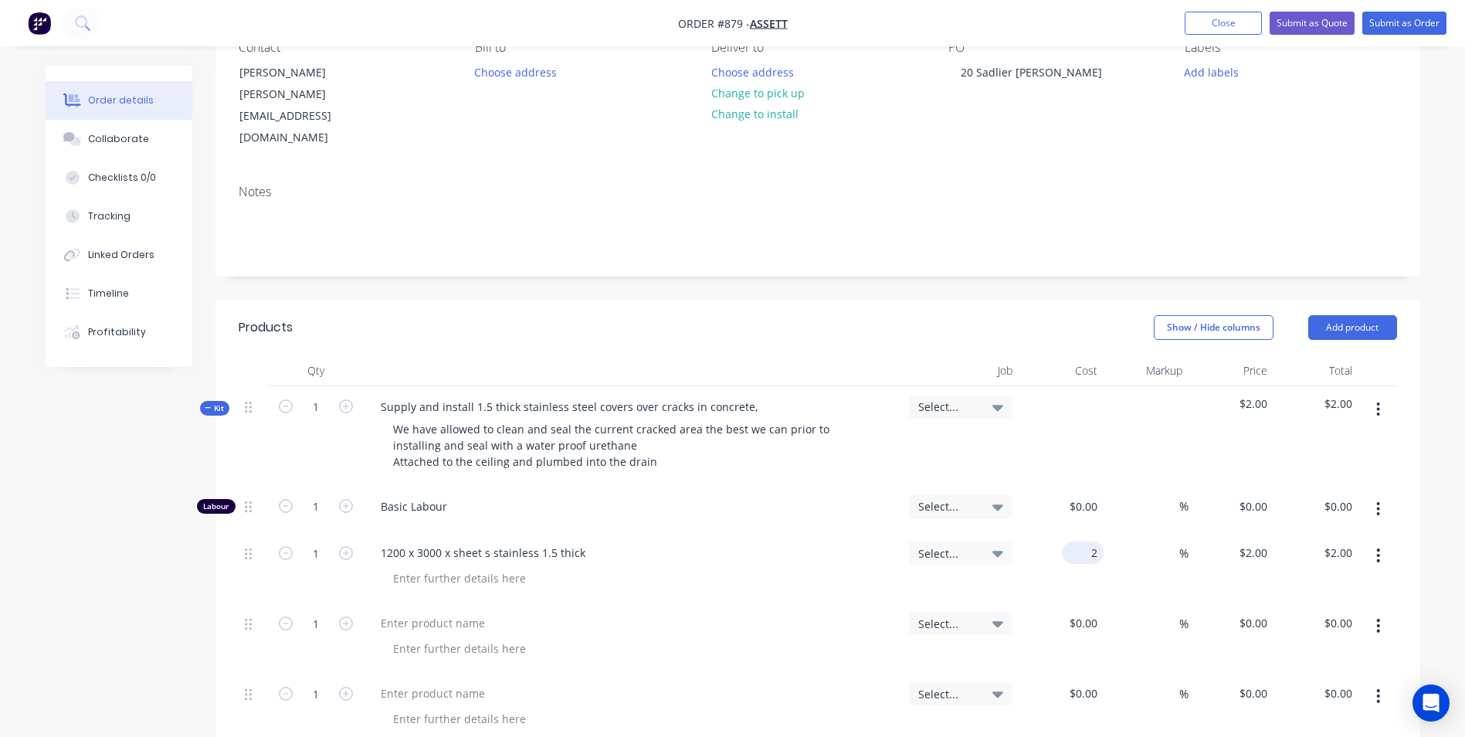
click at [1100, 541] on input "2" at bounding box center [1086, 552] width 36 height 22
type input "0"
type input "$200.00"
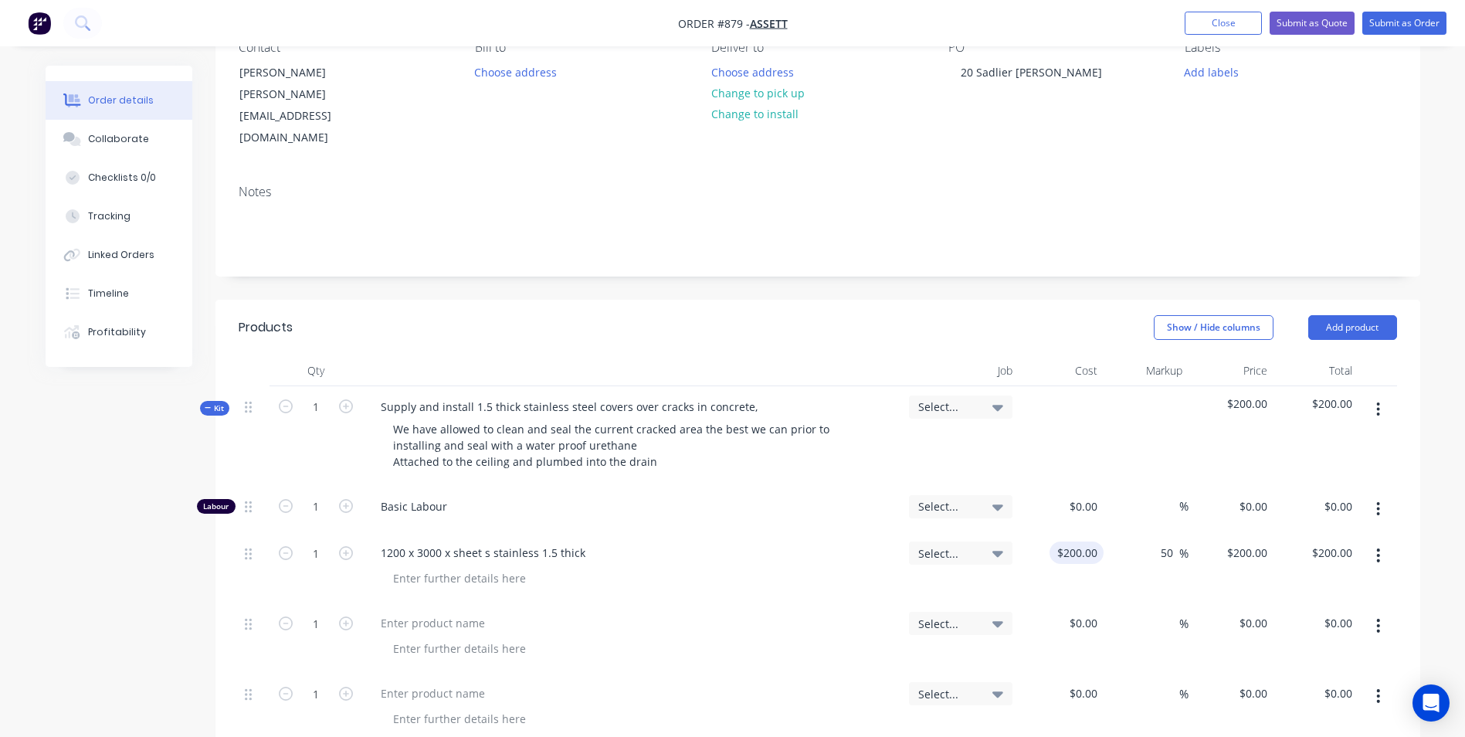
type input "50"
type input "300"
type input "$300.00"
click at [323, 518] on input "1" at bounding box center [316, 506] width 40 height 23
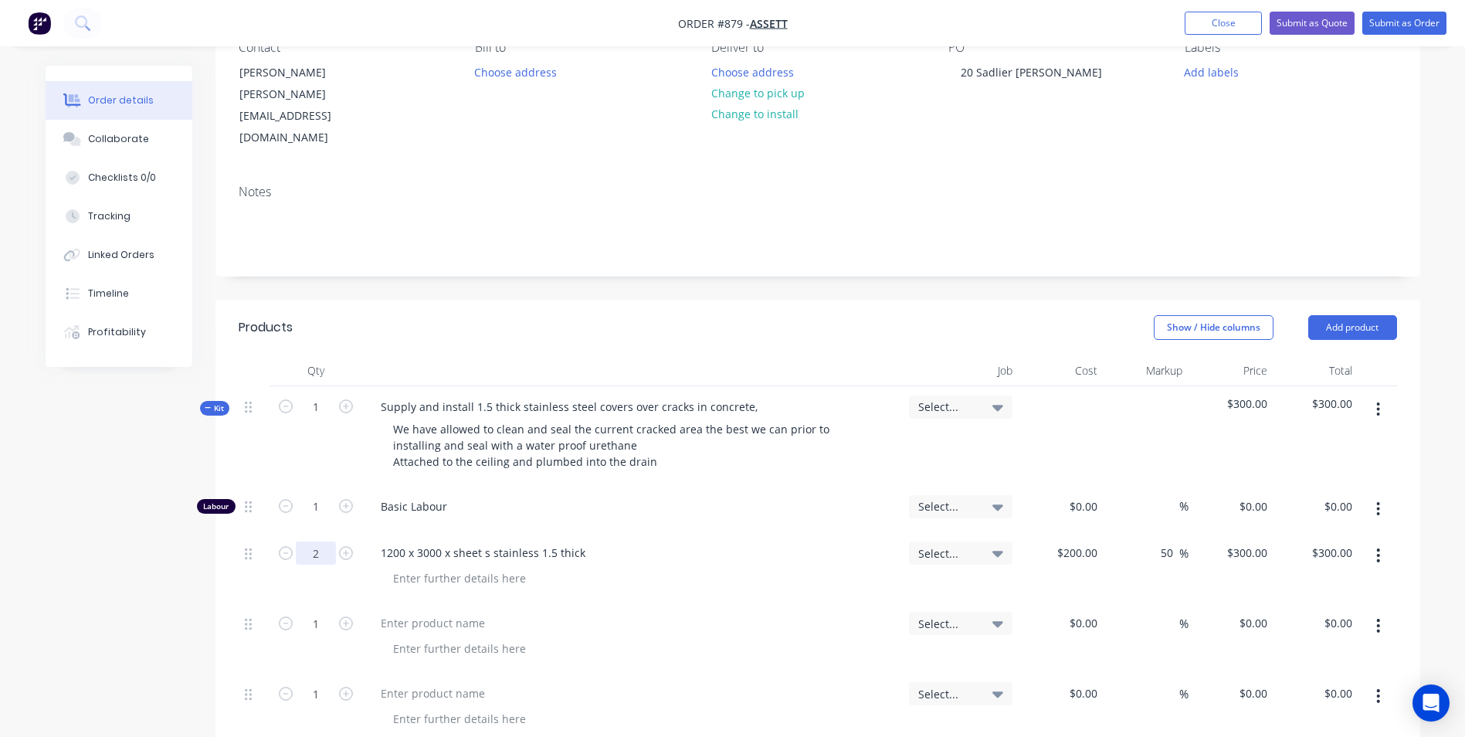
type input "2"
type input "$600.00"
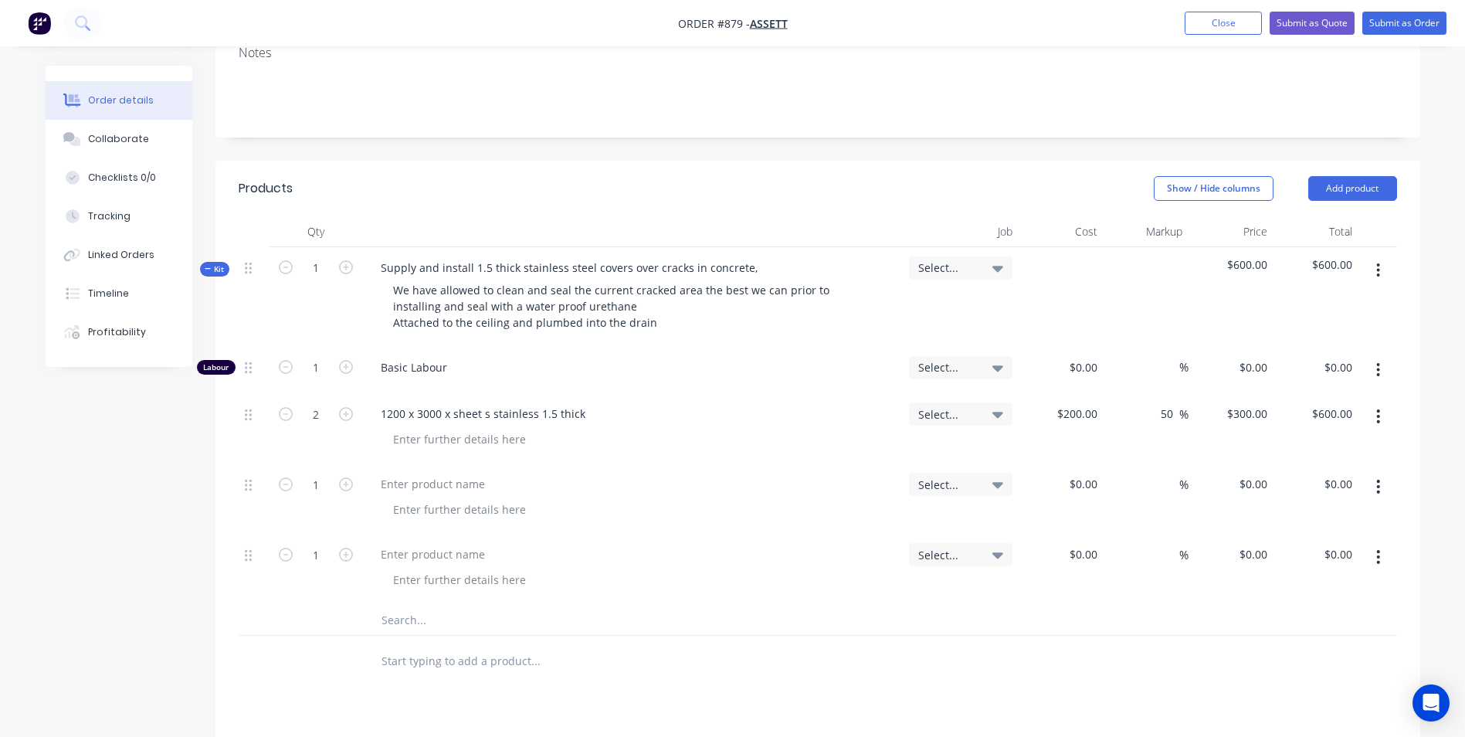
scroll to position [232, 0]
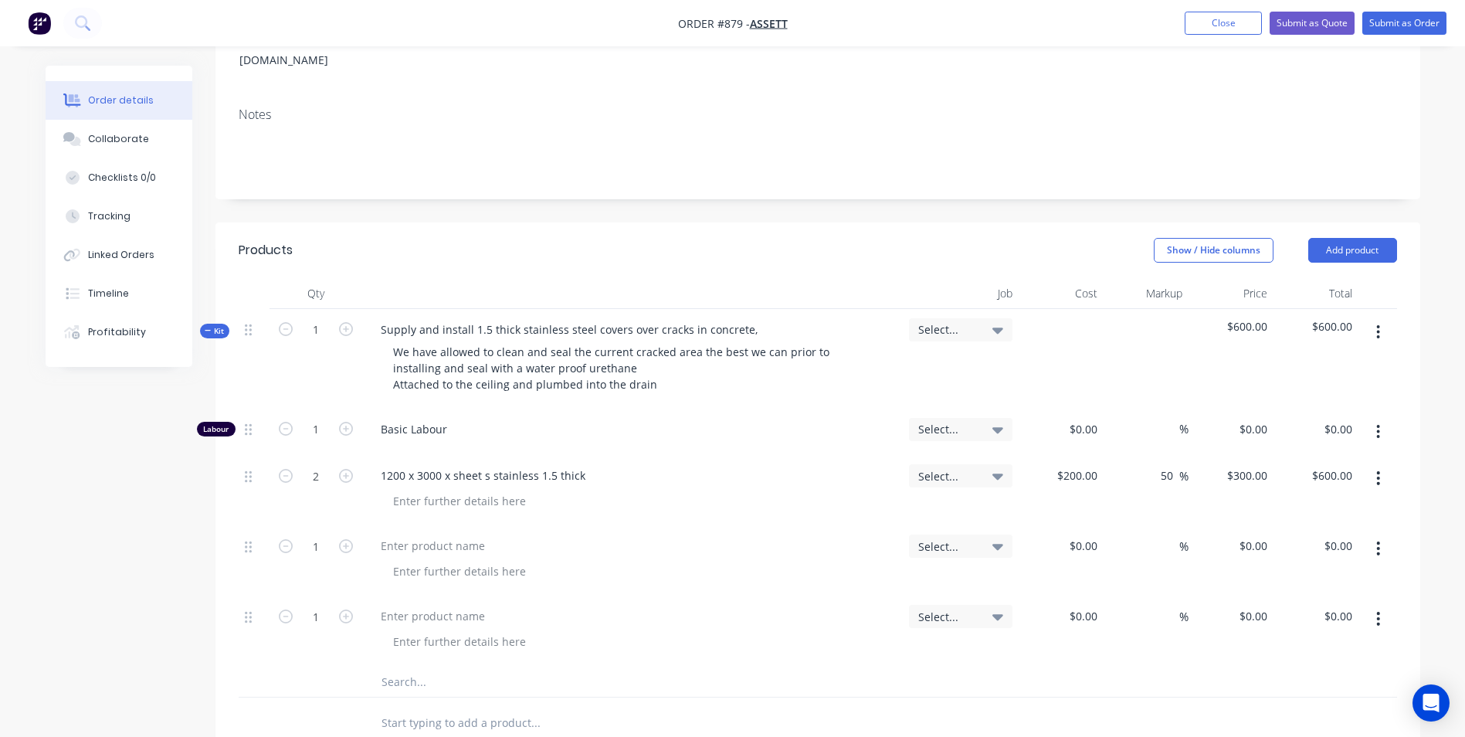
click at [1382, 534] on button "button" at bounding box center [1378, 548] width 36 height 28
click at [1304, 608] on div "Duplicate" at bounding box center [1323, 619] width 119 height 22
click at [405, 534] on div at bounding box center [432, 545] width 129 height 22
click at [1367, 418] on button "button" at bounding box center [1378, 432] width 36 height 28
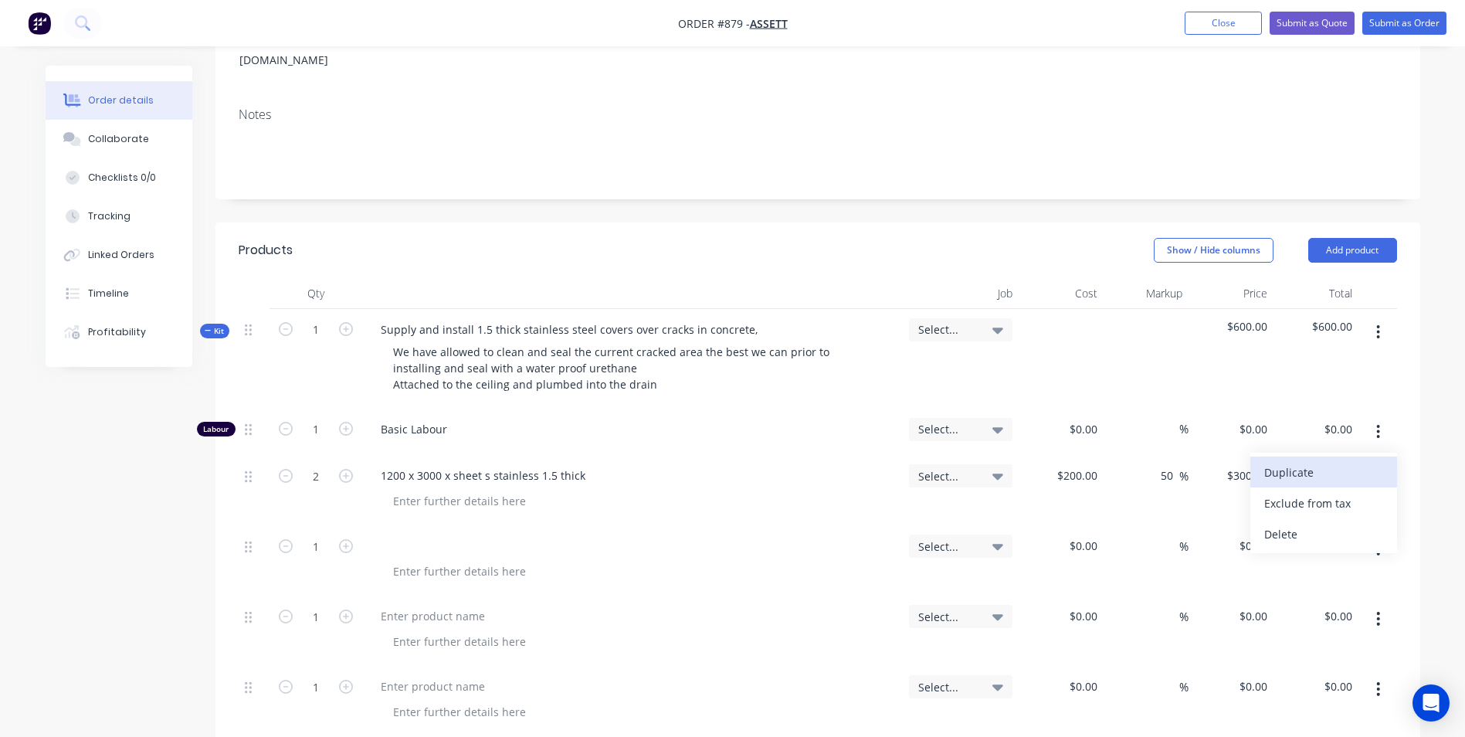
click at [1292, 461] on div "Duplicate" at bounding box center [1323, 472] width 119 height 22
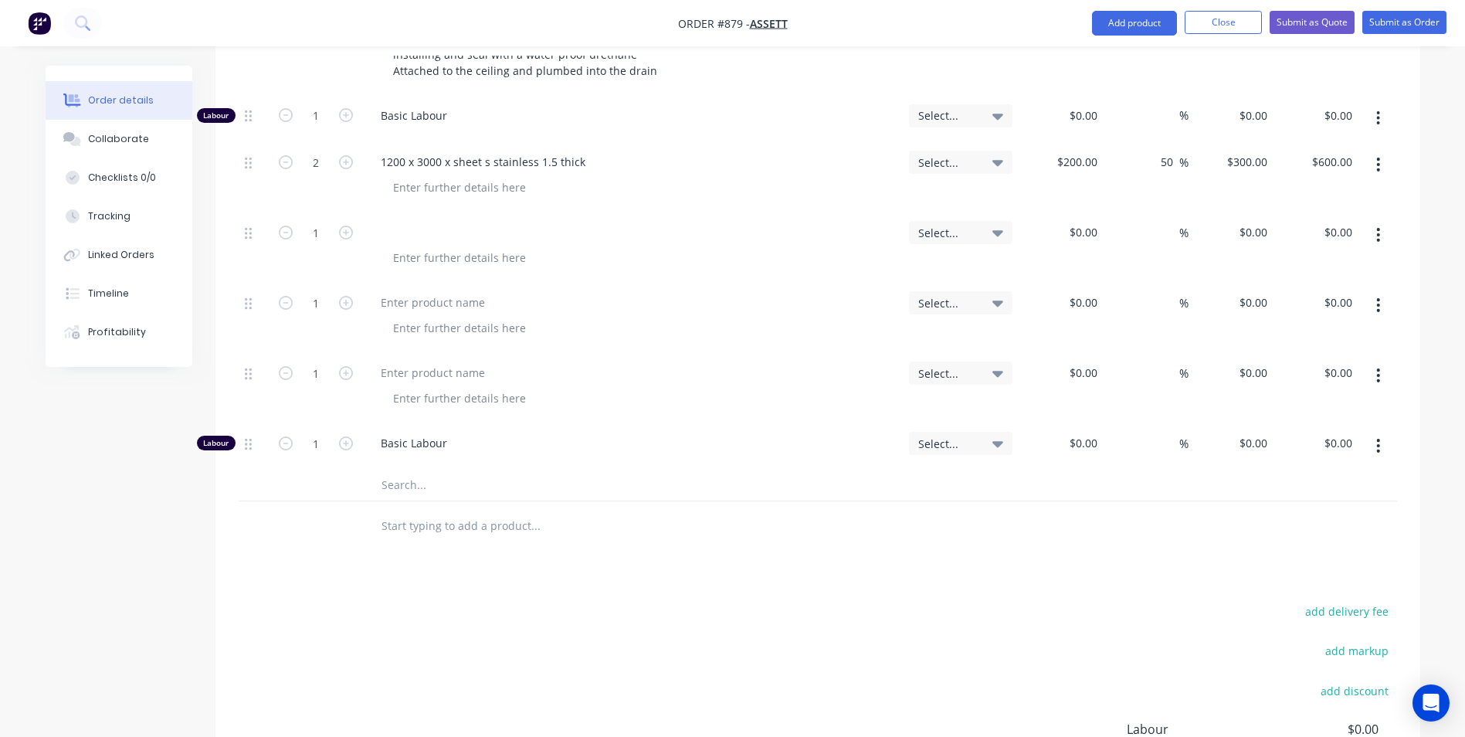
scroll to position [540, 0]
drag, startPoint x: 392, startPoint y: 405, endPoint x: 415, endPoint y: 407, distance: 23.2
click at [392, 439] on span "Basic Labour" at bounding box center [639, 447] width 516 height 16
click at [401, 474] on input "text" at bounding box center [535, 489] width 309 height 31
click at [1373, 436] on button "button" at bounding box center [1378, 450] width 36 height 28
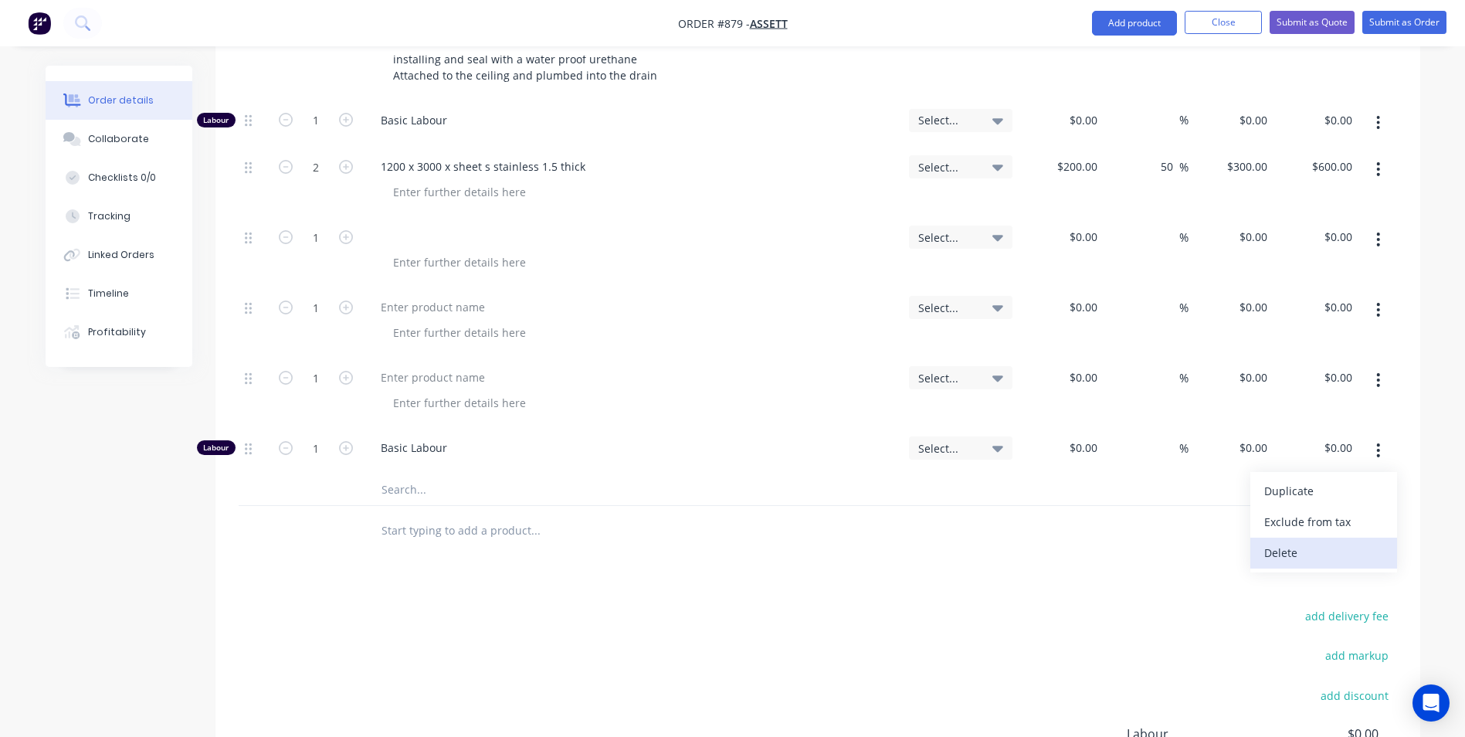
click at [1300, 537] on button "Delete" at bounding box center [1323, 552] width 147 height 31
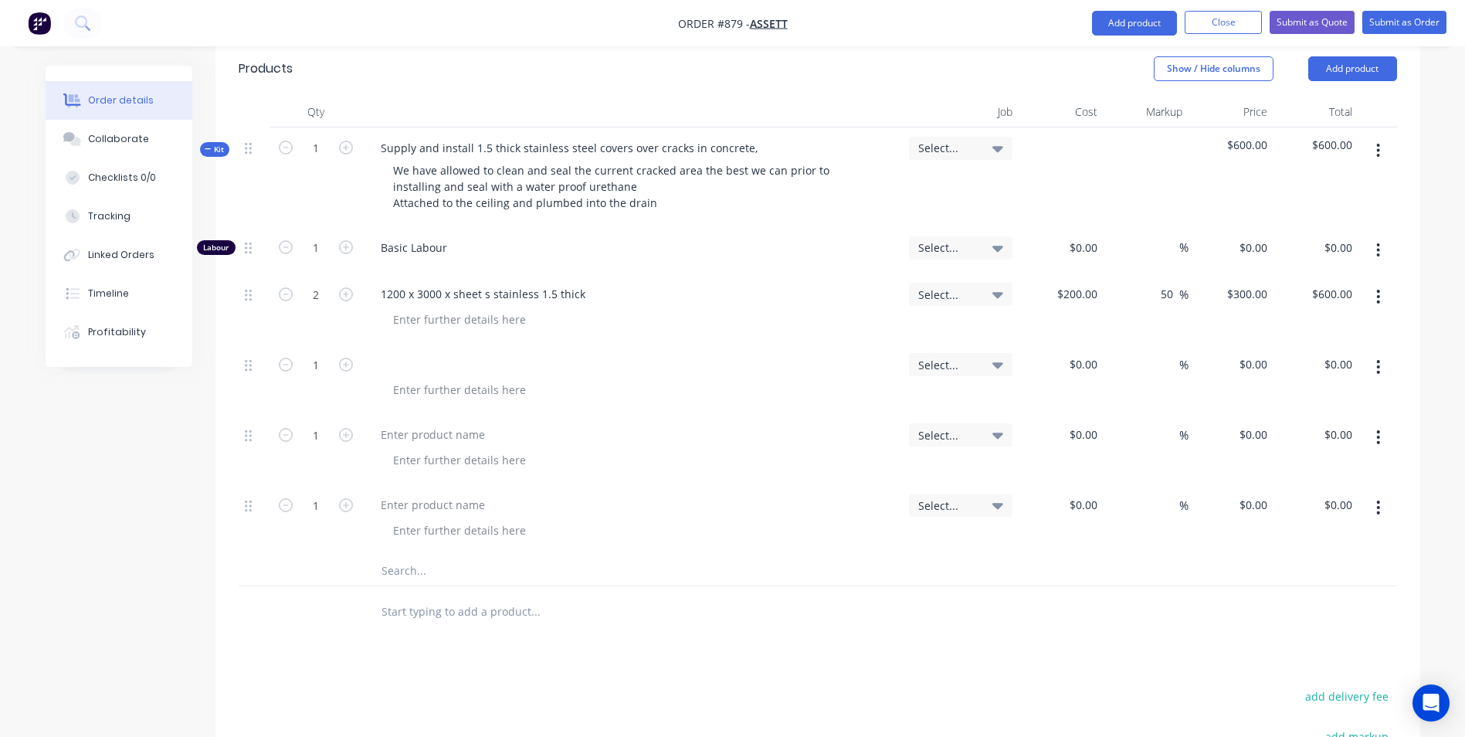
scroll to position [386, 0]
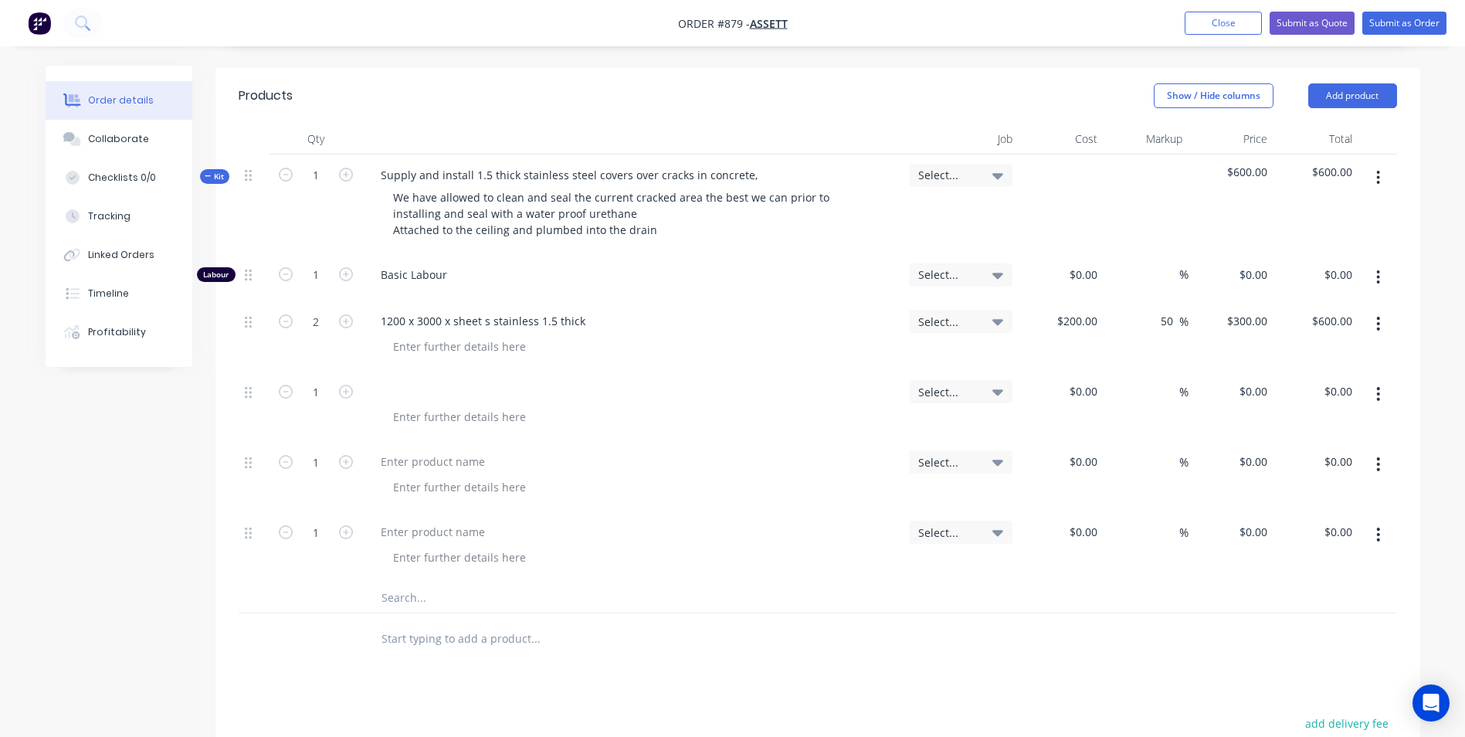
click at [395, 380] on div at bounding box center [632, 391] width 528 height 22
click at [389, 380] on div at bounding box center [380, 391] width 25 height 22
click at [395, 450] on div at bounding box center [432, 461] width 129 height 22
click at [449, 520] on div at bounding box center [432, 531] width 129 height 22
click at [1376, 520] on button "button" at bounding box center [1378, 534] width 36 height 28
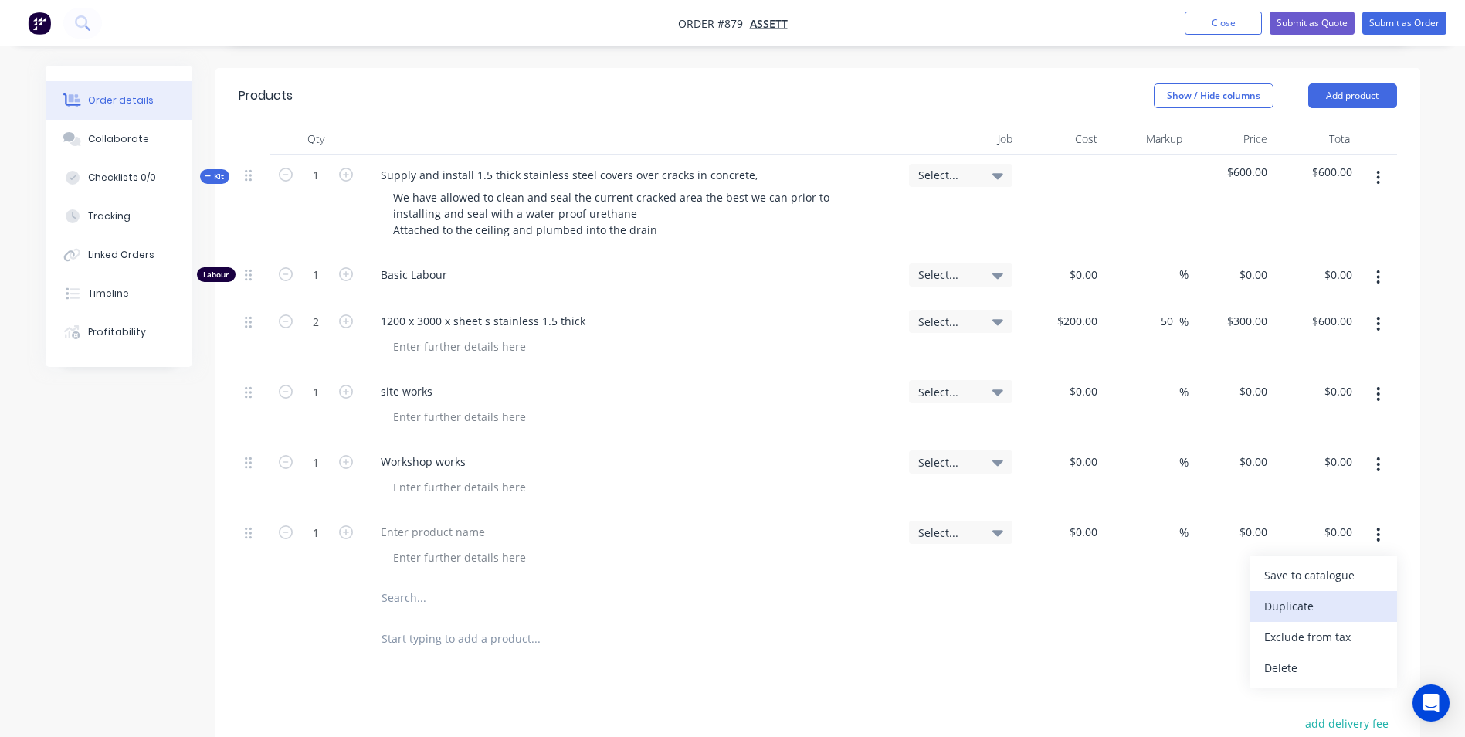
click at [1299, 594] on div "Duplicate" at bounding box center [1323, 605] width 119 height 22
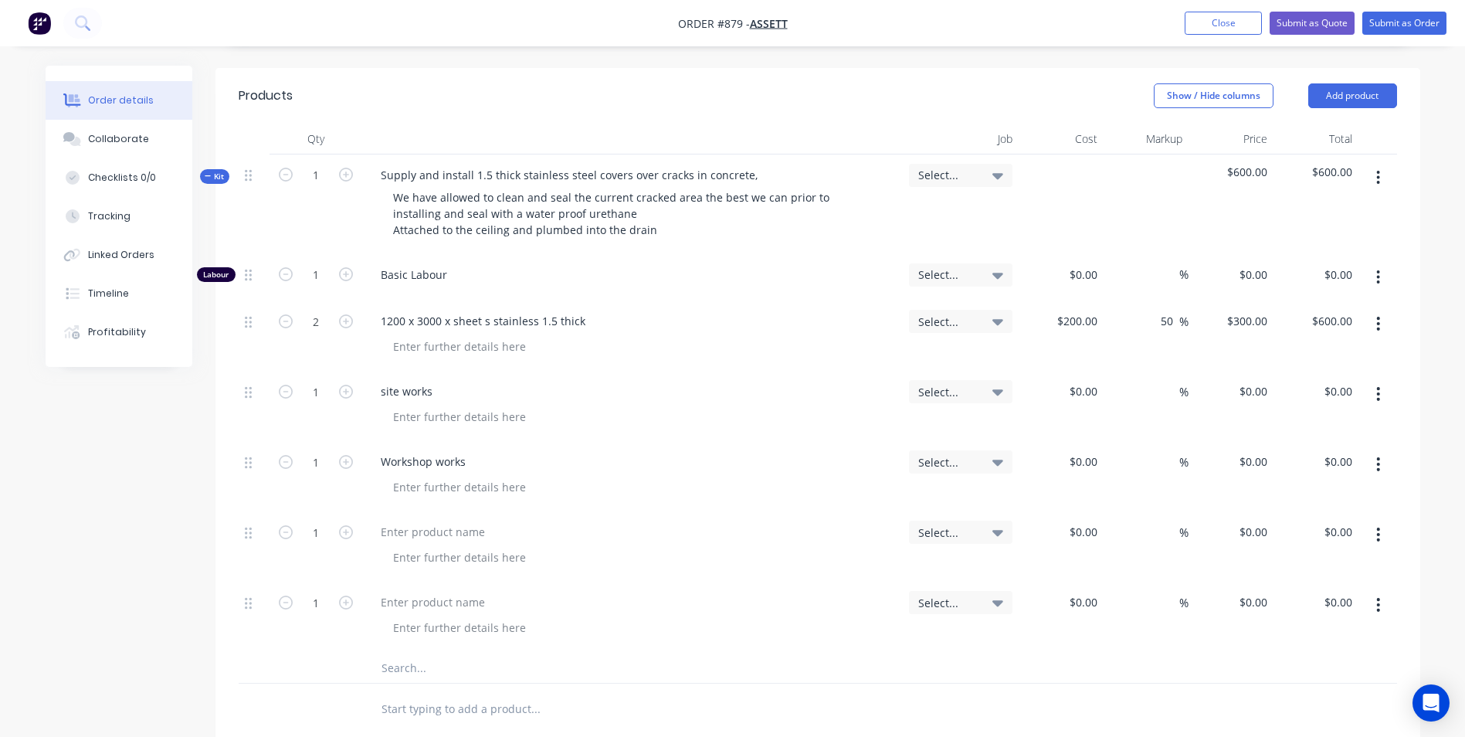
click at [1375, 520] on button "button" at bounding box center [1378, 534] width 36 height 28
click at [1337, 594] on div "Duplicate" at bounding box center [1323, 605] width 119 height 22
click at [472, 520] on div at bounding box center [432, 531] width 129 height 22
click at [403, 591] on div at bounding box center [432, 602] width 129 height 22
click at [408, 661] on div at bounding box center [432, 672] width 129 height 22
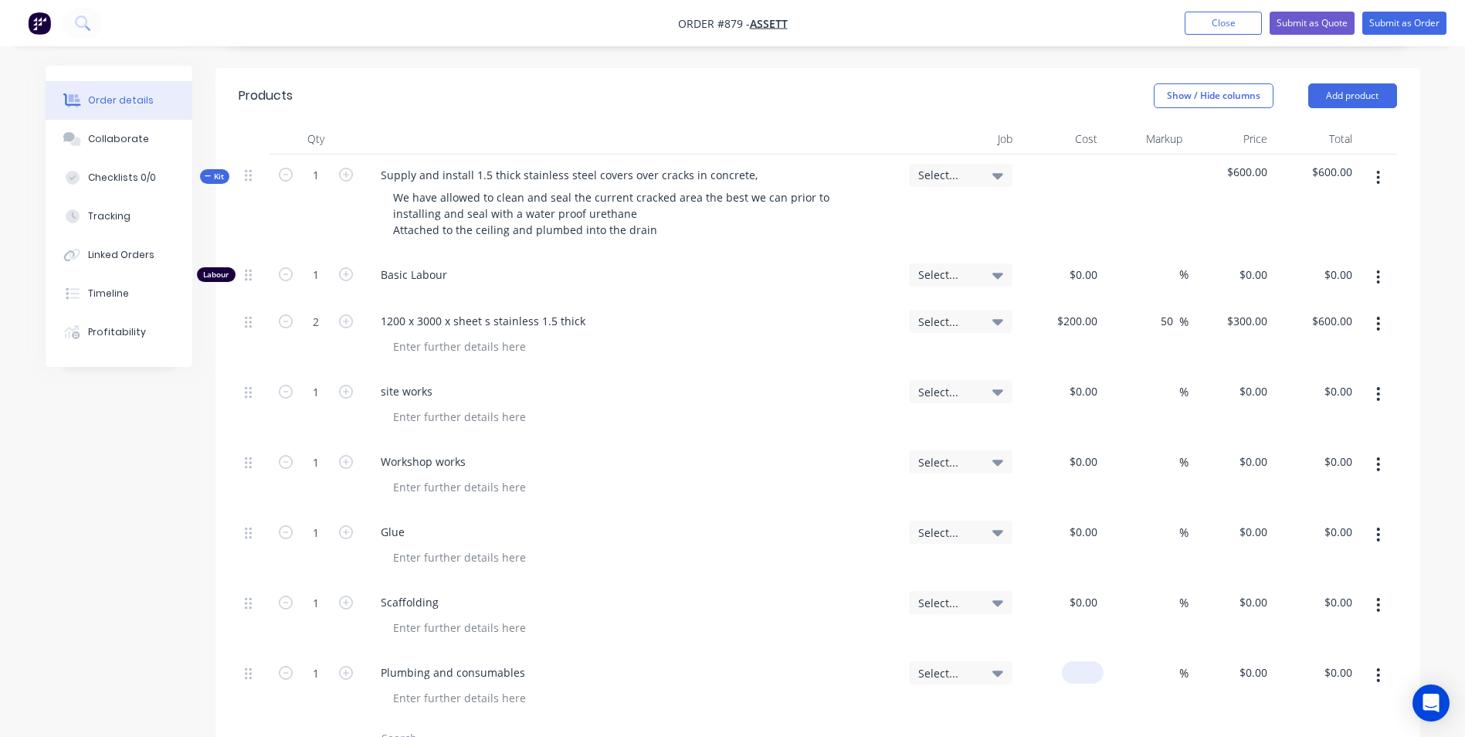
click at [1091, 661] on input at bounding box center [1086, 672] width 36 height 22
type input "$200.00"
type input "50"
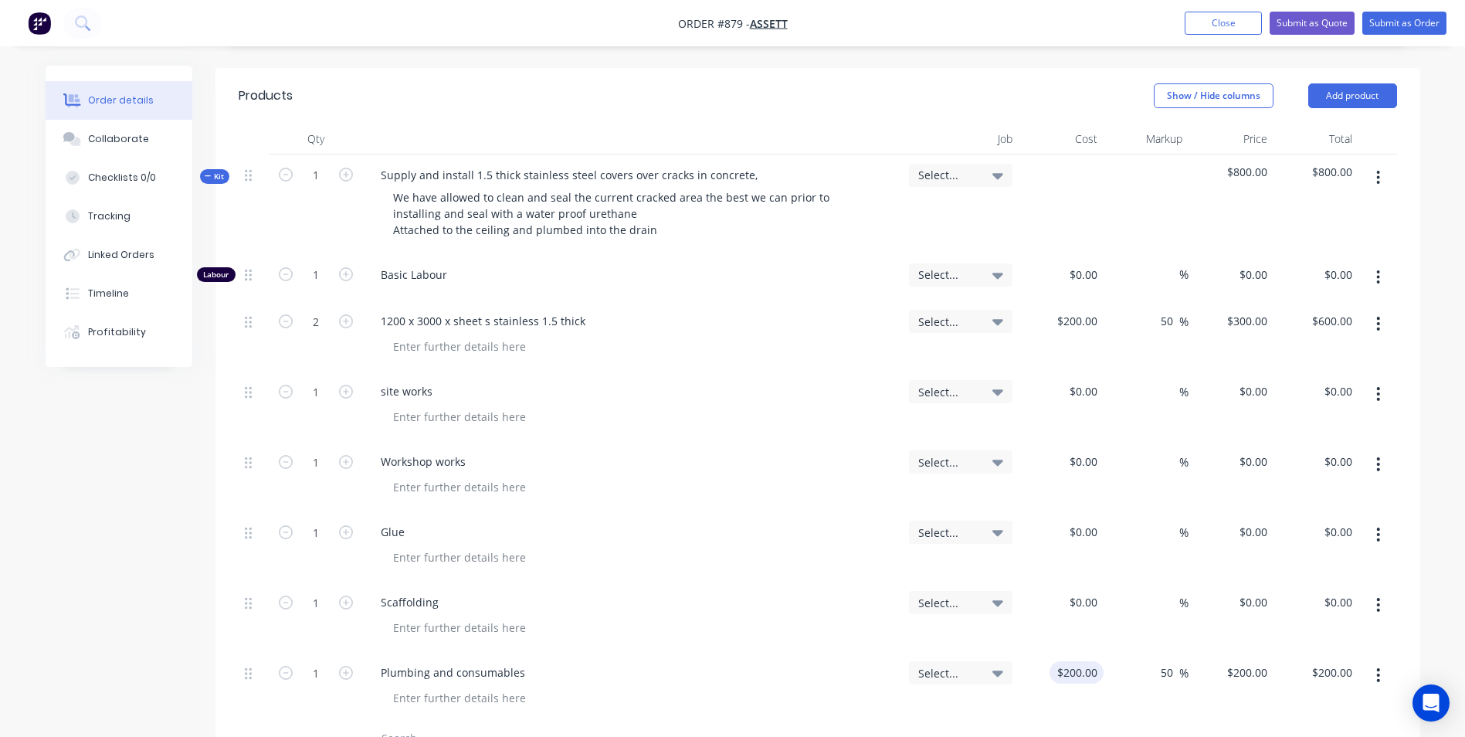
type input "300"
type input "$300.00"
click at [1091, 661] on input "$200.00" at bounding box center [1079, 672] width 48 height 22
type input "200"
type input "$300.00"
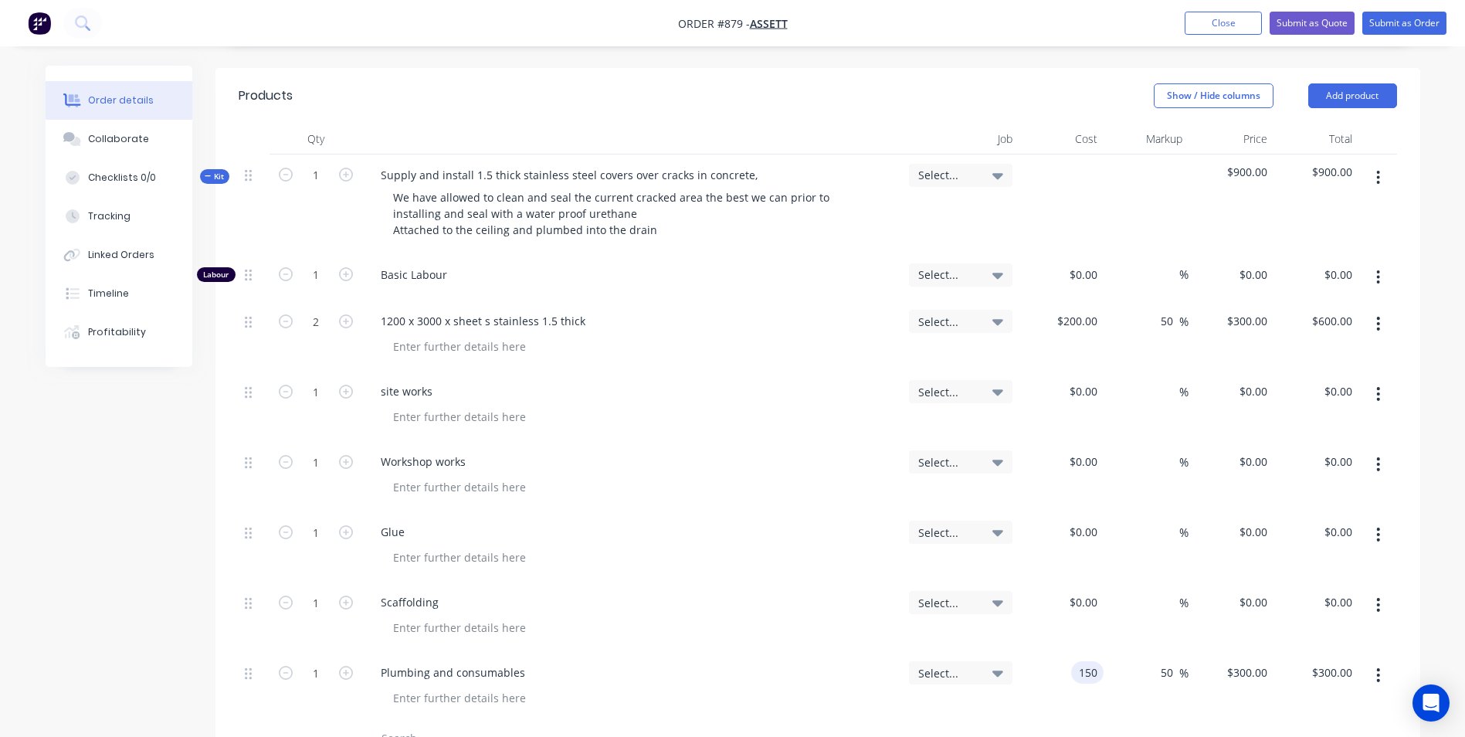
type input "$150.00"
type input "$225.00"
click at [1099, 591] on input at bounding box center [1086, 602] width 36 height 22
type input "$200.00"
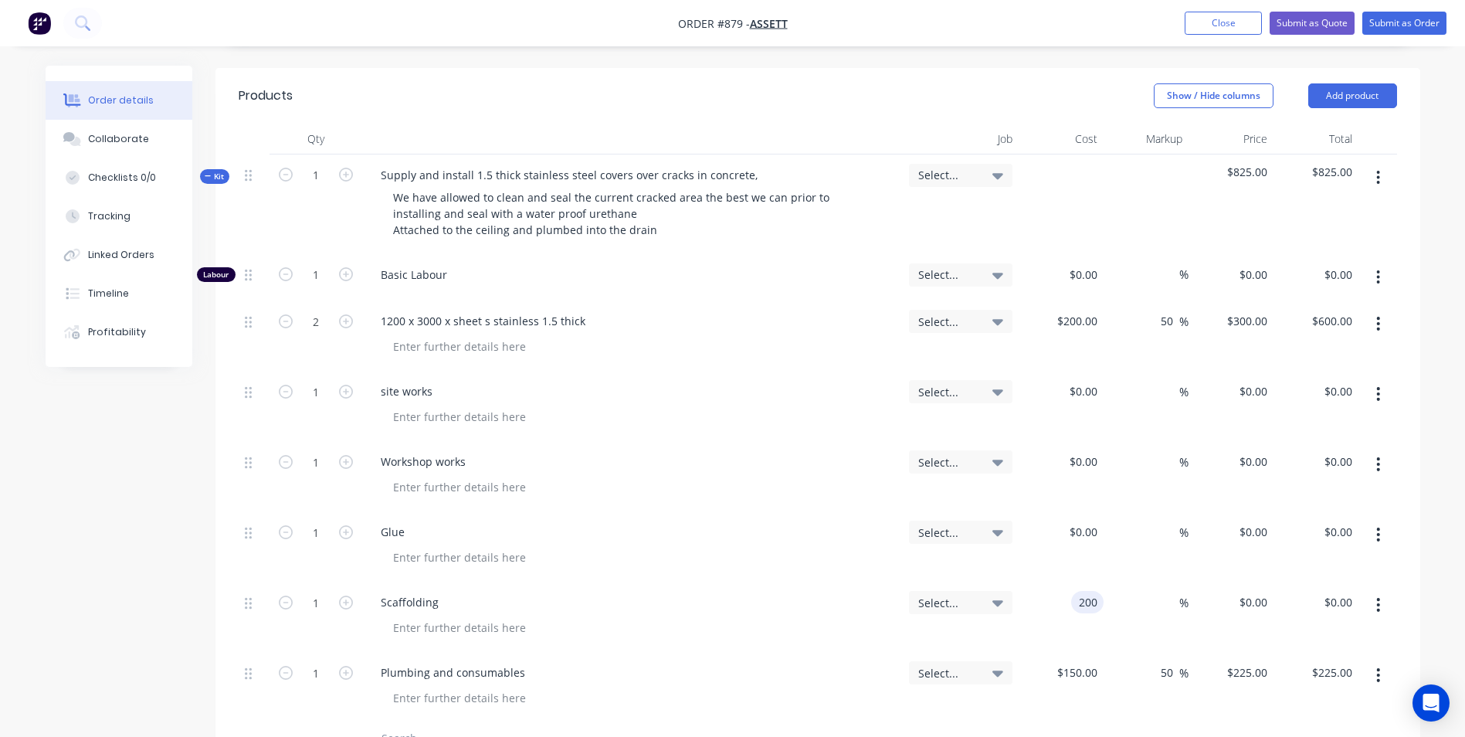
type input "$200.00"
type input "50"
type input "300"
type input "$300.00"
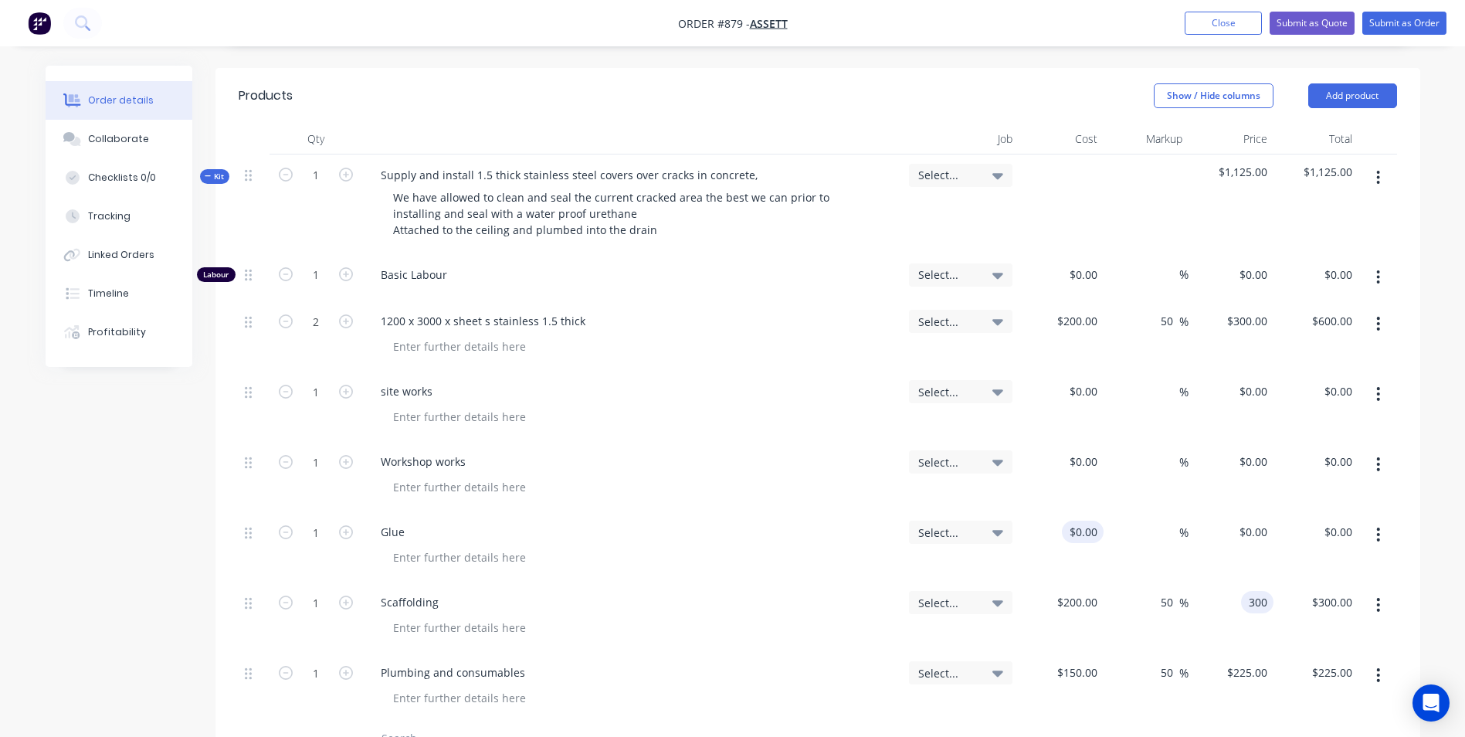
type input "$300.00"
click at [1072, 511] on div at bounding box center [1060, 546] width 85 height 70
type input "$100.00"
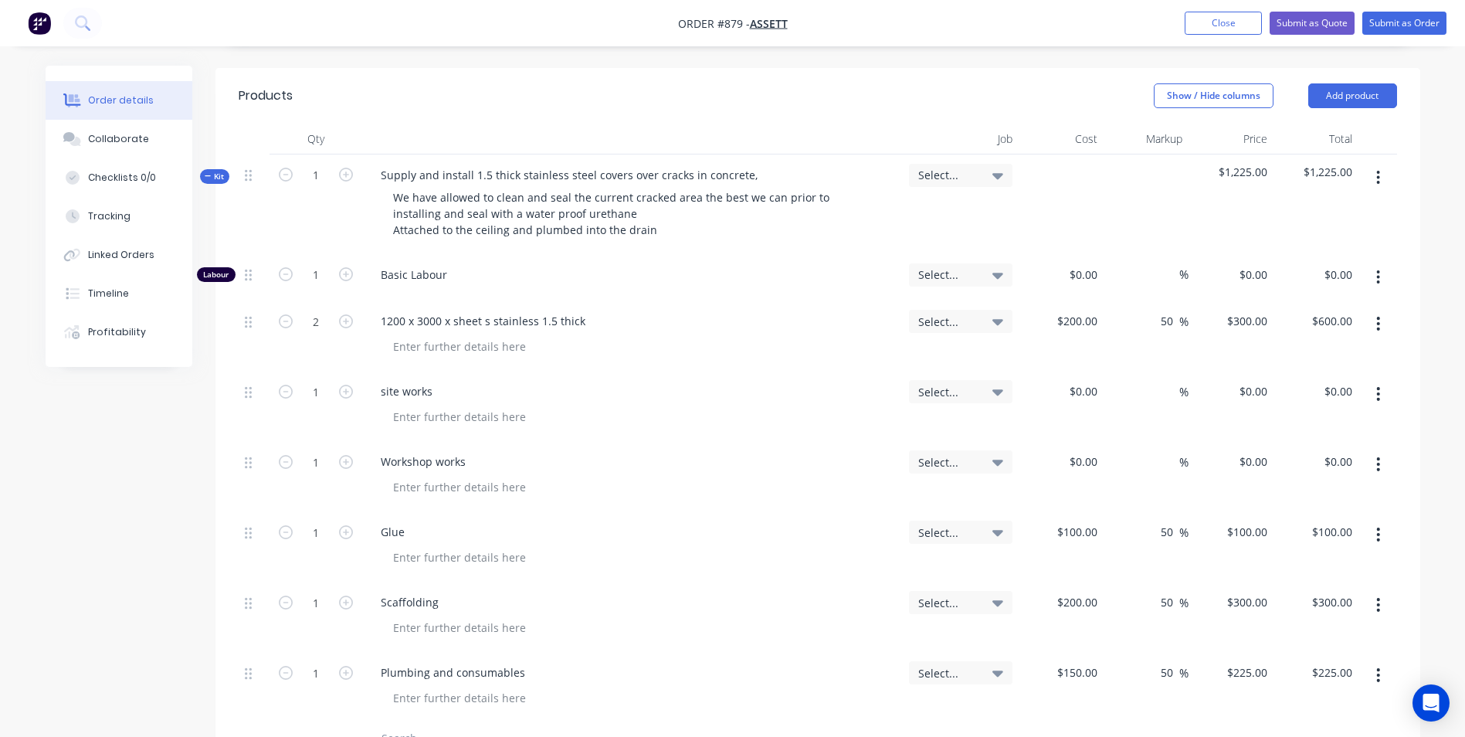
type input "50"
type input "150"
type input "$150.00"
click at [323, 286] on input "1" at bounding box center [316, 274] width 40 height 23
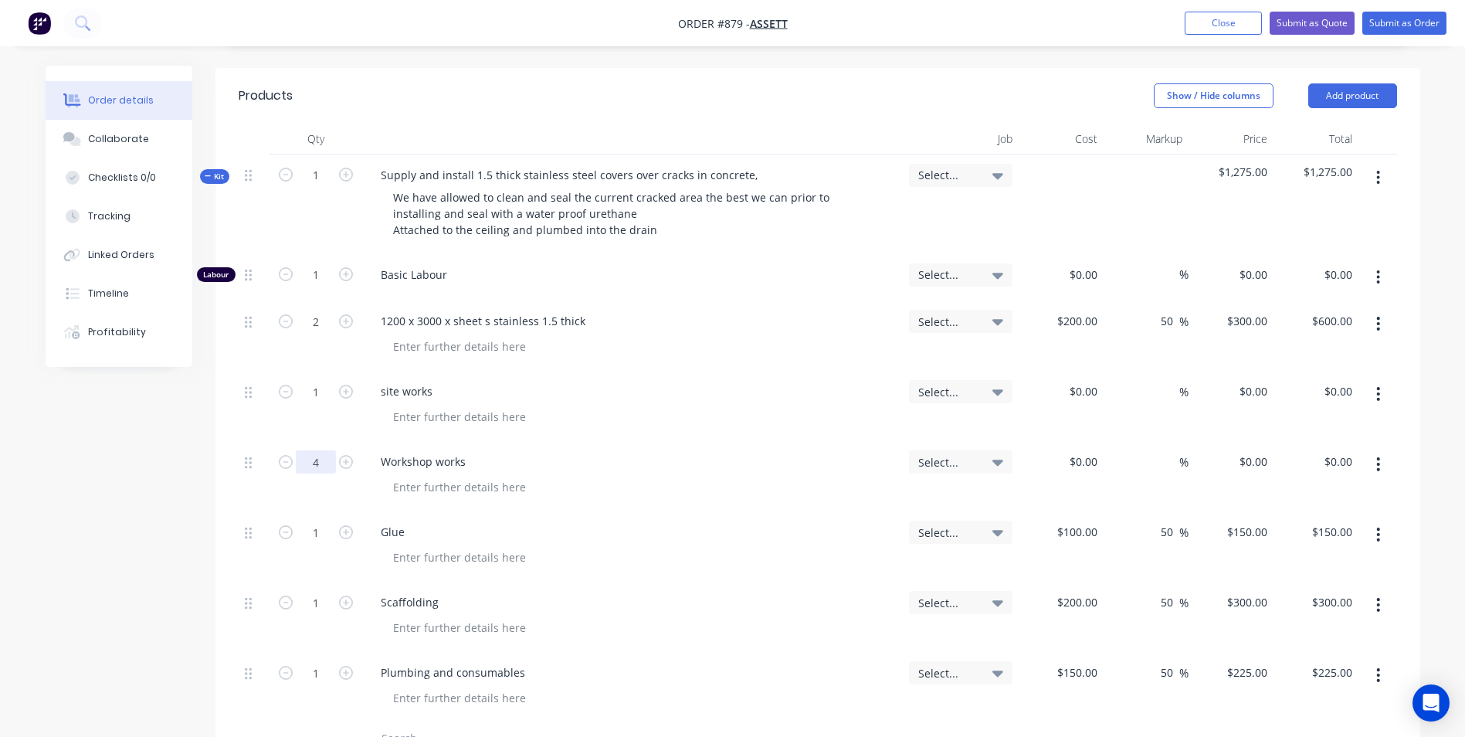
type input "4"
type input "$50.00"
type input "$200.00"
type input "150"
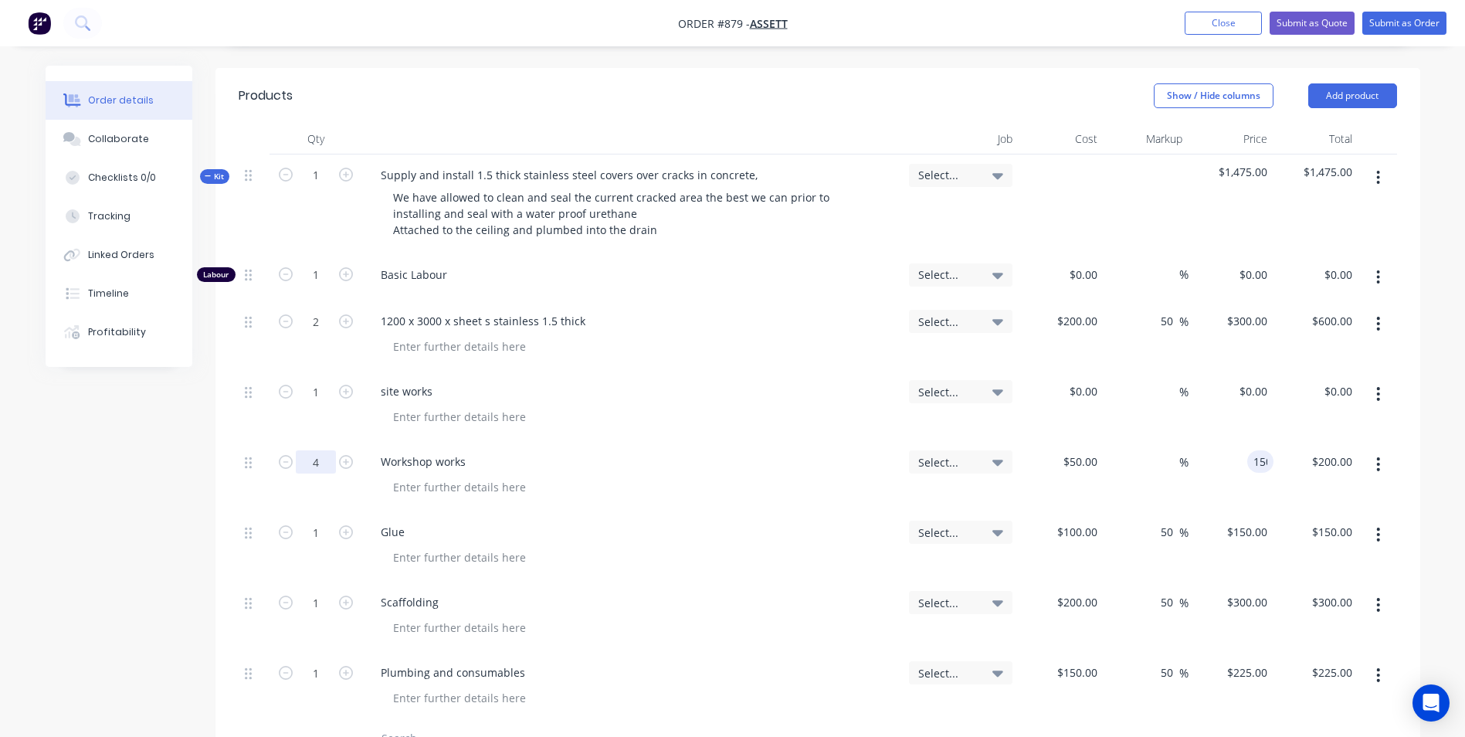
type input "200.00"
type input "200"
type input "$150.00"
type input "$600.00"
click at [1104, 441] on div "200 200 %" at bounding box center [1145, 476] width 85 height 70
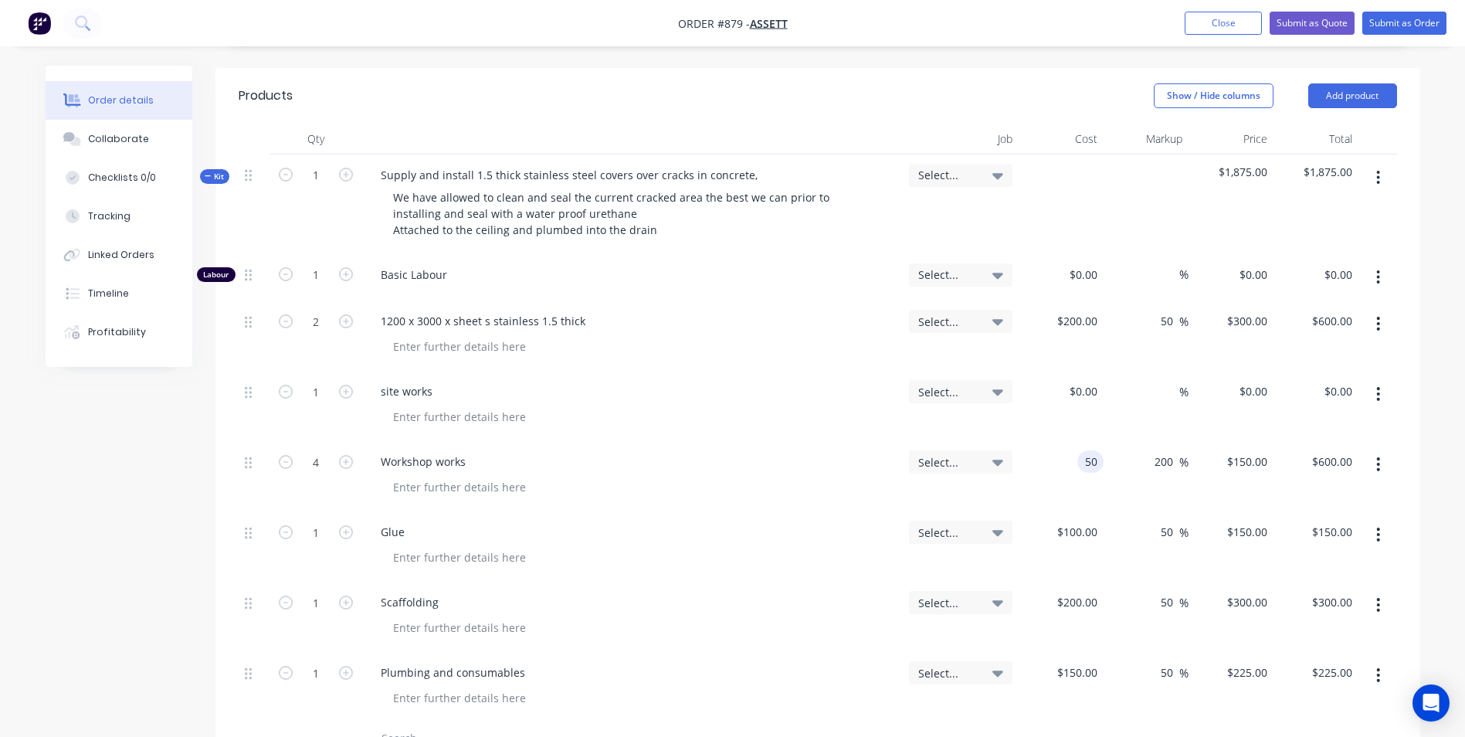
click at [1070, 441] on div "50 50" at bounding box center [1060, 476] width 85 height 70
type input "$0.00"
type input "0"
type input "$0.00"
click at [1248, 441] on div "0 $150.00" at bounding box center [1230, 476] width 85 height 70
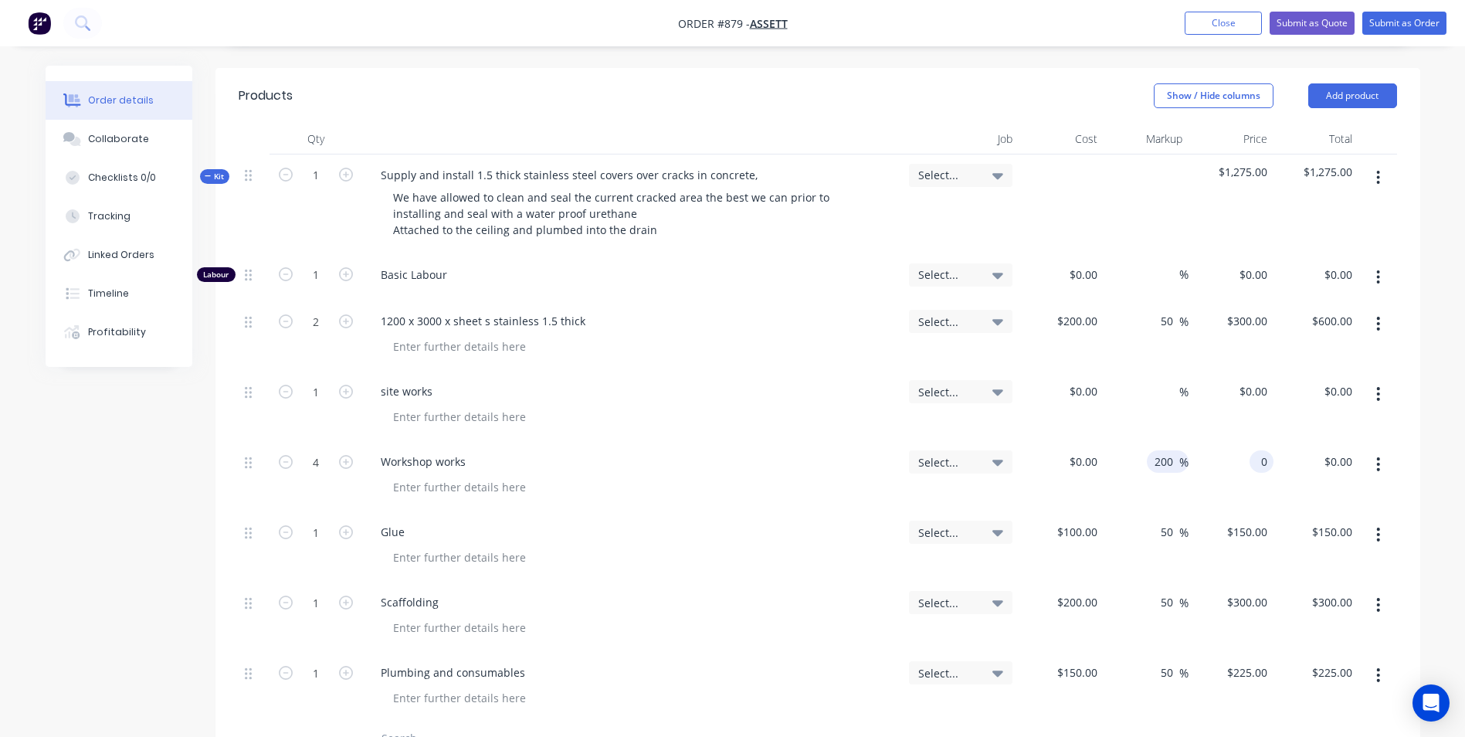
type input "$0.00"
click at [1168, 450] on input "200" at bounding box center [1166, 461] width 26 height 22
type input "0"
click at [334, 286] on input "1" at bounding box center [316, 274] width 40 height 23
type input "16"
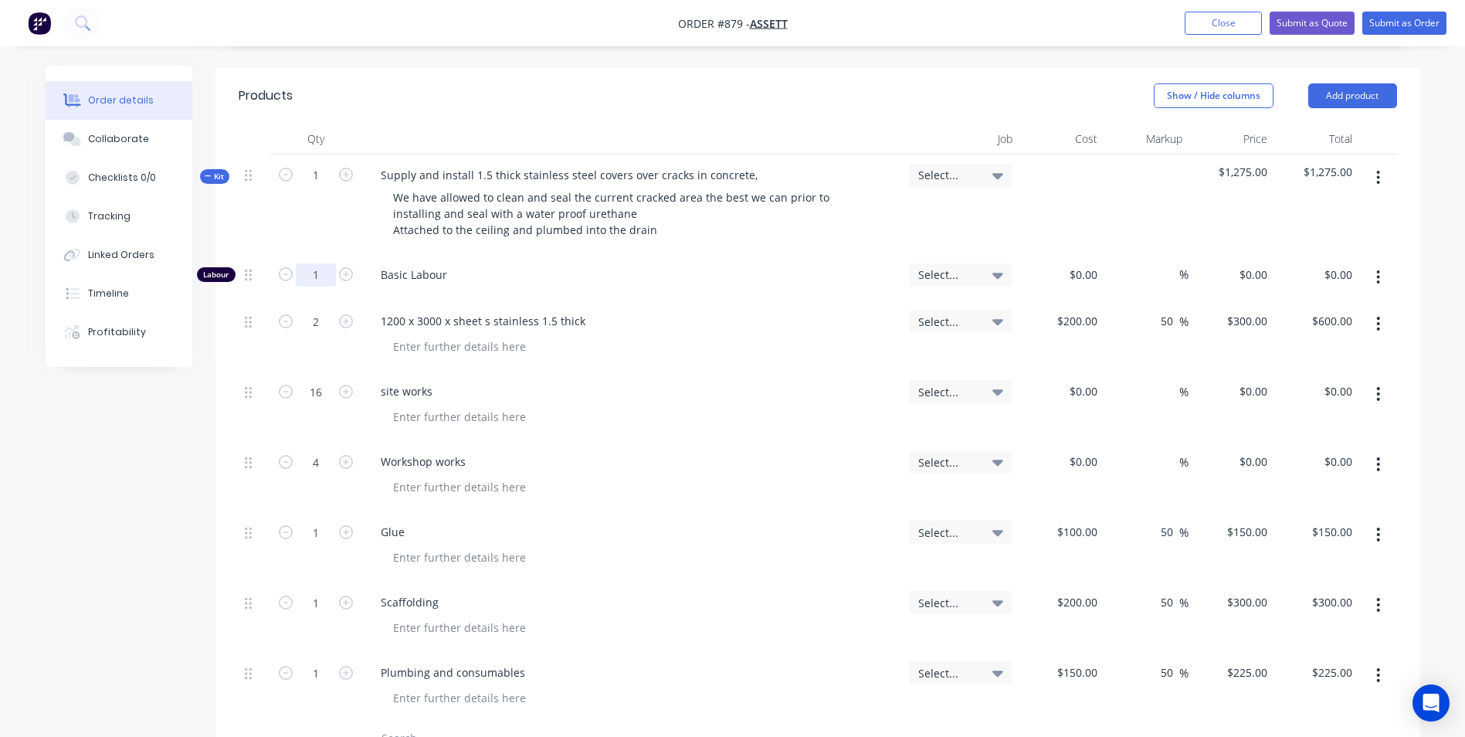
click at [310, 263] on input "1" at bounding box center [316, 274] width 40 height 23
type input "22"
type input "$50.00"
type input "$1,100.00"
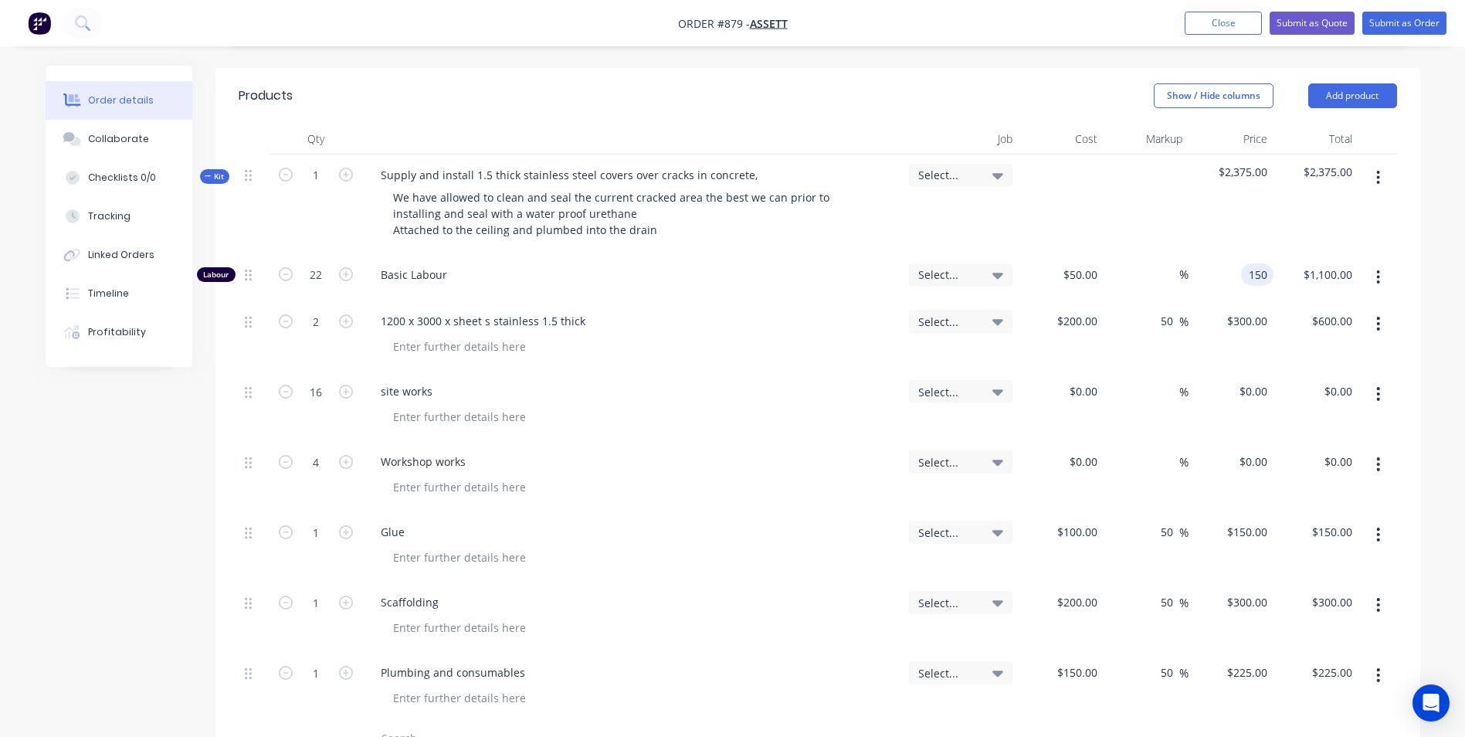
type input "150"
type input "200"
type input "$150.00"
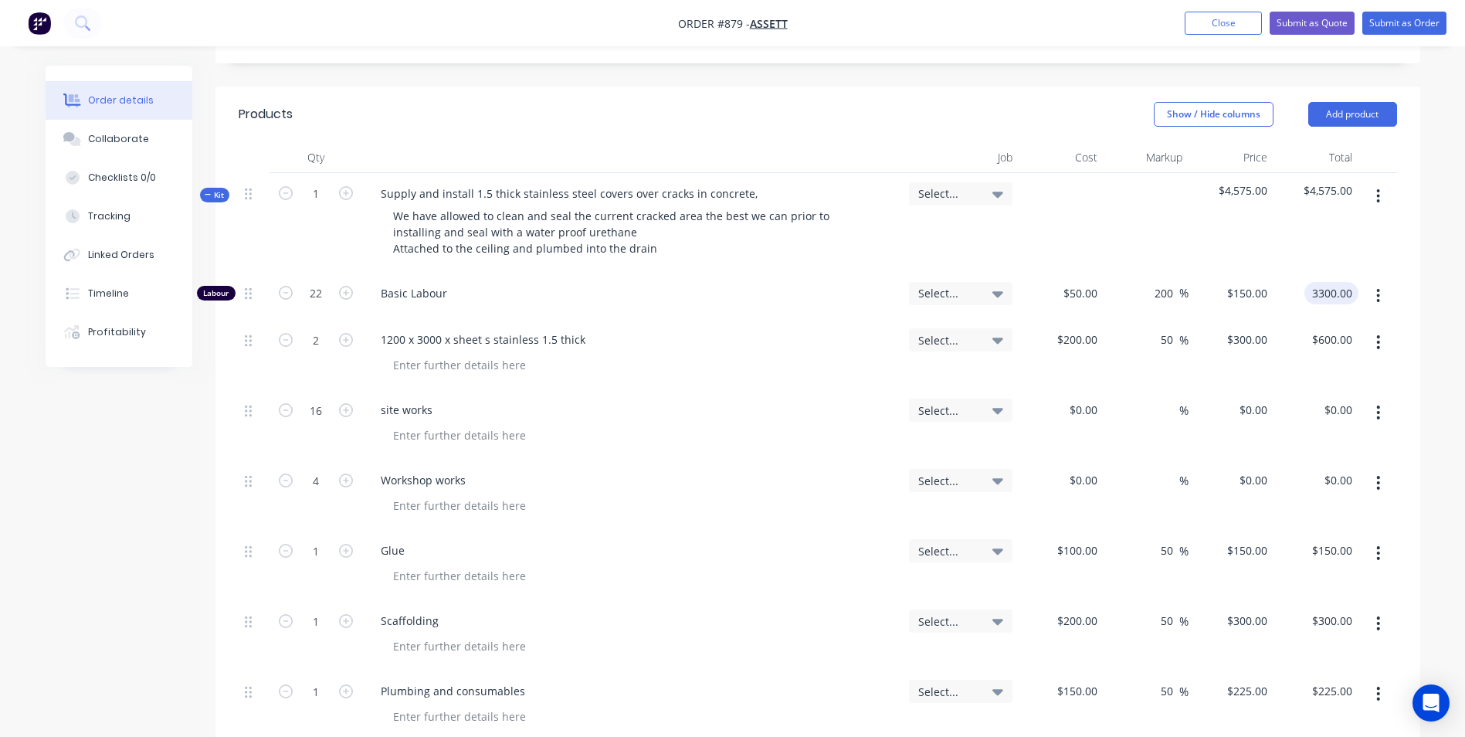
scroll to position [366, 0]
type input "$3,300.00"
type input "26"
type input "$3,900.00"
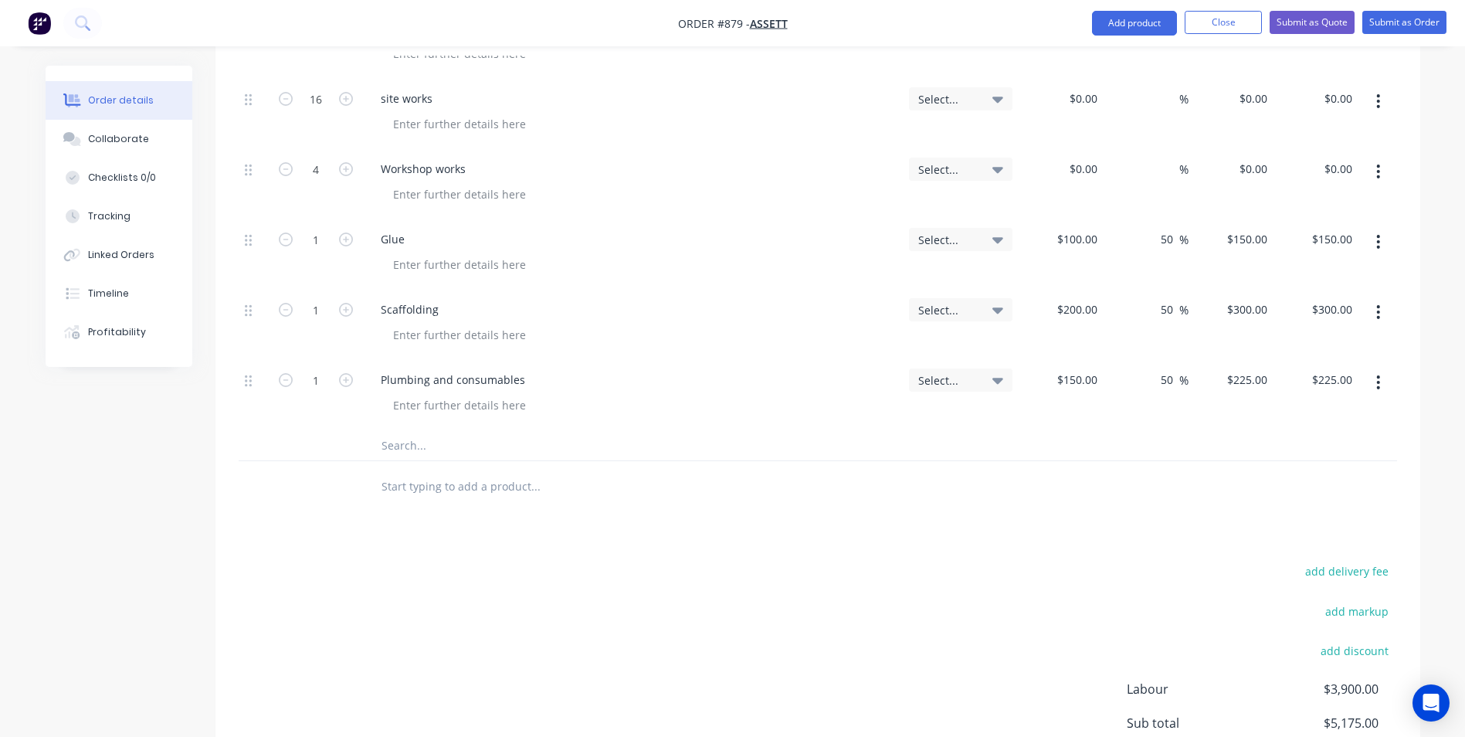
scroll to position [680, 0]
click at [419, 469] on input "text" at bounding box center [535, 484] width 309 height 31
click at [1379, 372] on icon "button" at bounding box center [1378, 380] width 4 height 17
click at [1289, 441] on div "Duplicate" at bounding box center [1323, 452] width 119 height 22
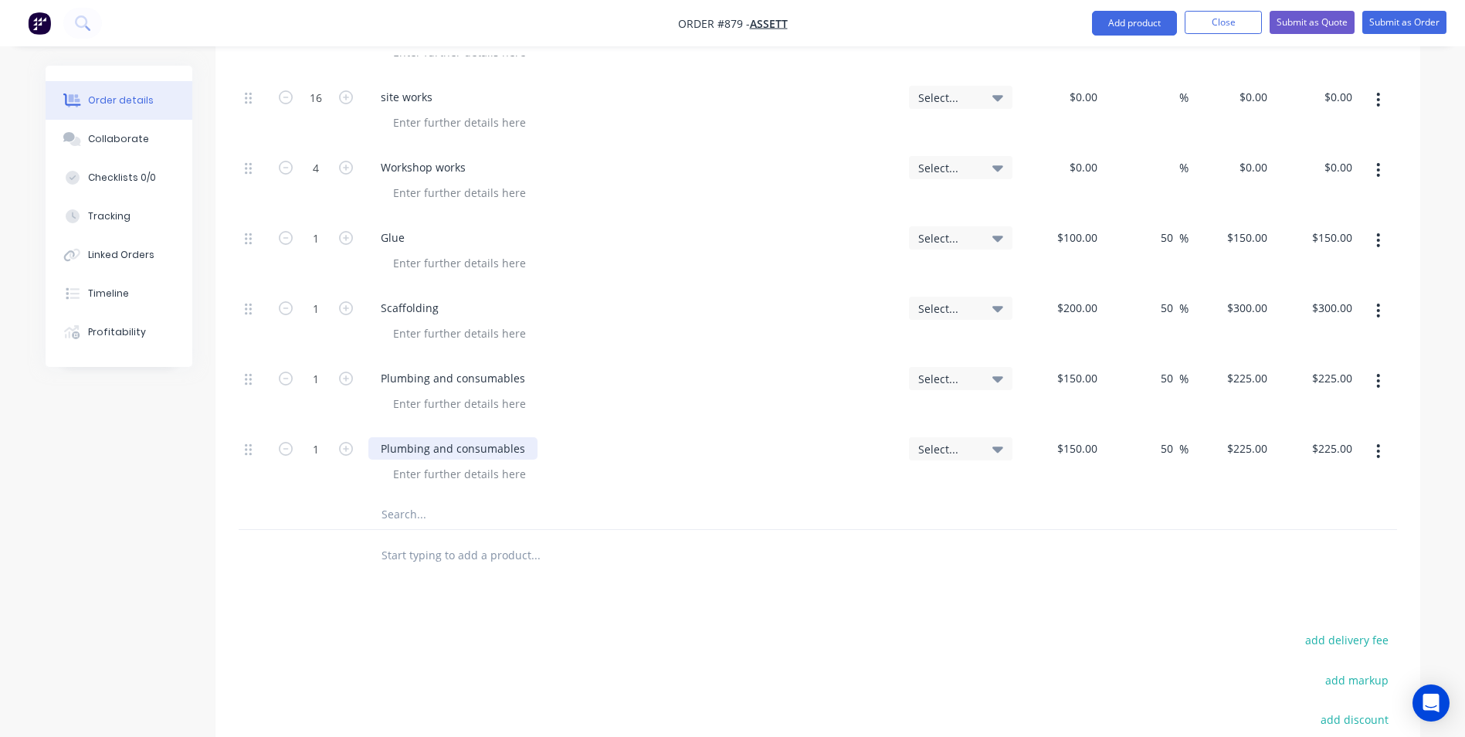
click at [519, 437] on div "Plumbing and consumables" at bounding box center [452, 448] width 169 height 22
drag, startPoint x: 527, startPoint y: 409, endPoint x: 370, endPoint y: 420, distance: 157.9
click at [370, 437] on div "Plumbing and consumables" at bounding box center [452, 448] width 169 height 22
drag, startPoint x: 1383, startPoint y: 408, endPoint x: 1373, endPoint y: 408, distance: 10.0
click at [1383, 437] on button "button" at bounding box center [1378, 451] width 36 height 28
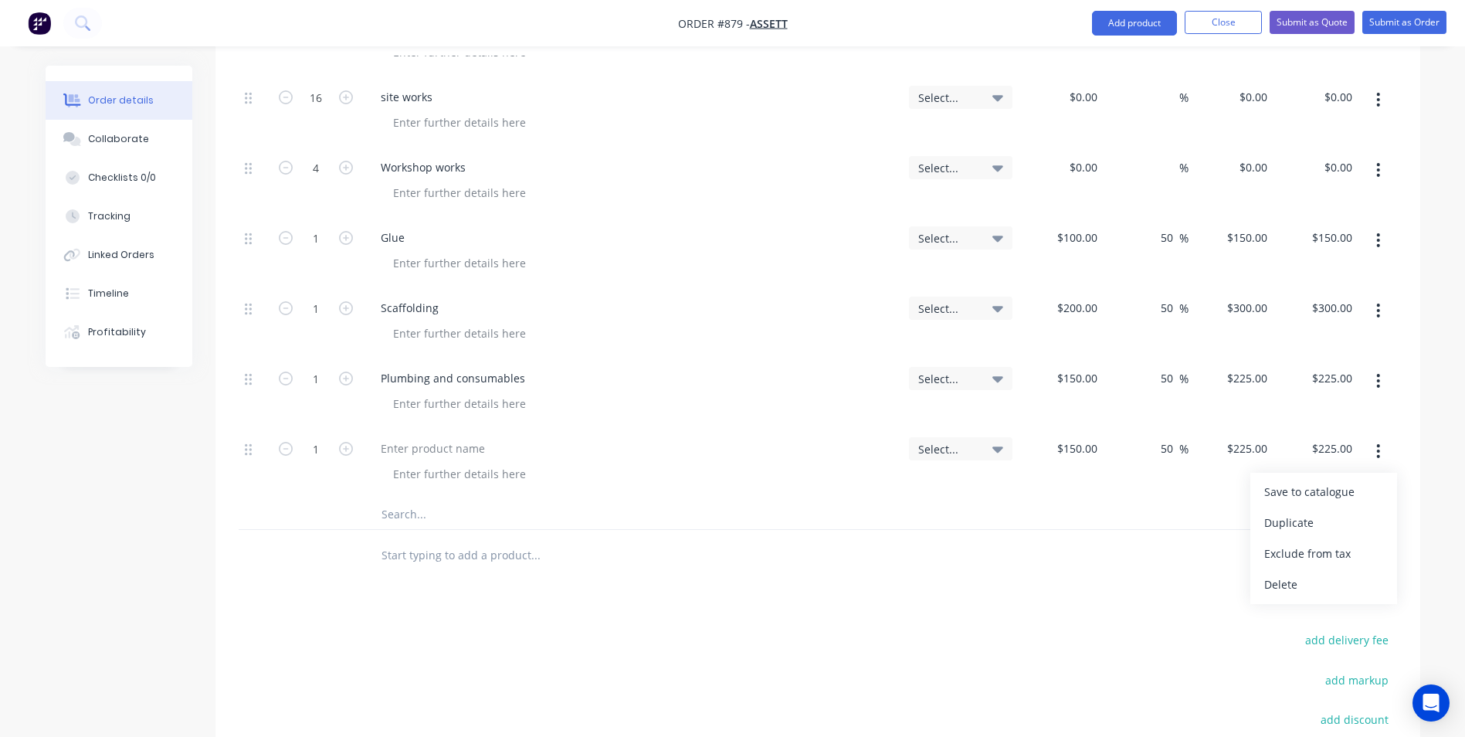
click at [1292, 573] on div "Delete" at bounding box center [1323, 584] width 119 height 22
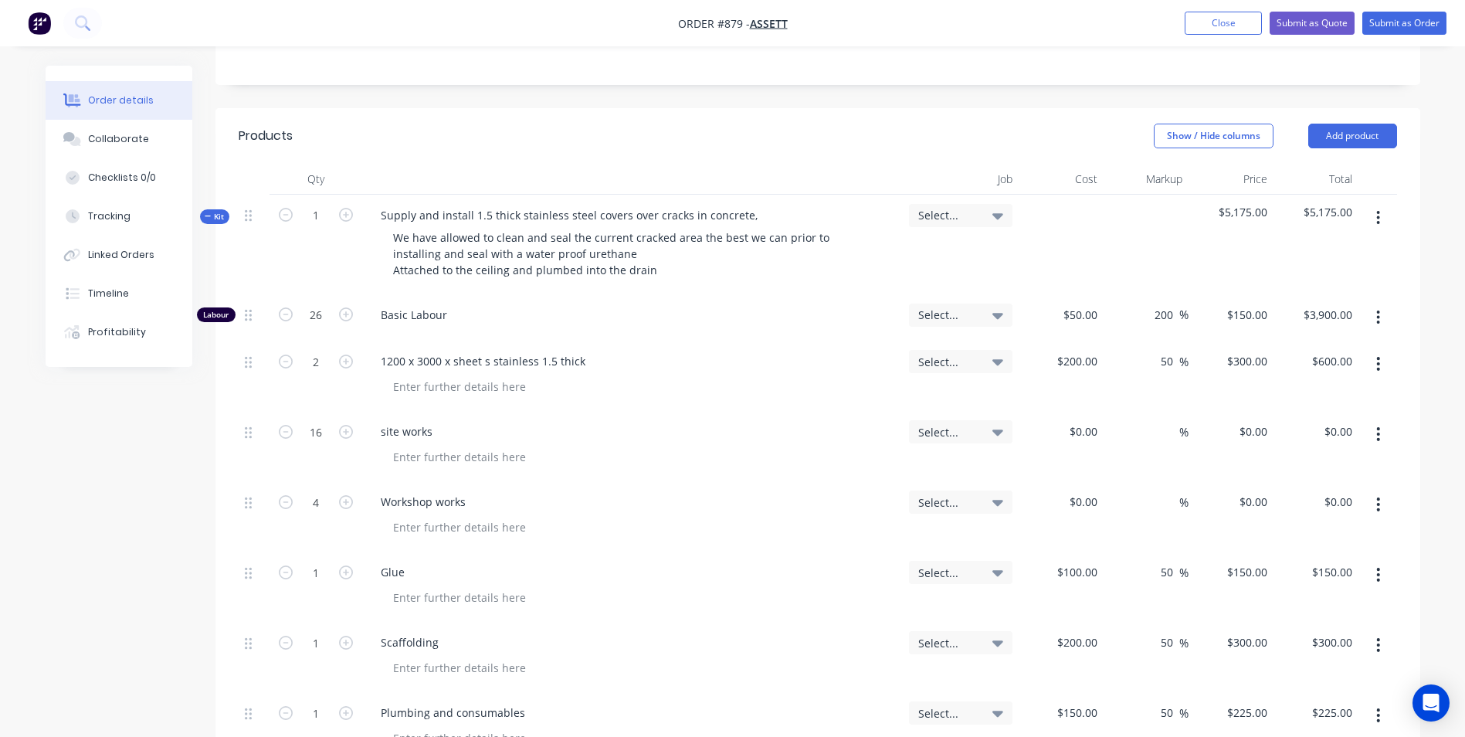
scroll to position [294, 0]
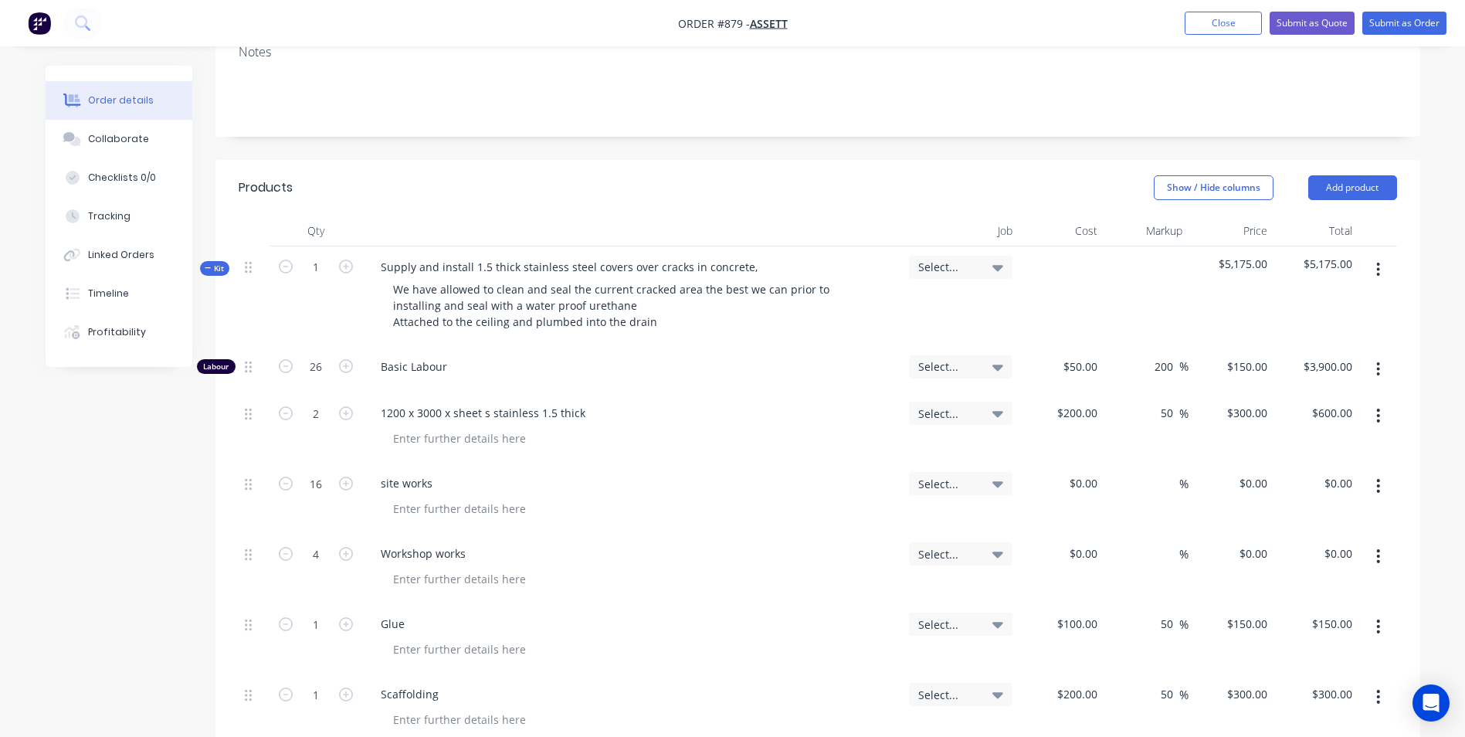
click at [1380, 256] on button "button" at bounding box center [1378, 270] width 36 height 28
click at [1306, 299] on div "Add product to kit" at bounding box center [1323, 310] width 119 height 22
click at [1181, 292] on div at bounding box center [1145, 296] width 85 height 100
click at [1377, 261] on icon "button" at bounding box center [1378, 269] width 4 height 17
click at [1309, 299] on div "Add product to kit" at bounding box center [1323, 310] width 119 height 22
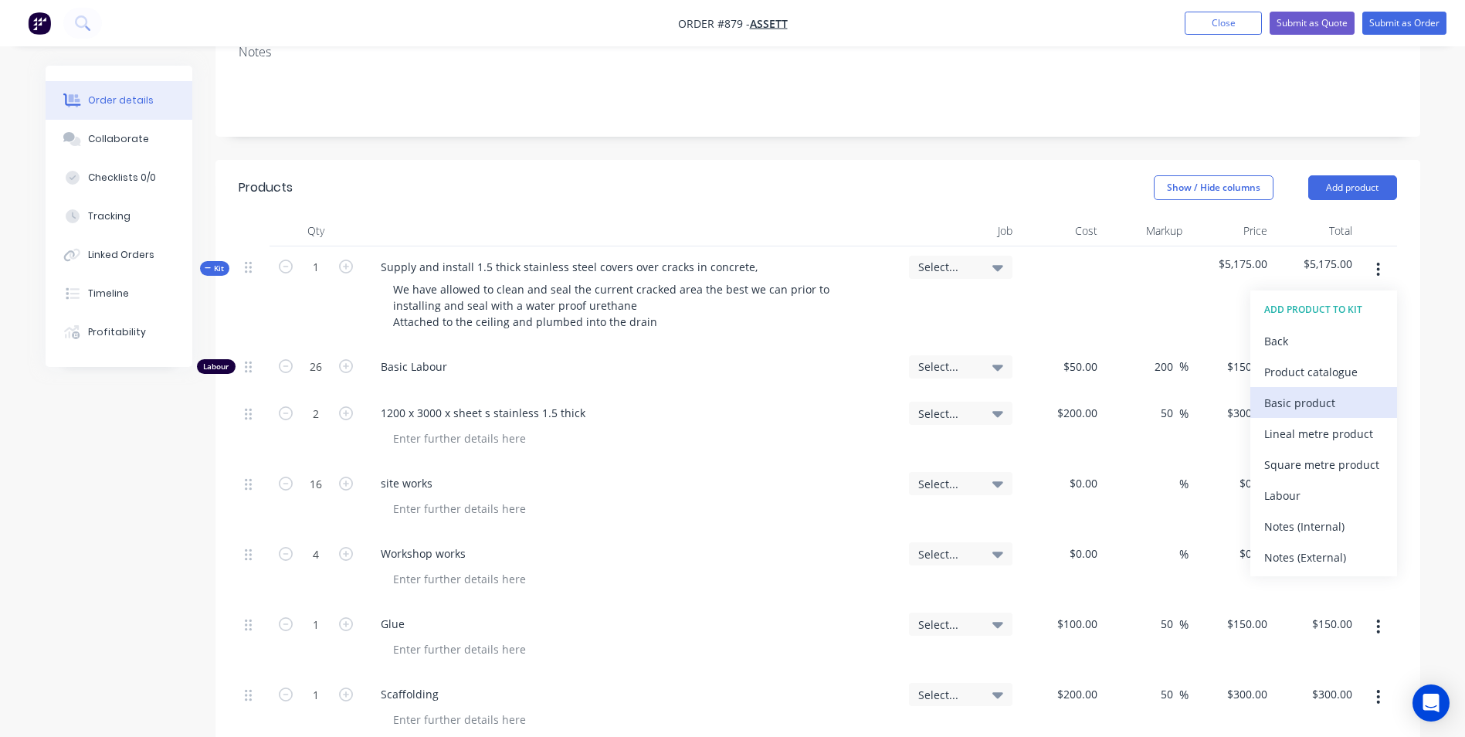
click at [1270, 391] on div "Basic product" at bounding box center [1323, 402] width 119 height 22
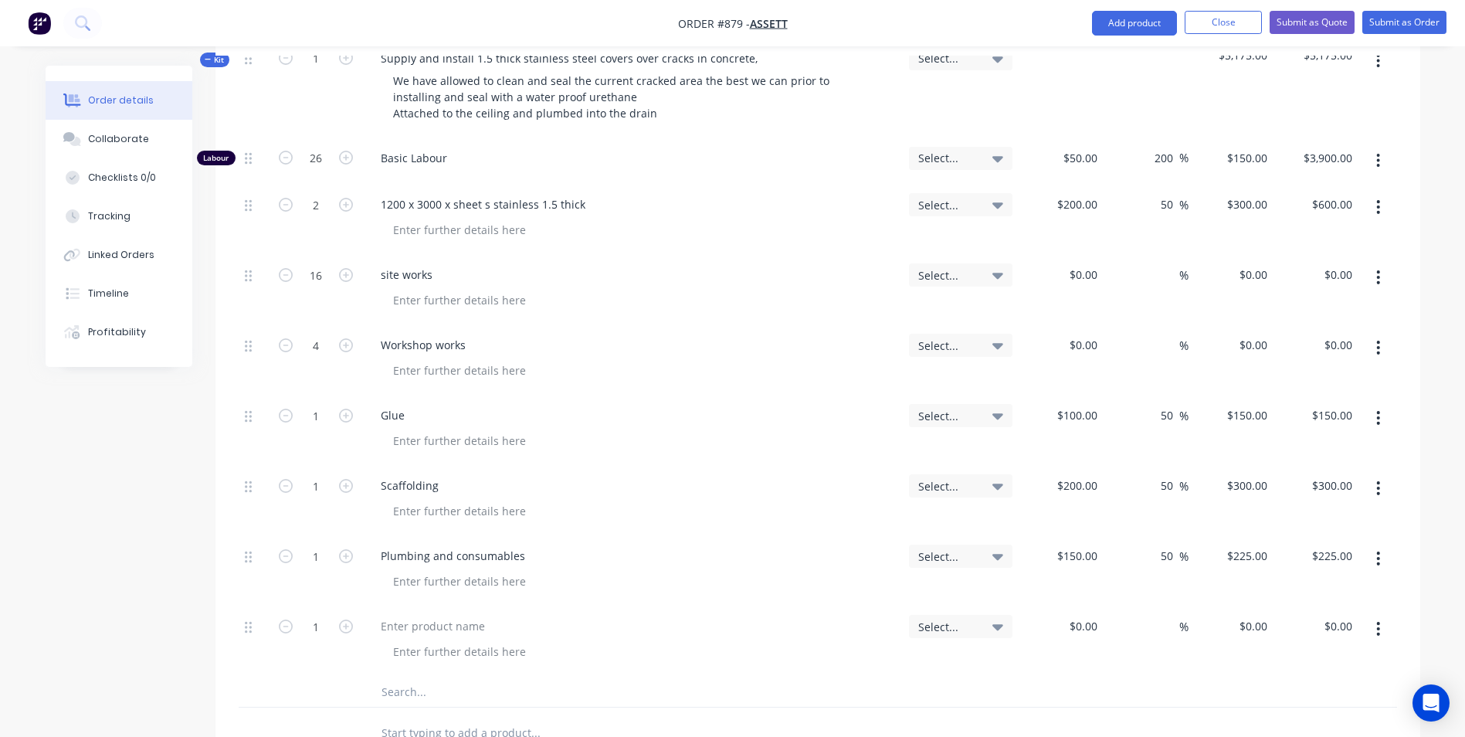
scroll to position [526, 0]
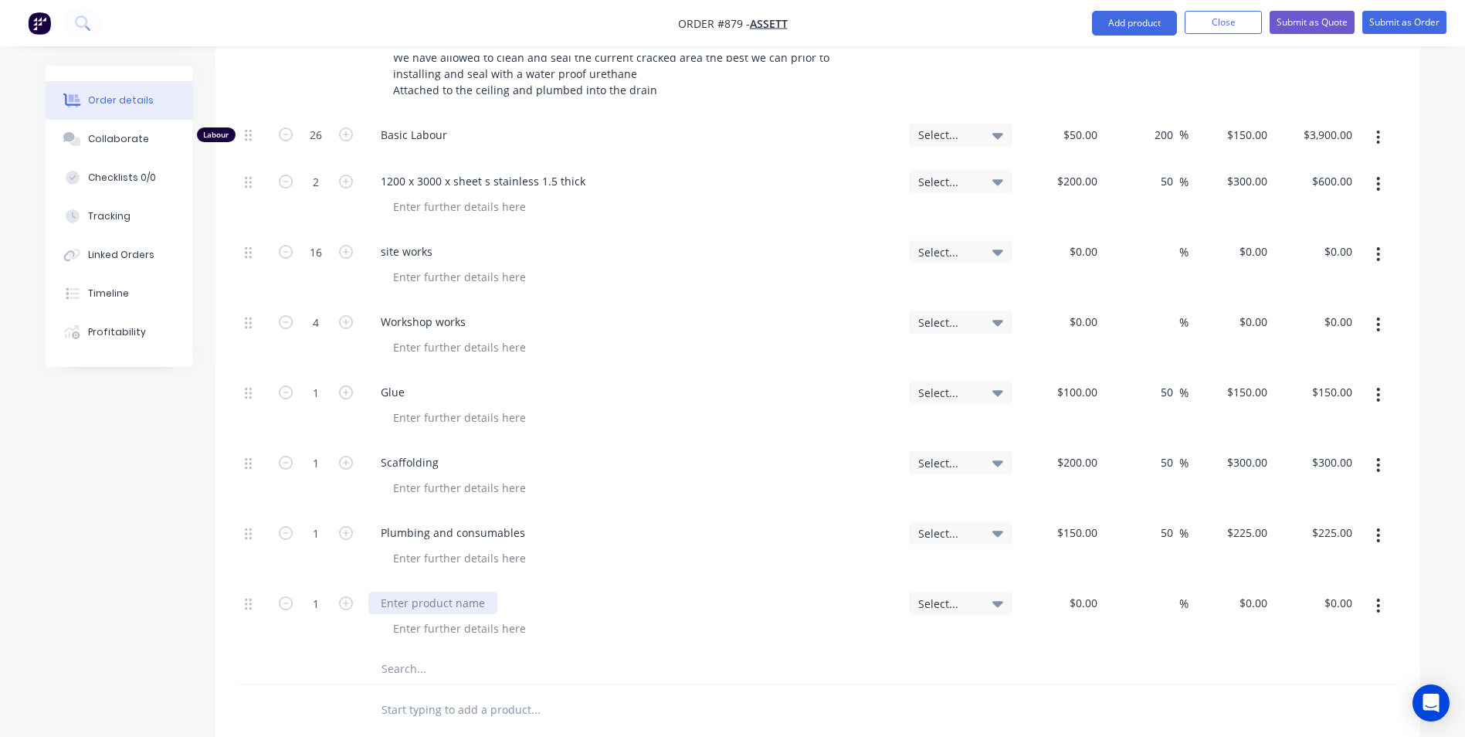
click at [463, 591] on div at bounding box center [432, 602] width 129 height 22
click at [1366, 591] on button "button" at bounding box center [1378, 605] width 36 height 28
click at [1318, 665] on div "Duplicate" at bounding box center [1323, 676] width 119 height 22
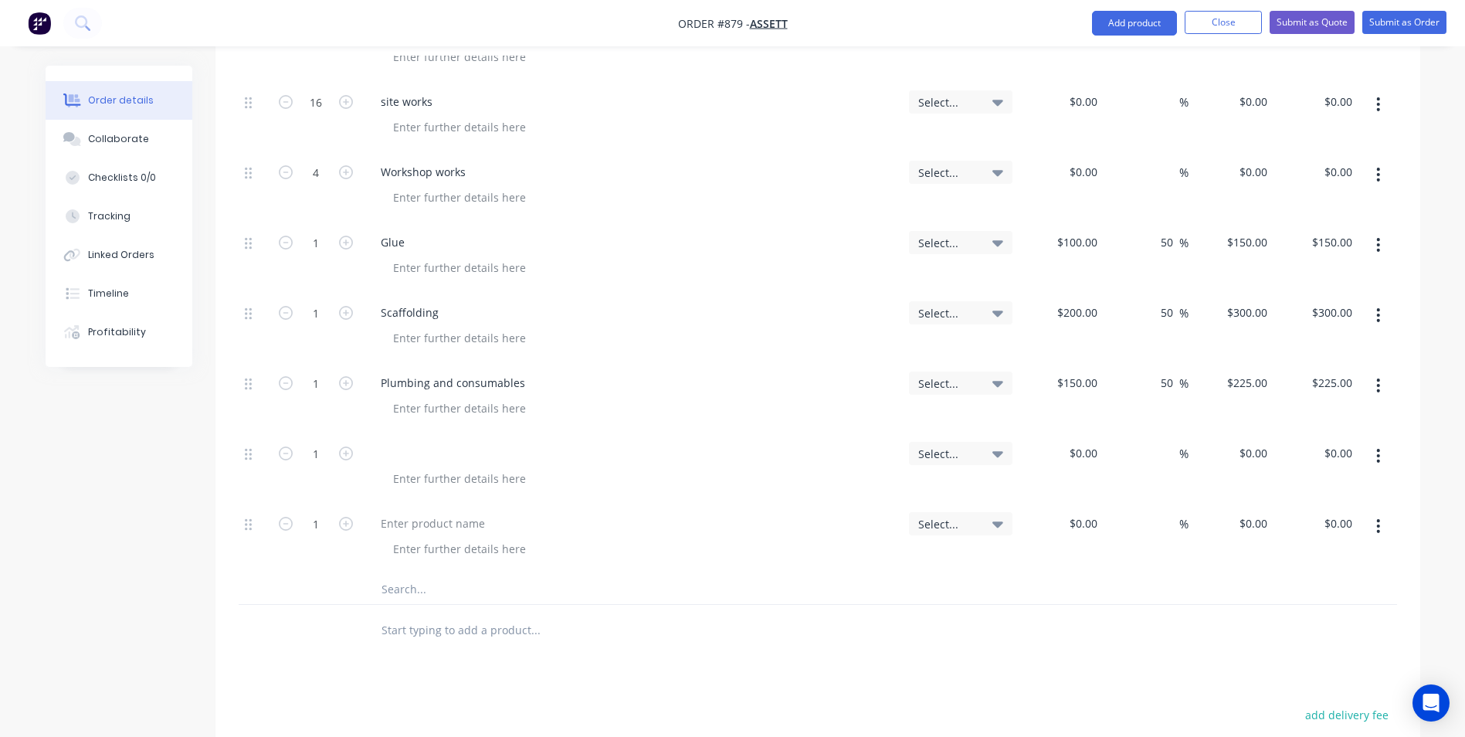
scroll to position [680, 0]
click at [1378, 442] on icon "button" at bounding box center [1378, 450] width 4 height 17
drag, startPoint x: 1306, startPoint y: 540, endPoint x: 1346, endPoint y: 523, distance: 43.9
click at [1306, 573] on div "Delete" at bounding box center [1323, 584] width 119 height 22
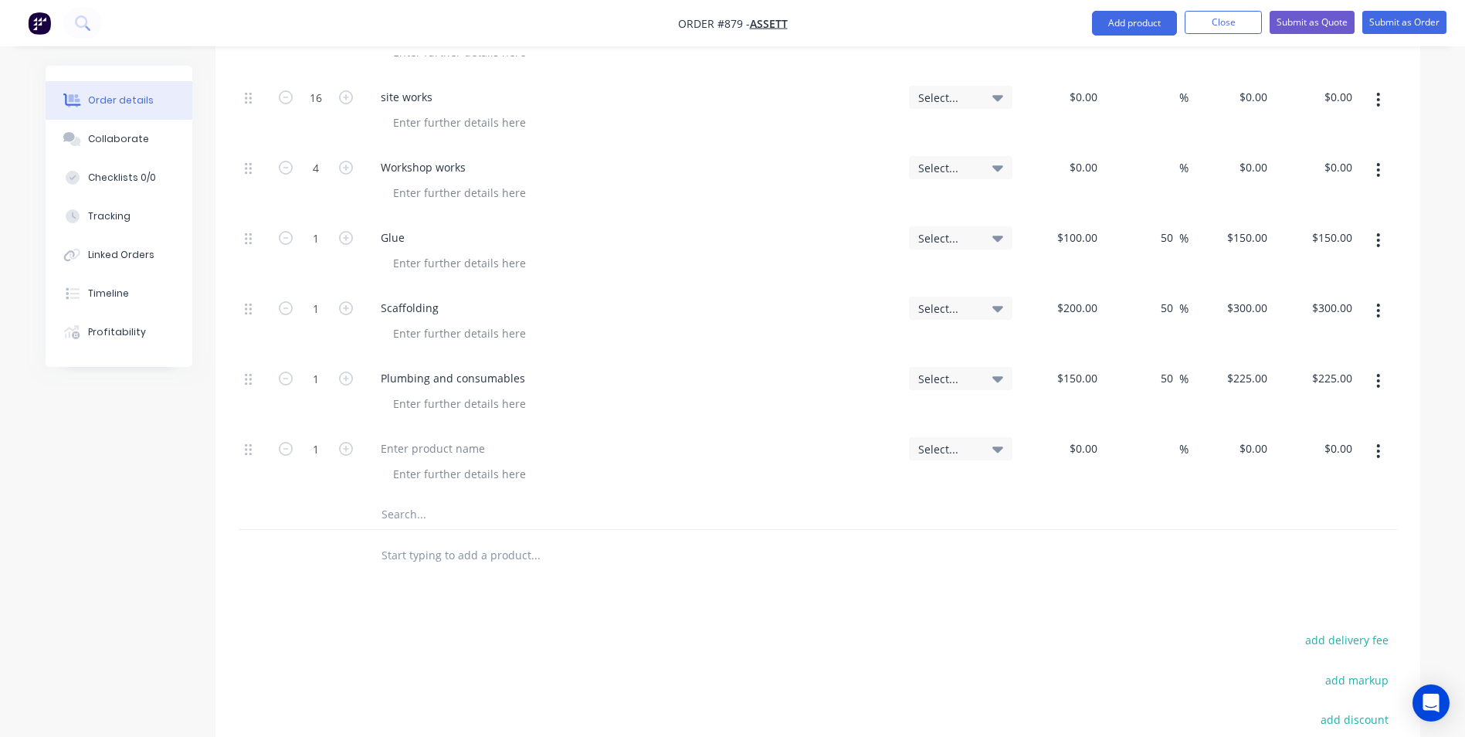
click at [1377, 444] on icon "button" at bounding box center [1378, 451] width 3 height 14
click at [1308, 569] on button "Delete" at bounding box center [1323, 584] width 147 height 31
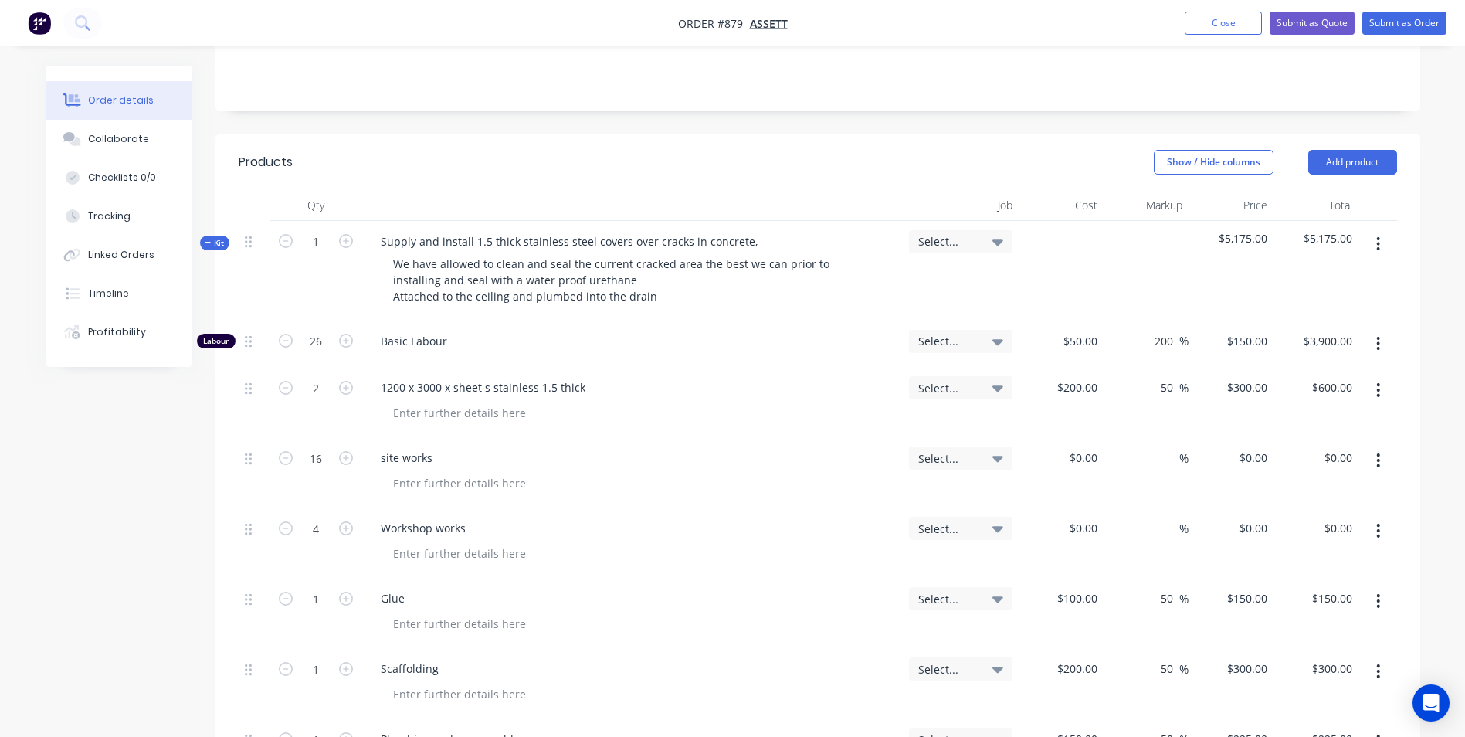
scroll to position [217, 0]
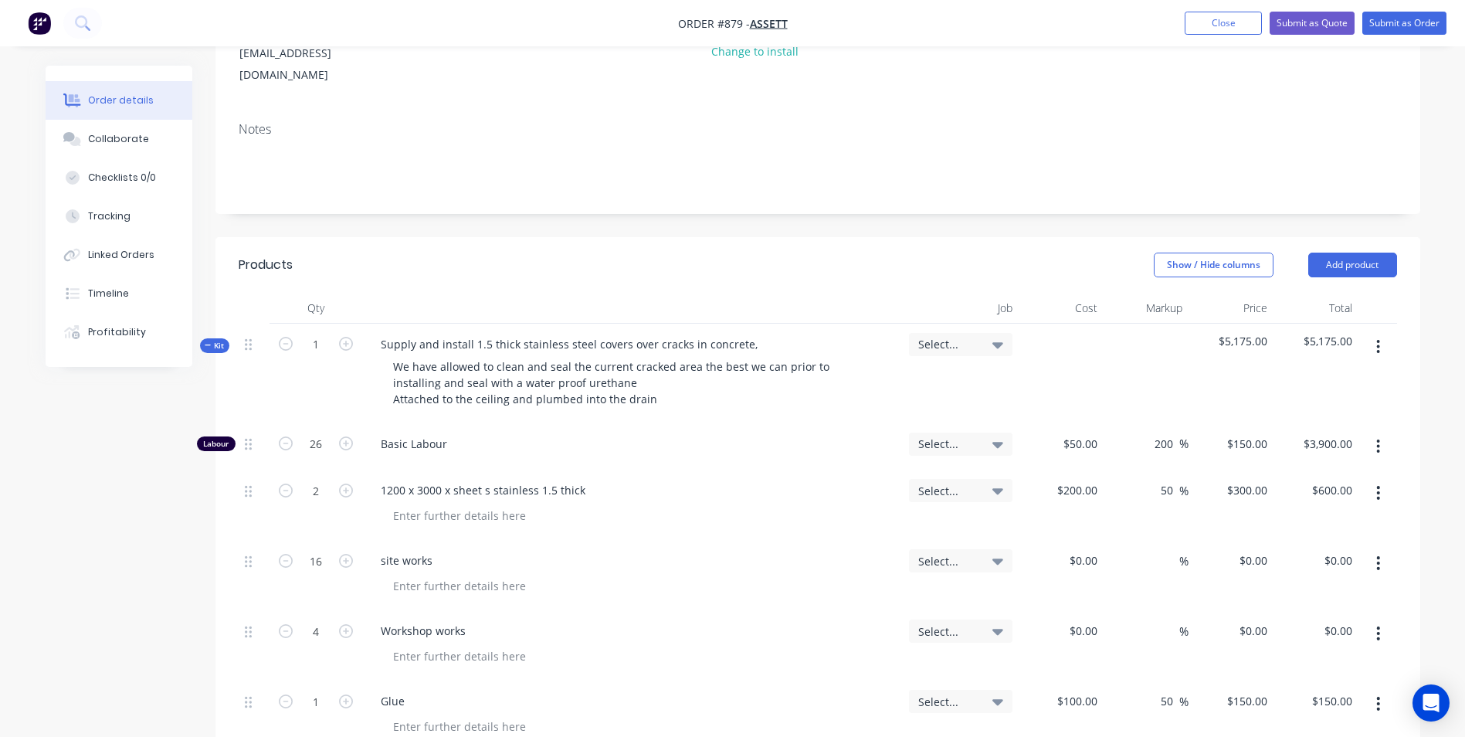
click at [1373, 333] on button "button" at bounding box center [1378, 347] width 36 height 28
click at [1298, 376] on div "Add product to kit" at bounding box center [1323, 387] width 119 height 22
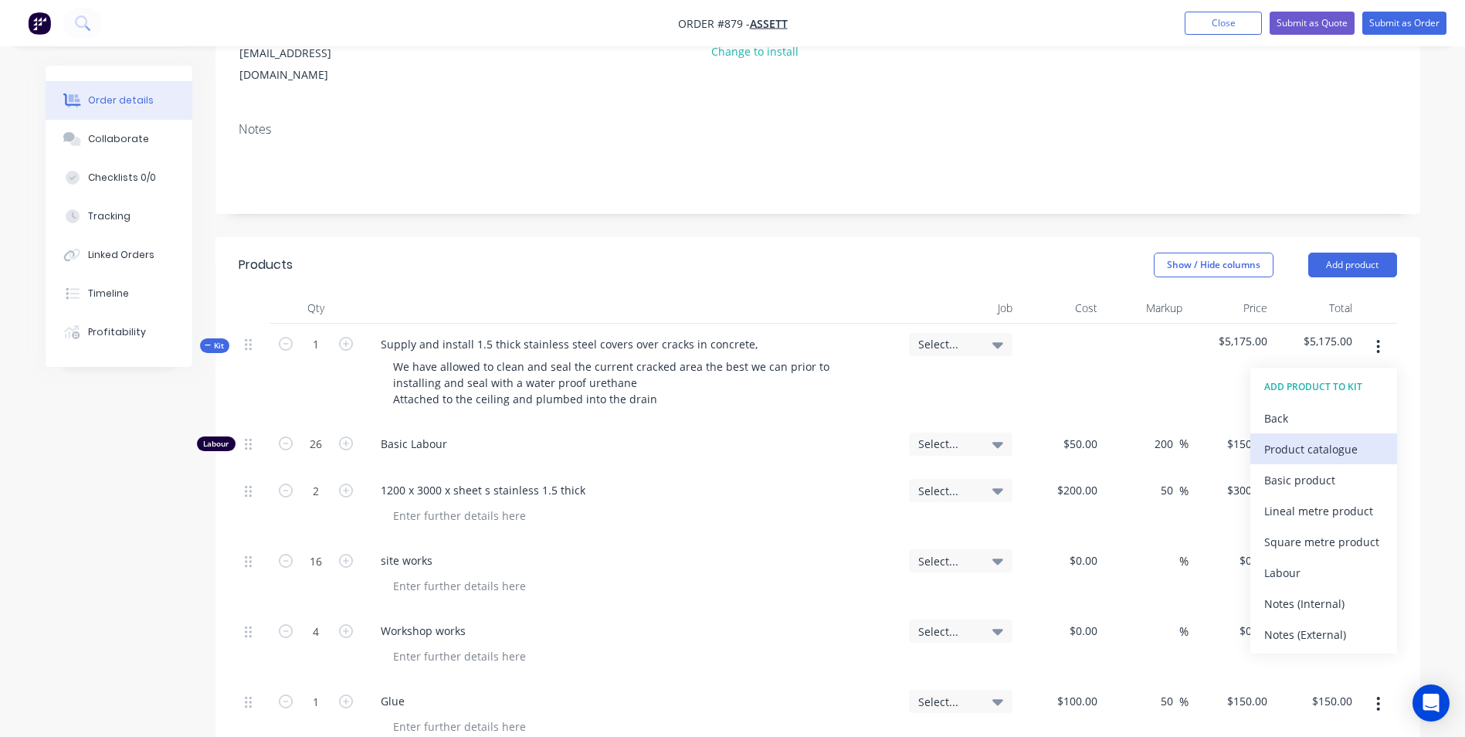
click at [1296, 438] on div "Product catalogue" at bounding box center [1323, 449] width 119 height 22
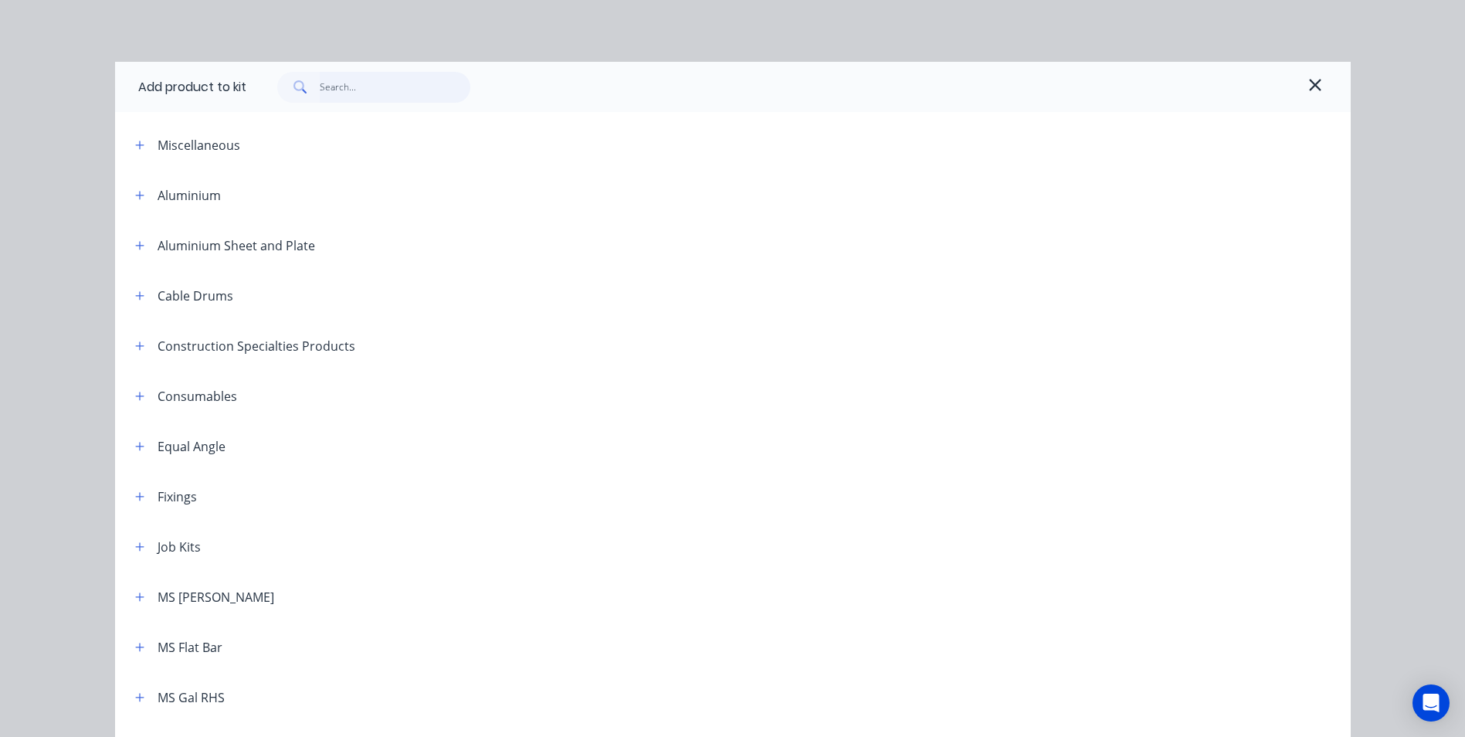
click at [338, 81] on input "text" at bounding box center [395, 87] width 151 height 31
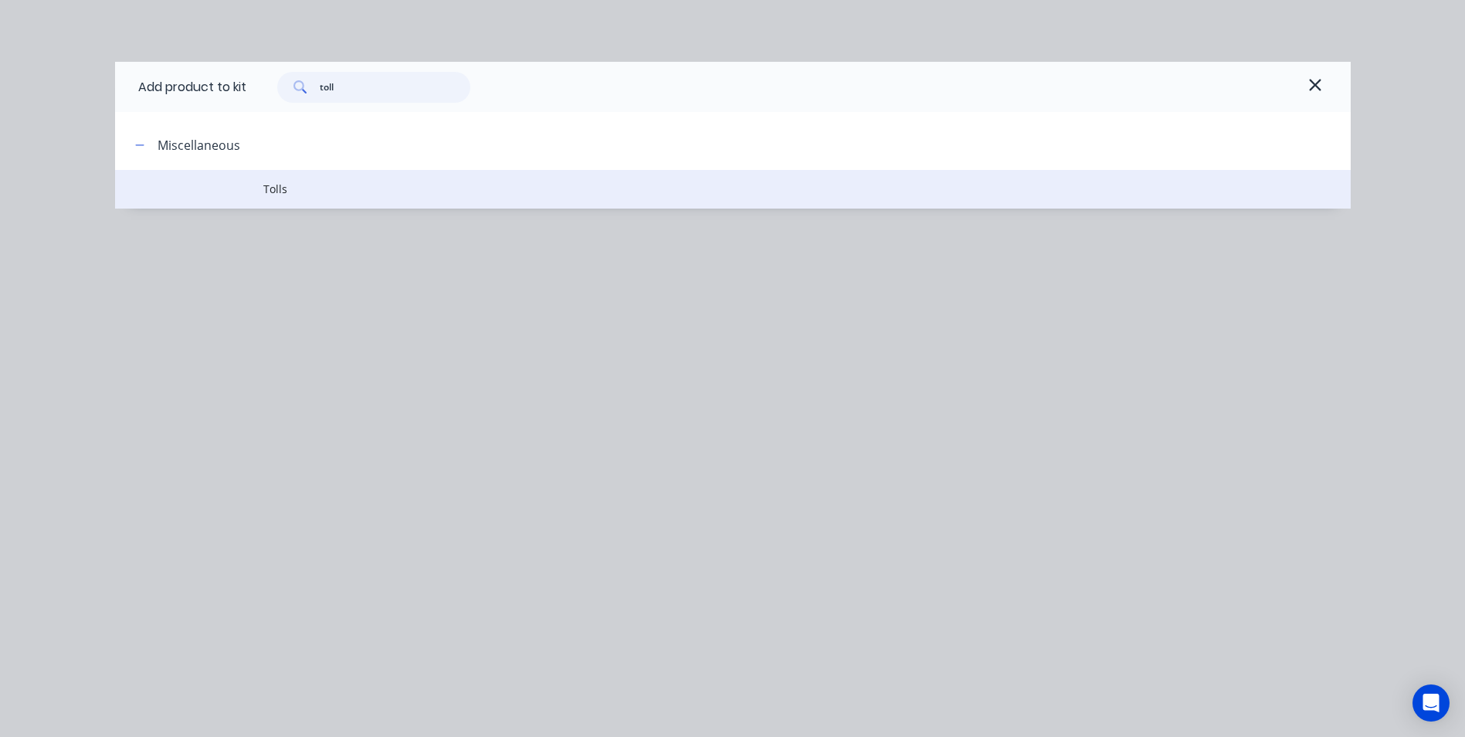
type input "toll"
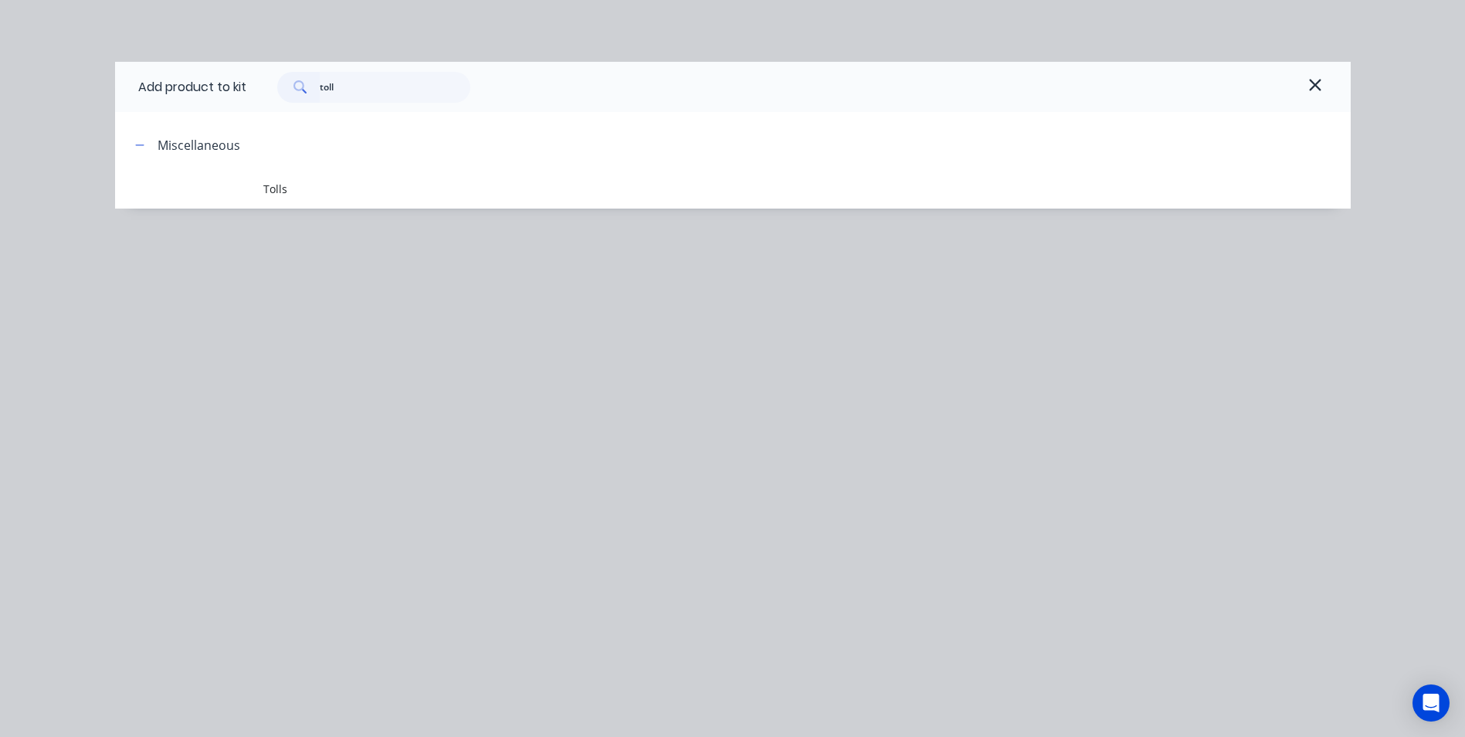
click at [284, 203] on td "Tolls" at bounding box center [806, 189] width 1087 height 39
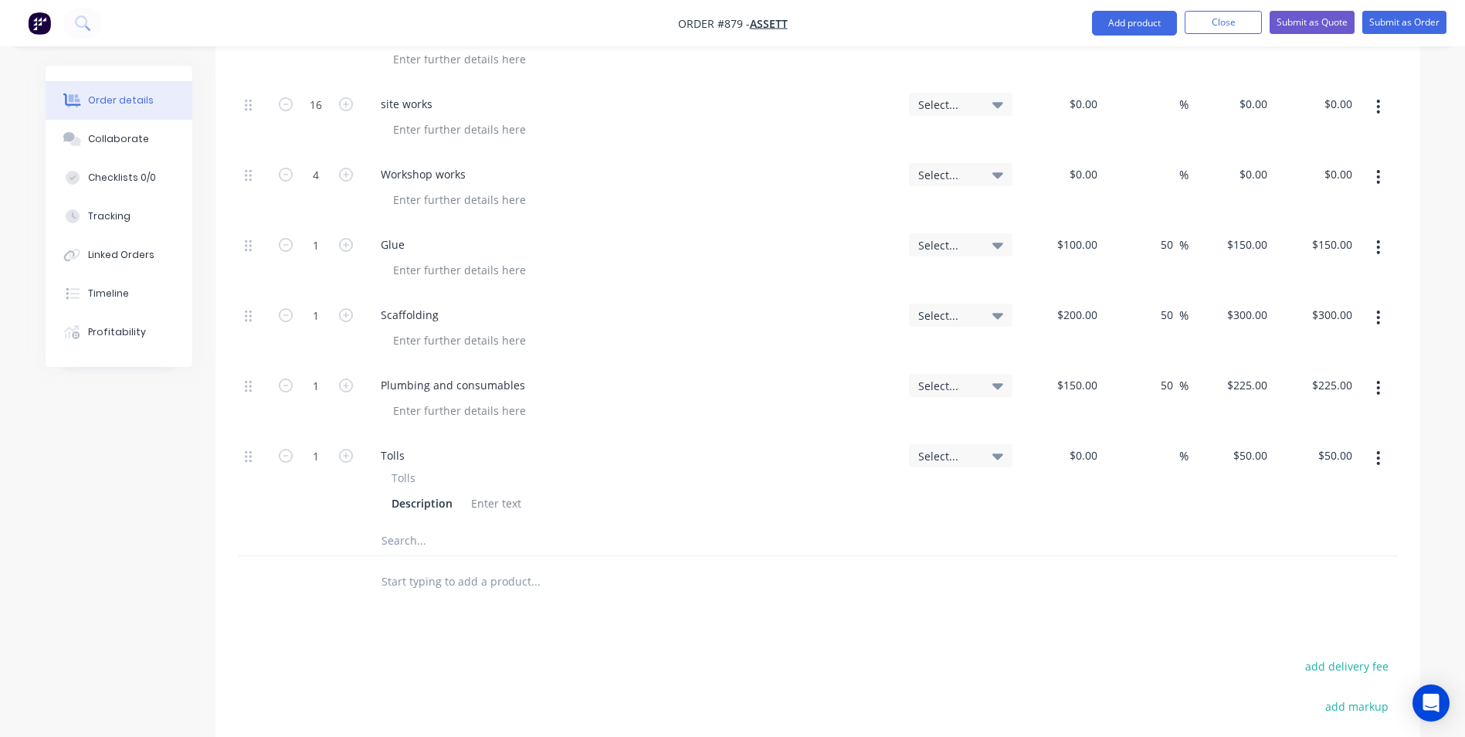
scroll to position [680, 0]
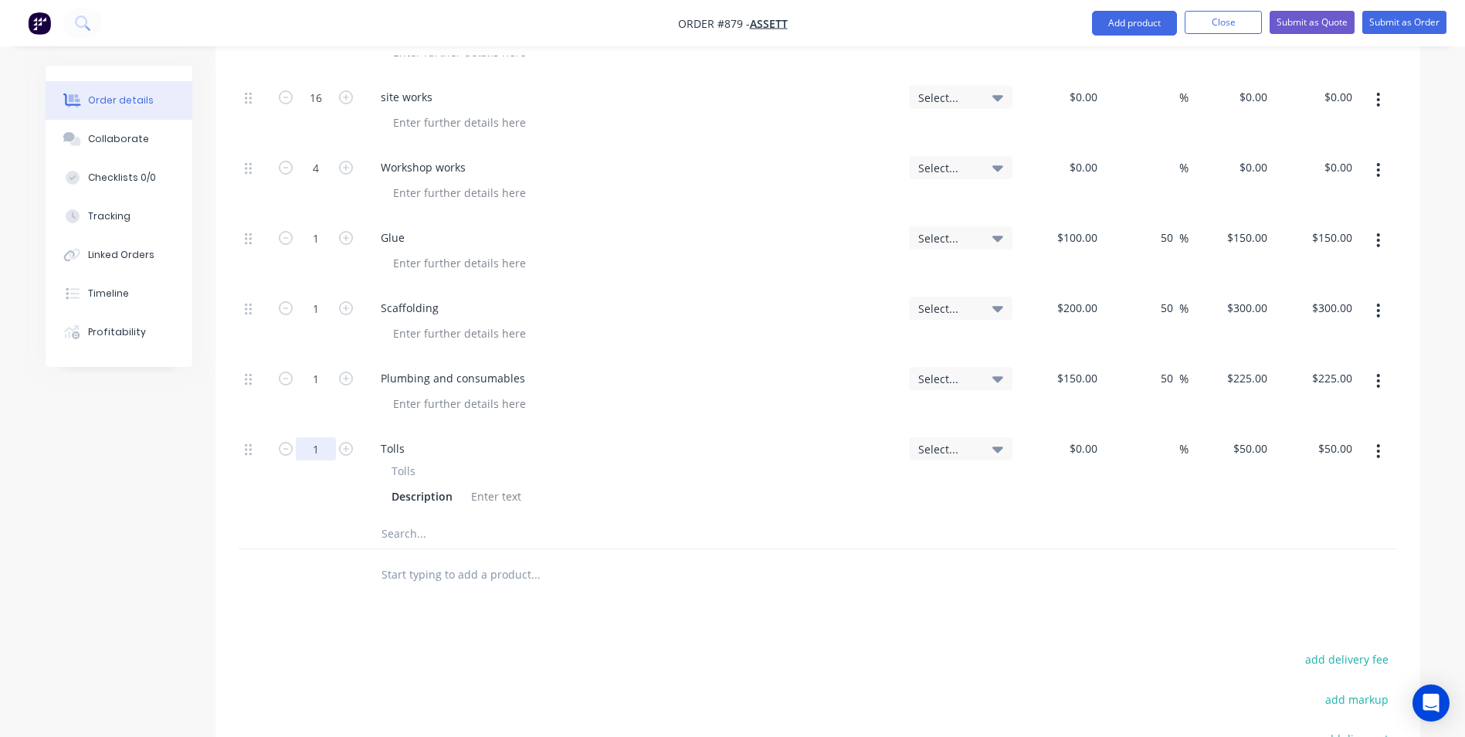
type input "2"
type input "$100.00"
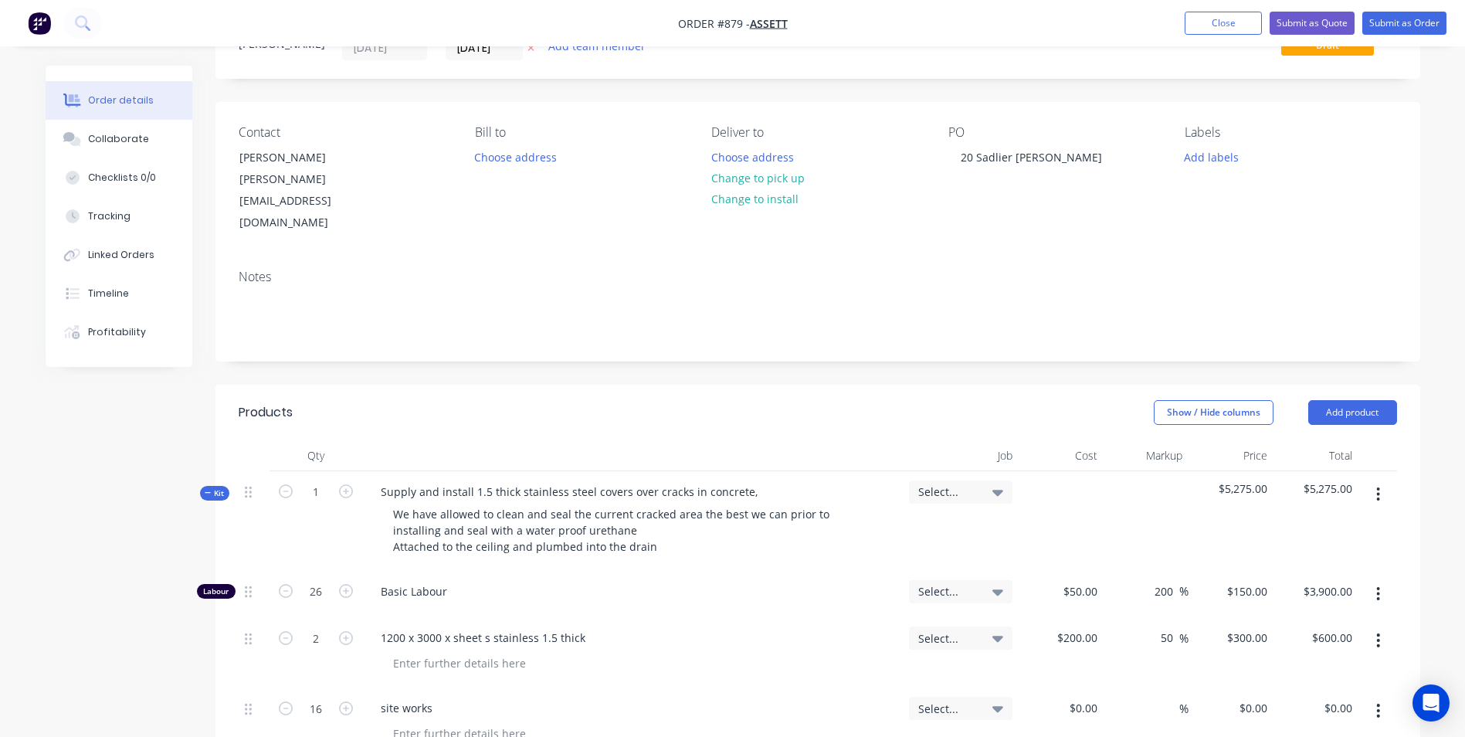
scroll to position [63, 0]
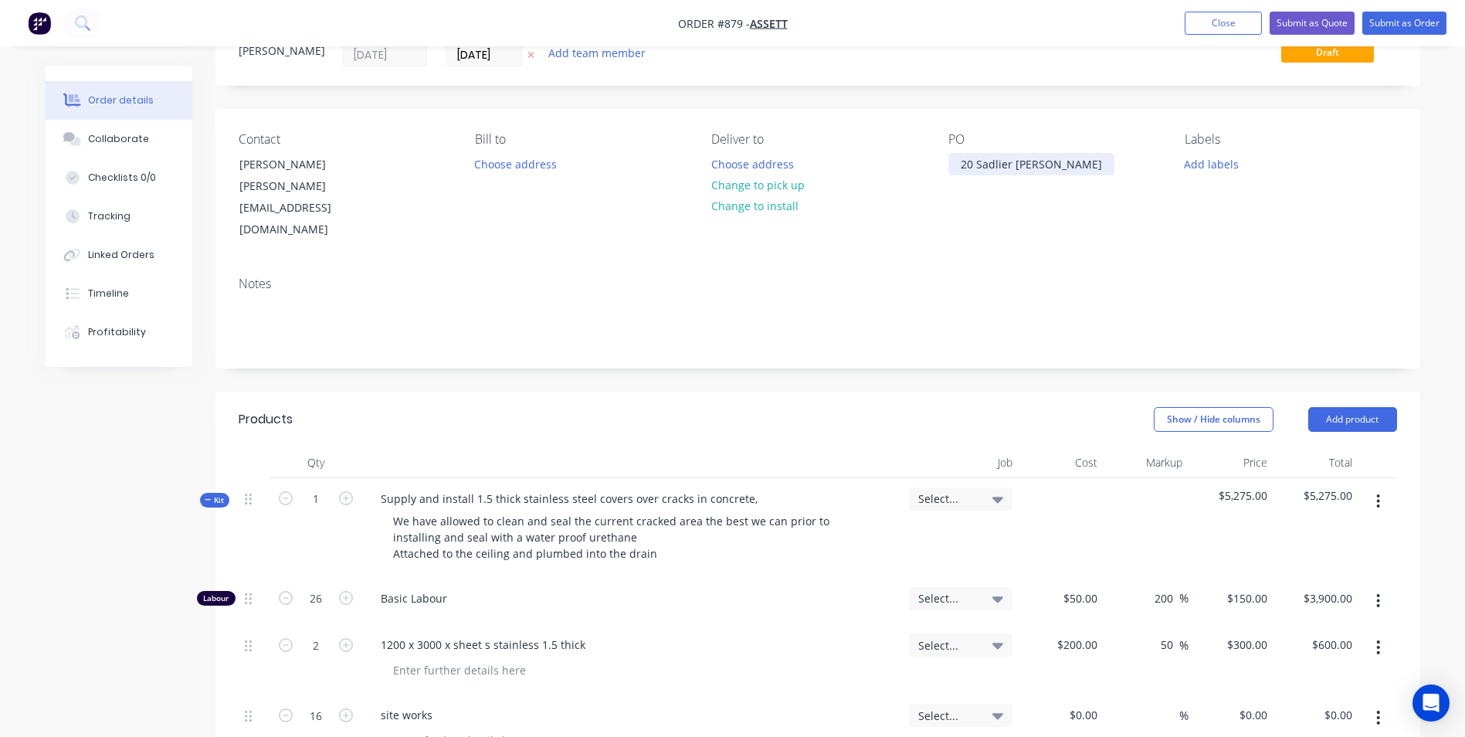
drag, startPoint x: 1074, startPoint y: 155, endPoint x: 956, endPoint y: 157, distance: 118.1
click at [956, 157] on div "20 Sadlier [PERSON_NAME]" at bounding box center [1031, 164] width 166 height 22
copy div "20 Sadlier [PERSON_NAME]"
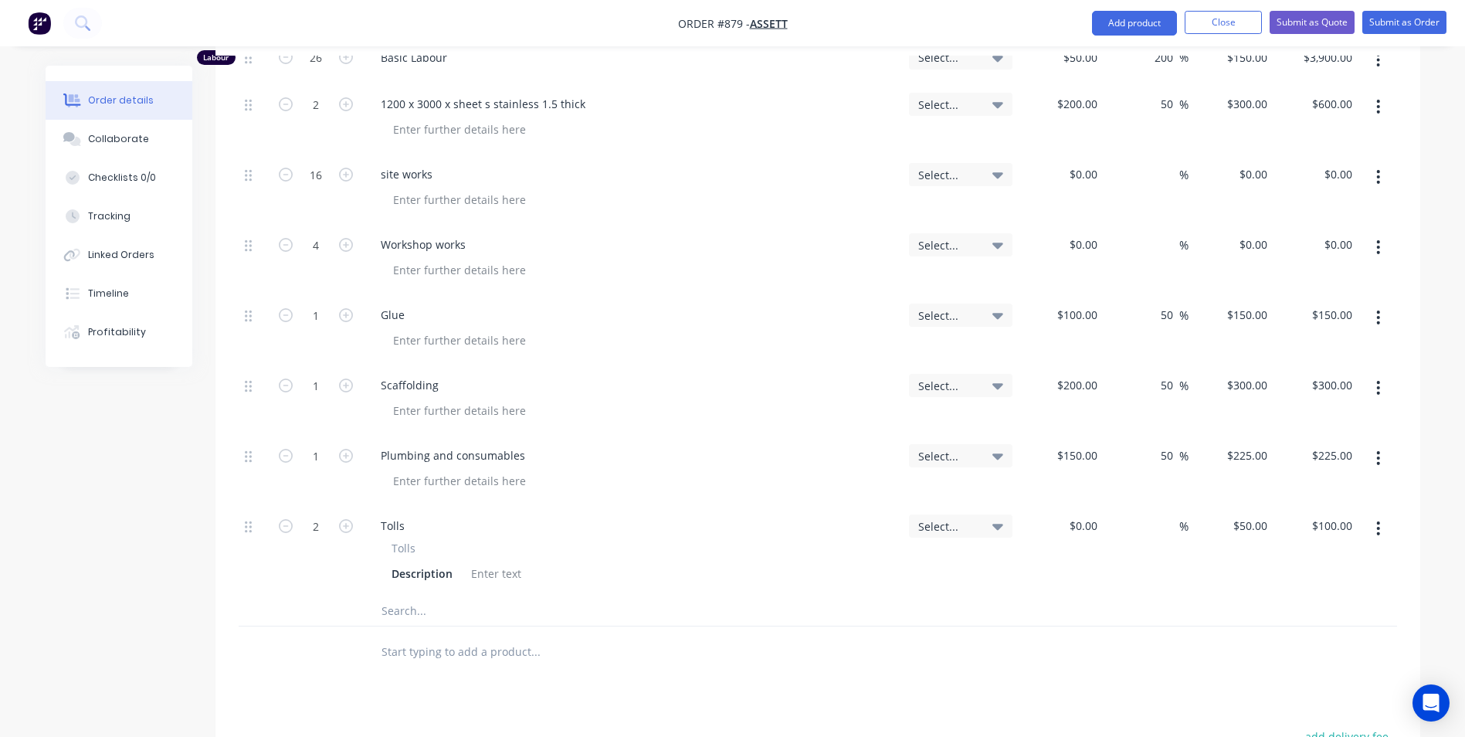
scroll to position [526, 0]
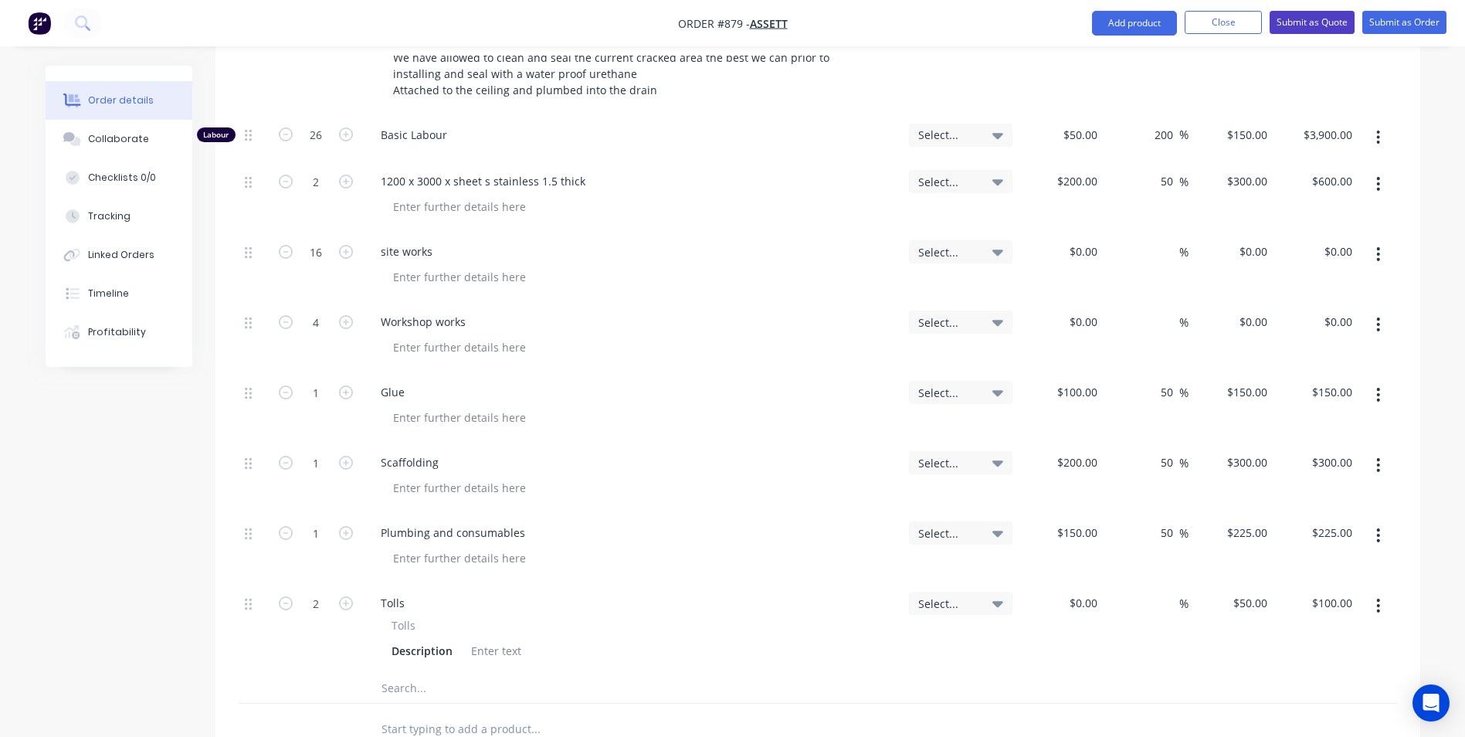
click at [1298, 23] on button "Submit as Quote" at bounding box center [1311, 22] width 85 height 23
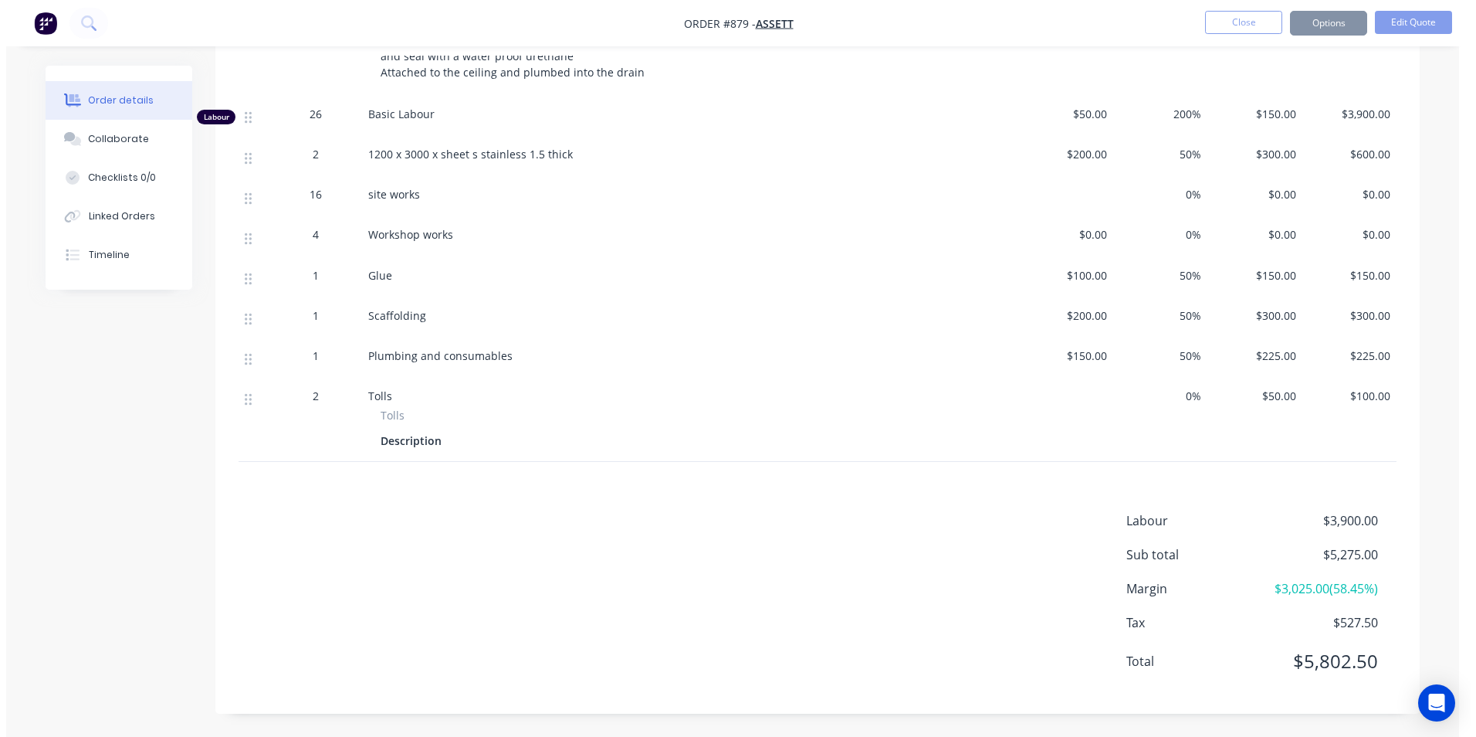
scroll to position [0, 0]
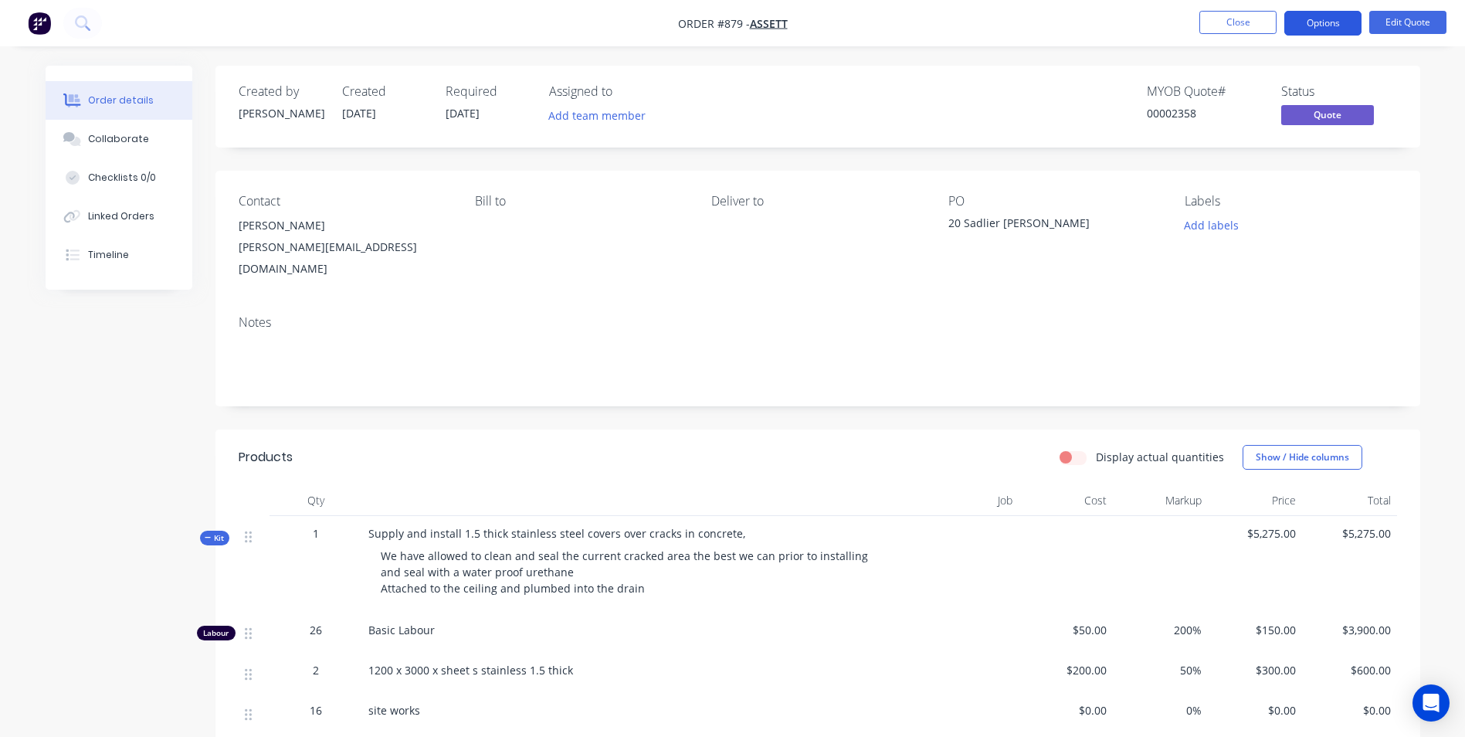
click at [1334, 30] on button "Options" at bounding box center [1322, 23] width 77 height 25
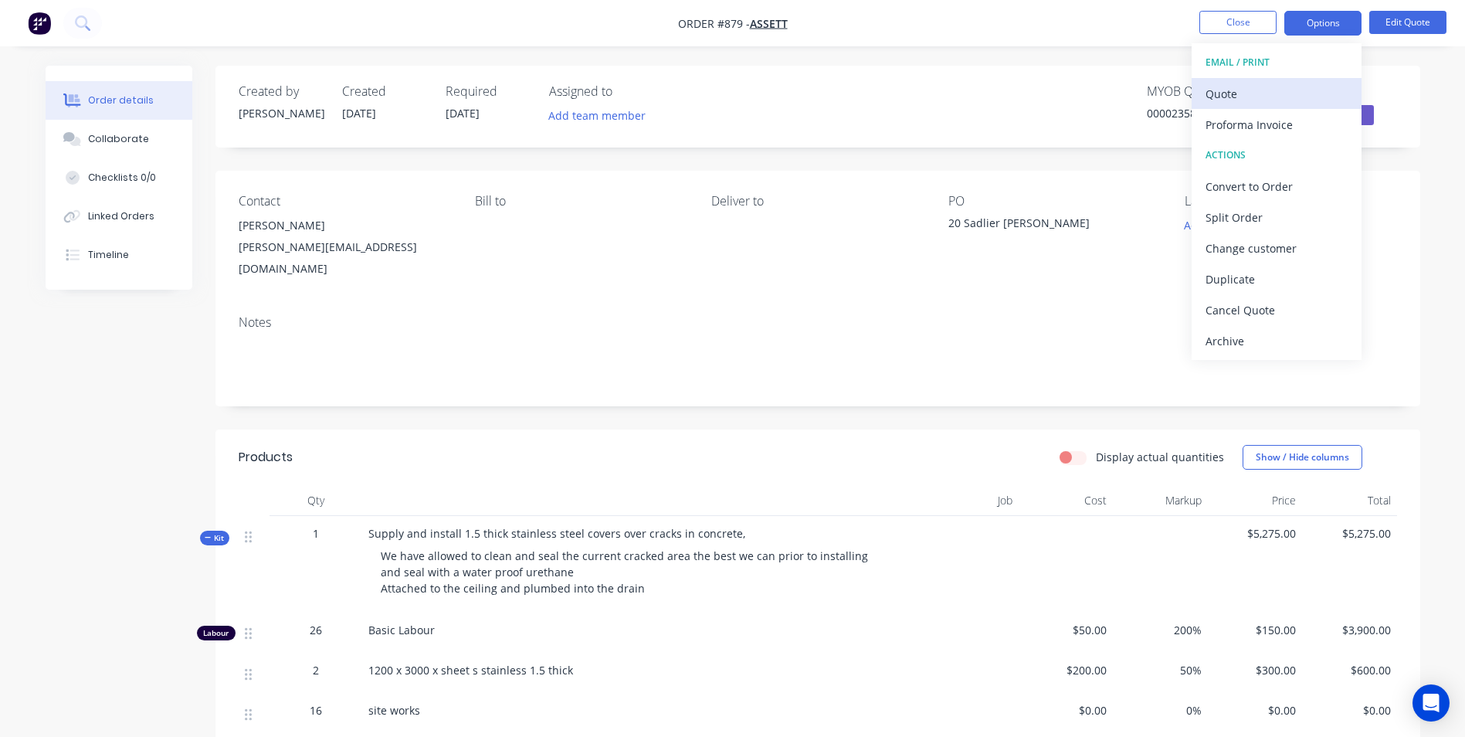
click at [1225, 83] on div "Quote" at bounding box center [1276, 94] width 142 height 22
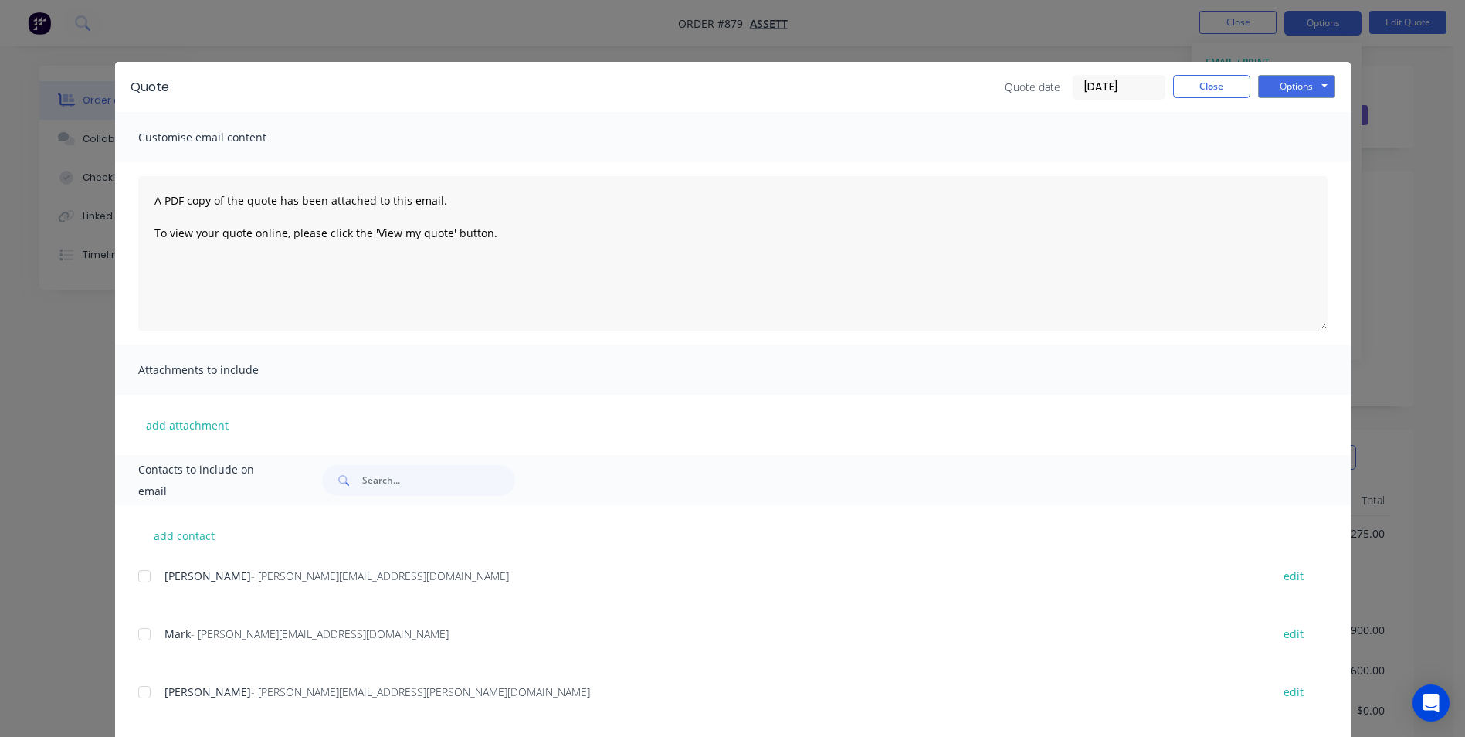
drag, startPoint x: 134, startPoint y: 581, endPoint x: 157, endPoint y: 588, distance: 23.4
click at [135, 581] on div at bounding box center [144, 575] width 31 height 31
click at [1271, 95] on button "Options" at bounding box center [1296, 86] width 77 height 23
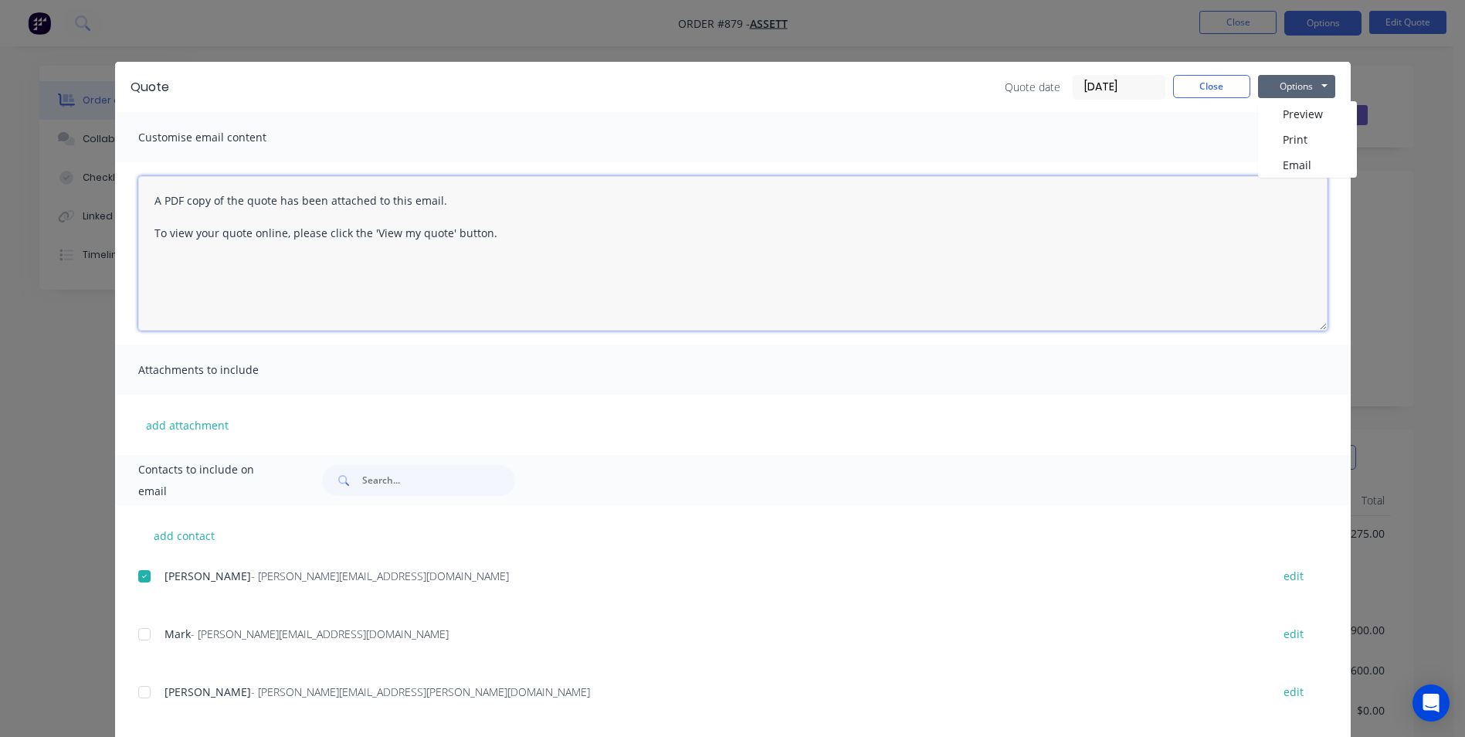
click at [1285, 182] on textarea "A PDF copy of the quote has been attached to this email. To view your quote onl…" at bounding box center [732, 253] width 1189 height 154
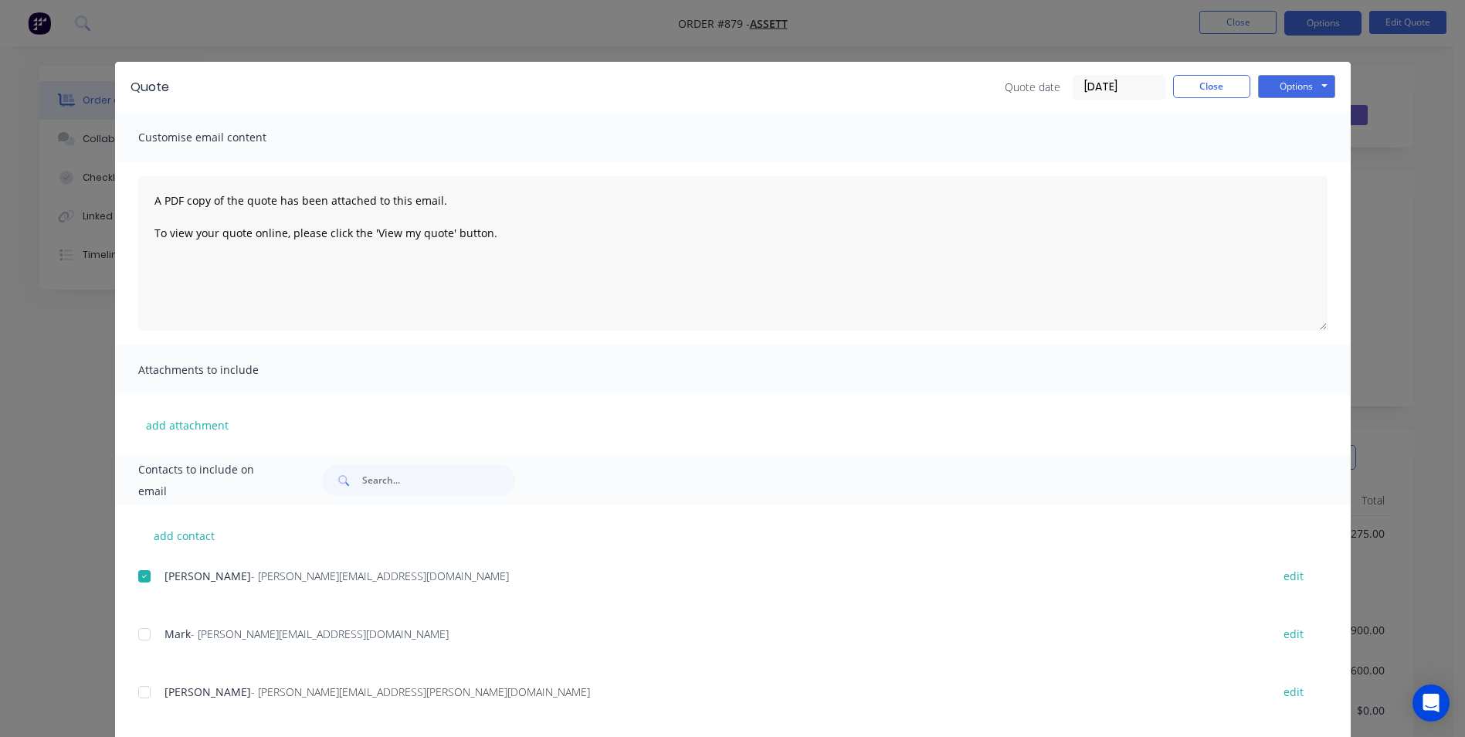
click at [1277, 73] on div "Quote Quote date 02/09/25 Close Options Preview Print Email" at bounding box center [732, 87] width 1235 height 50
click at [1284, 76] on button "Options" at bounding box center [1296, 86] width 77 height 23
click at [1284, 158] on button "Email" at bounding box center [1307, 164] width 99 height 25
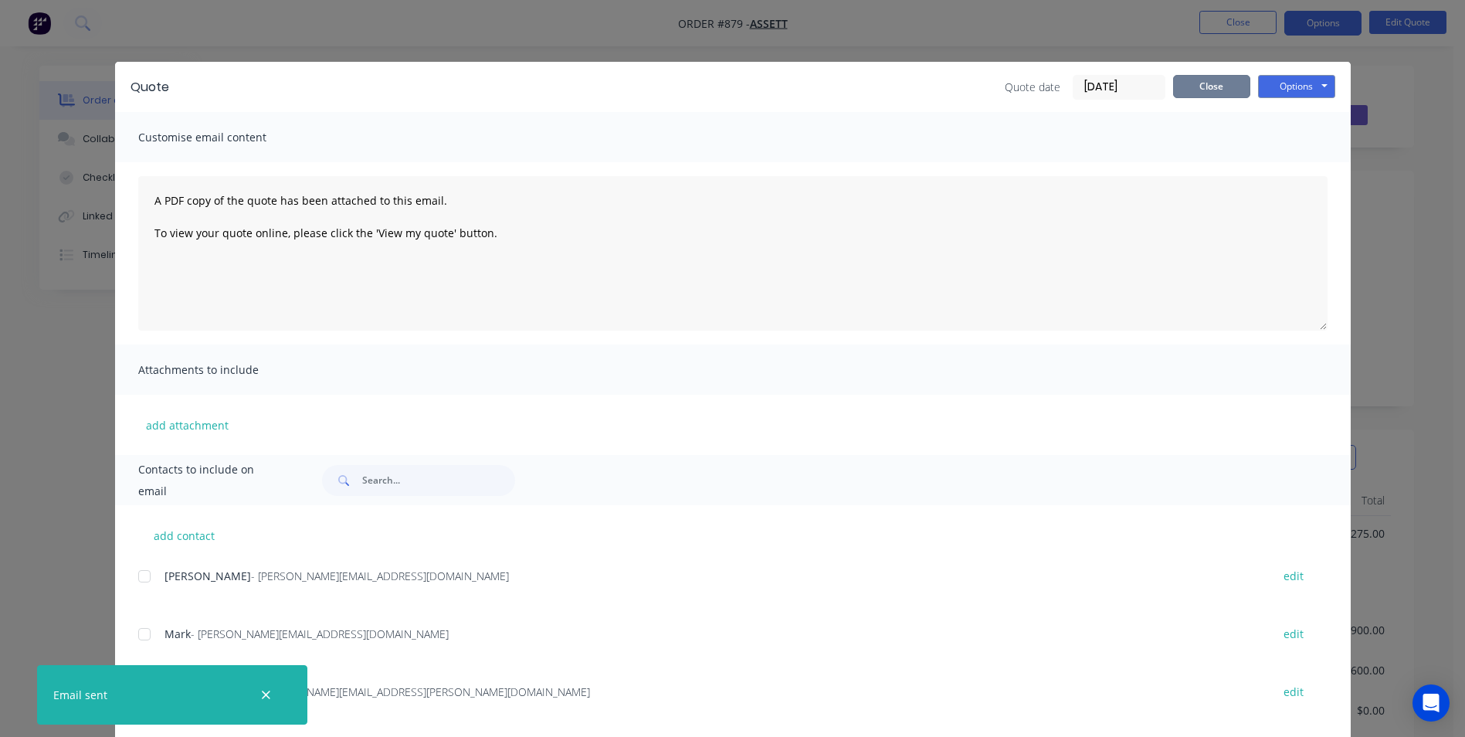
click at [1214, 78] on button "Close" at bounding box center [1211, 86] width 77 height 23
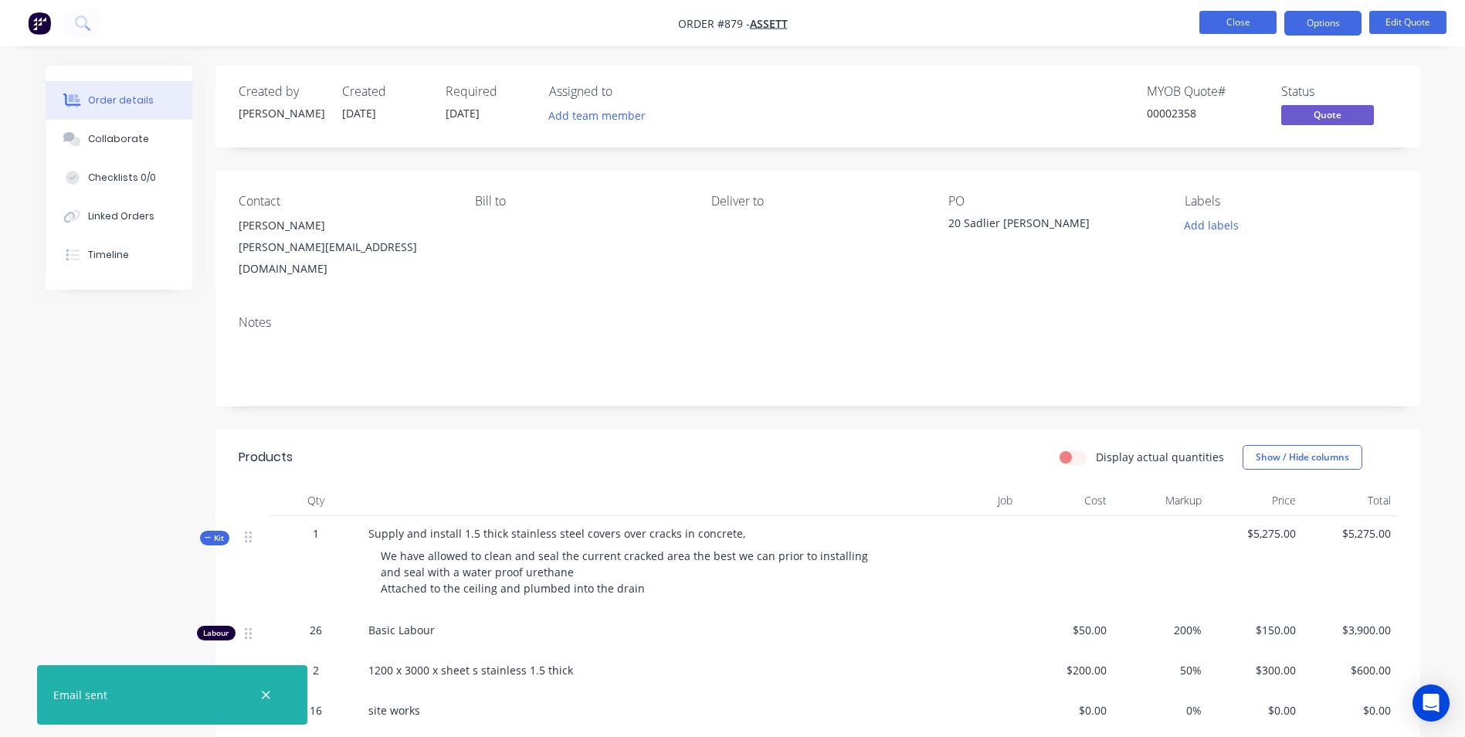
click at [1233, 29] on button "Close" at bounding box center [1237, 22] width 77 height 23
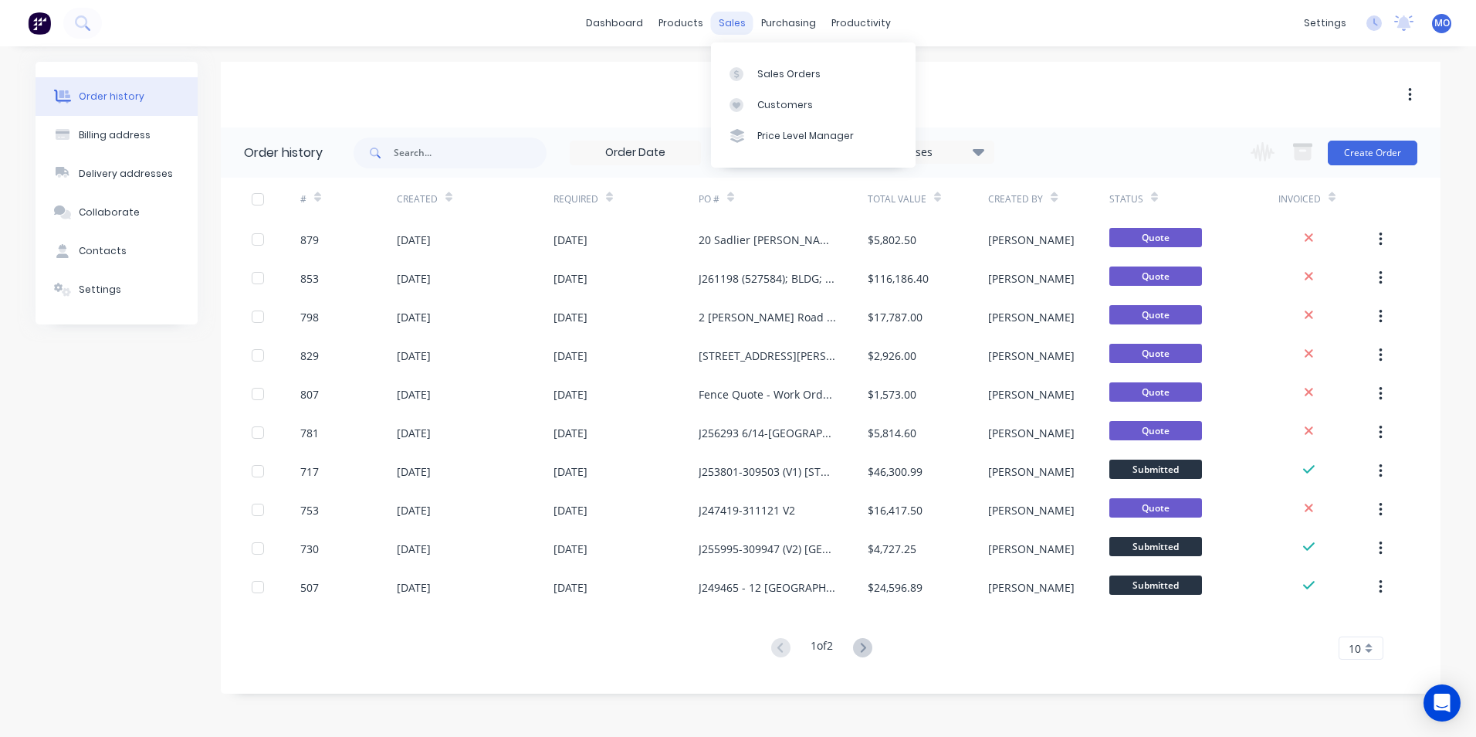
click at [746, 18] on div "sales" at bounding box center [732, 23] width 42 height 23
click at [755, 59] on link "Sales Orders" at bounding box center [813, 73] width 205 height 31
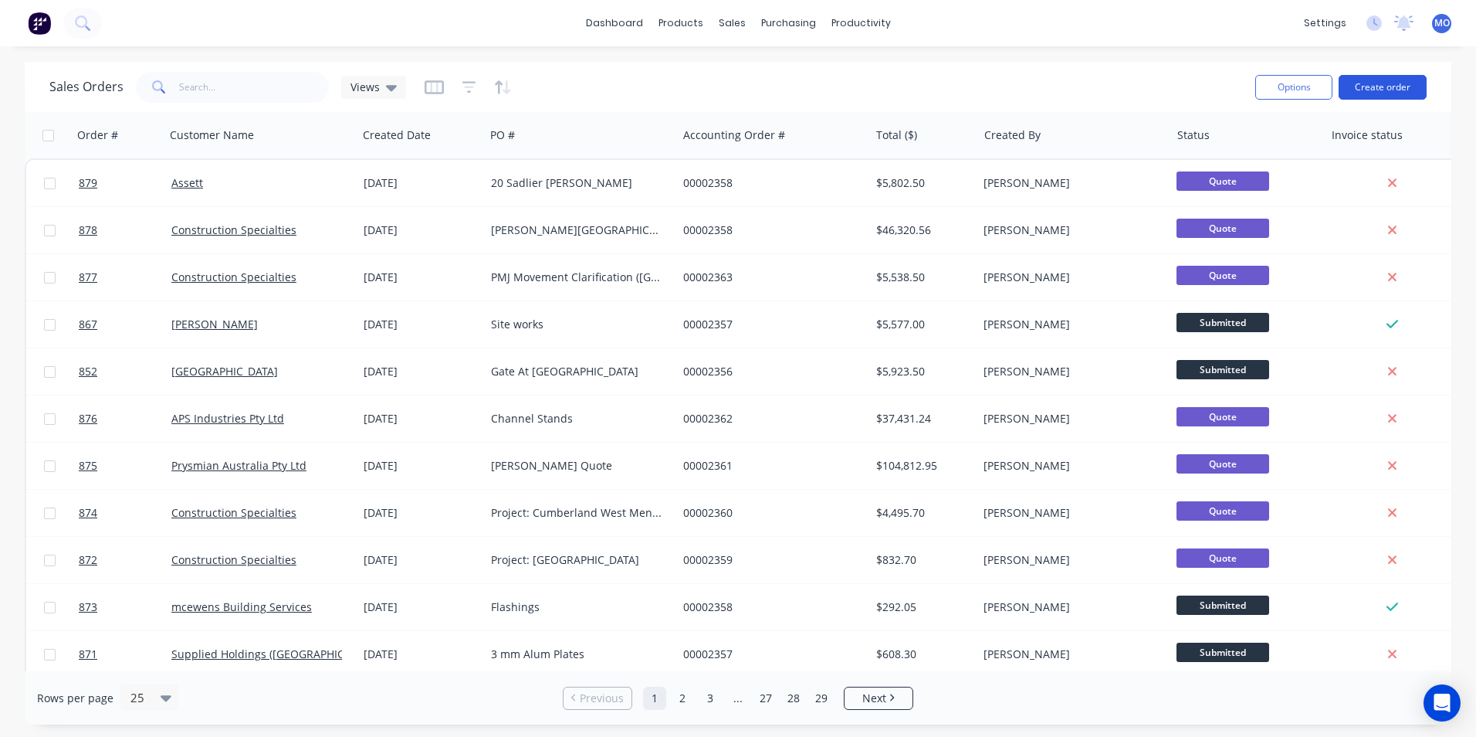
click at [1367, 88] on button "Create order" at bounding box center [1383, 87] width 88 height 25
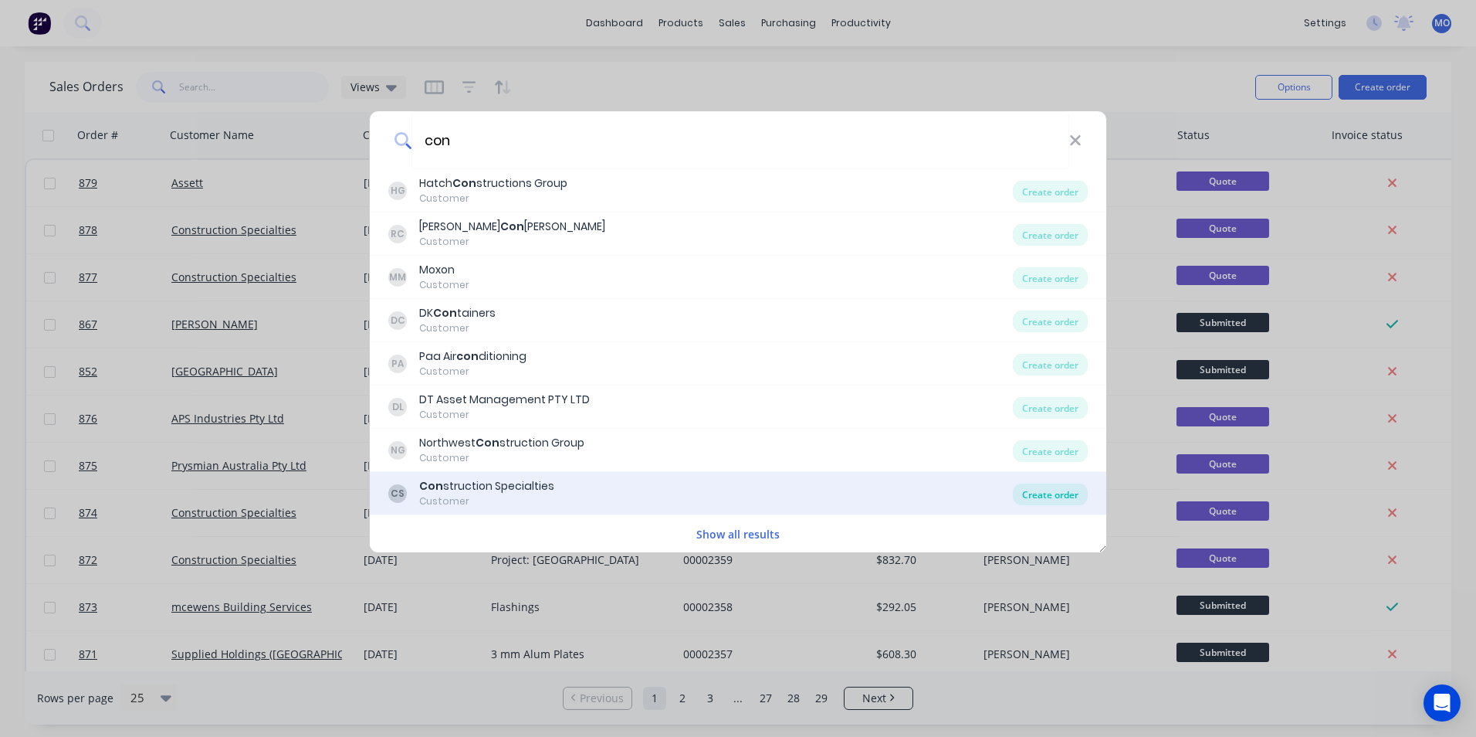
type input "con"
click at [1050, 489] on div "Create order" at bounding box center [1050, 494] width 75 height 22
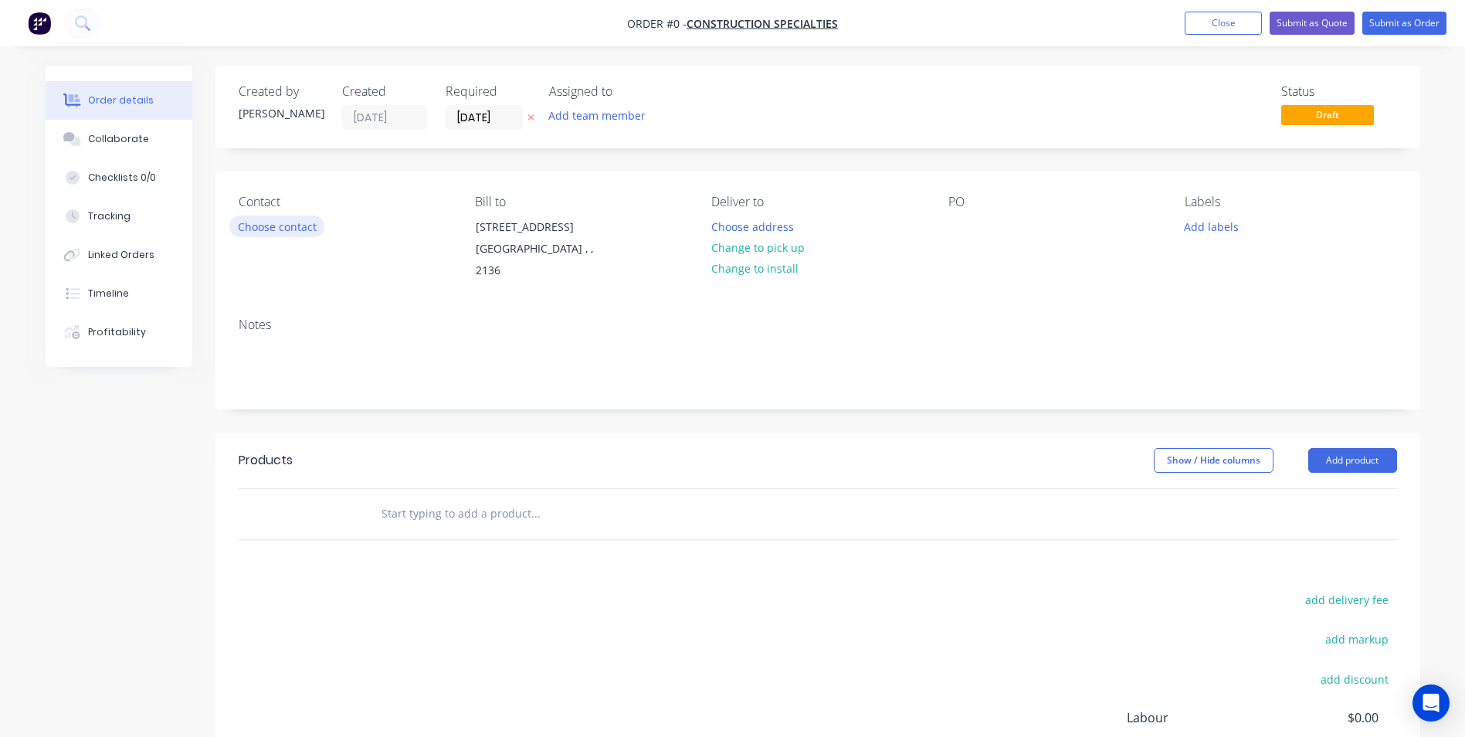
click at [273, 230] on button "Choose contact" at bounding box center [276, 225] width 95 height 21
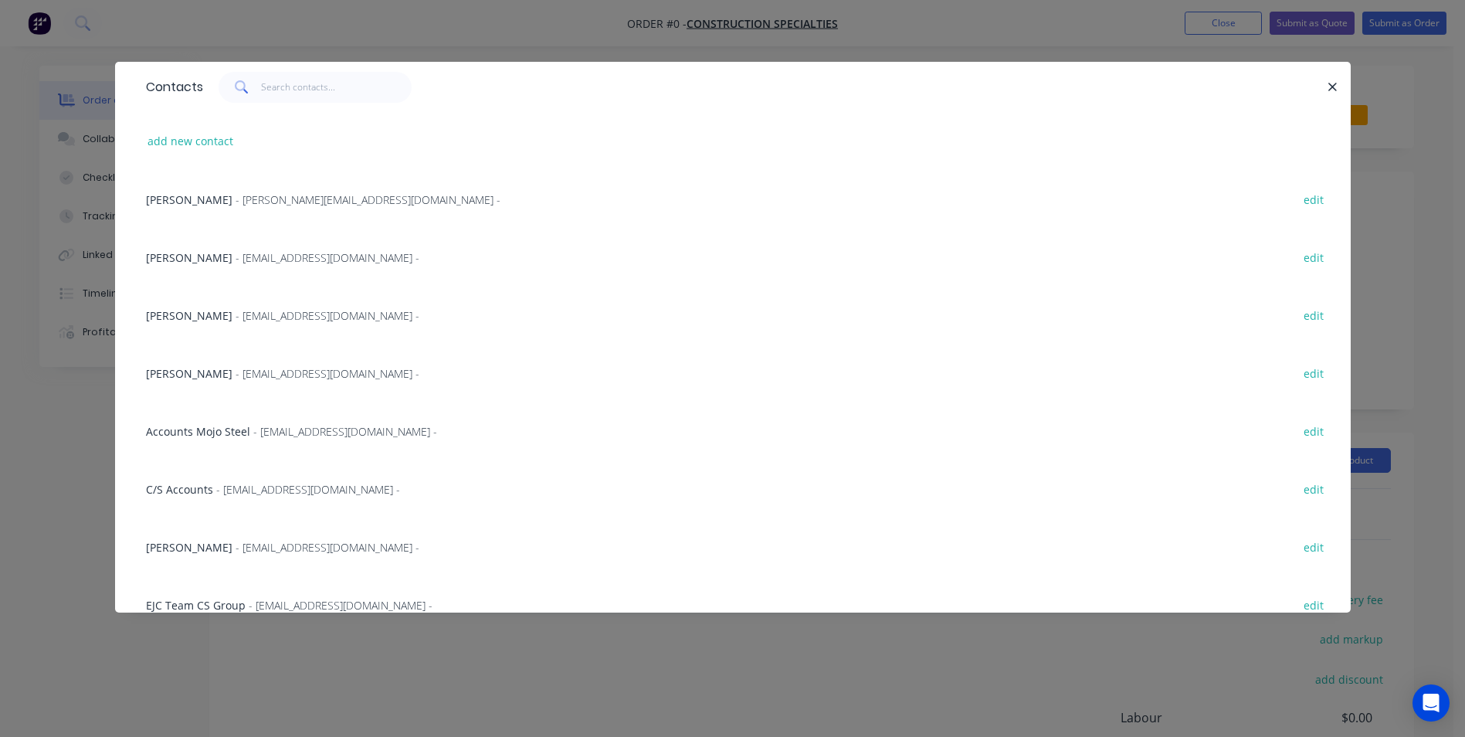
click at [235, 317] on span "- MLee@c-sgroup.com -" at bounding box center [327, 315] width 184 height 15
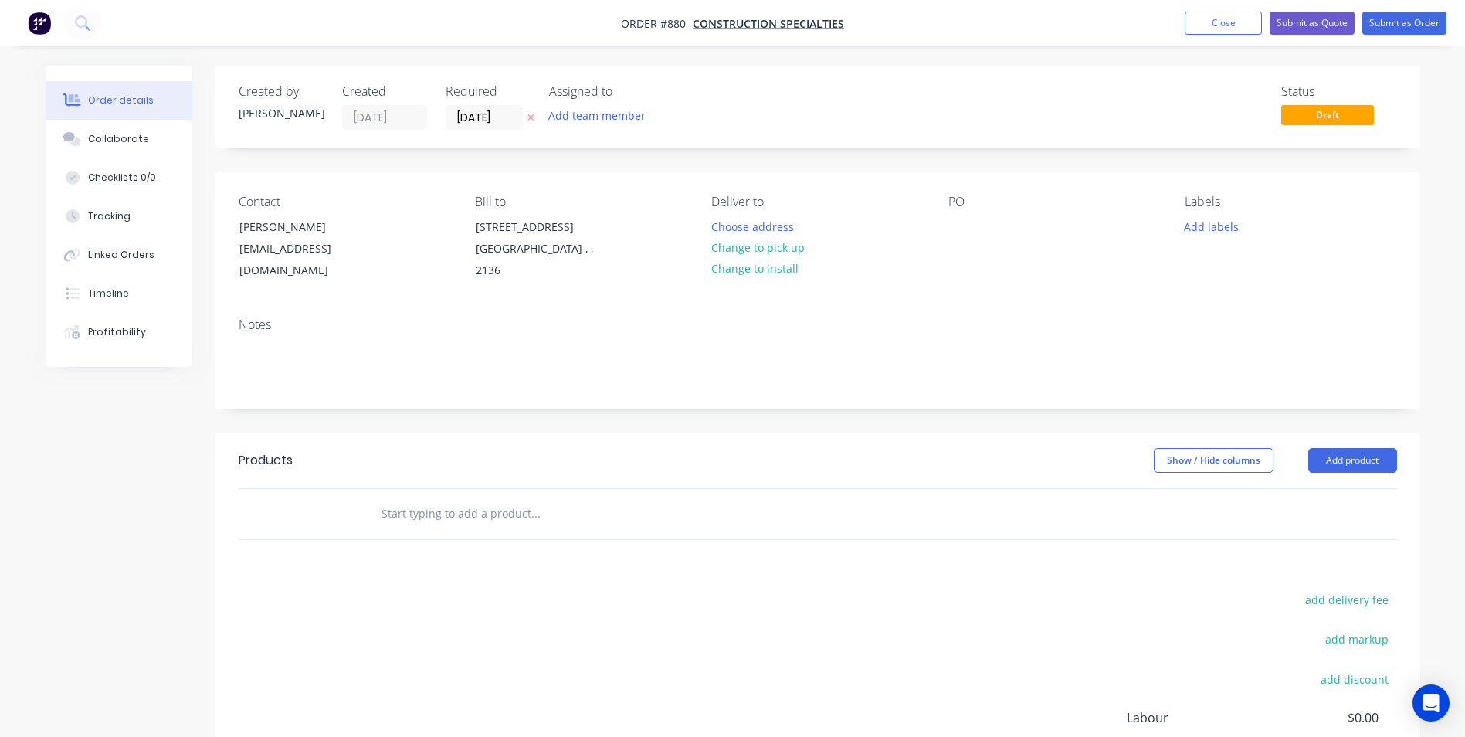
click at [955, 215] on div "PO" at bounding box center [1054, 238] width 212 height 87
click at [951, 233] on div at bounding box center [960, 226] width 25 height 22
click at [1345, 463] on button "Add product" at bounding box center [1352, 460] width 89 height 25
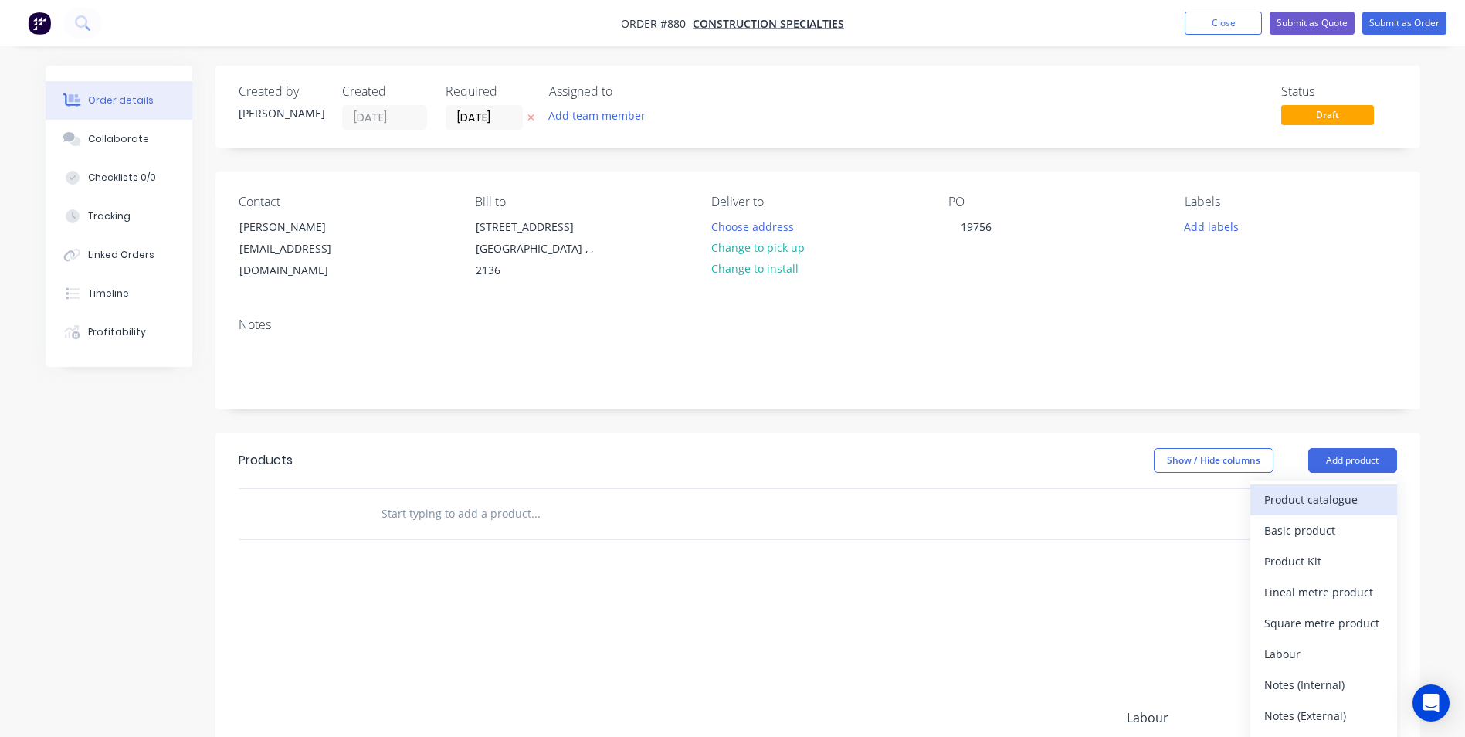
click at [1315, 494] on div "Product catalogue" at bounding box center [1323, 499] width 119 height 22
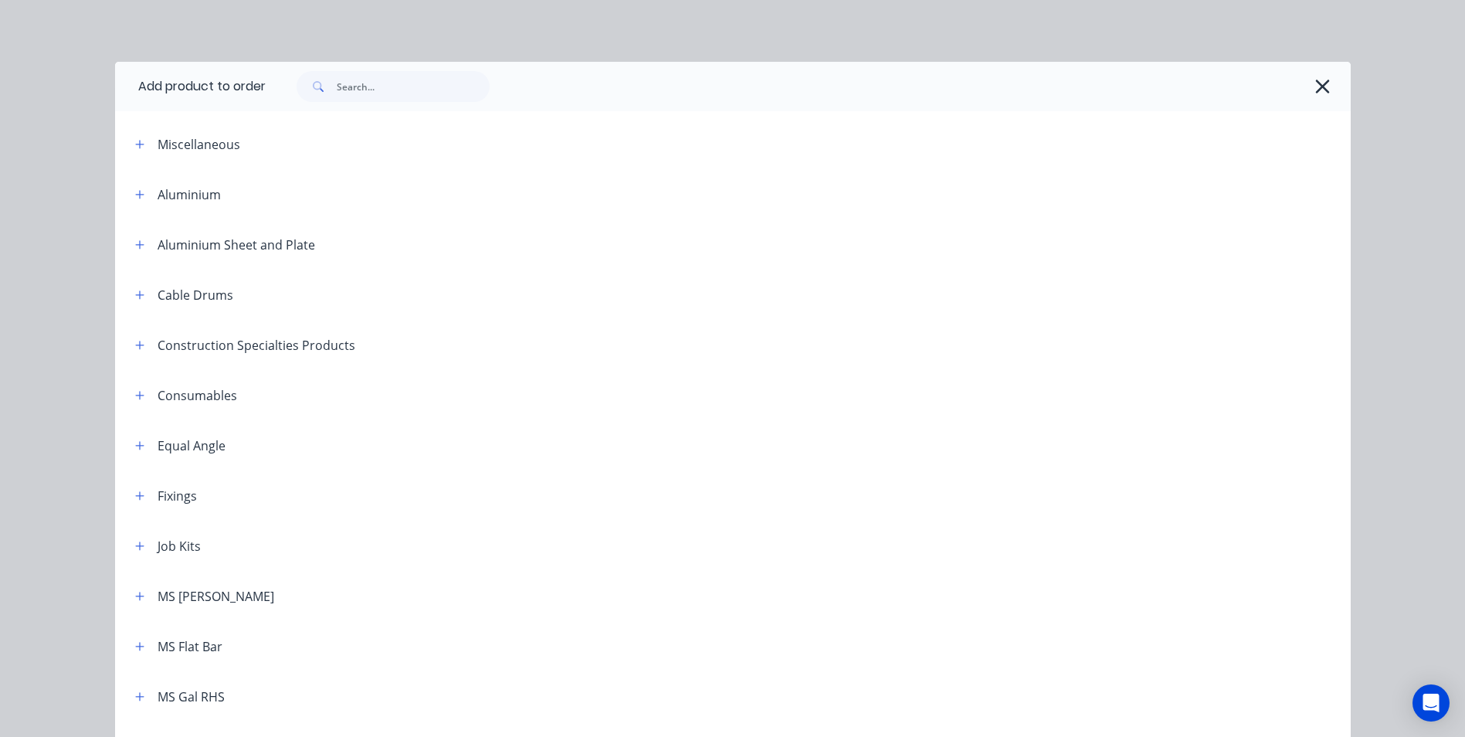
click at [144, 139] on div "Miscellaneous" at bounding box center [254, 143] width 262 height 19
click at [138, 143] on icon "button" at bounding box center [139, 144] width 9 height 11
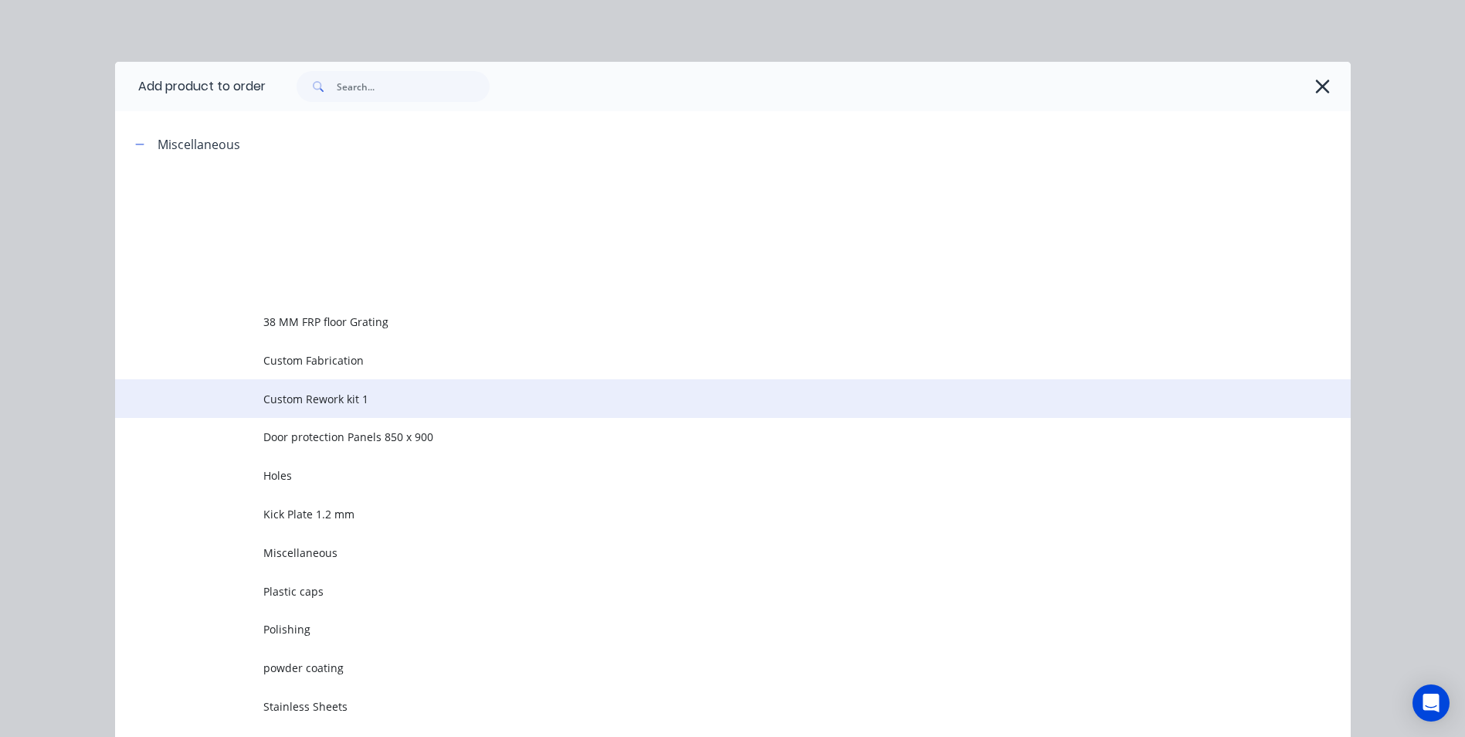
click at [290, 392] on span "Custom Rework kit 1" at bounding box center [697, 399] width 869 height 16
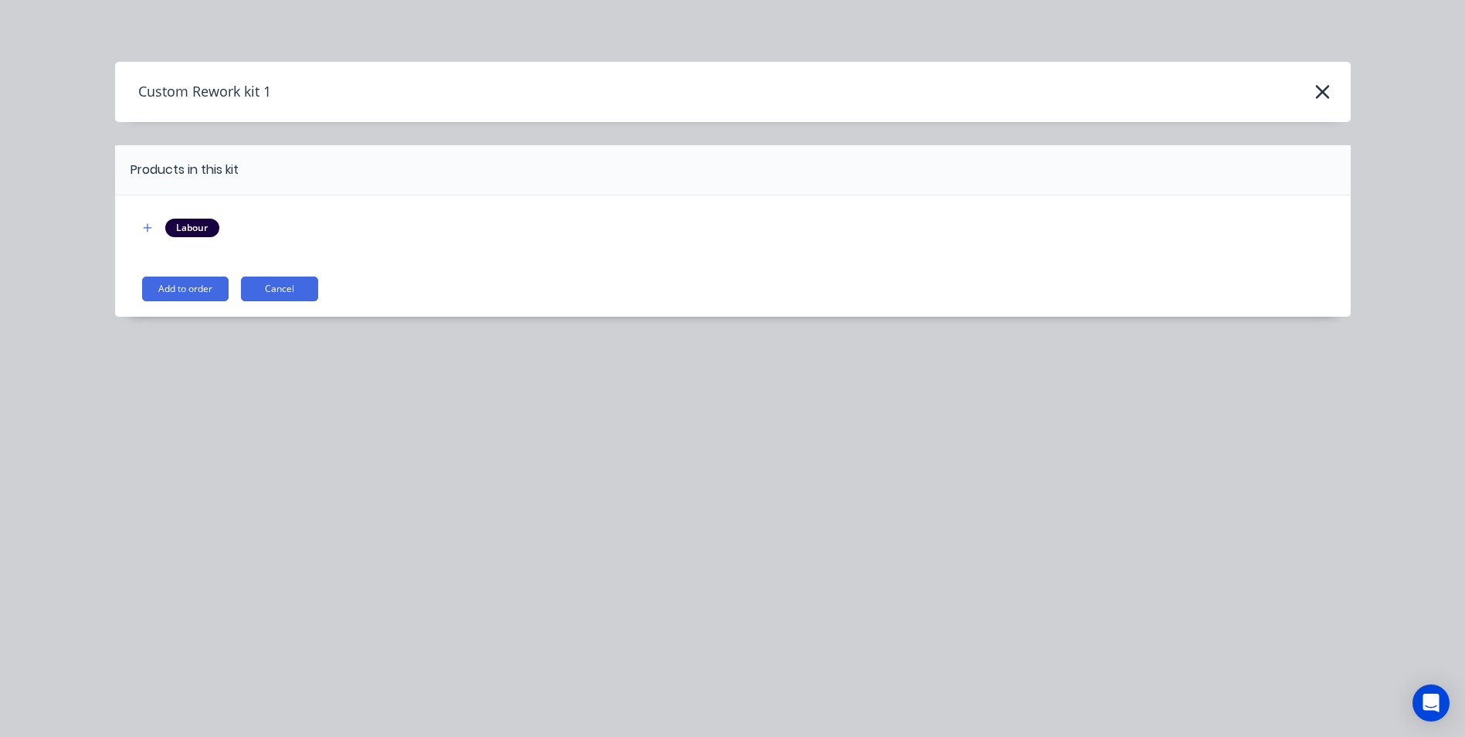
click at [170, 283] on button "Add to order" at bounding box center [185, 288] width 86 height 25
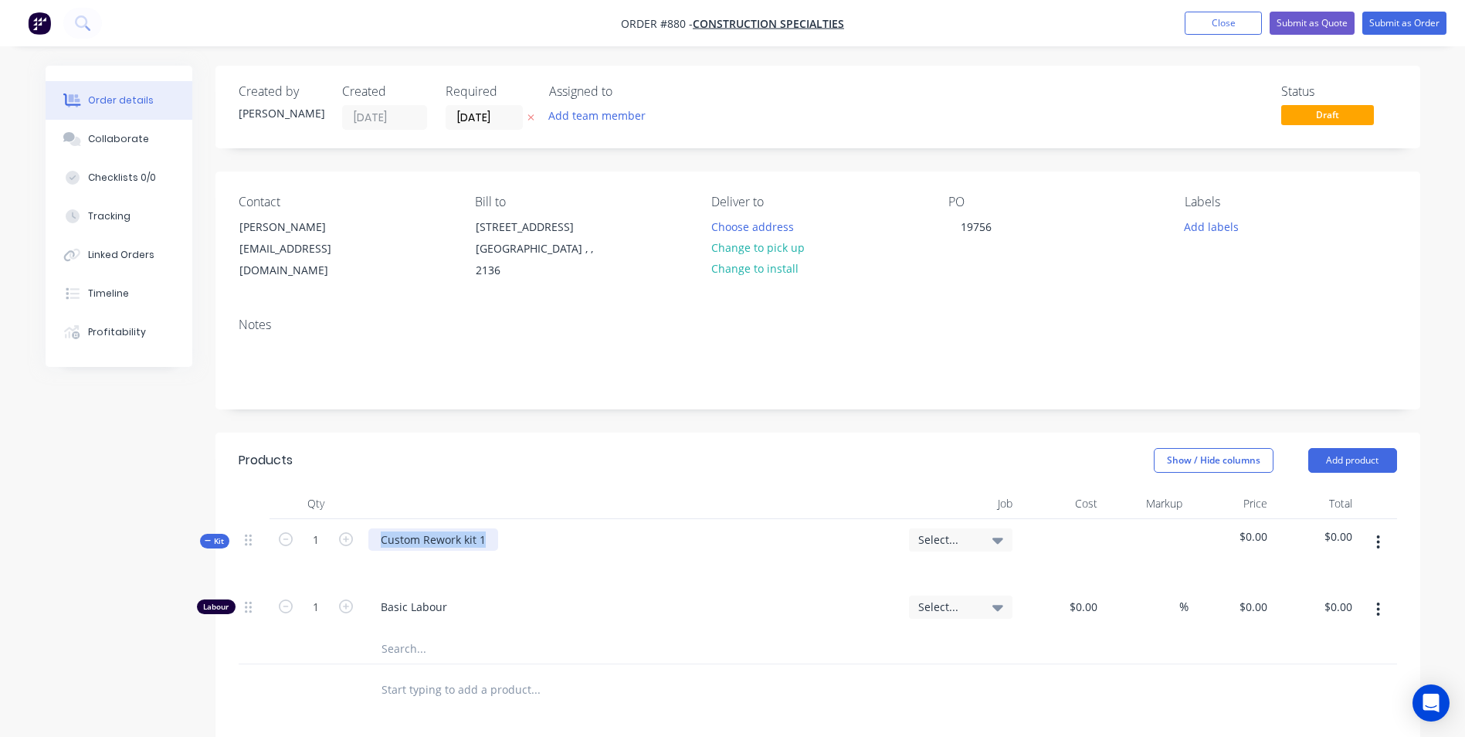
drag, startPoint x: 488, startPoint y: 543, endPoint x: 354, endPoint y: 541, distance: 134.3
click at [354, 541] on div "Kit 1 Custom Rework kit 1 Select... $0.00 $0.00" at bounding box center [818, 552] width 1158 height 67
click at [1368, 540] on button "button" at bounding box center [1378, 542] width 36 height 28
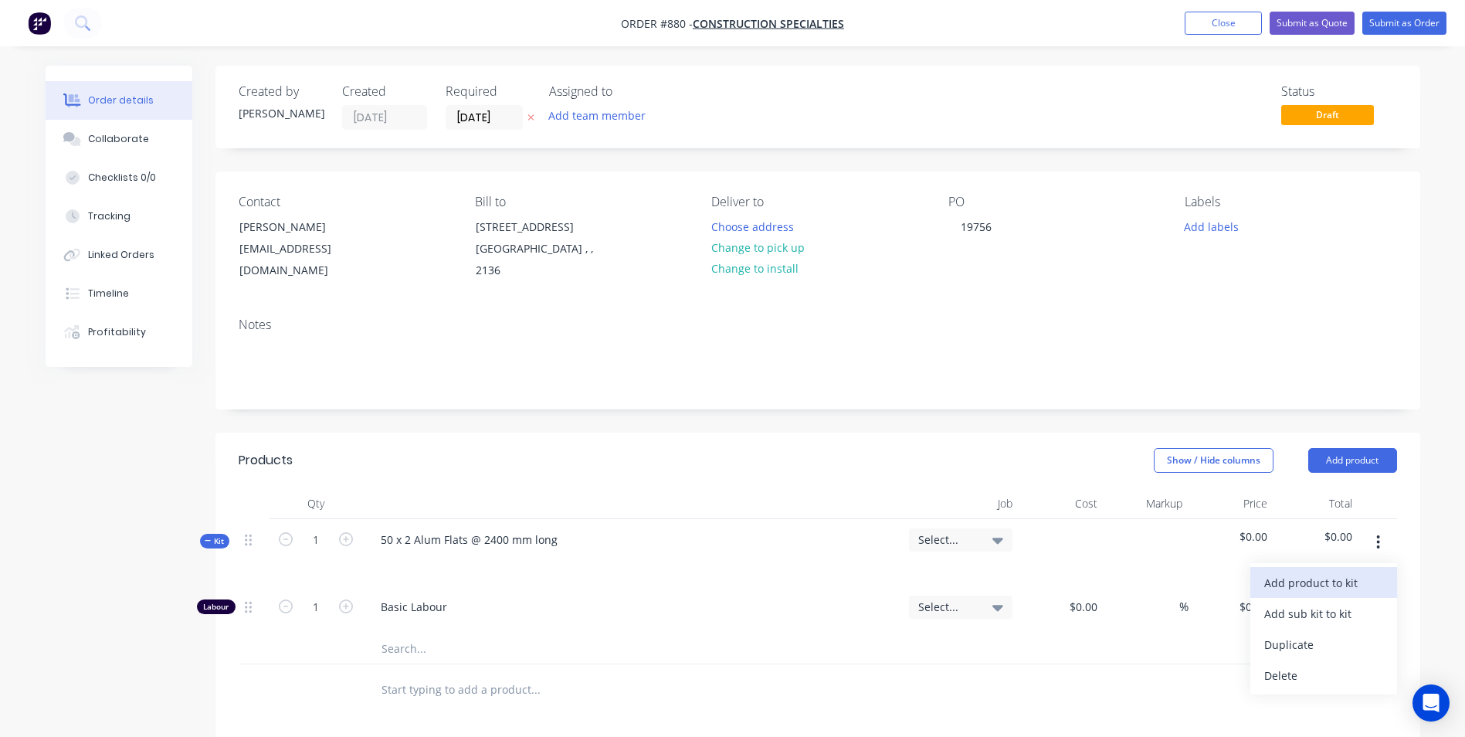
click at [1310, 578] on div "Add product to kit" at bounding box center [1323, 582] width 119 height 22
click at [1299, 670] on div "Basic product" at bounding box center [1323, 675] width 119 height 22
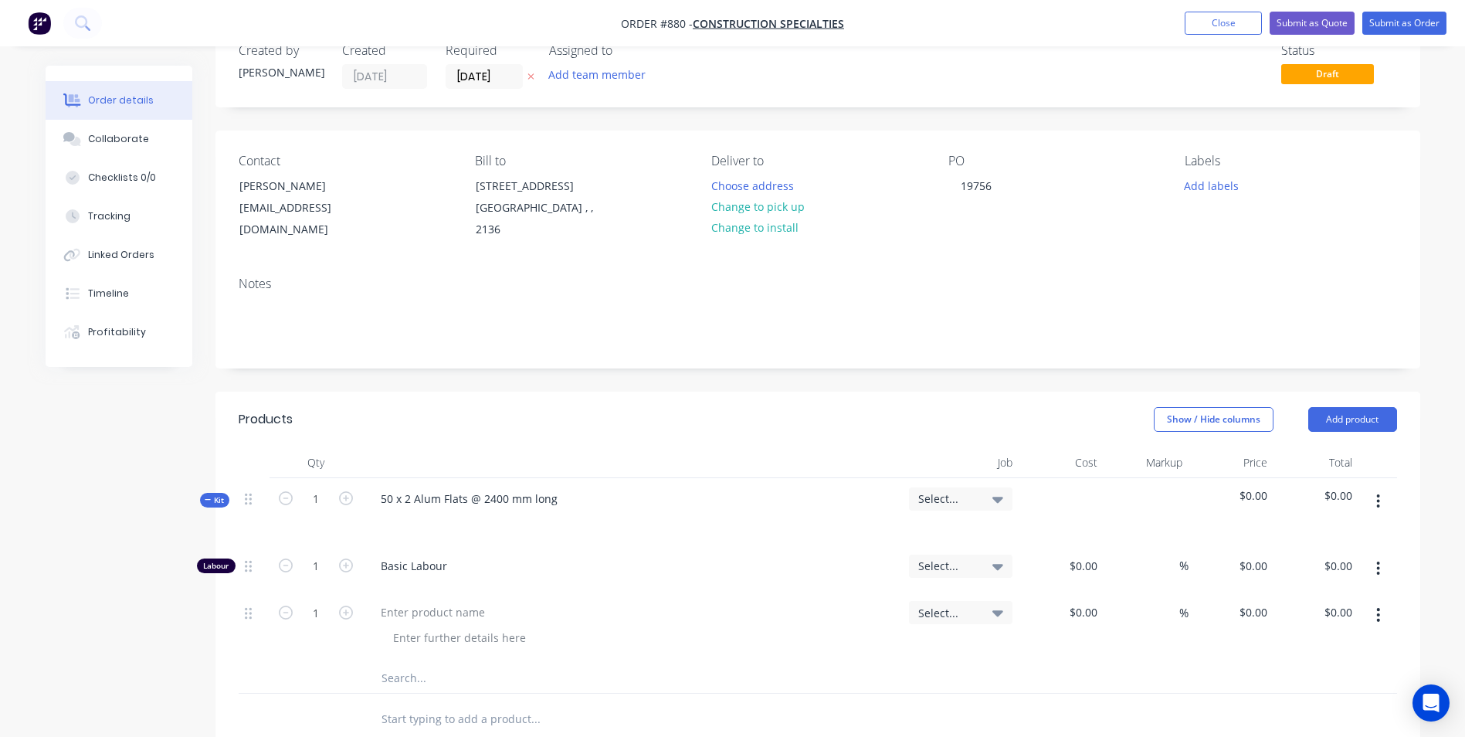
scroll to position [77, 0]
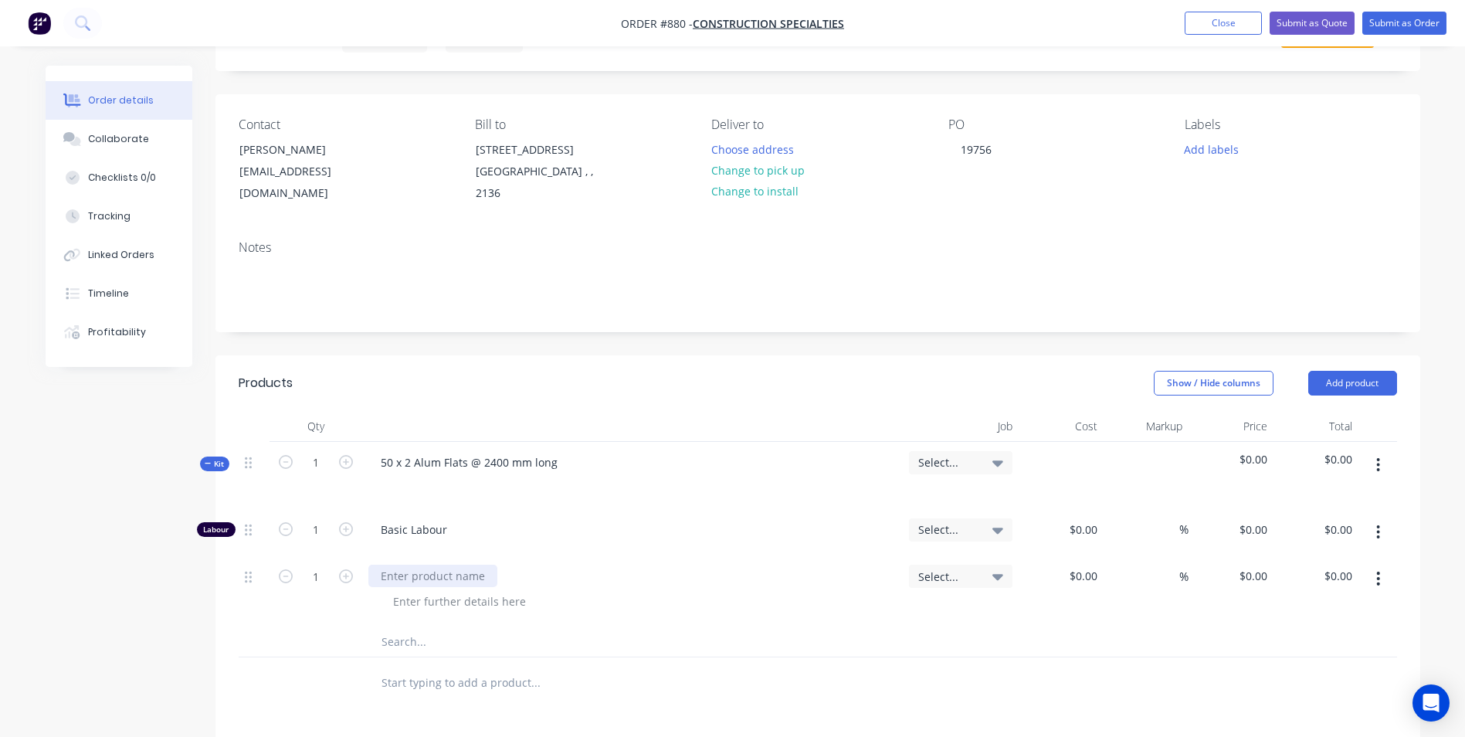
click at [418, 572] on div at bounding box center [432, 575] width 129 height 22
drag, startPoint x: 457, startPoint y: 575, endPoint x: 381, endPoint y: 579, distance: 75.8
click at [381, 579] on div "Alum flat bars" at bounding box center [416, 575] width 97 height 22
click at [490, 573] on div "Alum flat bars" at bounding box center [632, 575] width 528 height 22
click at [1239, 14] on button "Close" at bounding box center [1222, 23] width 77 height 23
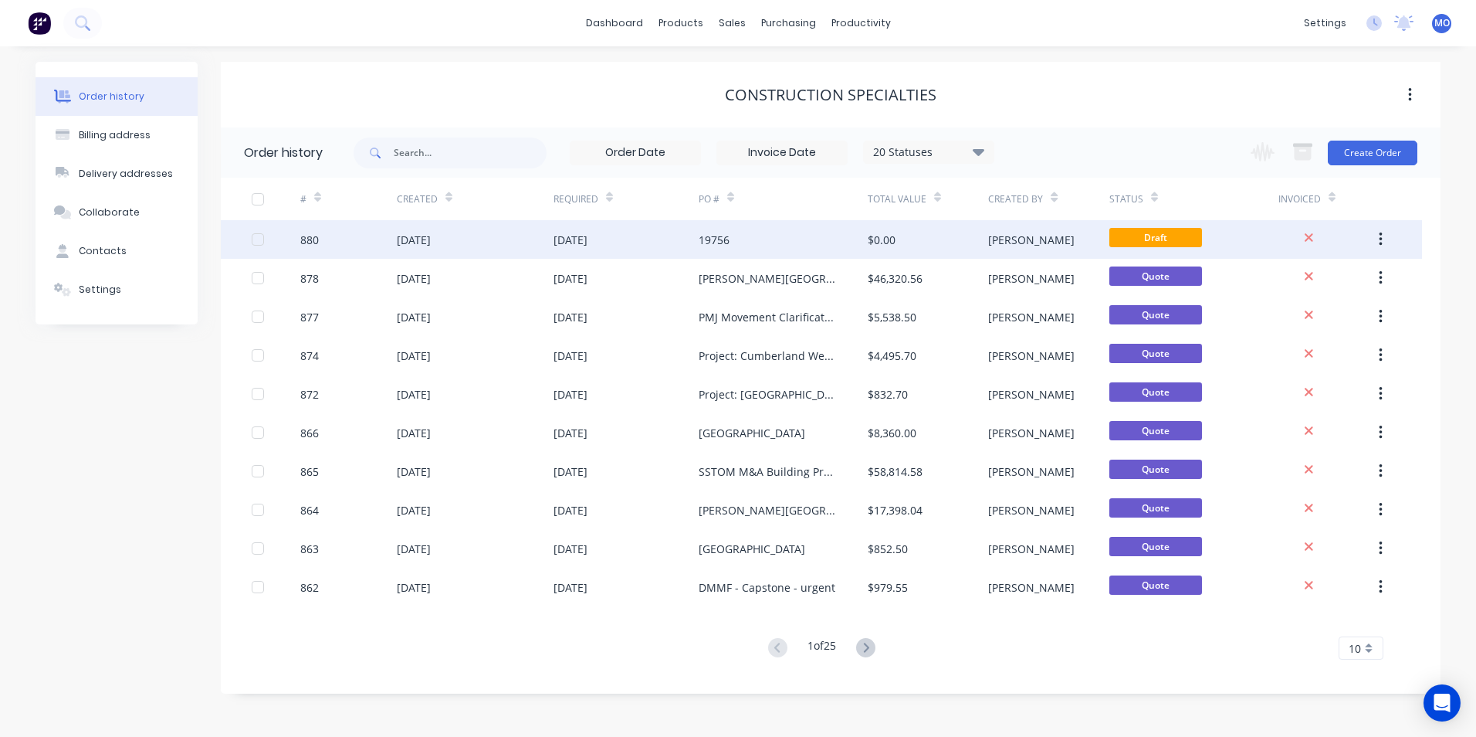
click at [537, 238] on div "[DATE]" at bounding box center [475, 239] width 157 height 39
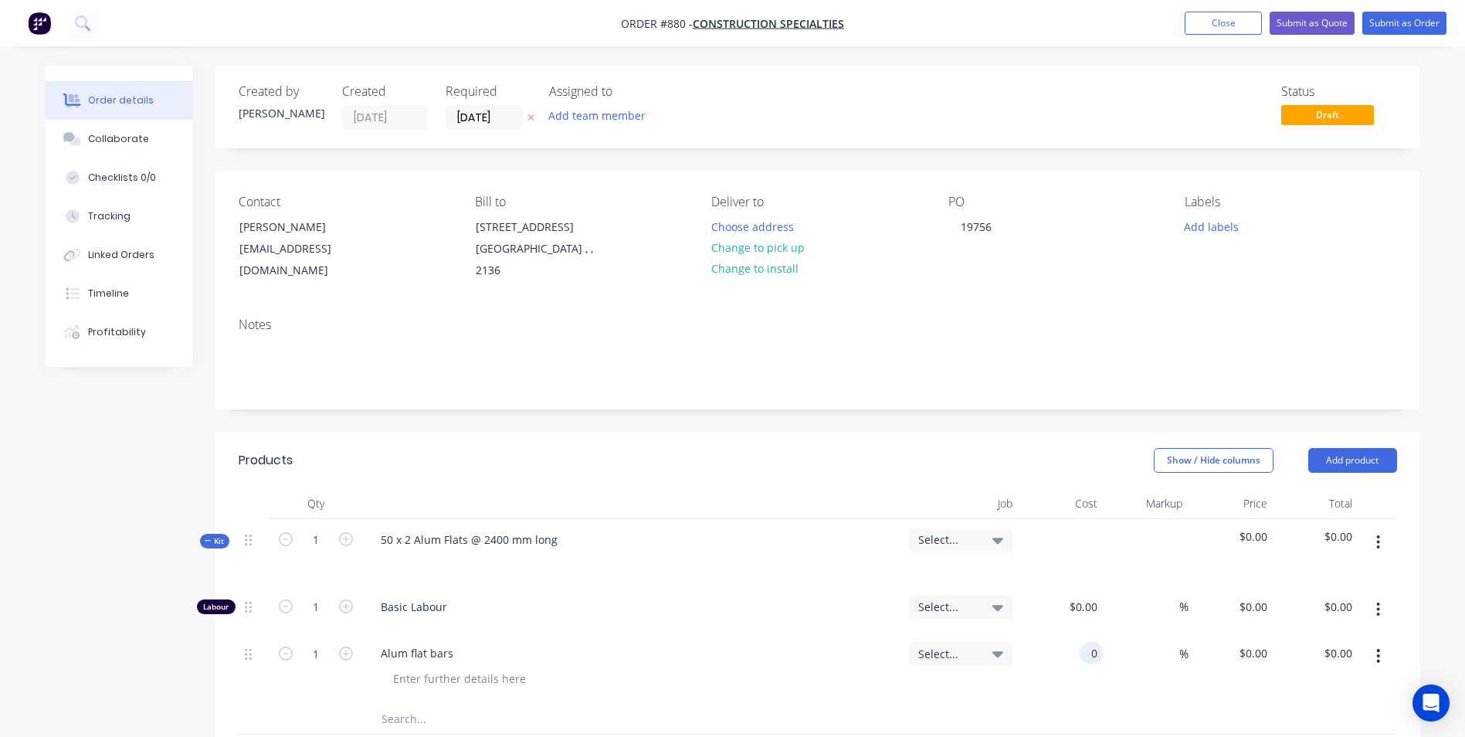
click at [1093, 655] on input "0" at bounding box center [1094, 653] width 18 height 22
type input "$10.00"
type input "6.5"
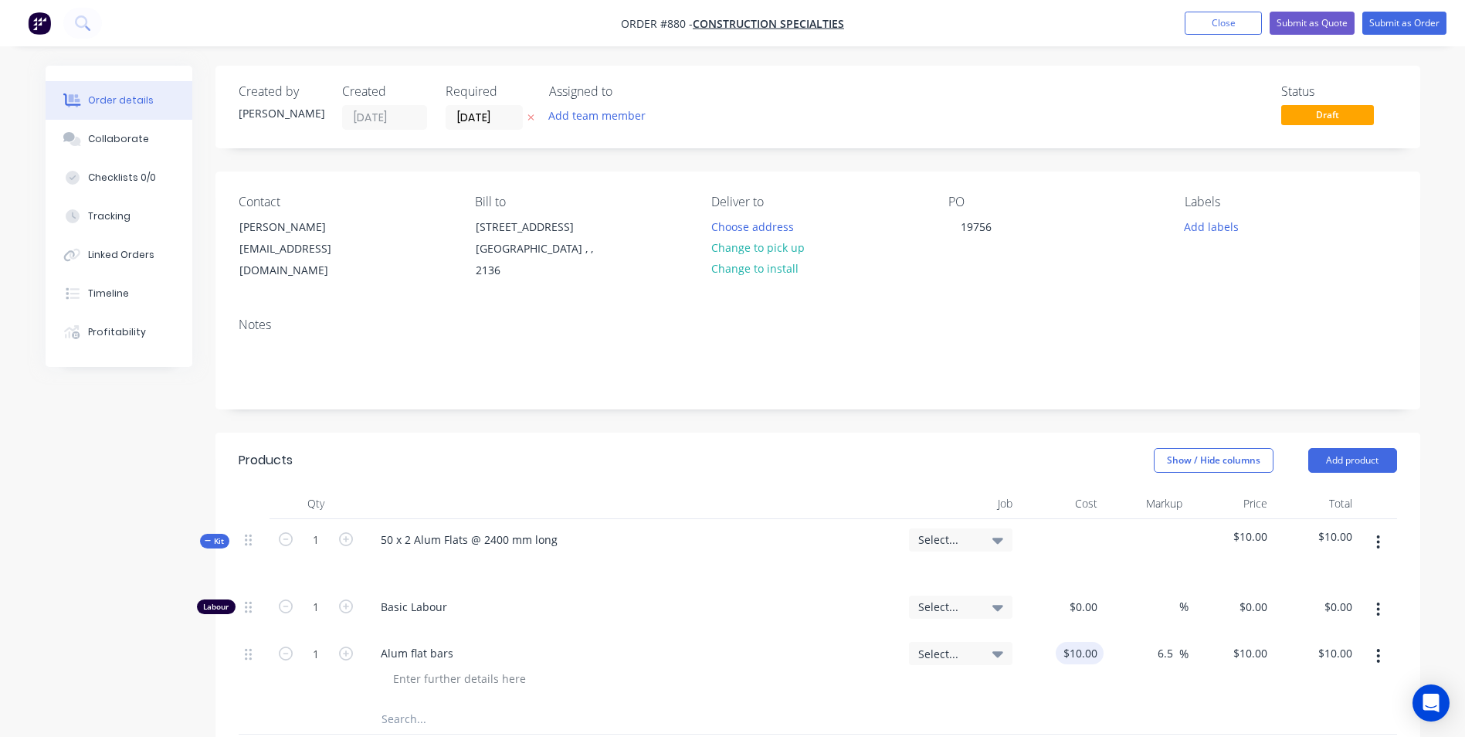
type input "10.65"
type input "$10.65"
drag, startPoint x: 1182, startPoint y: 649, endPoint x: 1142, endPoint y: 655, distance: 40.5
click at [1142, 655] on div "6.5 6.5 %" at bounding box center [1145, 667] width 85 height 70
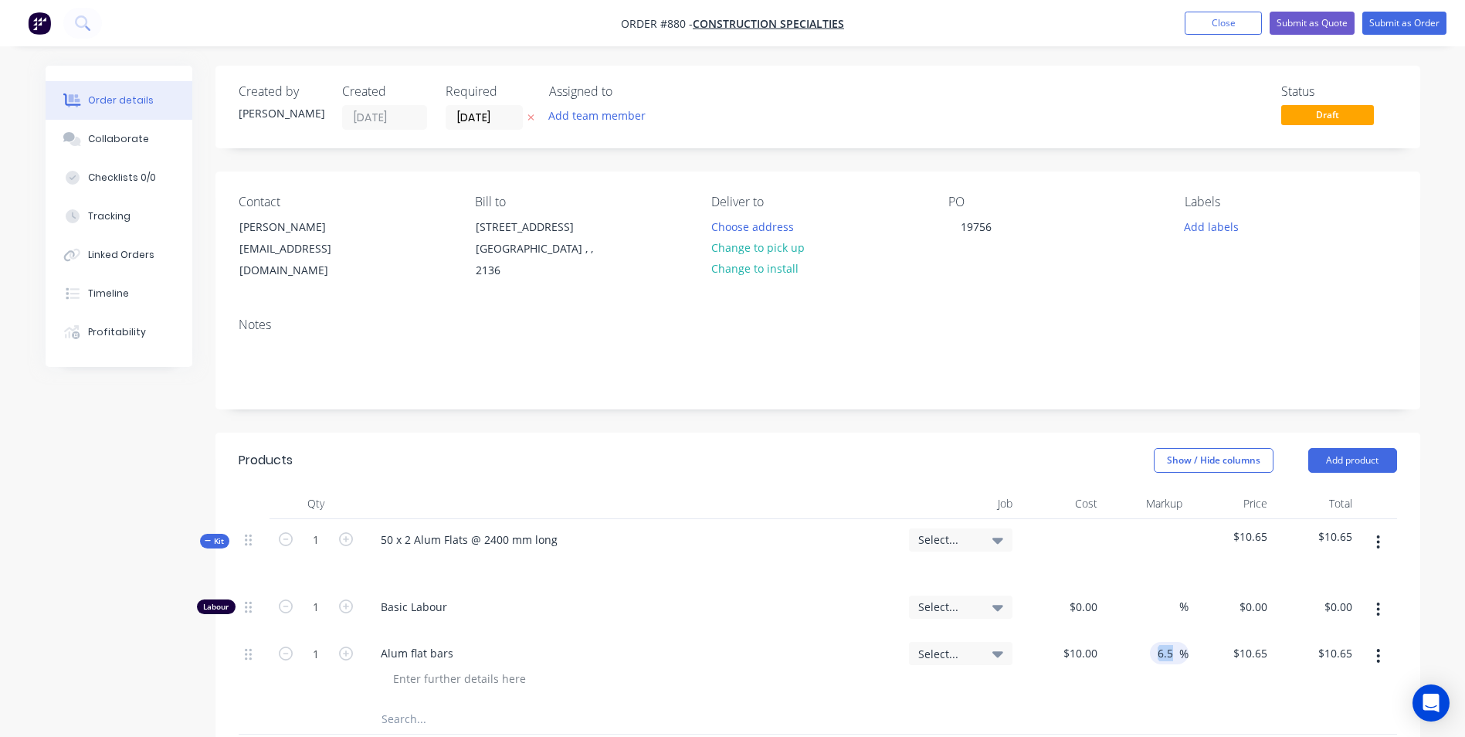
drag, startPoint x: 1142, startPoint y: 655, endPoint x: 1163, endPoint y: 653, distance: 21.7
click at [1163, 653] on input "6.5" at bounding box center [1167, 653] width 23 height 22
click at [1163, 655] on input "6.5" at bounding box center [1167, 653] width 23 height 22
type input "5"
type input "50"
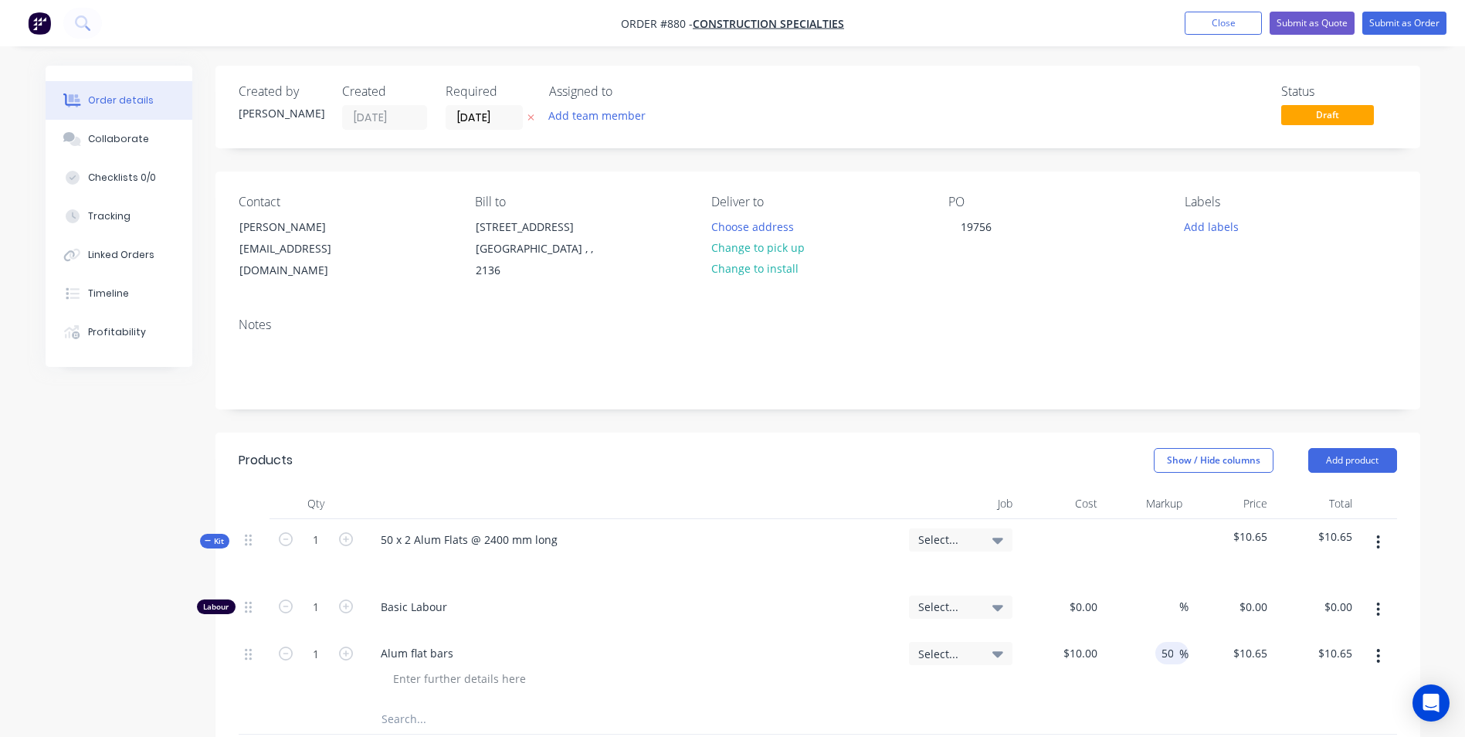
type input "15"
type input "$15.00"
type input "10"
type input "$15.00"
click at [1086, 648] on input "10" at bounding box center [1093, 653] width 20 height 22
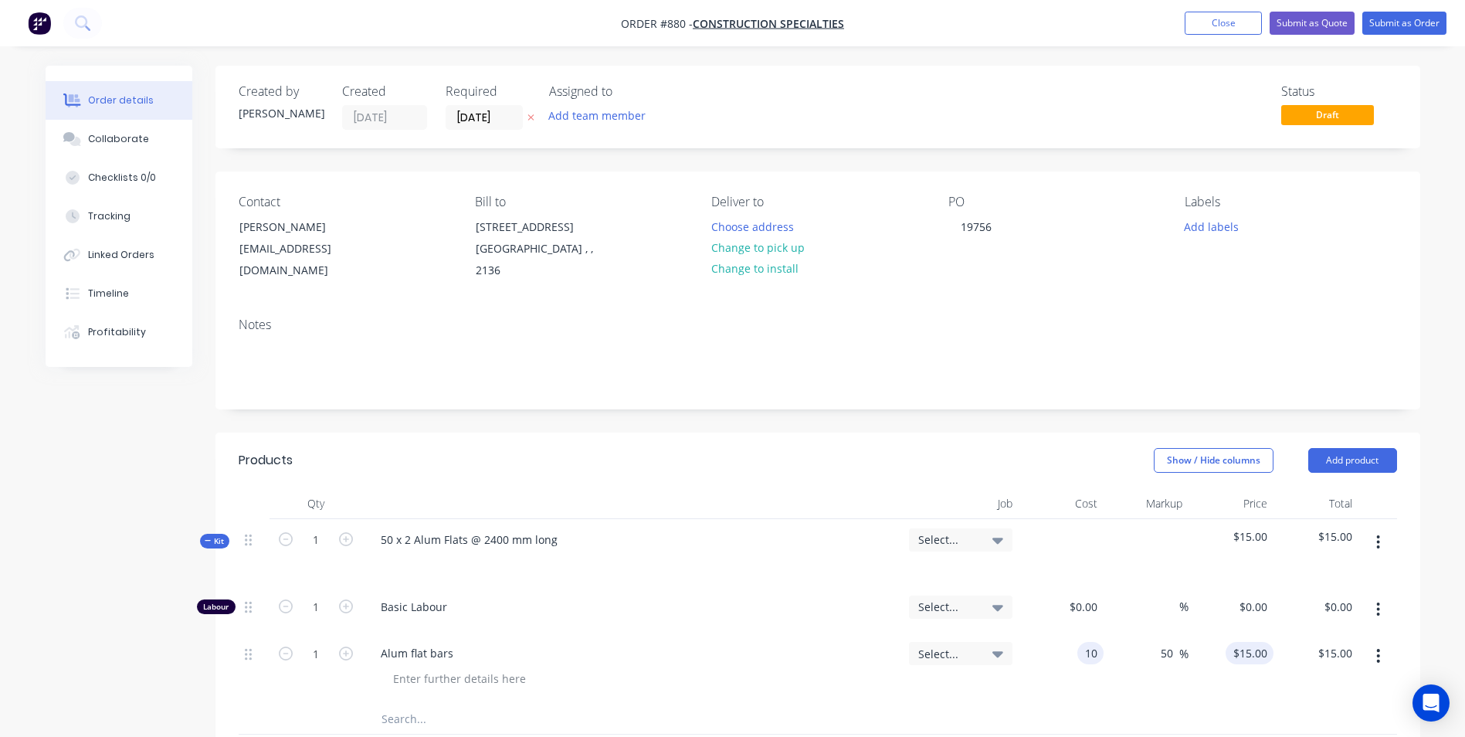
type input "$10.00"
click at [1258, 661] on input "15" at bounding box center [1252, 653] width 42 height 22
type input "16.5"
type input "65"
type input "$16.50"
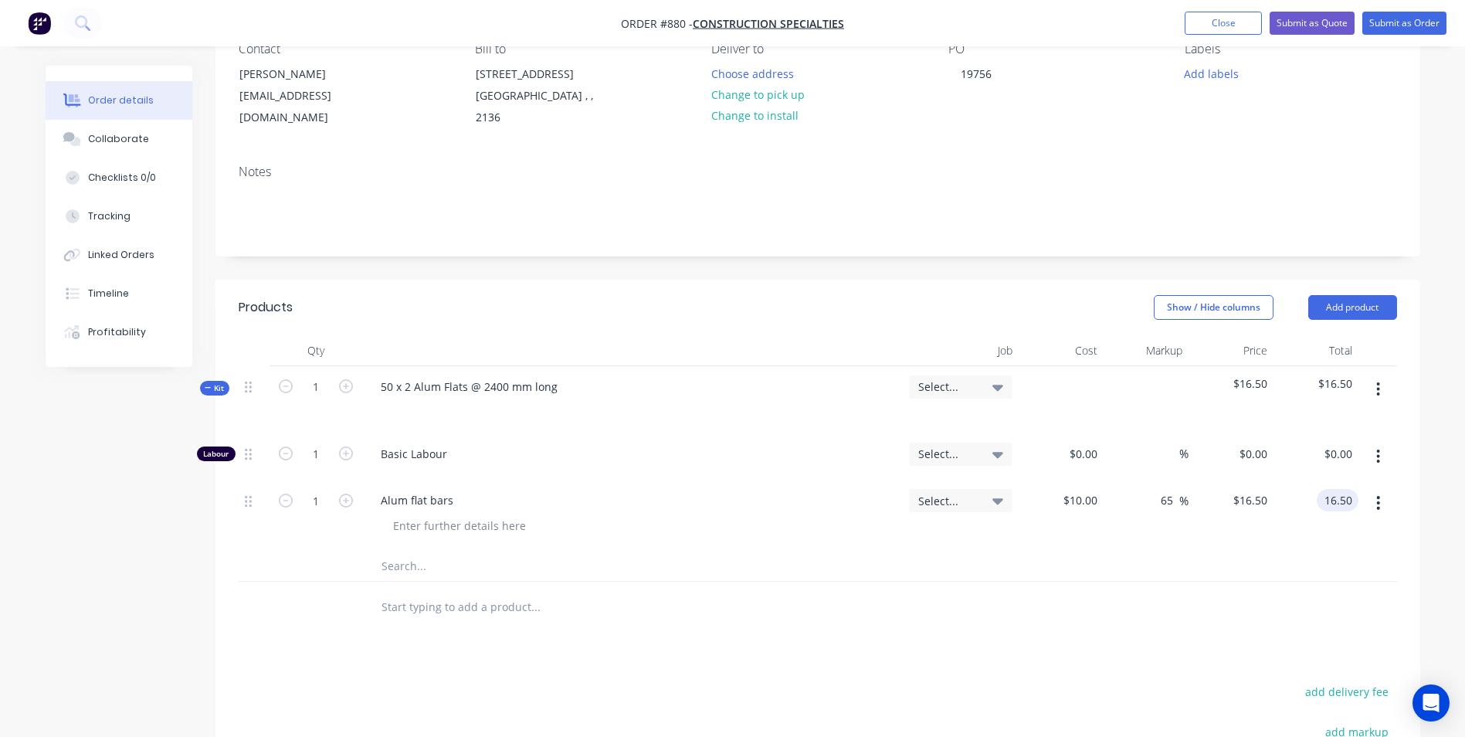
scroll to position [154, 0]
type input "$16.50"
click at [323, 399] on div "1" at bounding box center [315, 397] width 93 height 67
click at [317, 392] on input "1" at bounding box center [316, 385] width 40 height 23
type input "10"
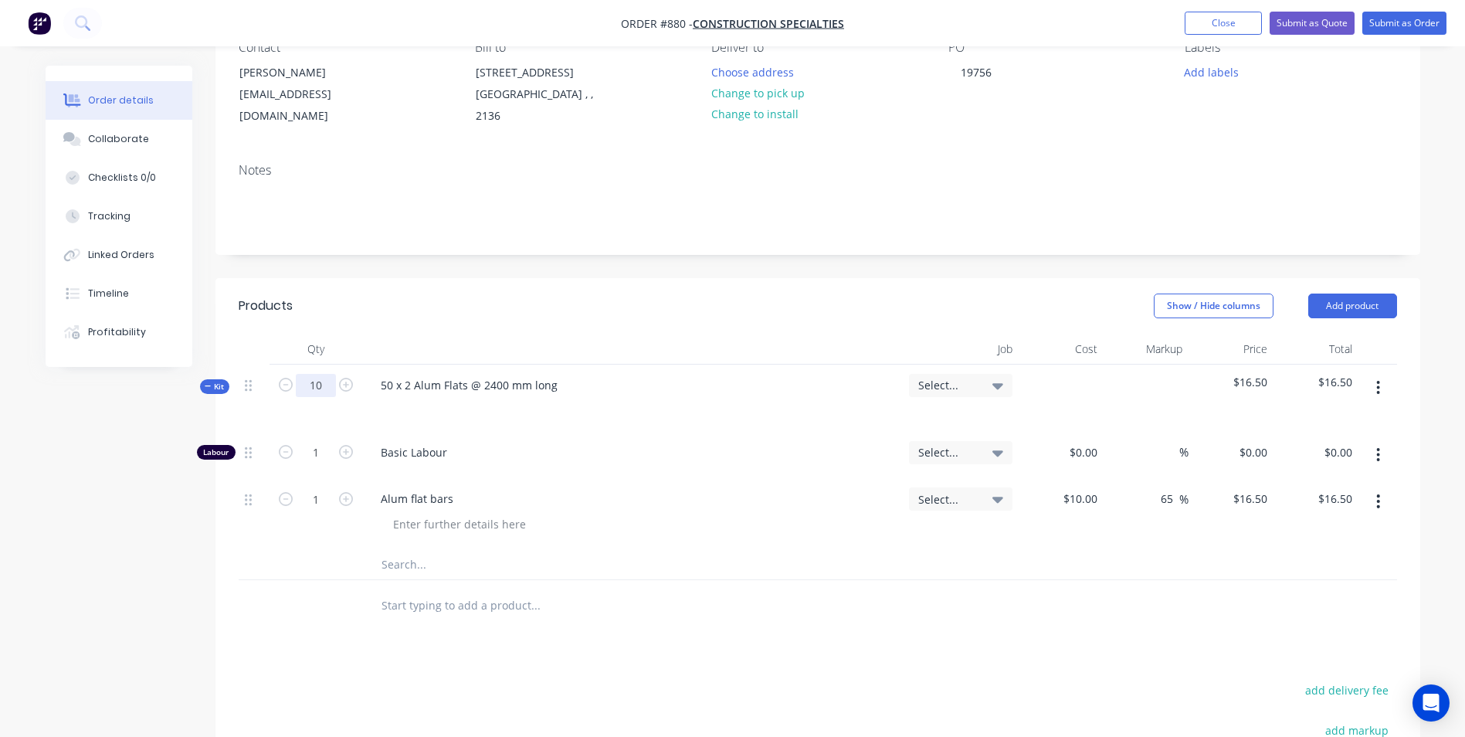
type input "10"
type input "$165.00"
click at [1343, 676] on div "Products Show / Hide columns Add product Qty Job Cost Markup Price Total Kit 10…" at bounding box center [817, 639] width 1204 height 723
click at [1339, 680] on button "add delivery fee" at bounding box center [1347, 689] width 100 height 21
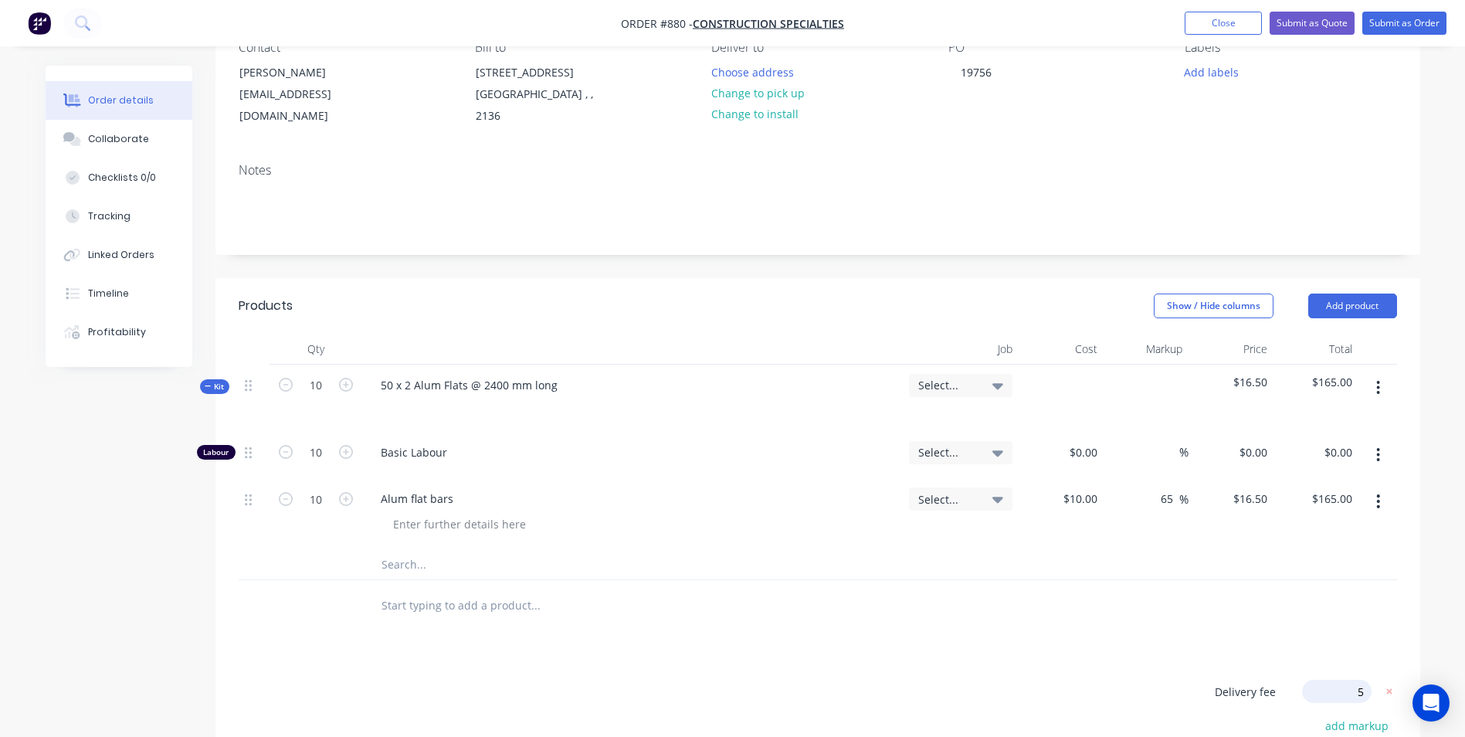
type input "55"
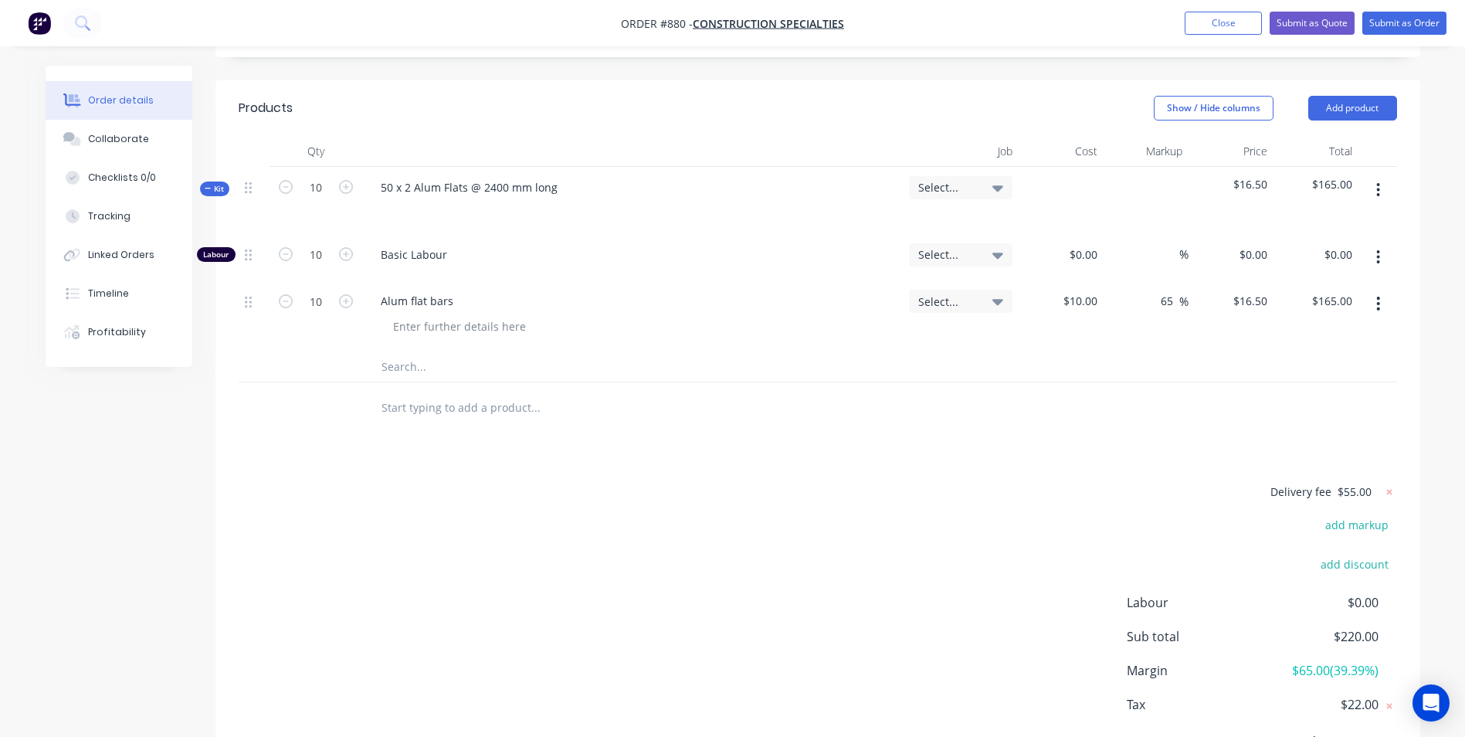
scroll to position [386, 0]
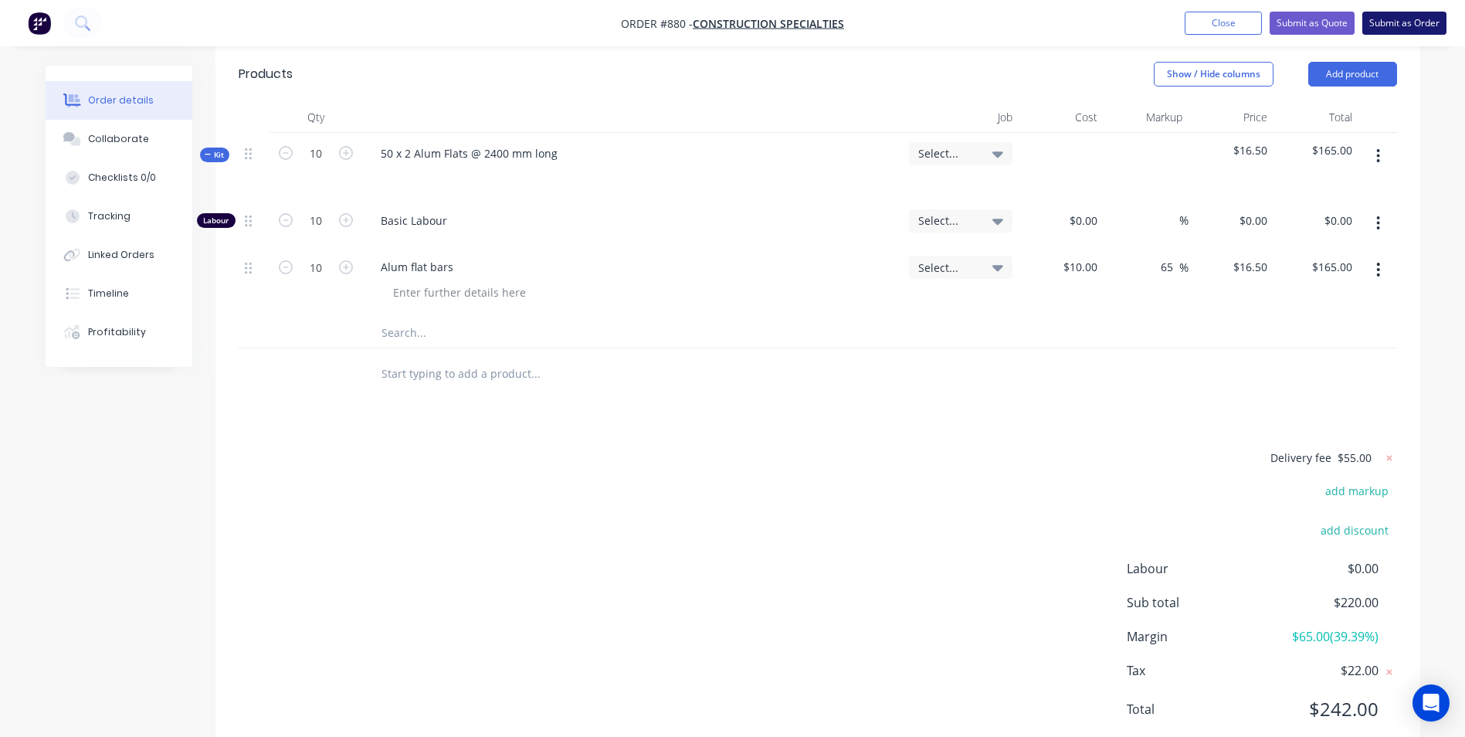
click at [1396, 32] on button "Submit as Order" at bounding box center [1404, 23] width 84 height 23
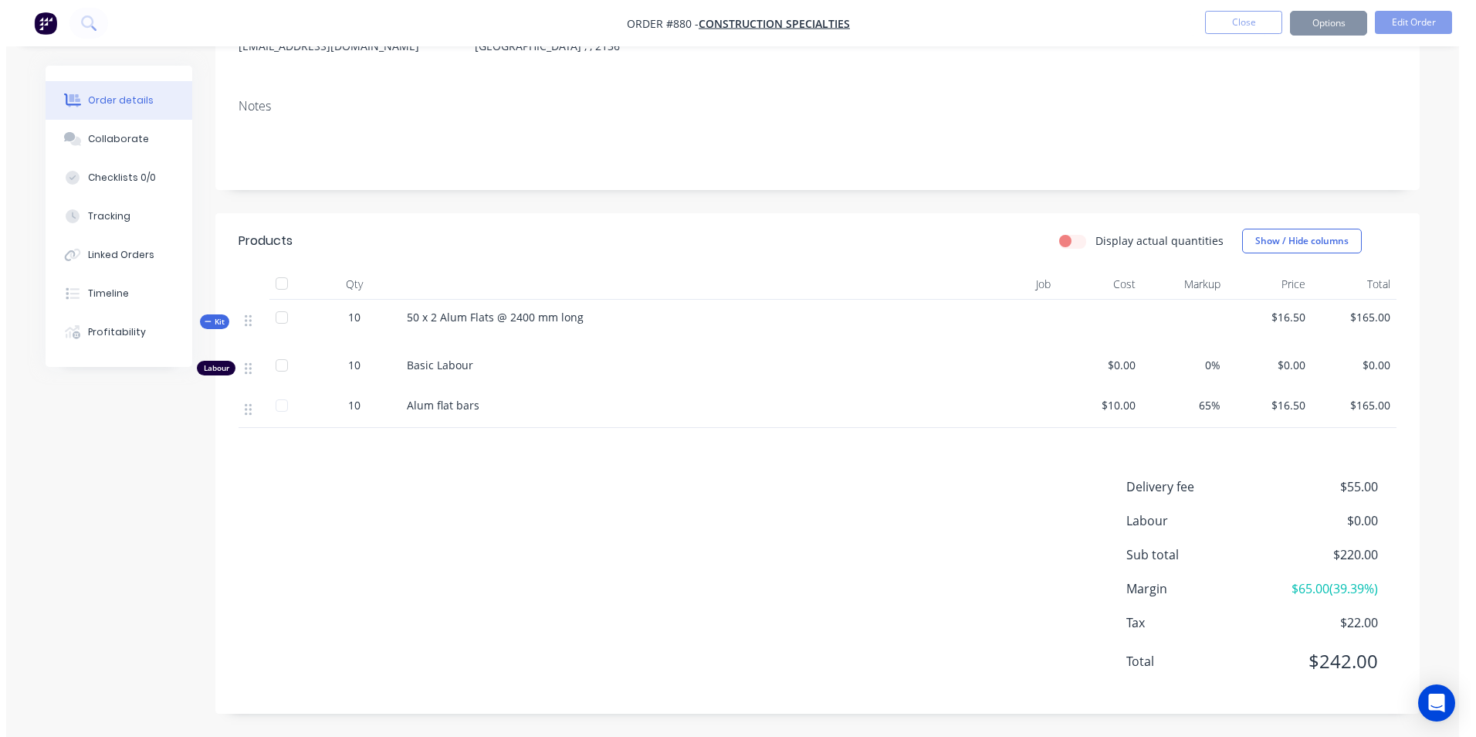
scroll to position [0, 0]
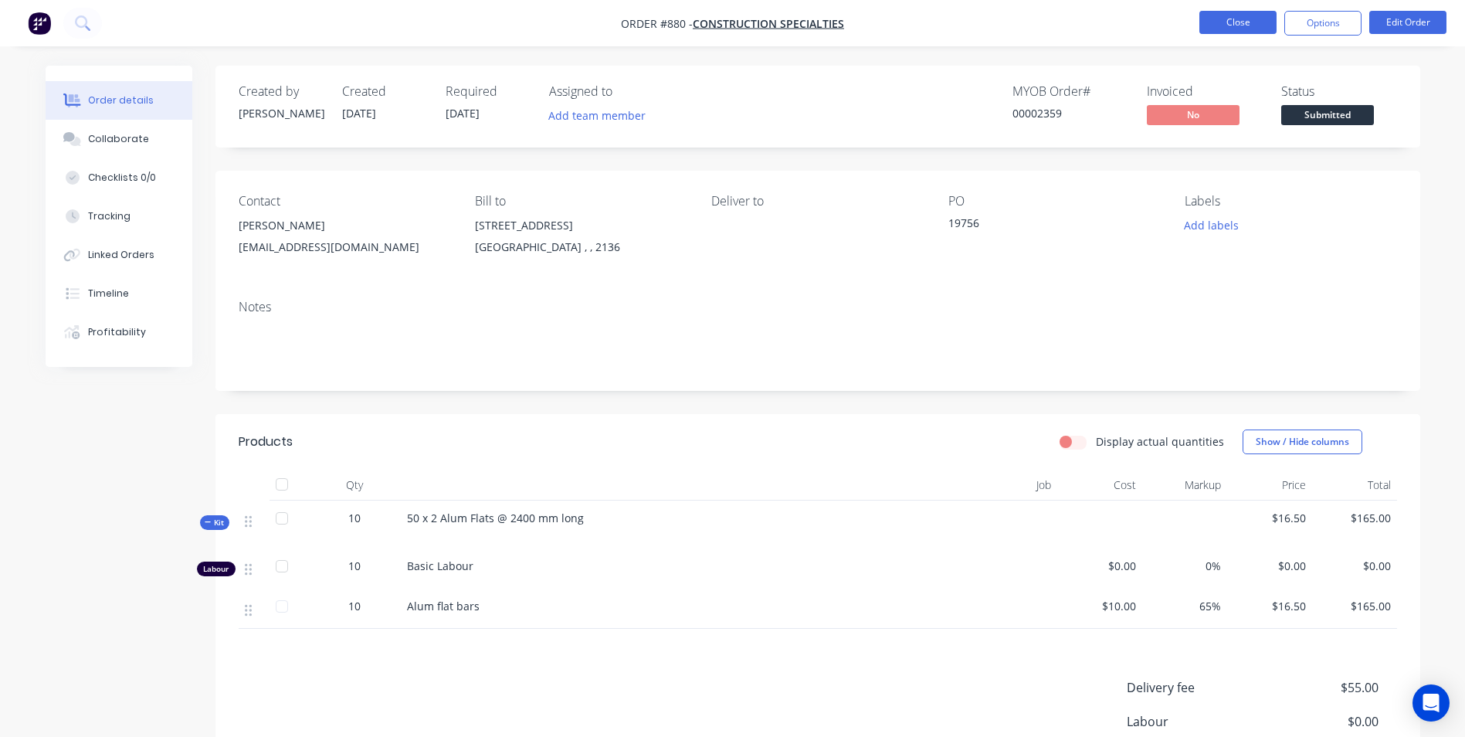
click at [1241, 29] on button "Close" at bounding box center [1237, 22] width 77 height 23
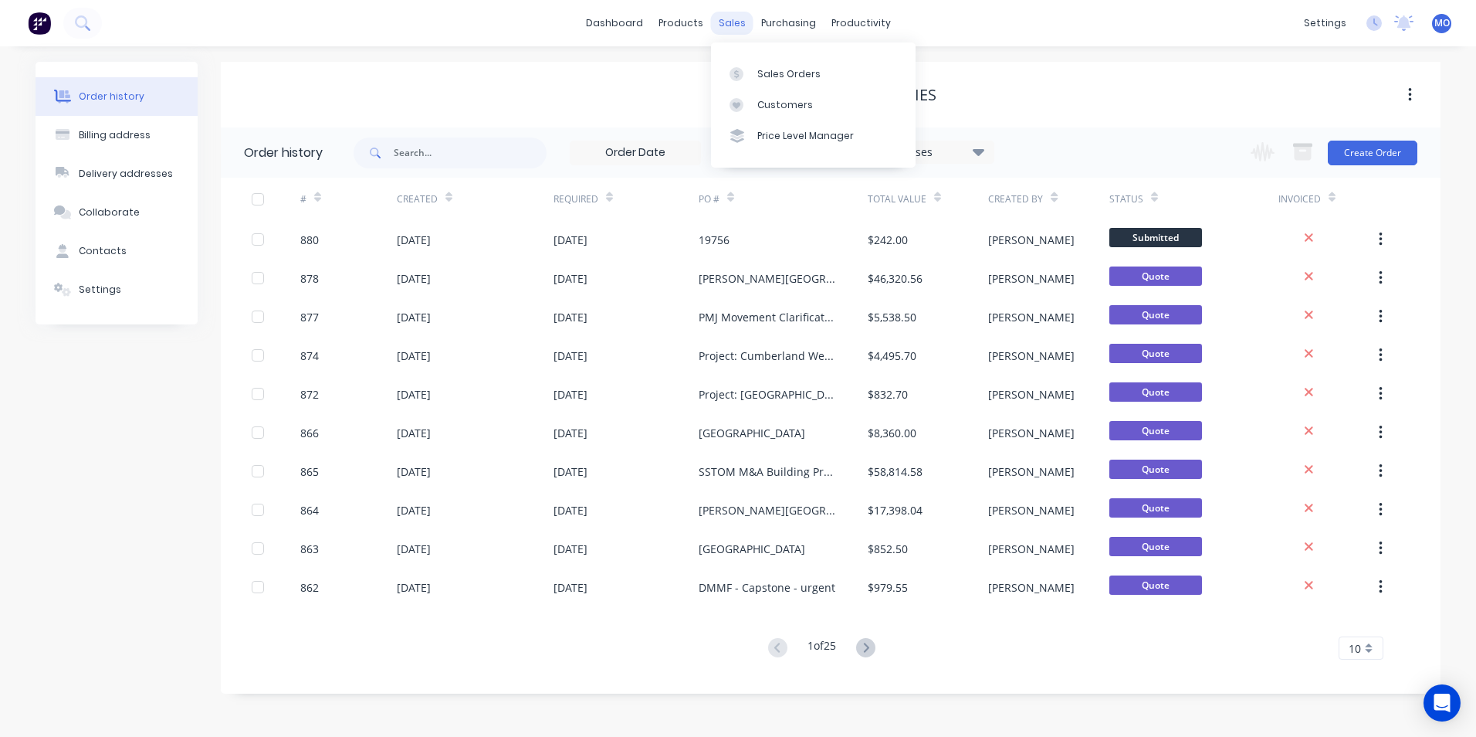
click at [723, 26] on div "sales" at bounding box center [732, 23] width 42 height 23
click at [774, 78] on div "Sales Orders" at bounding box center [788, 74] width 63 height 14
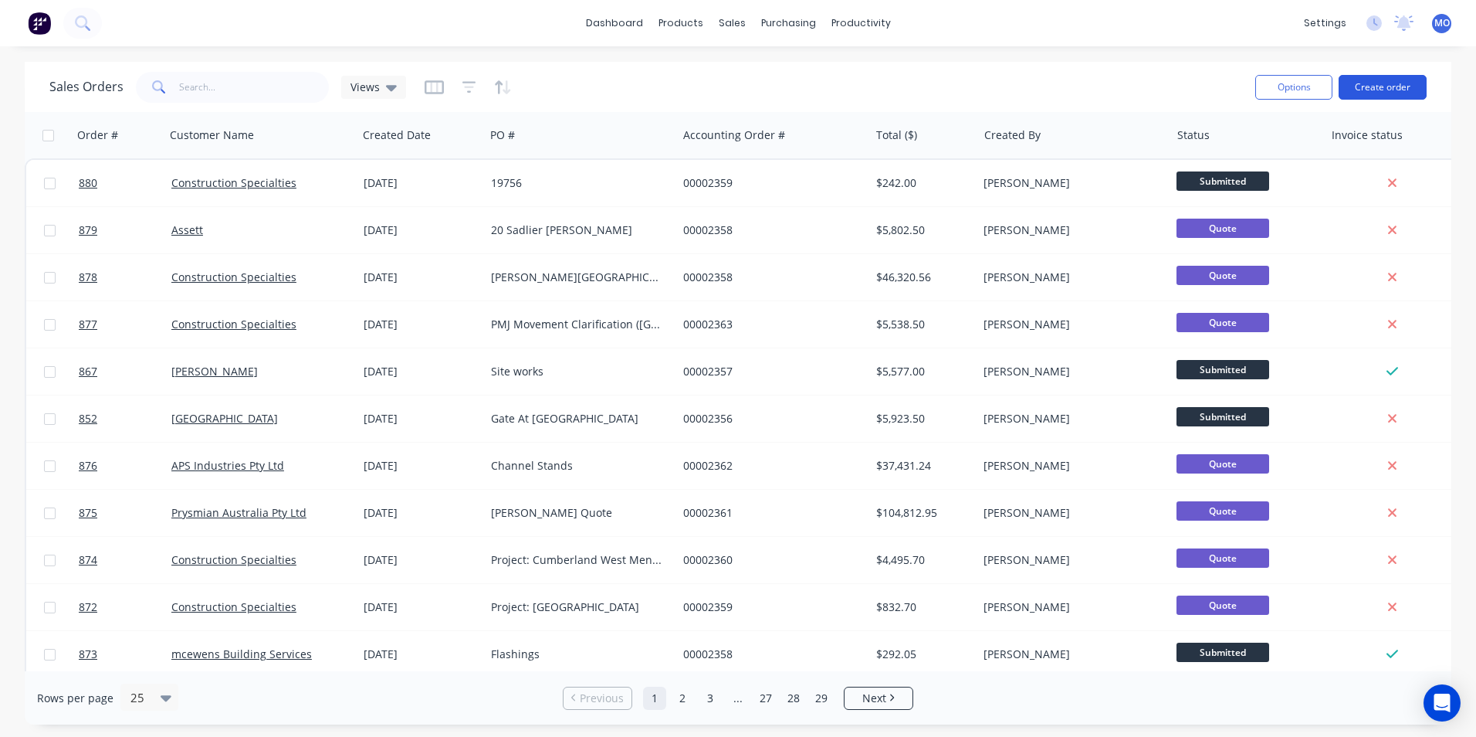
click at [1370, 93] on button "Create order" at bounding box center [1383, 87] width 88 height 25
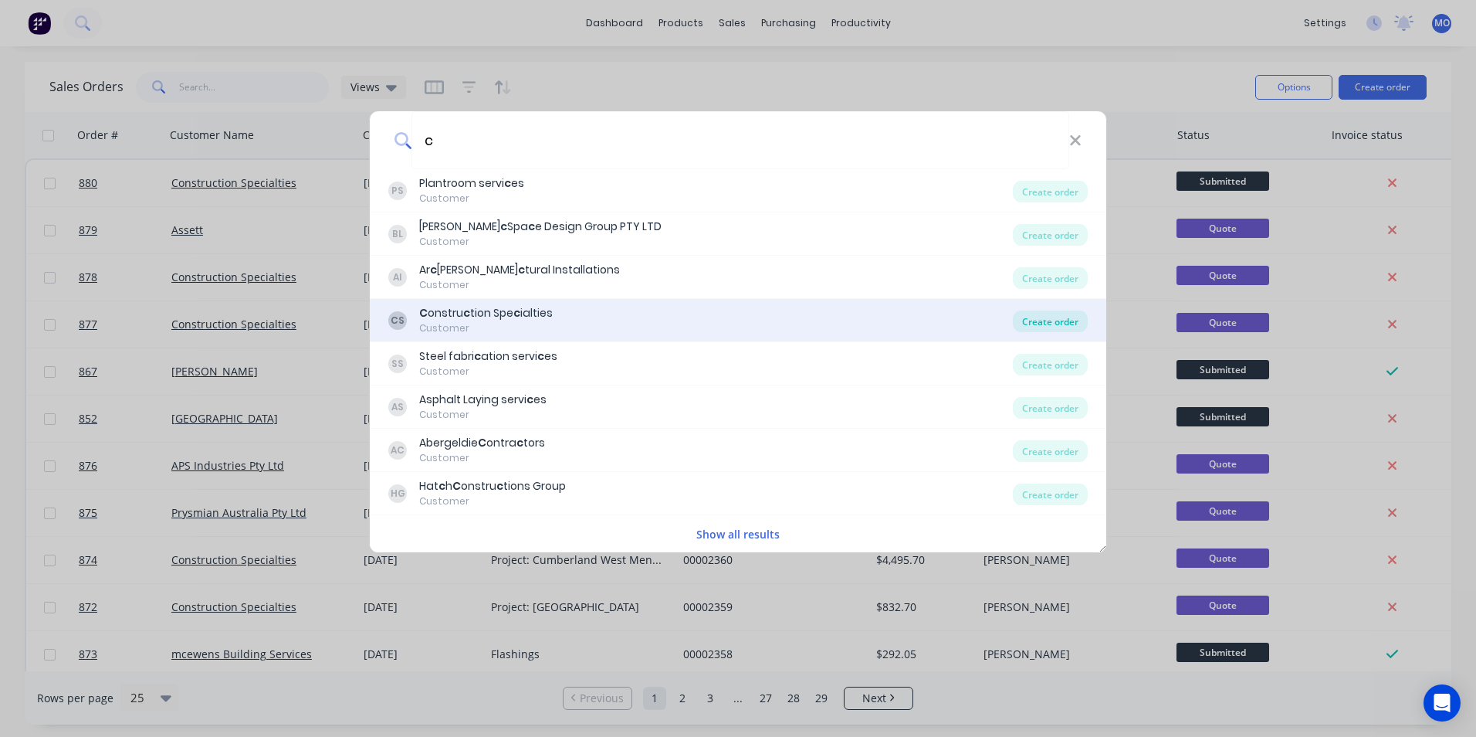
type input "c"
click at [1065, 331] on div "Create order" at bounding box center [1050, 321] width 75 height 22
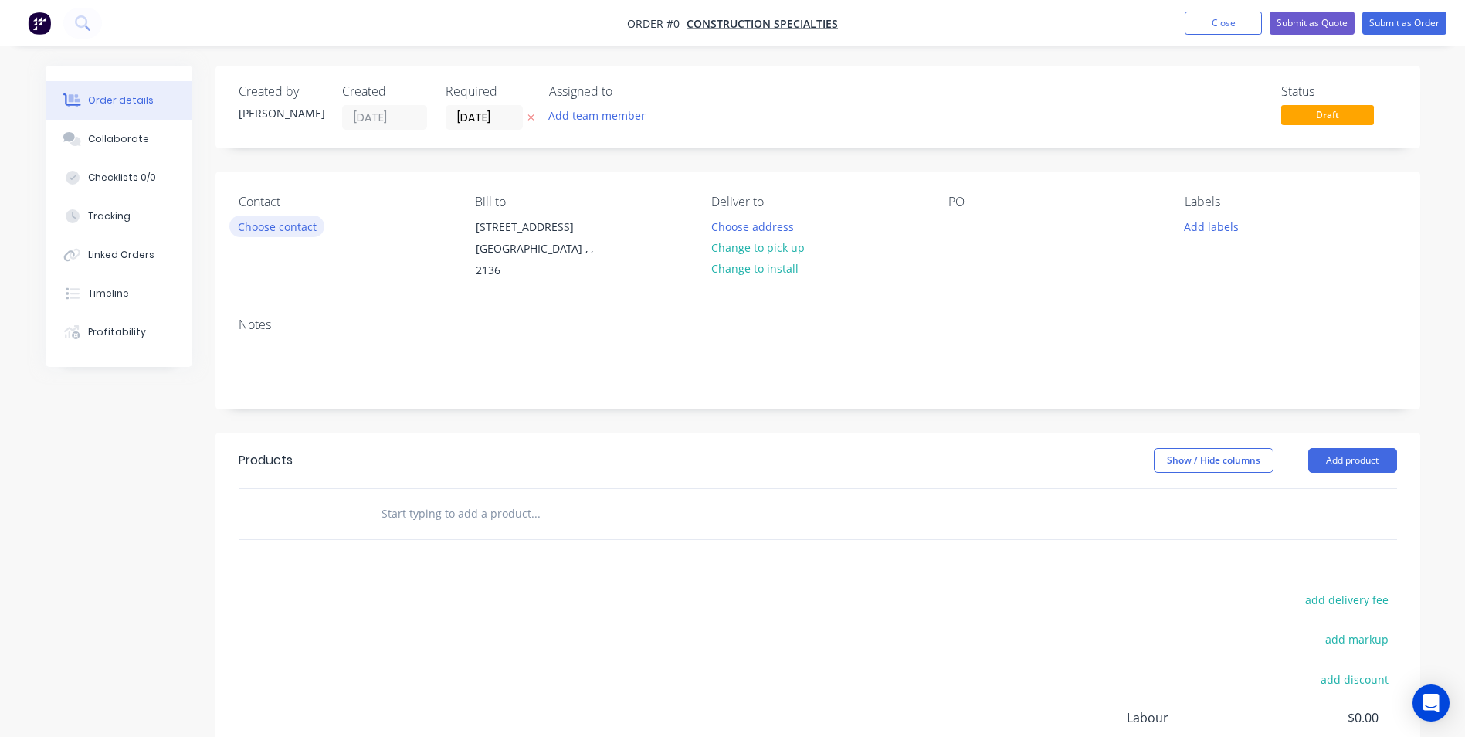
click at [267, 216] on button "Choose contact" at bounding box center [276, 225] width 95 height 21
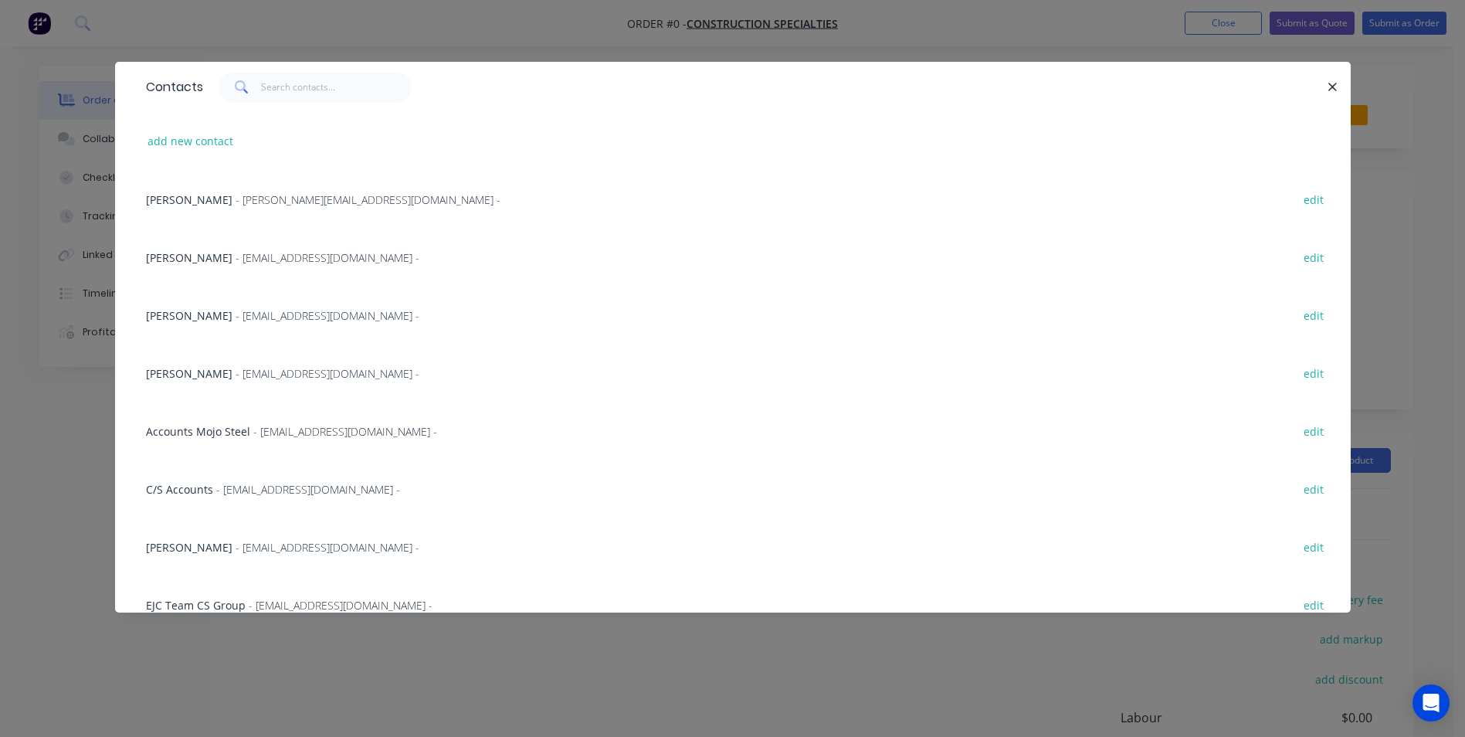
click at [247, 318] on span "- [EMAIL_ADDRESS][DOMAIN_NAME] -" at bounding box center [327, 315] width 184 height 15
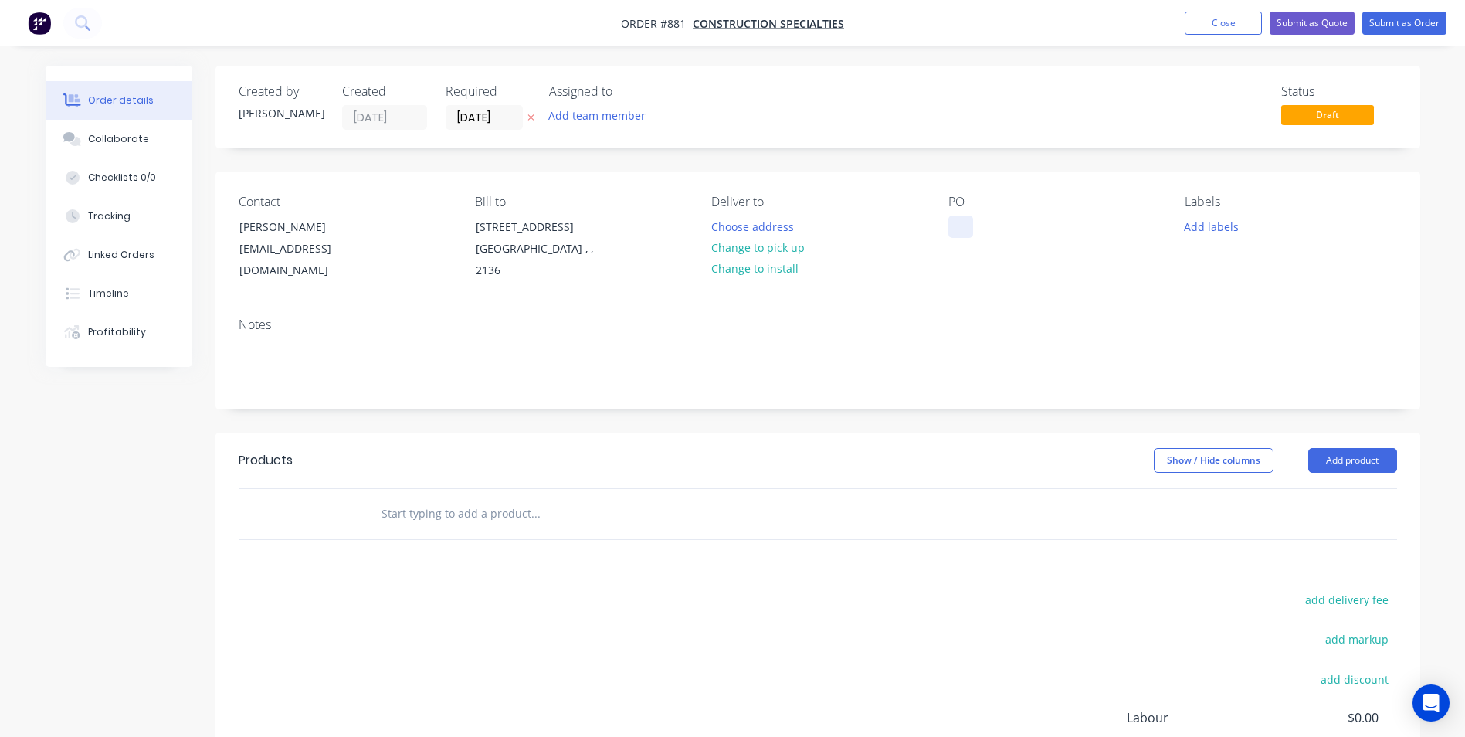
click at [963, 220] on div at bounding box center [960, 226] width 25 height 22
click at [1337, 454] on button "Add product" at bounding box center [1352, 460] width 89 height 25
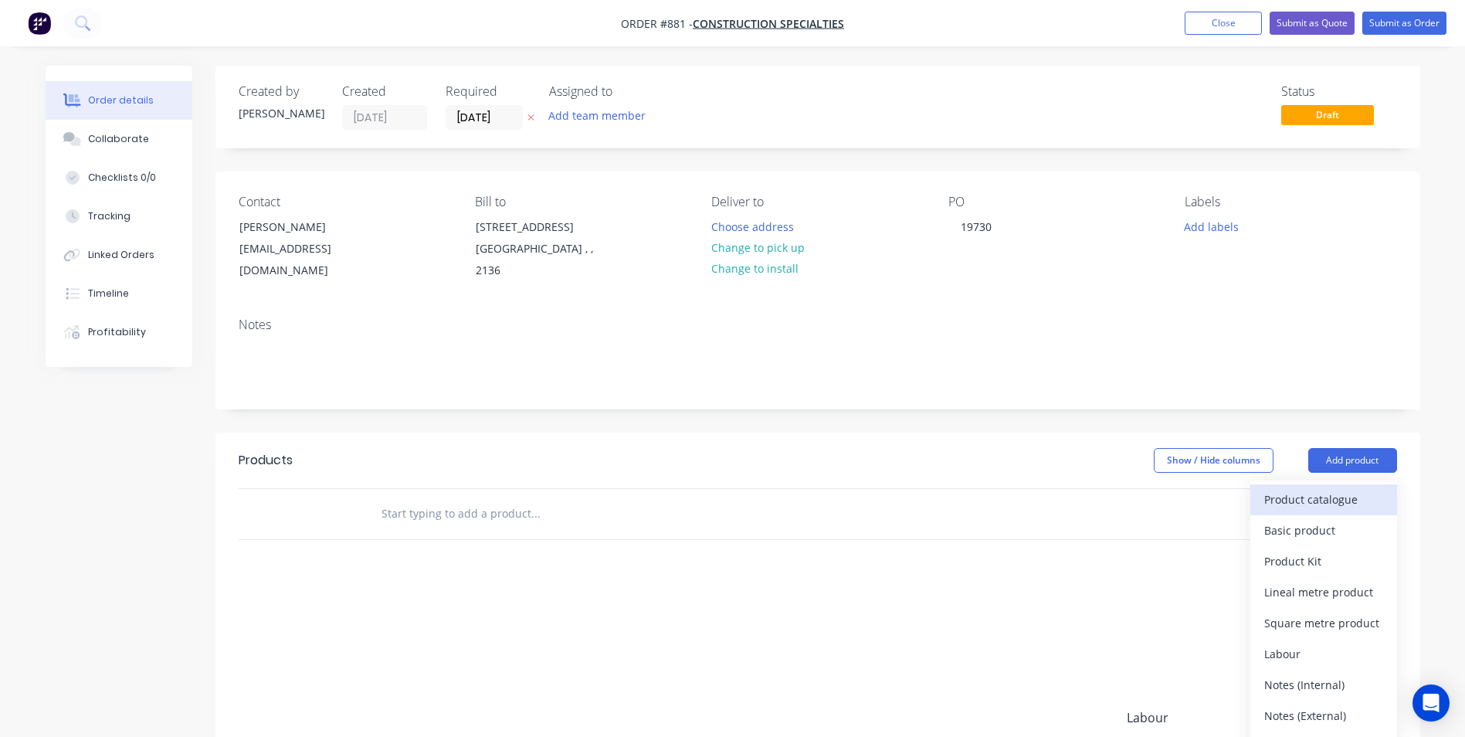
click at [1314, 500] on div "Product catalogue" at bounding box center [1323, 499] width 119 height 22
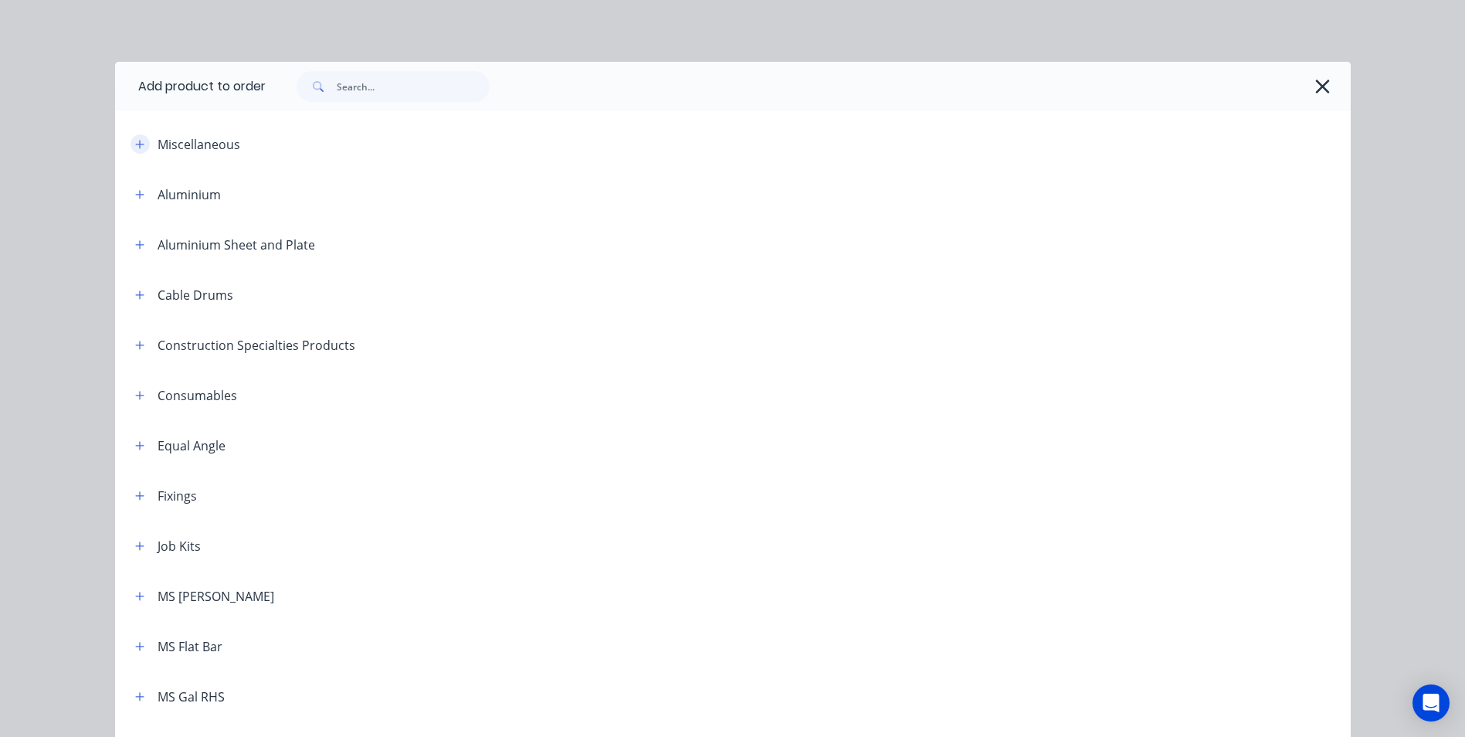
click at [130, 139] on button "button" at bounding box center [139, 143] width 19 height 19
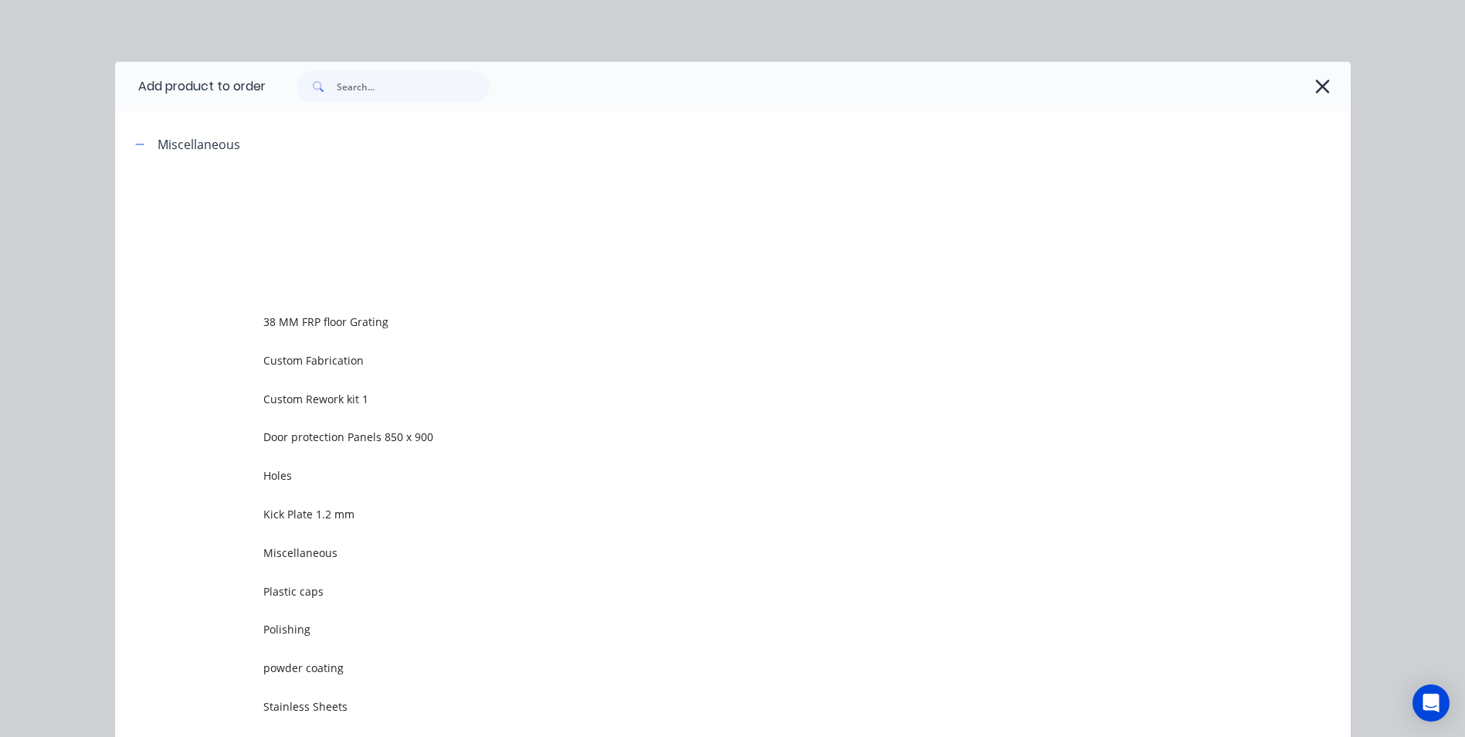
click at [282, 396] on span "Custom Rework kit 1" at bounding box center [697, 399] width 869 height 16
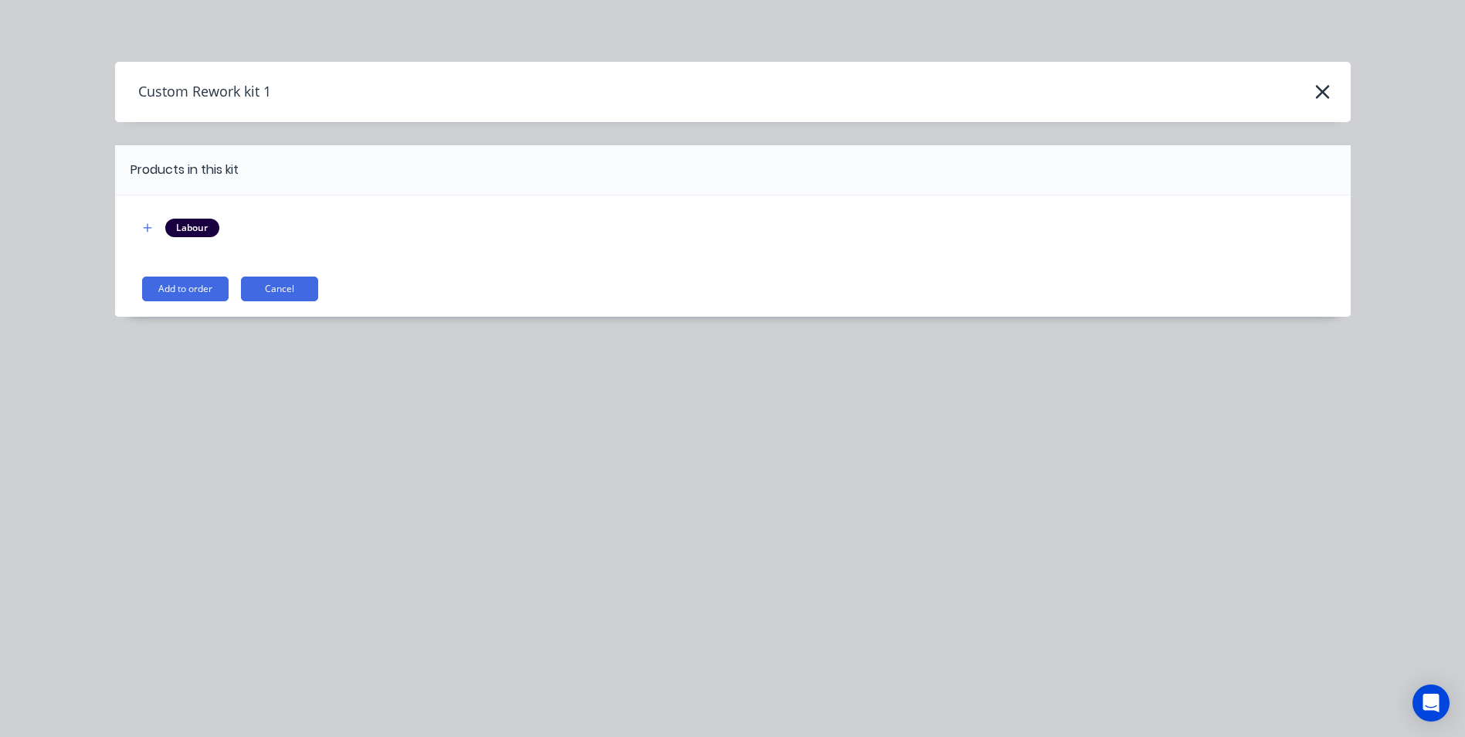
click at [197, 283] on button "Add to order" at bounding box center [185, 288] width 86 height 25
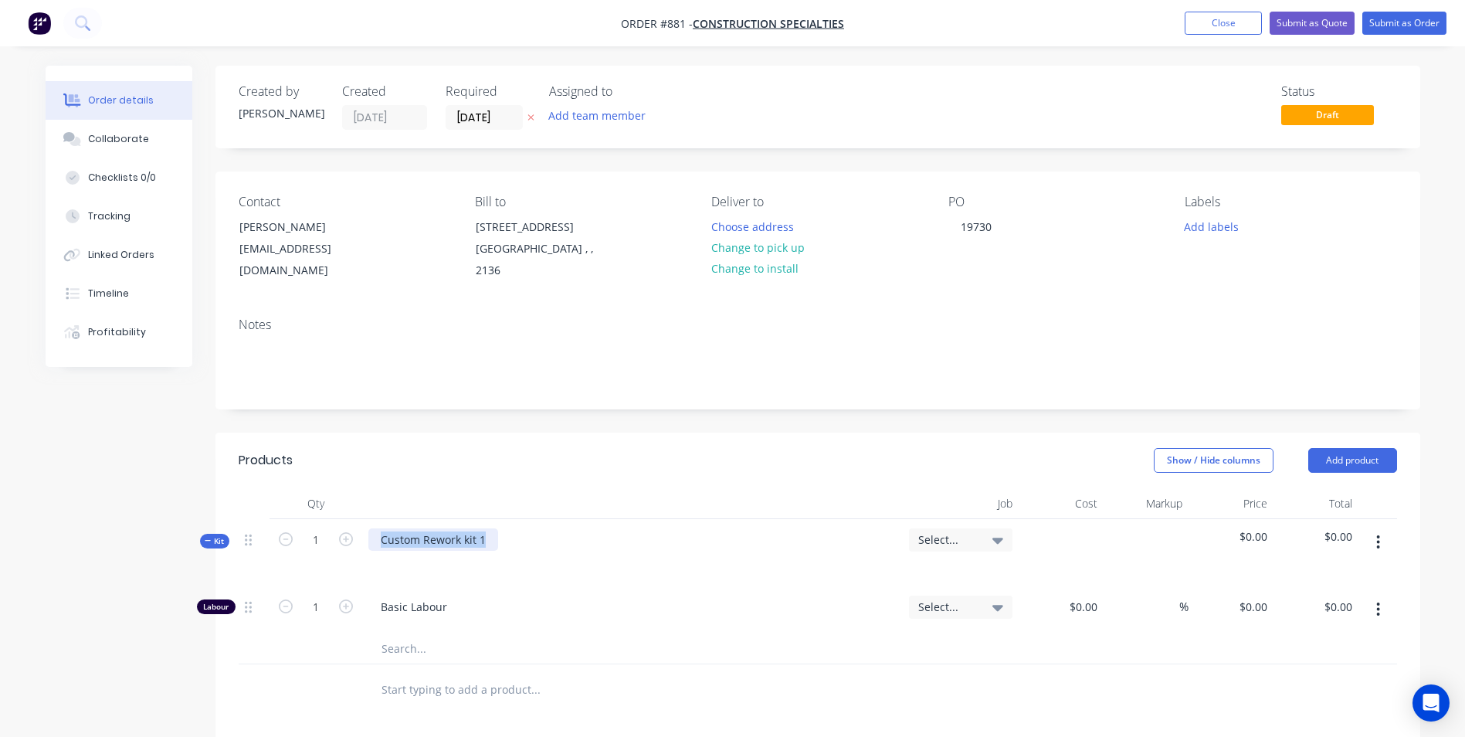
drag, startPoint x: 485, startPoint y: 542, endPoint x: 337, endPoint y: 544, distance: 148.2
click at [337, 544] on div "Kit 1 Custom Rework kit 1 Select... $0.00 $0.00" at bounding box center [818, 552] width 1158 height 67
click at [433, 544] on div "Custom Rework kit 1" at bounding box center [433, 539] width 130 height 22
drag, startPoint x: 482, startPoint y: 537, endPoint x: 381, endPoint y: 545, distance: 100.7
click at [381, 544] on div "Custom Rework kit 1" at bounding box center [433, 539] width 130 height 22
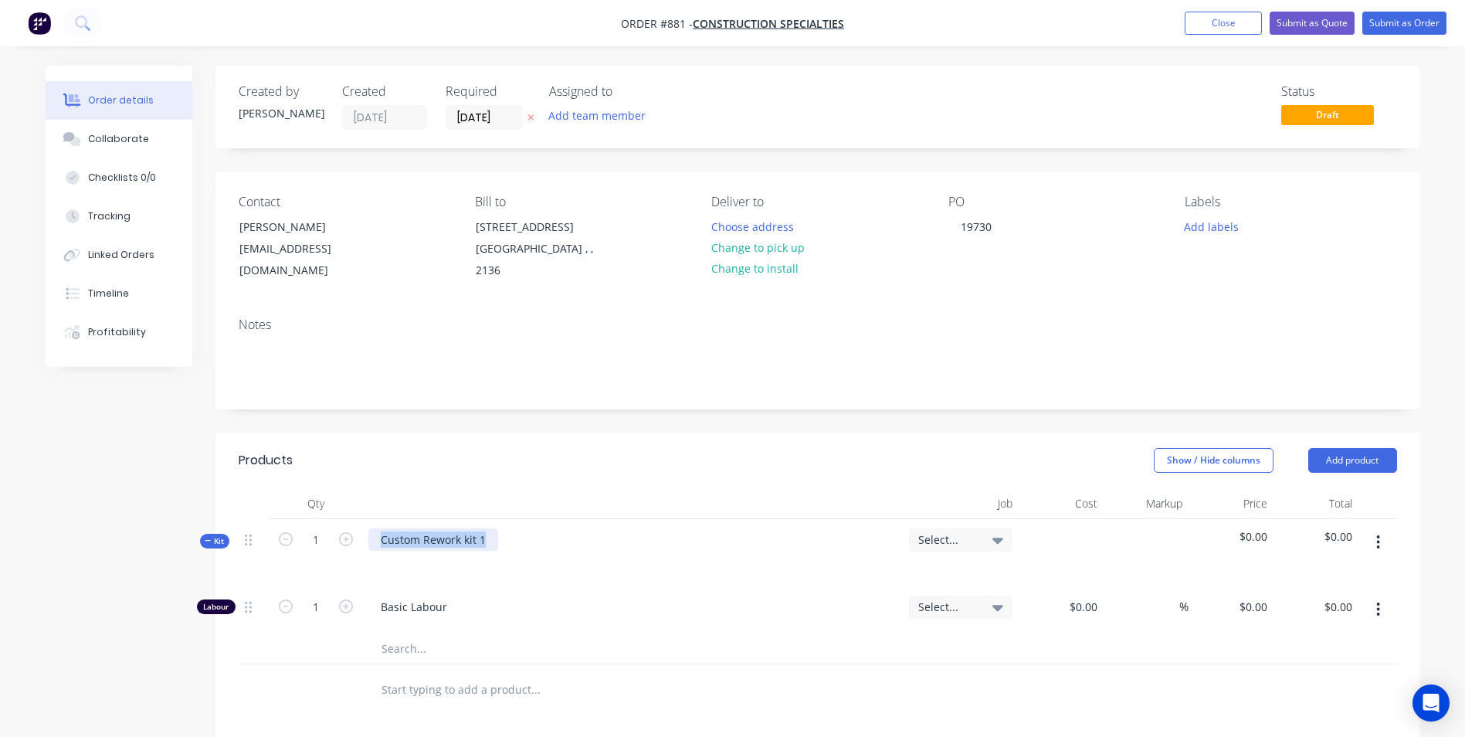
paste div
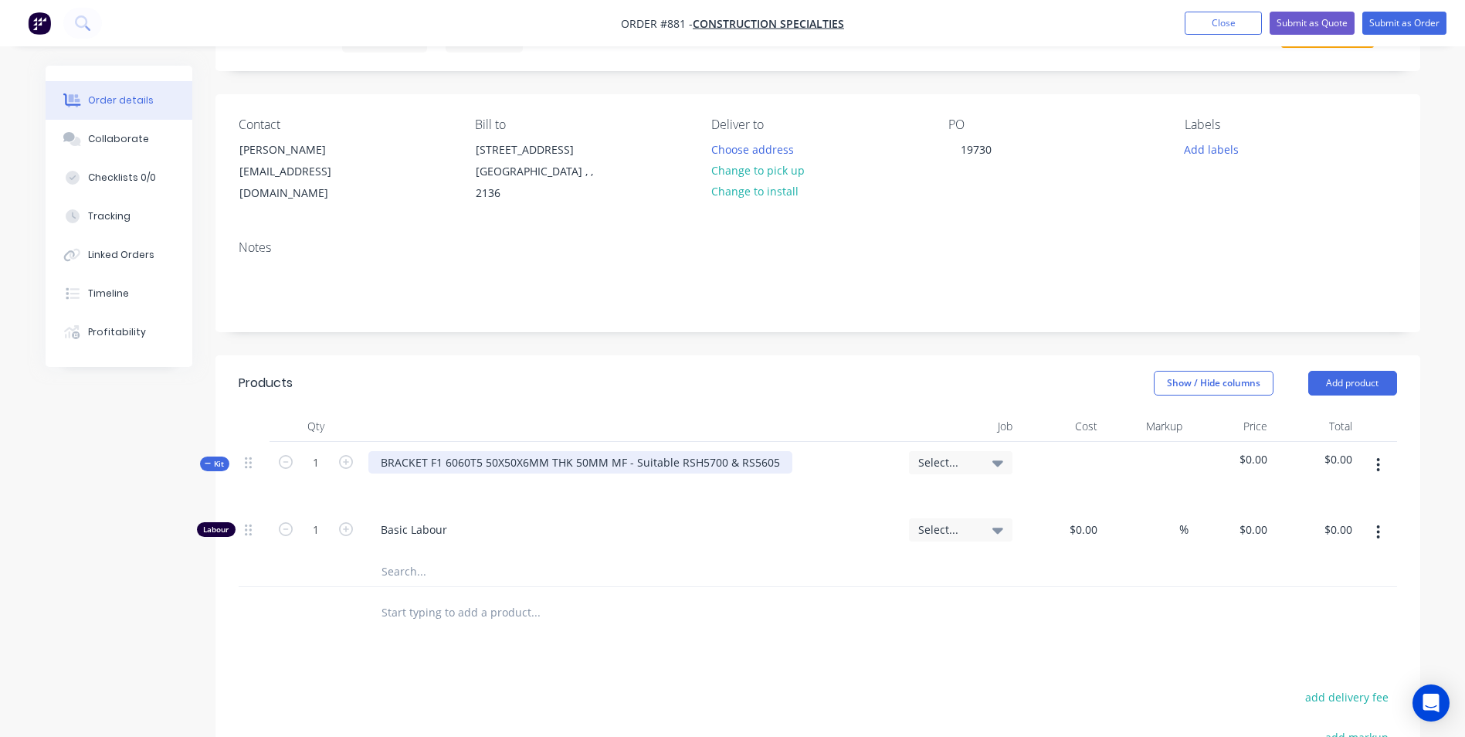
scroll to position [154, 0]
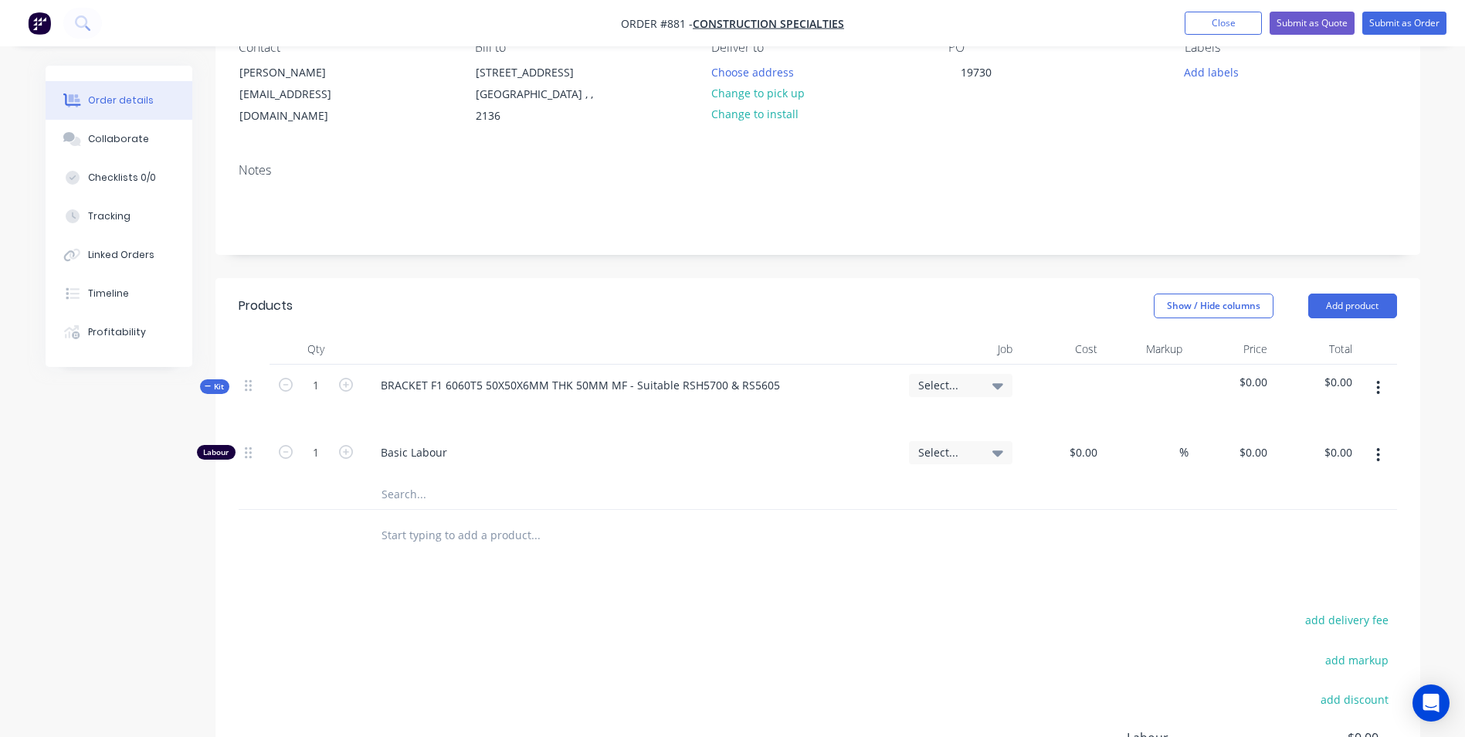
click at [1378, 388] on icon "button" at bounding box center [1378, 388] width 3 height 14
click at [1327, 414] on button "Add product to kit" at bounding box center [1323, 427] width 147 height 31
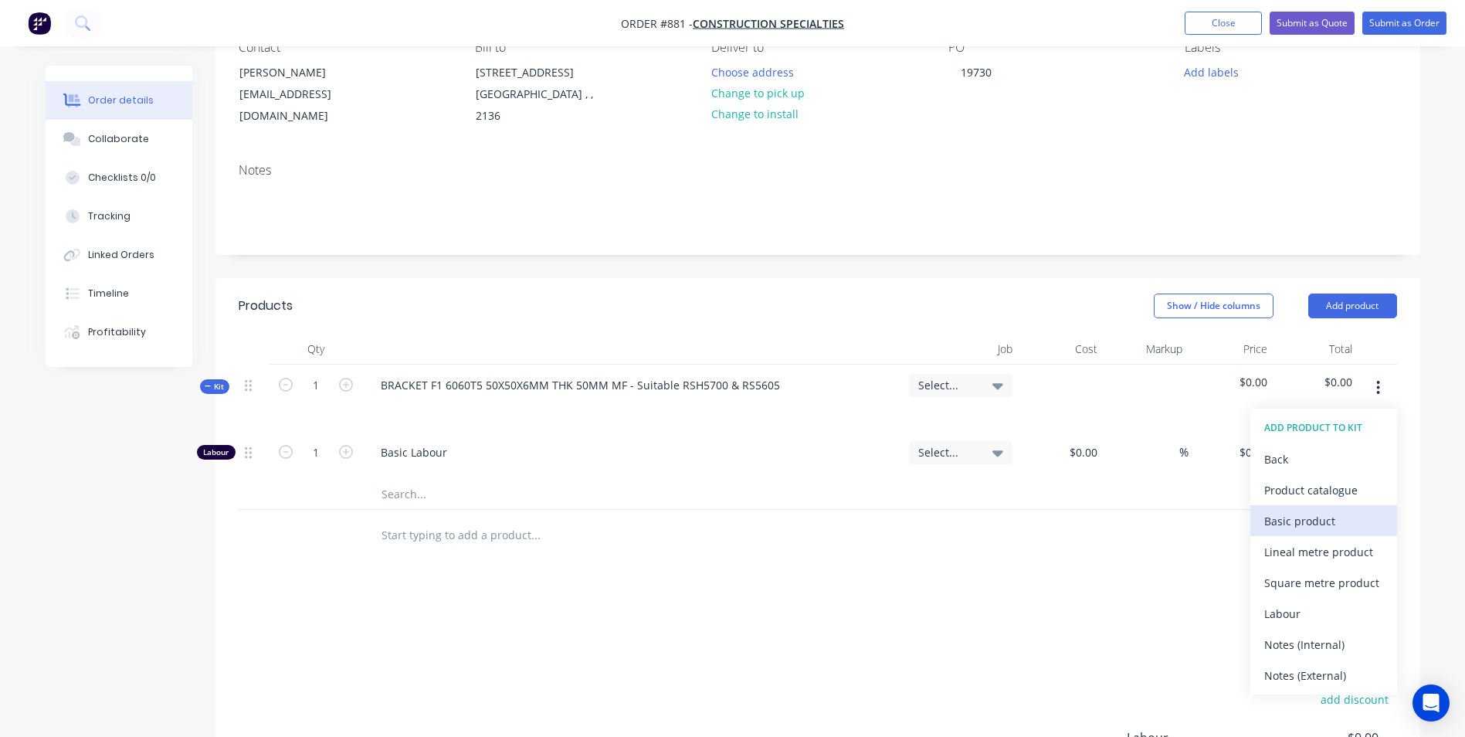
click at [1281, 523] on div "Basic product" at bounding box center [1323, 521] width 119 height 22
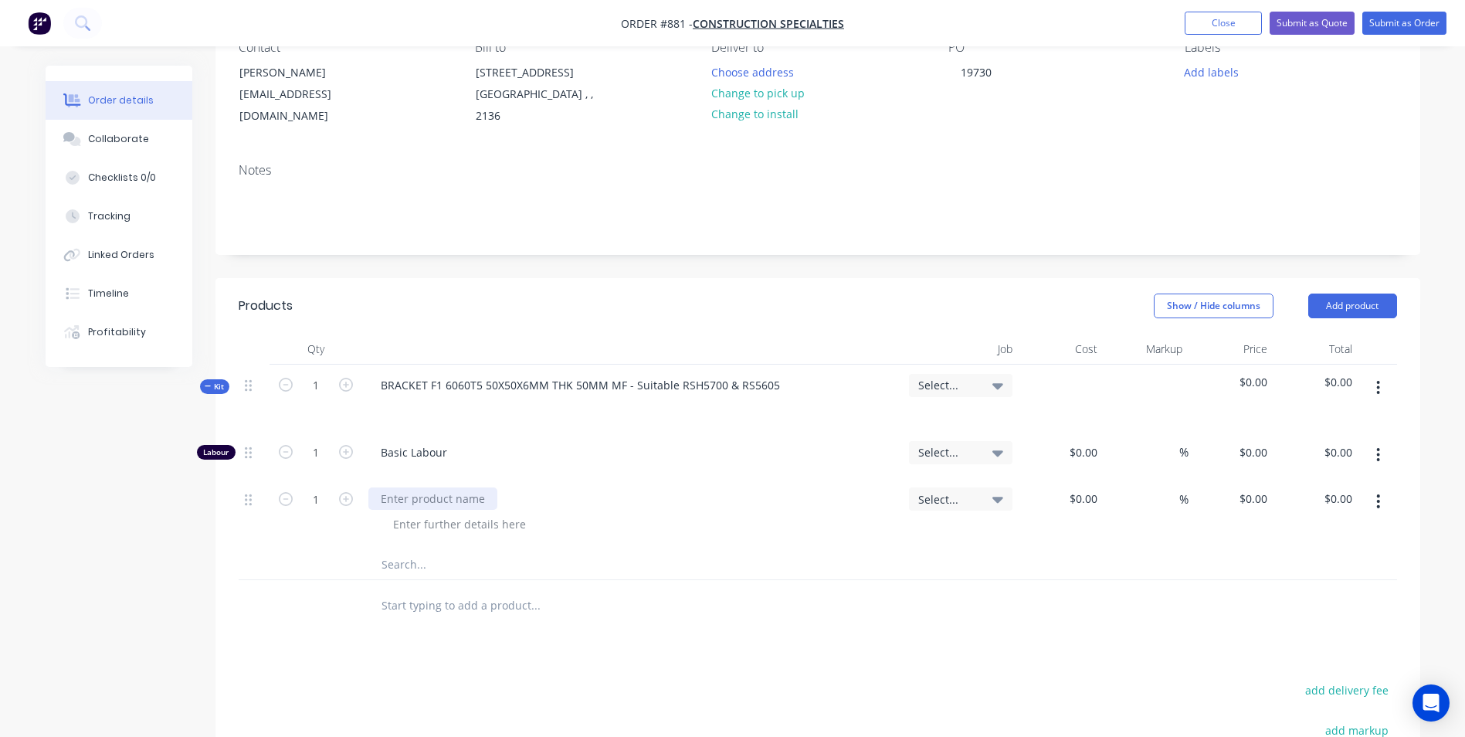
click at [409, 495] on div at bounding box center [432, 498] width 129 height 22
click at [1088, 507] on input at bounding box center [1086, 498] width 36 height 22
type input "$0.84"
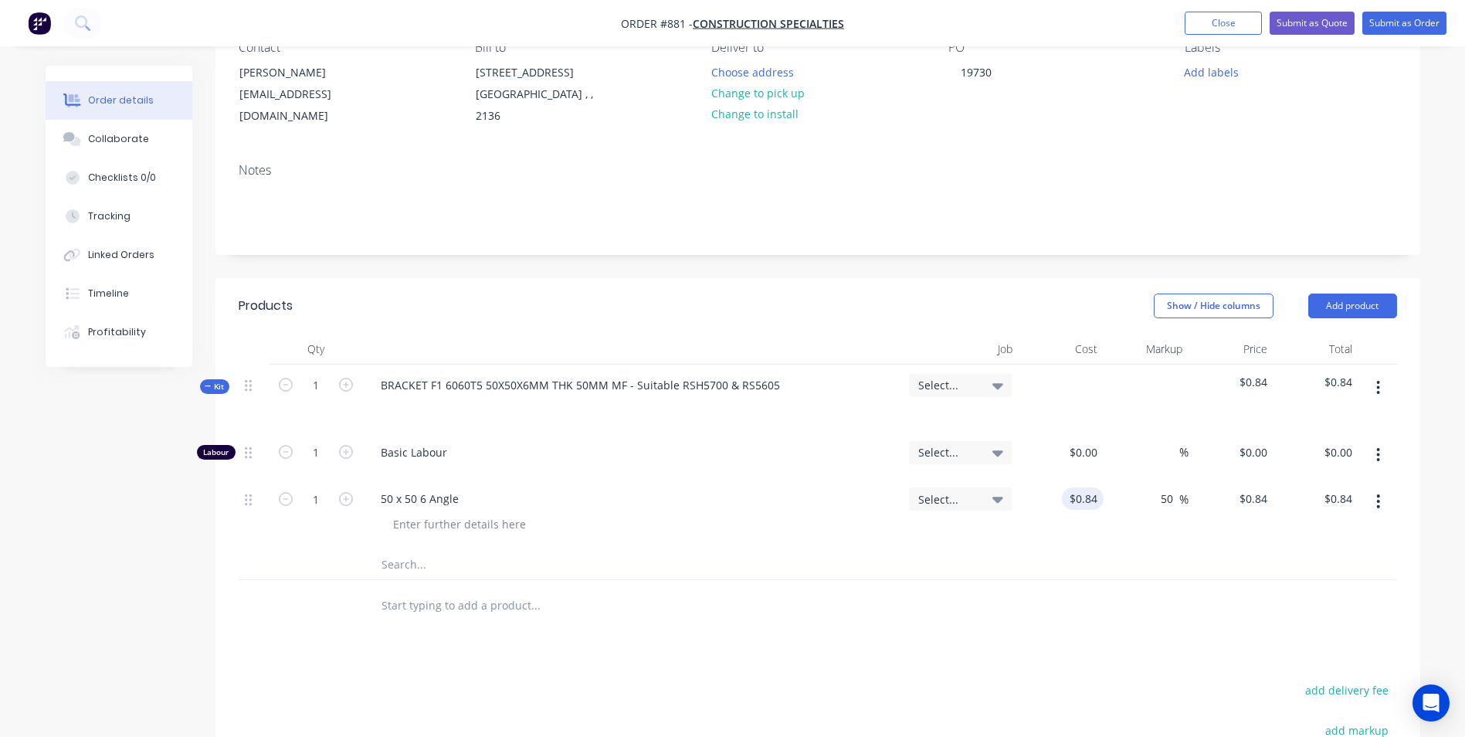
type input "50"
type input "1.26"
type input "$1.26"
click at [1096, 459] on input at bounding box center [1086, 452] width 36 height 22
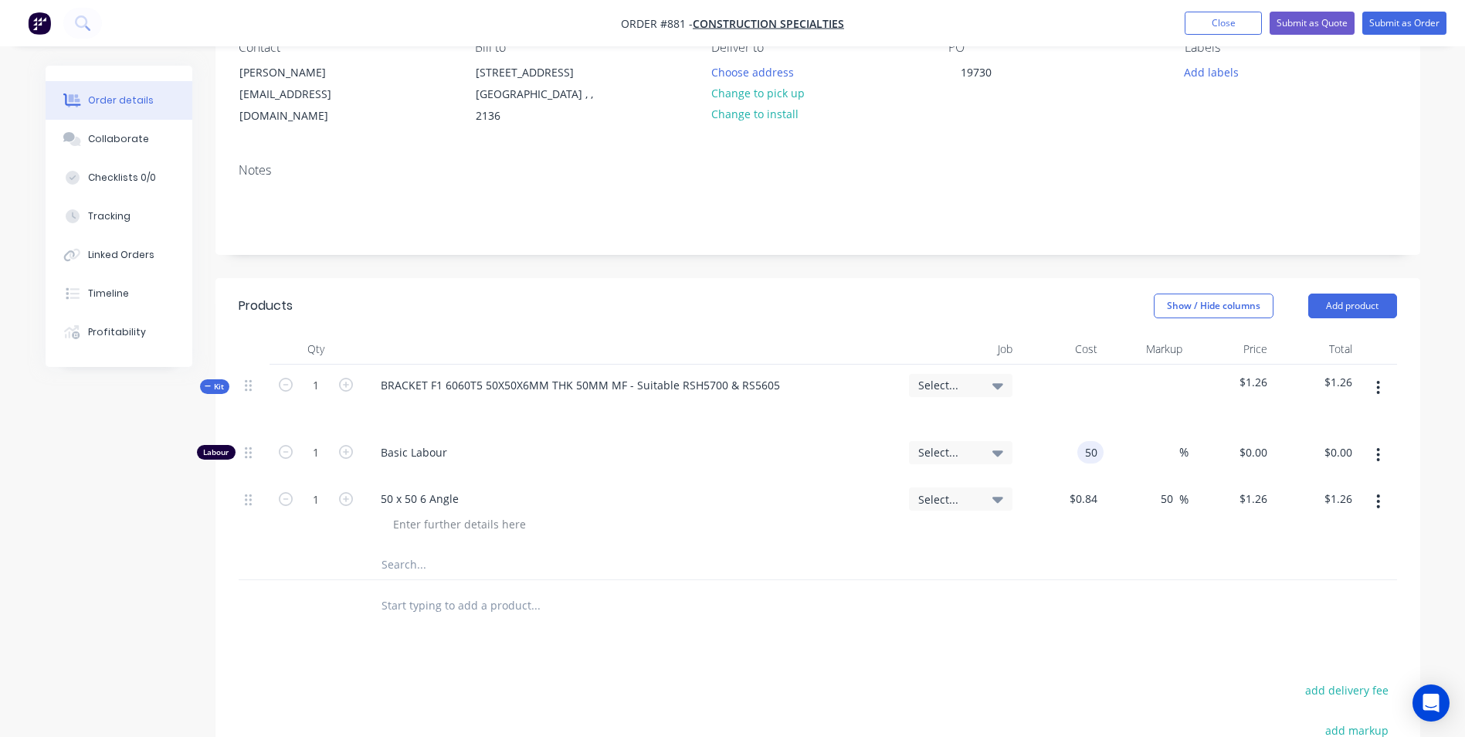
type input "$50.00"
click at [317, 443] on input "1" at bounding box center [316, 452] width 40 height 23
type input "0.05"
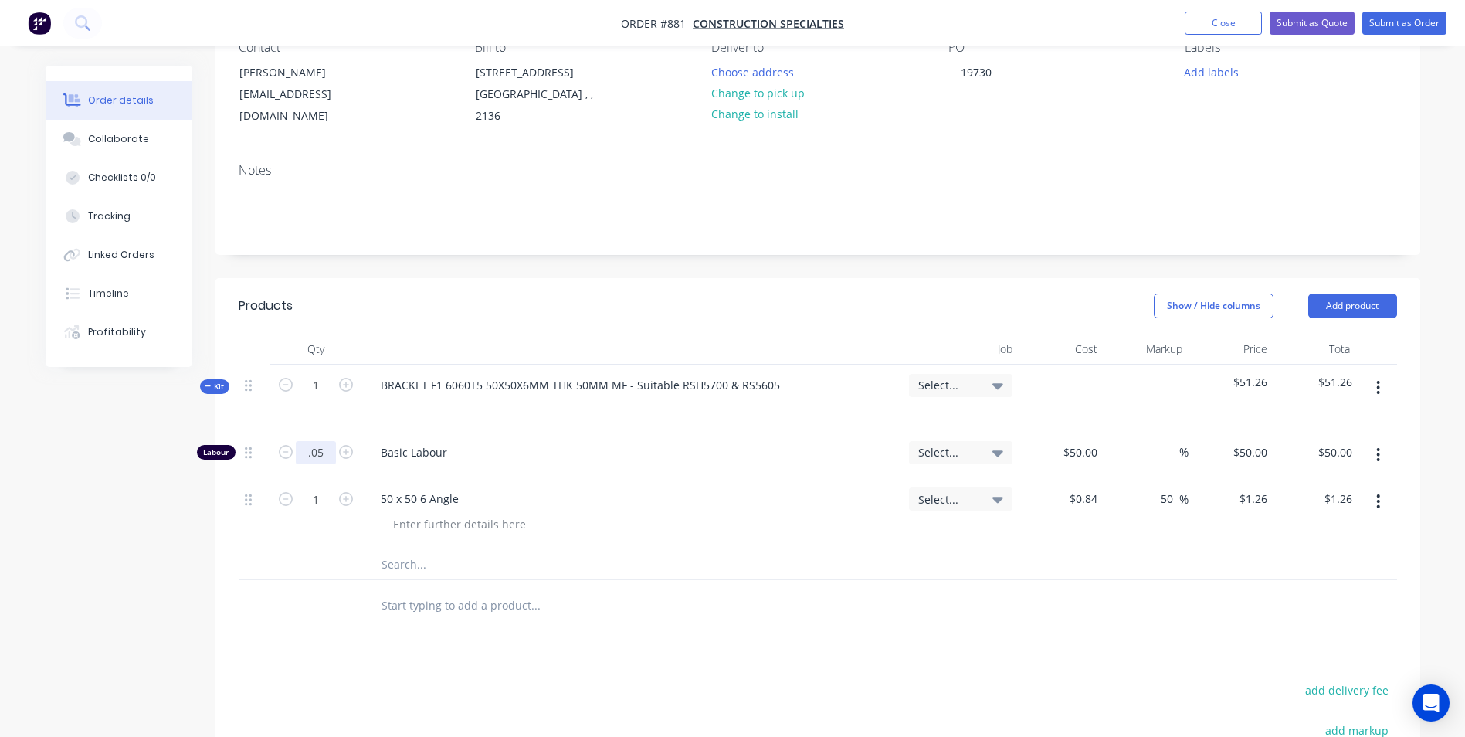
type input "$2.50"
click at [323, 450] on input "0.05" at bounding box center [316, 452] width 40 height 23
click at [1285, 544] on div "$1.26 $1.26" at bounding box center [1315, 513] width 85 height 70
click at [1248, 458] on div "50 50" at bounding box center [1230, 455] width 85 height 47
type input "100"
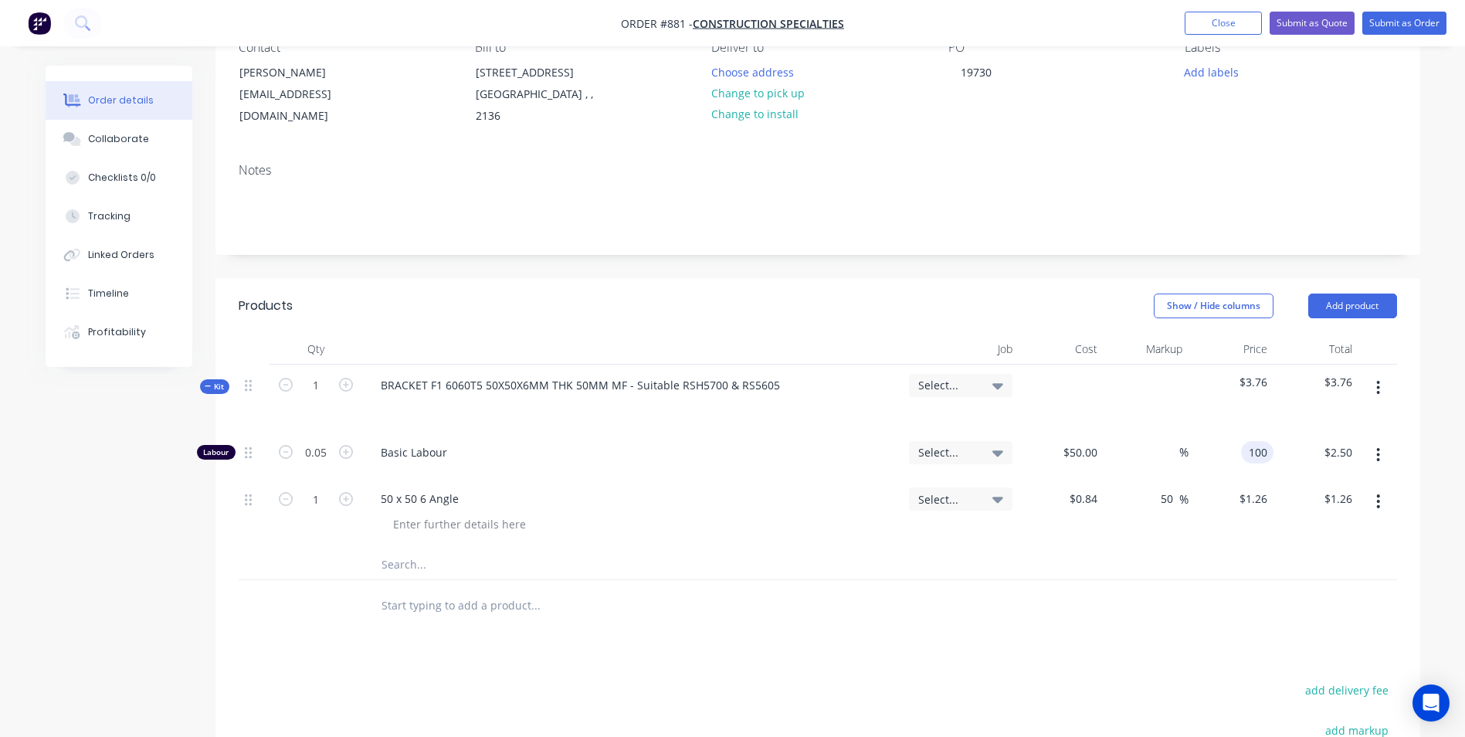
type input "100"
type input "$100.00"
type input "5.00"
type input "100"
type input "$5.00"
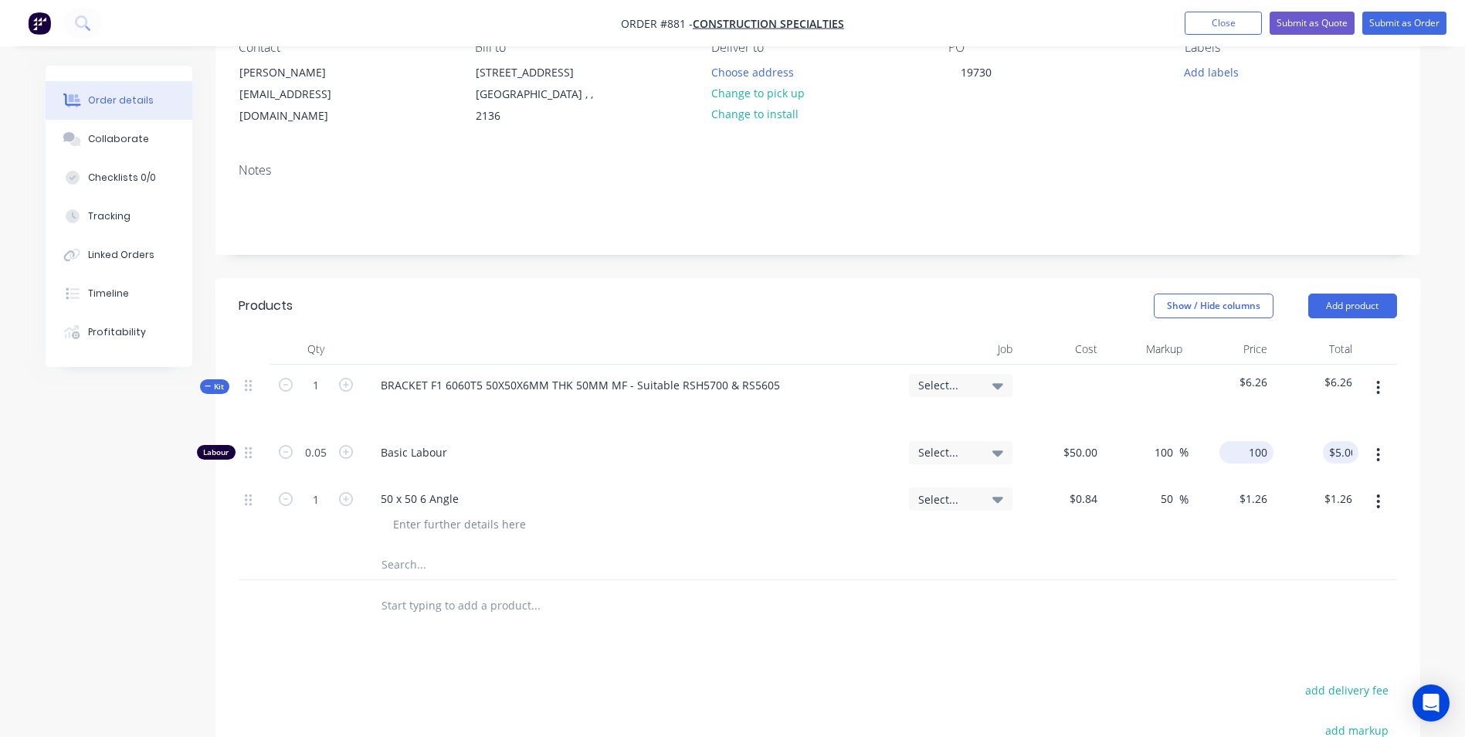
click at [1263, 448] on input "100" at bounding box center [1249, 452] width 48 height 22
type input "150"
type input "200"
type input "$150.00"
type input "$7.50"
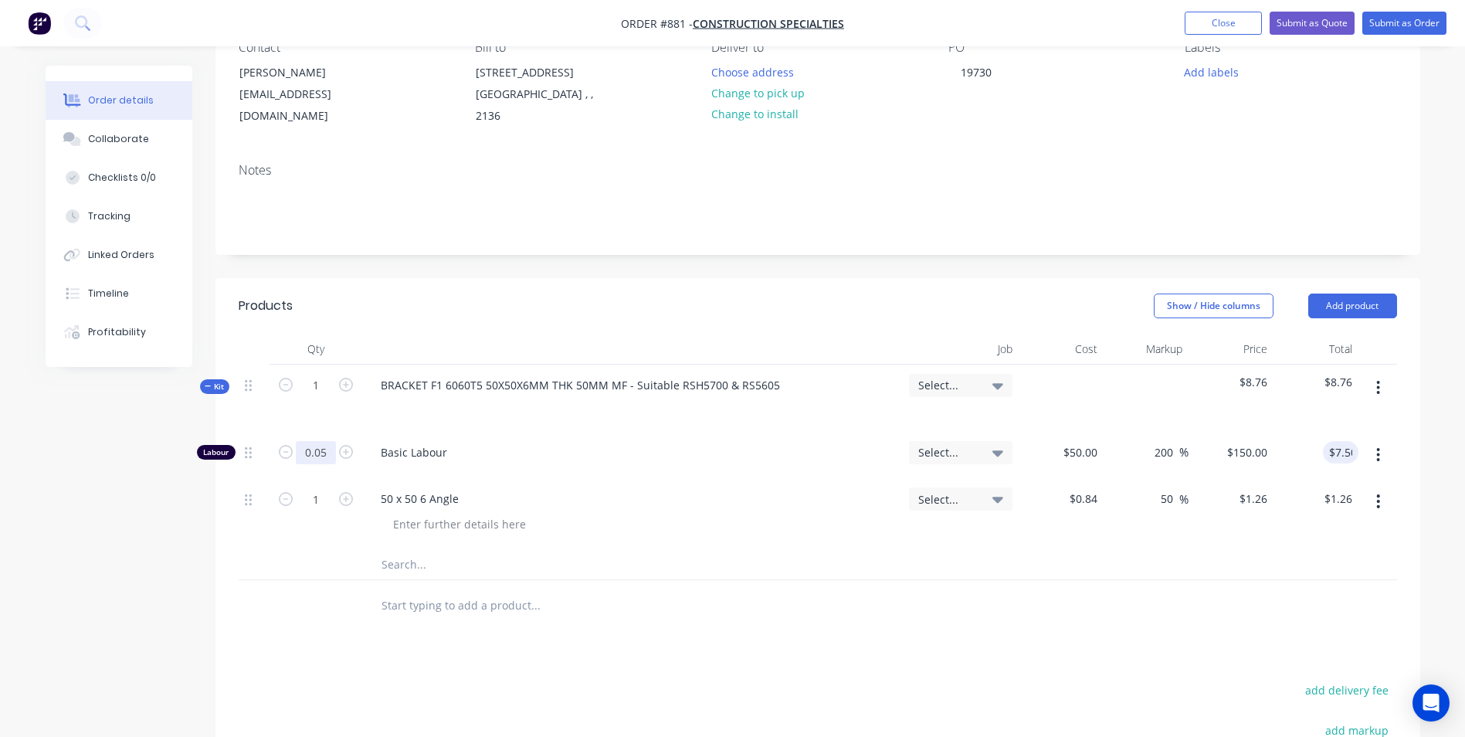
click at [328, 455] on input "0.05" at bounding box center [316, 452] width 40 height 23
type input "0.02"
type input "$3.00"
click at [330, 453] on input "0.02" at bounding box center [316, 452] width 40 height 23
type input "0.03"
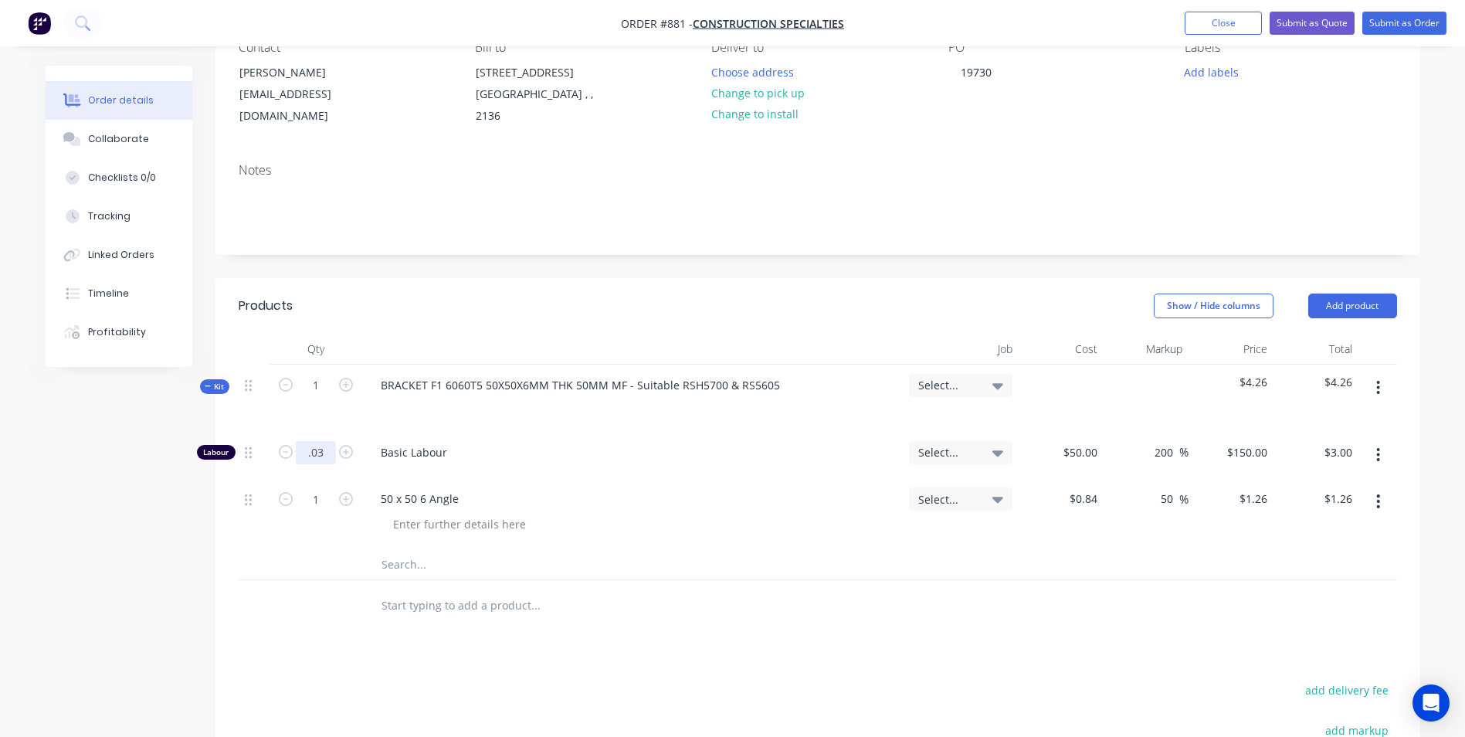
type input "$4.50"
click at [330, 457] on input "0.03" at bounding box center [316, 452] width 40 height 23
click at [389, 425] on div "BRACKET F1 6060T5 50X50X6MM THK 50MM MF - Suitable RSH5700 & RS5605" at bounding box center [632, 397] width 540 height 67
click at [317, 450] on input "0.03" at bounding box center [316, 452] width 40 height 23
type input "0.025"
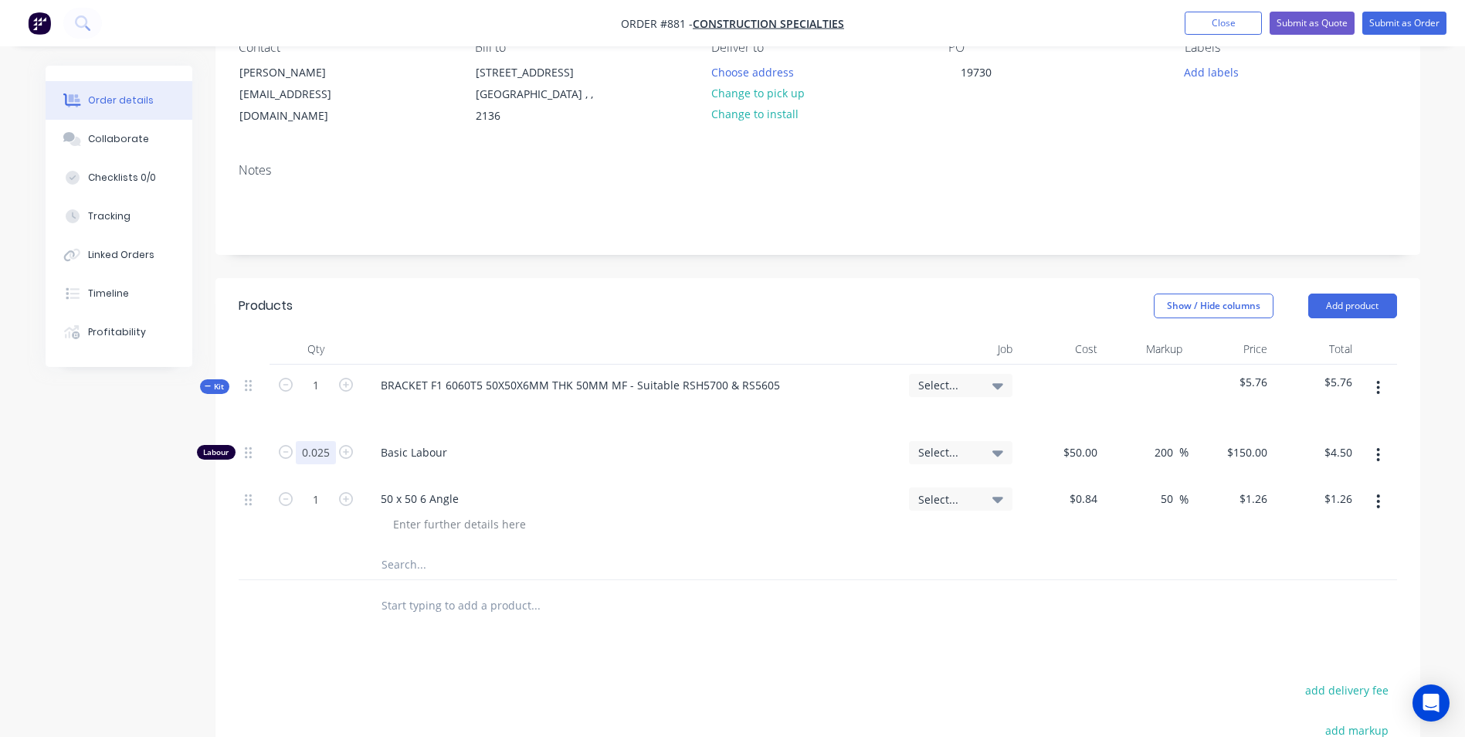
type input "$3.75"
click at [318, 450] on input "0.025" at bounding box center [316, 452] width 40 height 23
type input "0.0249"
type input "$3.74"
click at [777, 487] on div "50 x 50 6 Angle" at bounding box center [632, 498] width 528 height 22
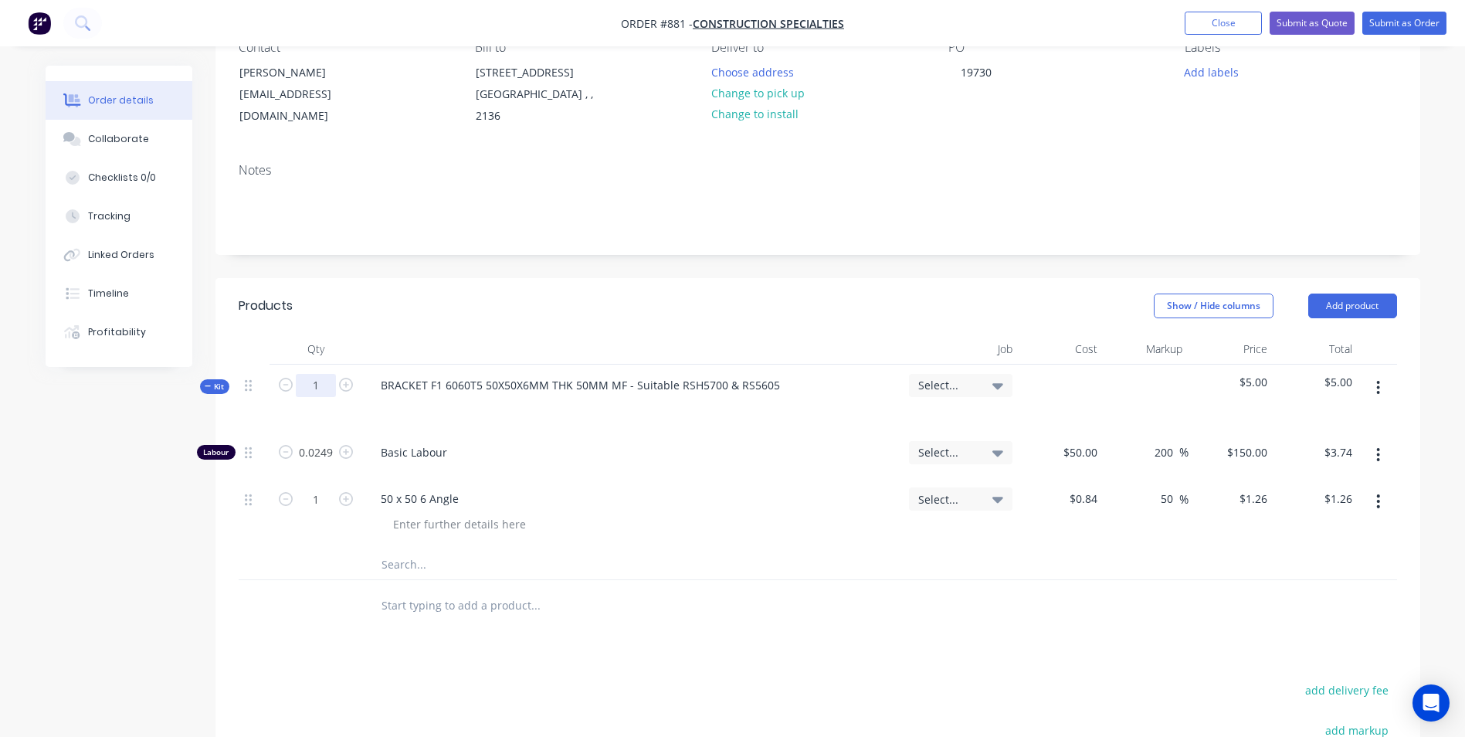
click at [321, 383] on input "1" at bounding box center [316, 385] width 40 height 23
type input "1070"
type input "26.643"
type input "$3,996.45"
type input "1070"
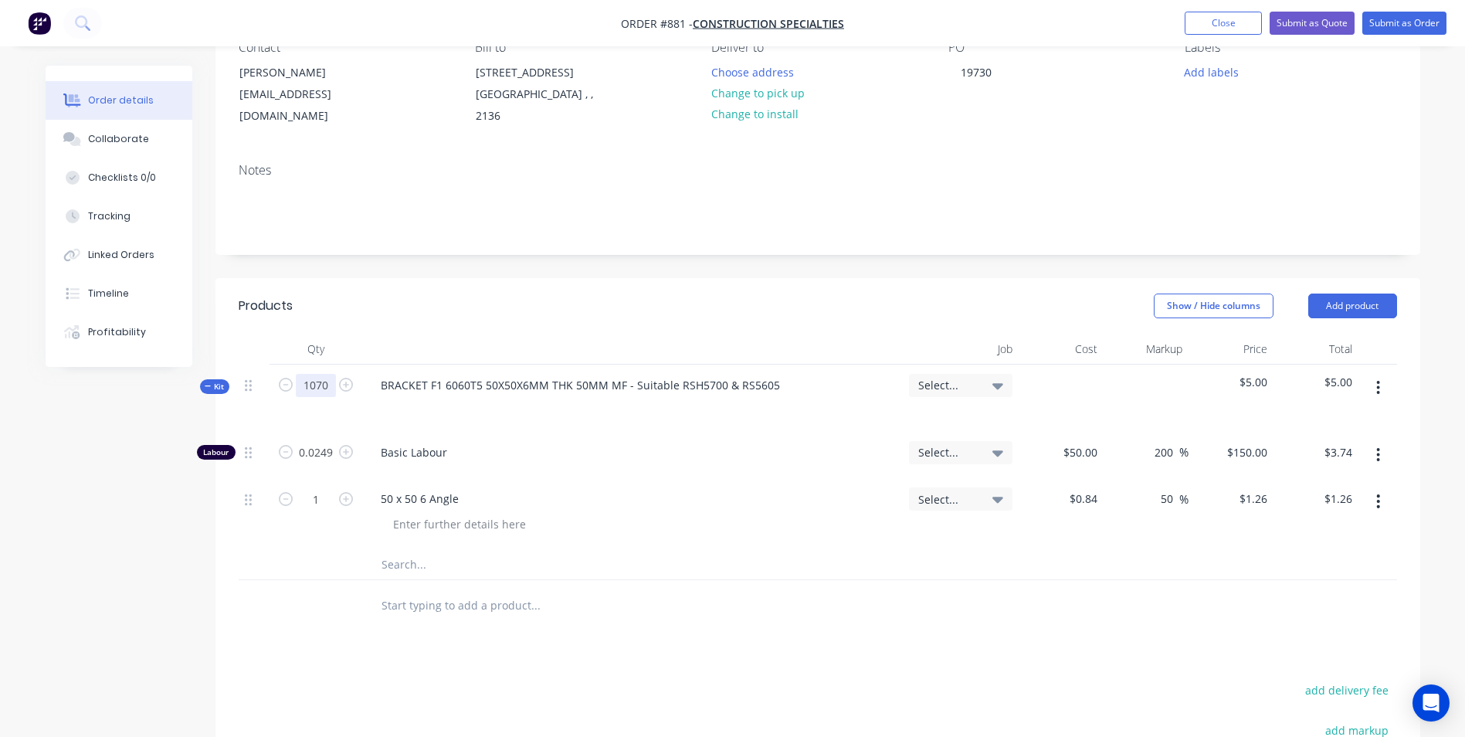
type input "$1,348.20"
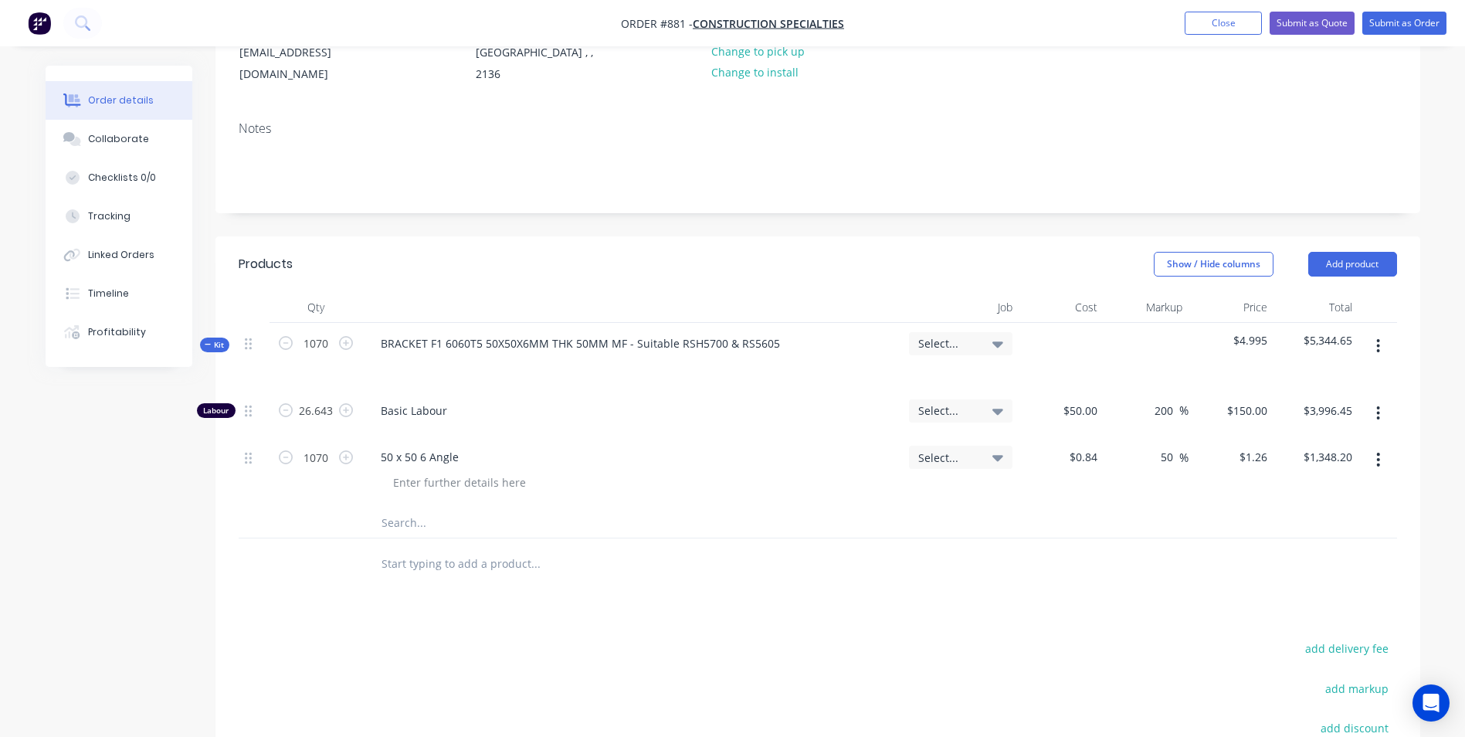
scroll to position [232, 0]
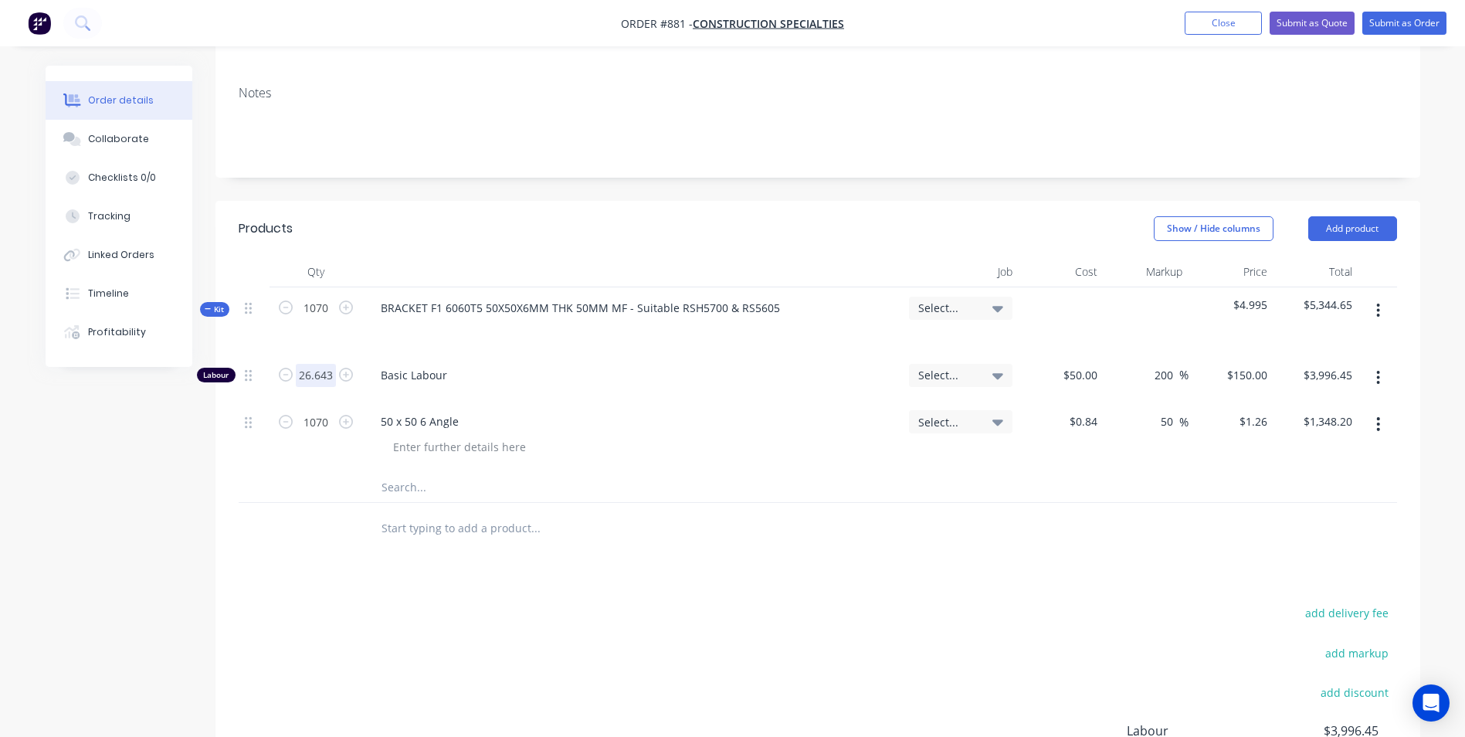
click at [298, 375] on input "26.643" at bounding box center [316, 375] width 40 height 23
type input "26"
type input "$3,900.00"
click at [1375, 422] on button "button" at bounding box center [1378, 424] width 36 height 28
click at [1299, 506] on button "Duplicate" at bounding box center [1323, 495] width 147 height 31
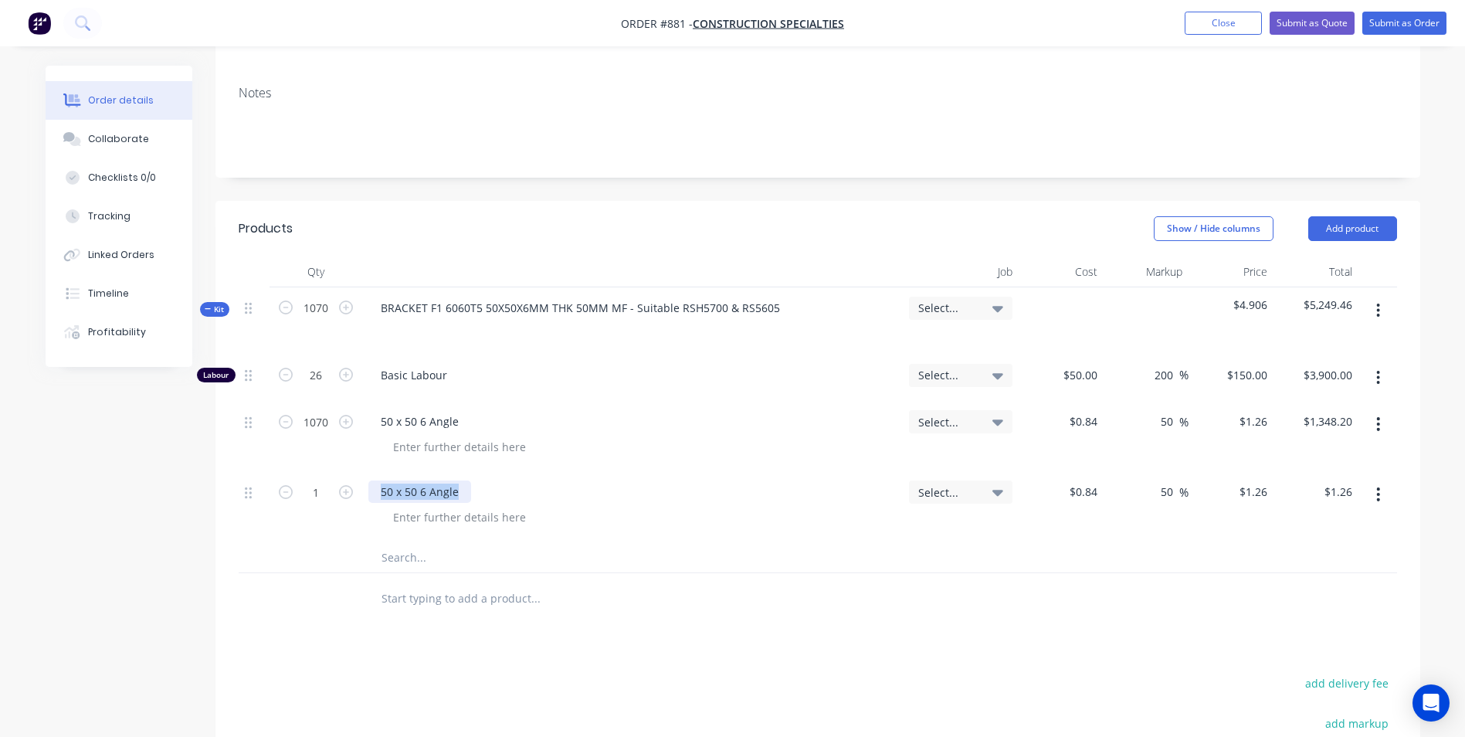
drag, startPoint x: 469, startPoint y: 497, endPoint x: 379, endPoint y: 509, distance: 90.3
click at [379, 506] on div "50 x 50 6 Angle" at bounding box center [632, 506] width 540 height 70
type input "$0.00"
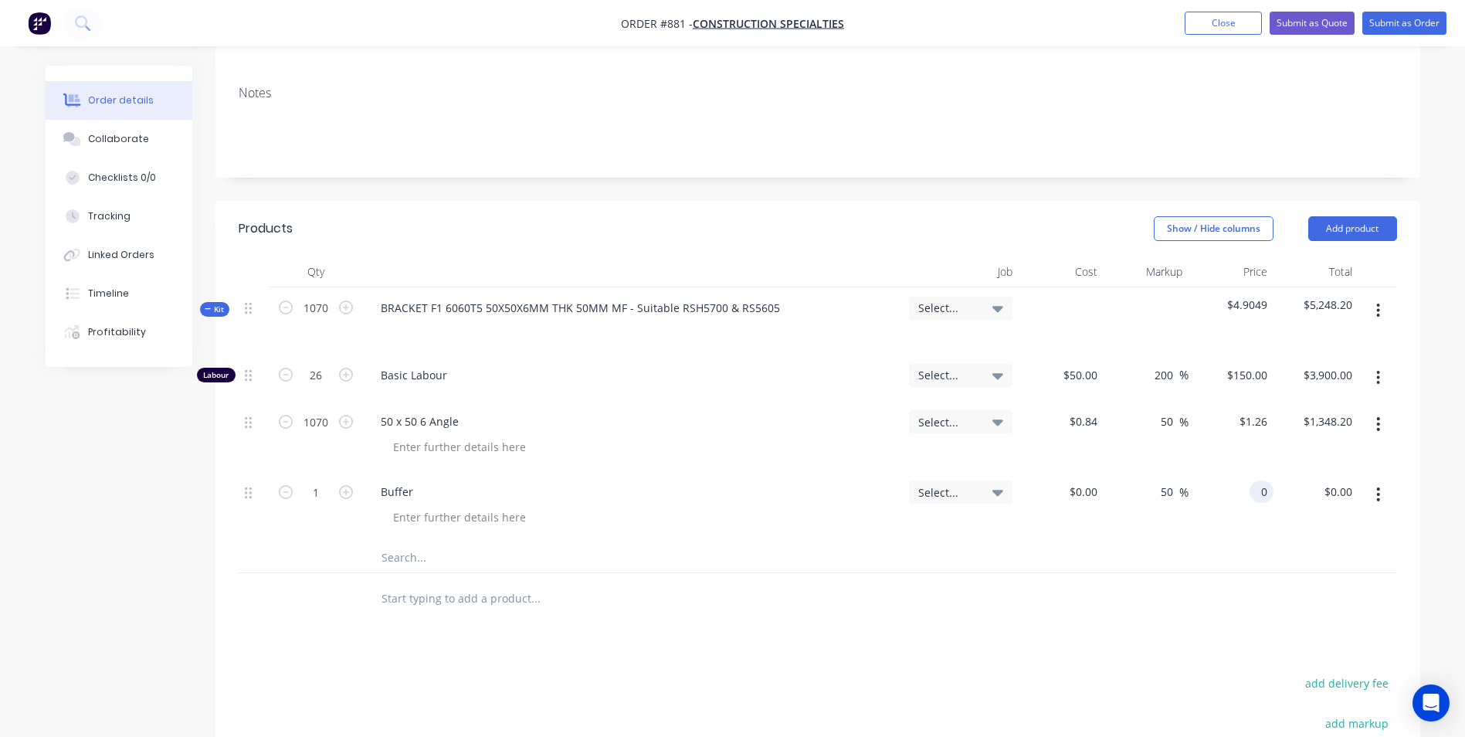
type input "$0.00"
type input "101.8"
type input "$101.80"
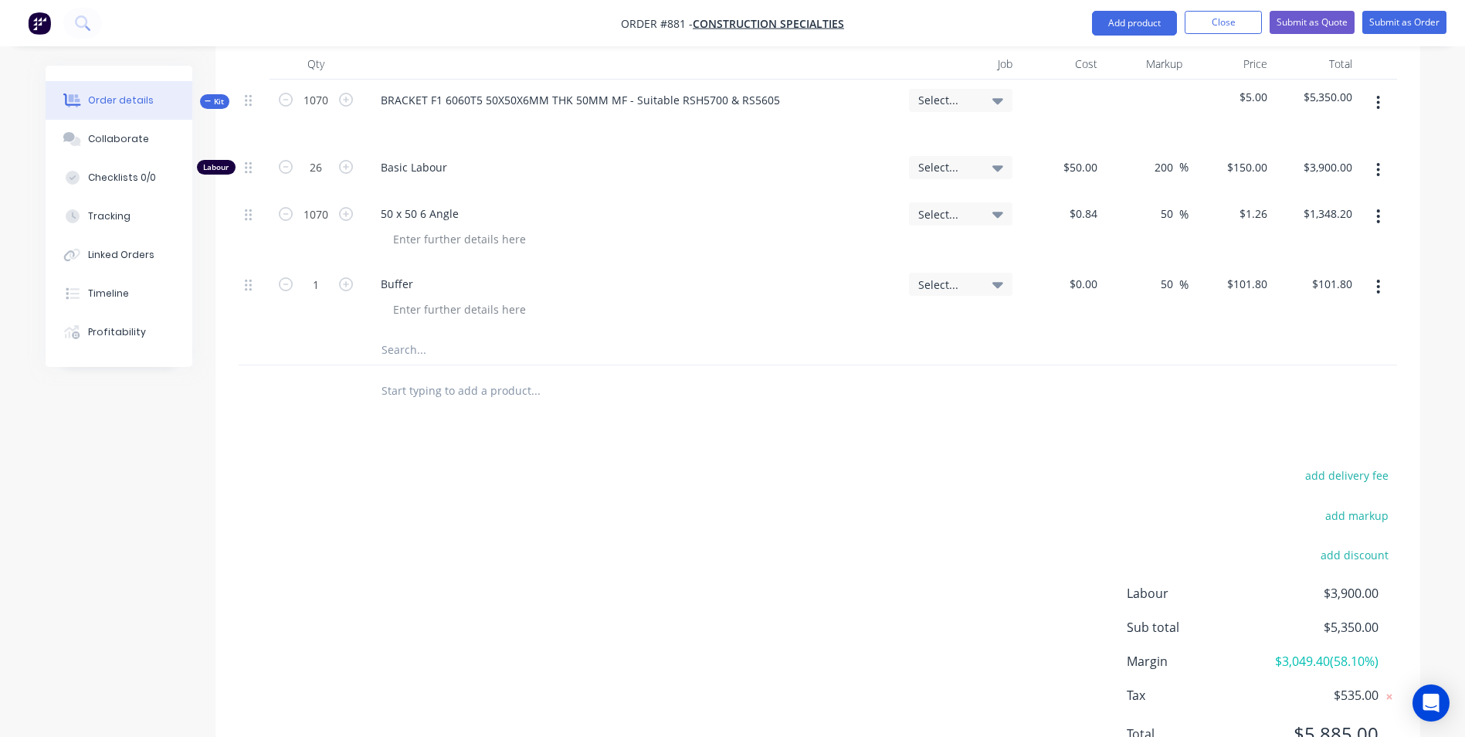
scroll to position [442, 0]
click at [1364, 481] on button "add delivery fee" at bounding box center [1347, 472] width 100 height 21
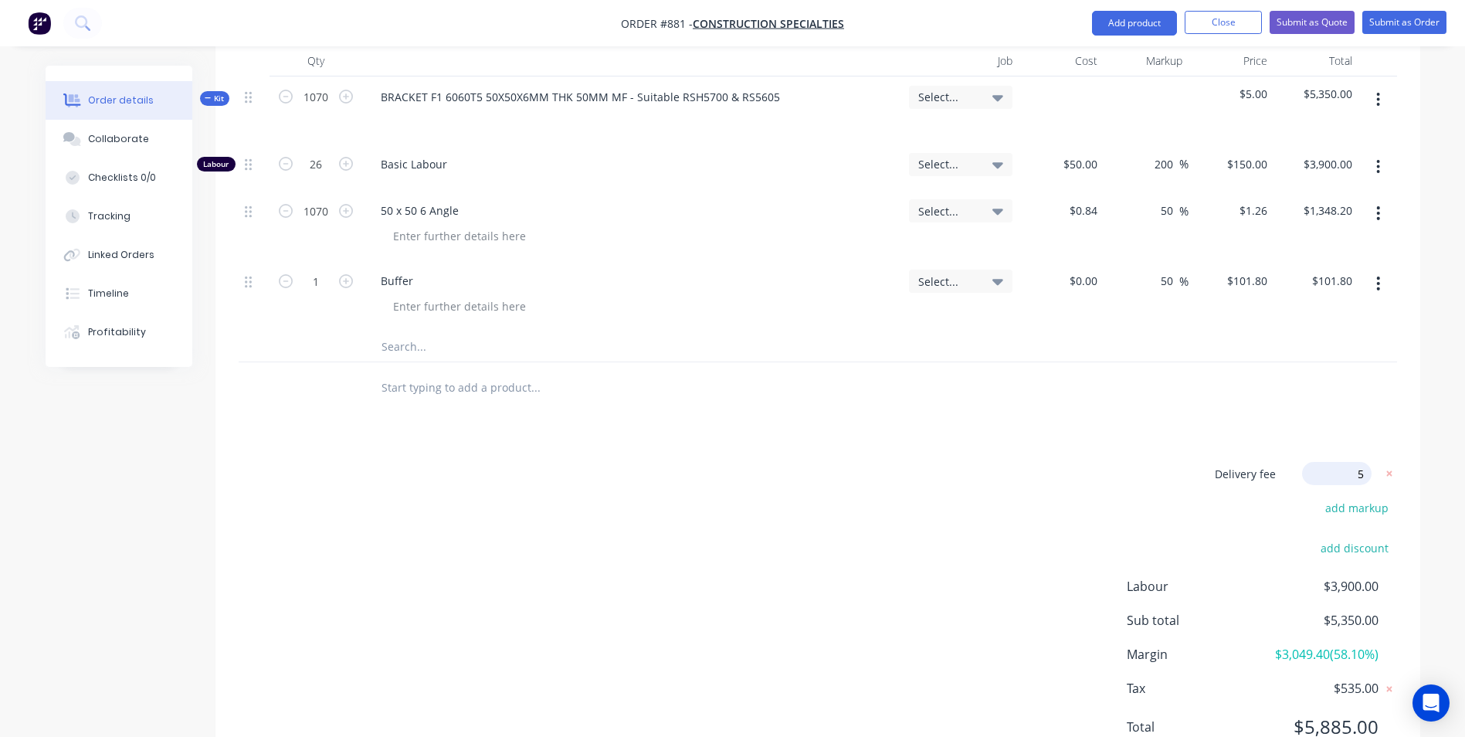
type input "55"
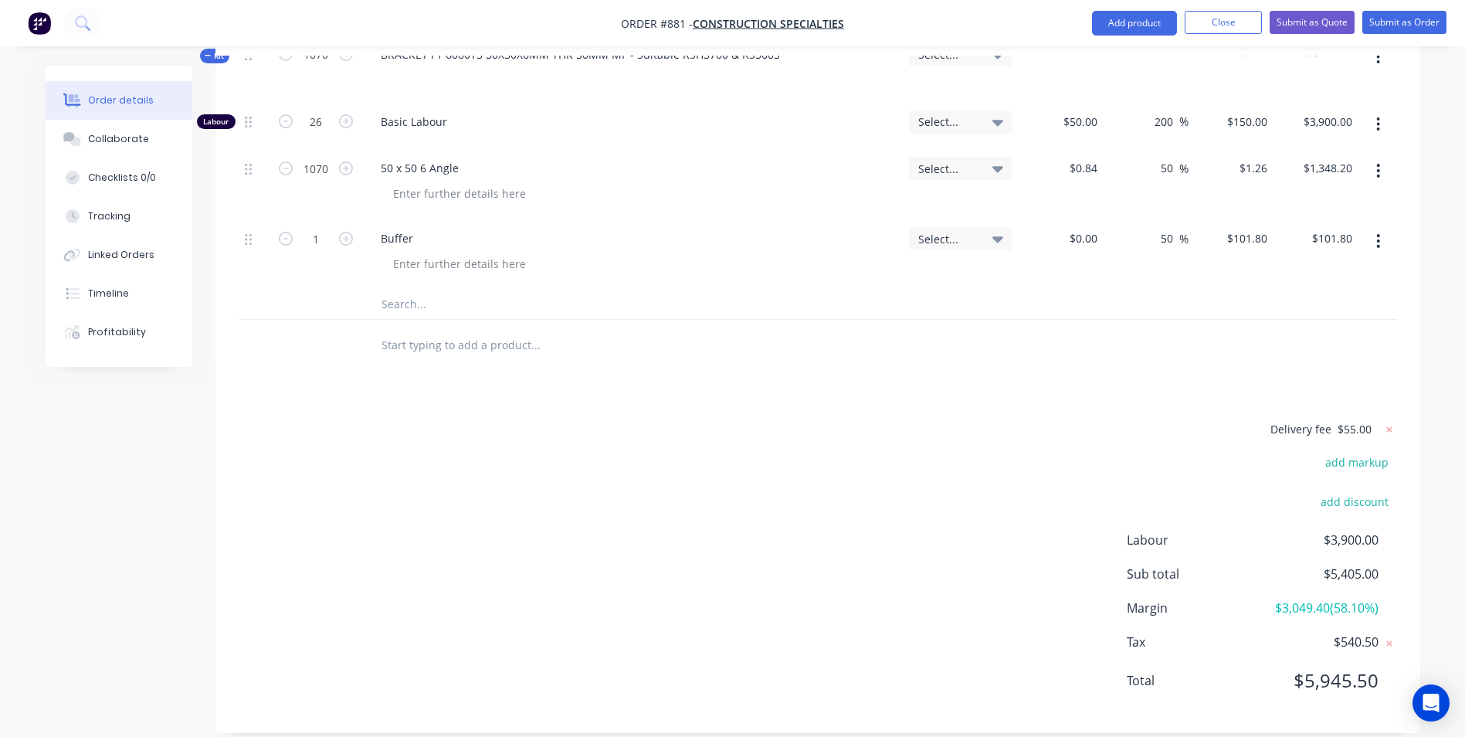
scroll to position [504, 0]
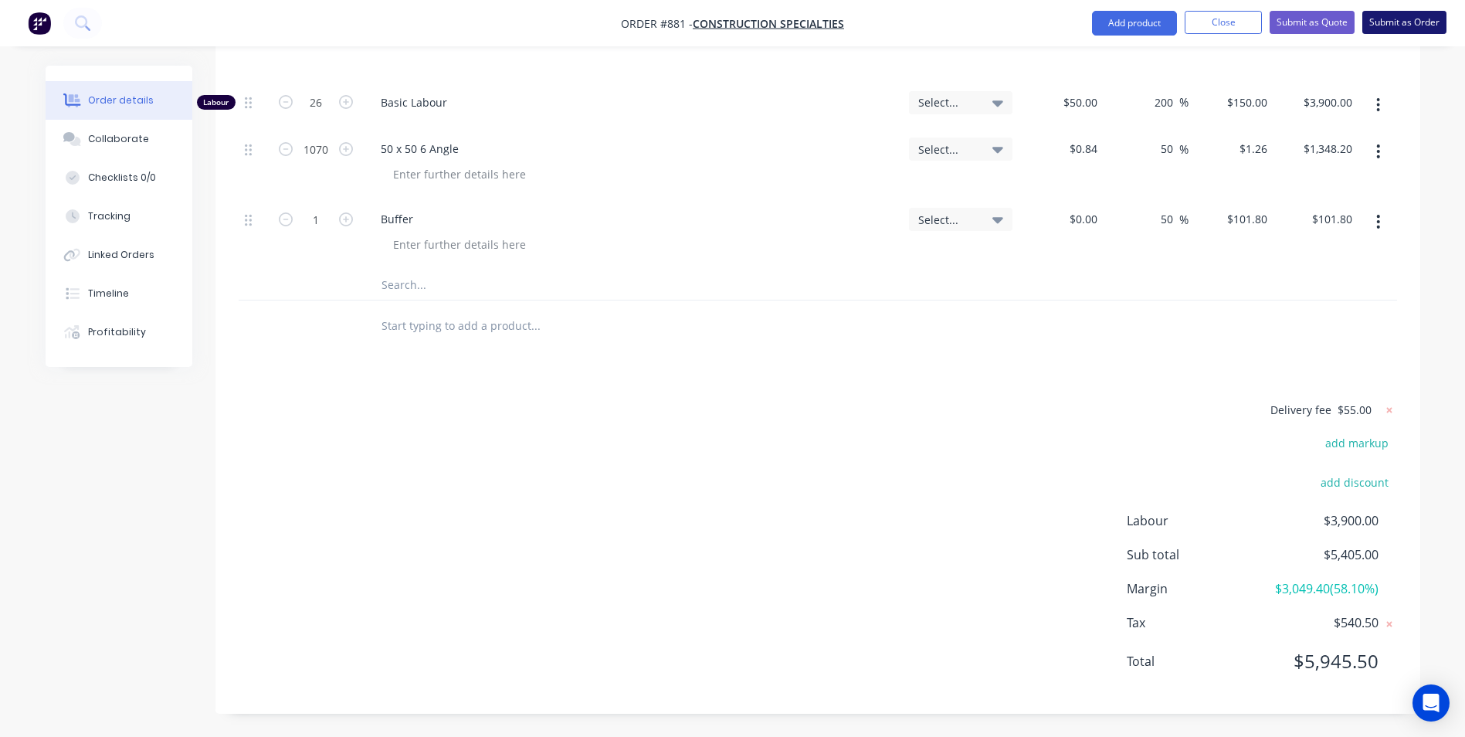
click at [1408, 29] on button "Submit as Order" at bounding box center [1404, 22] width 84 height 23
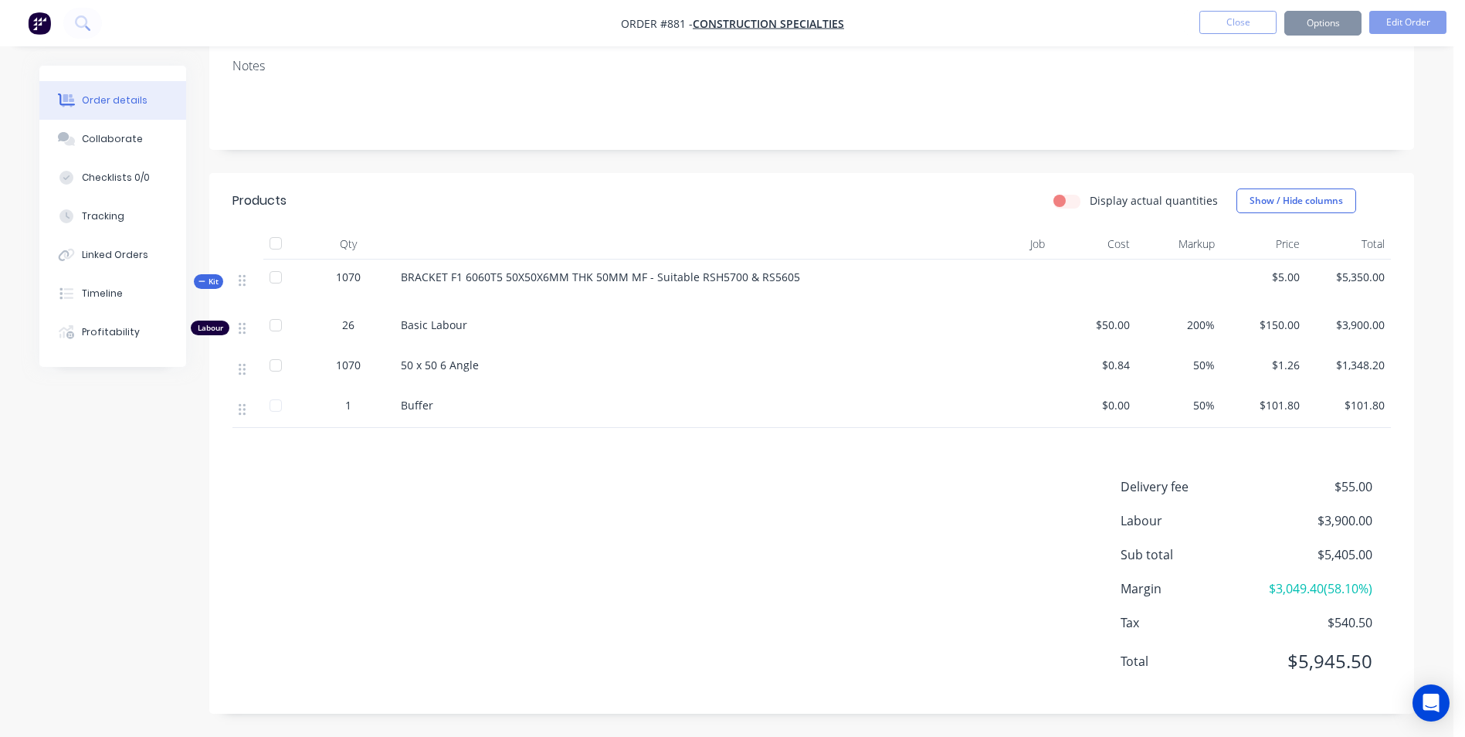
scroll to position [0, 0]
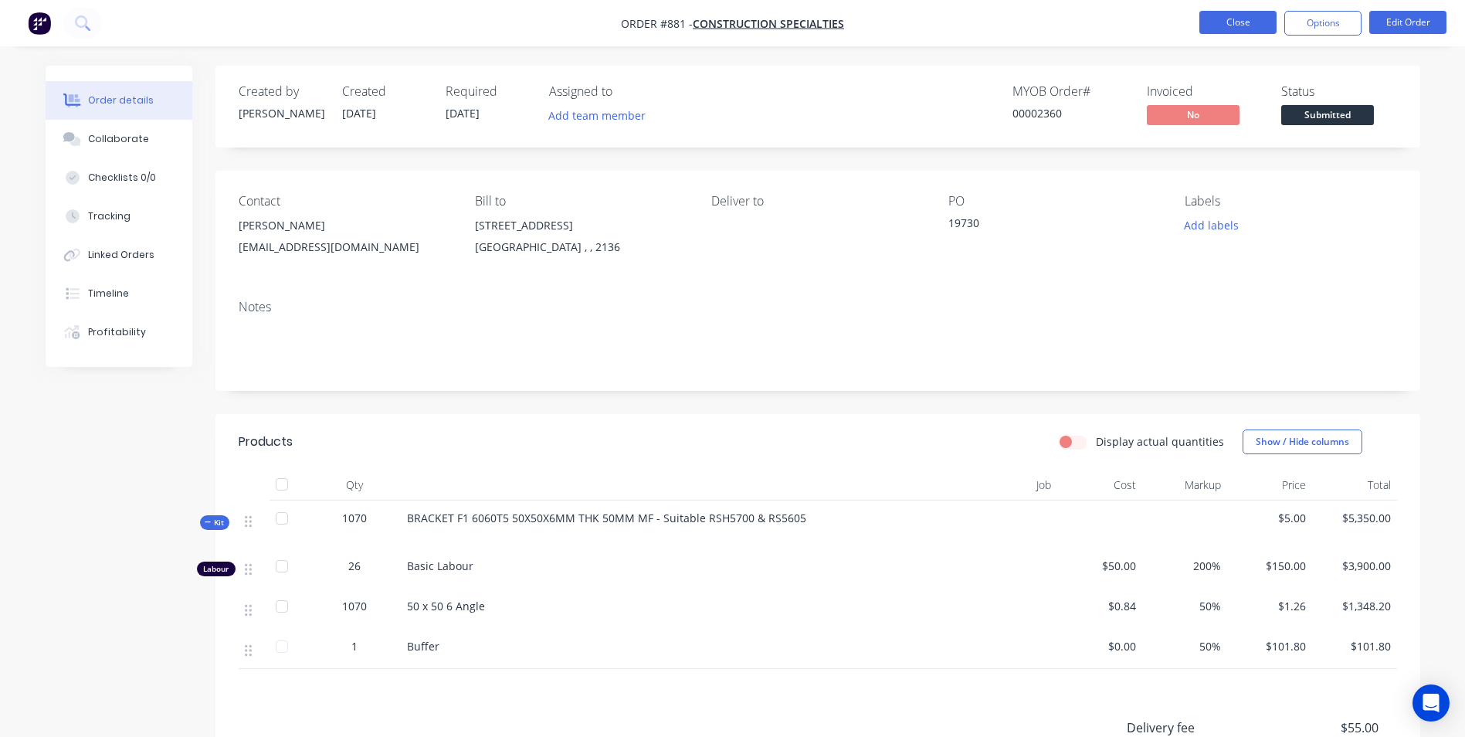
click at [1251, 12] on button "Close" at bounding box center [1237, 22] width 77 height 23
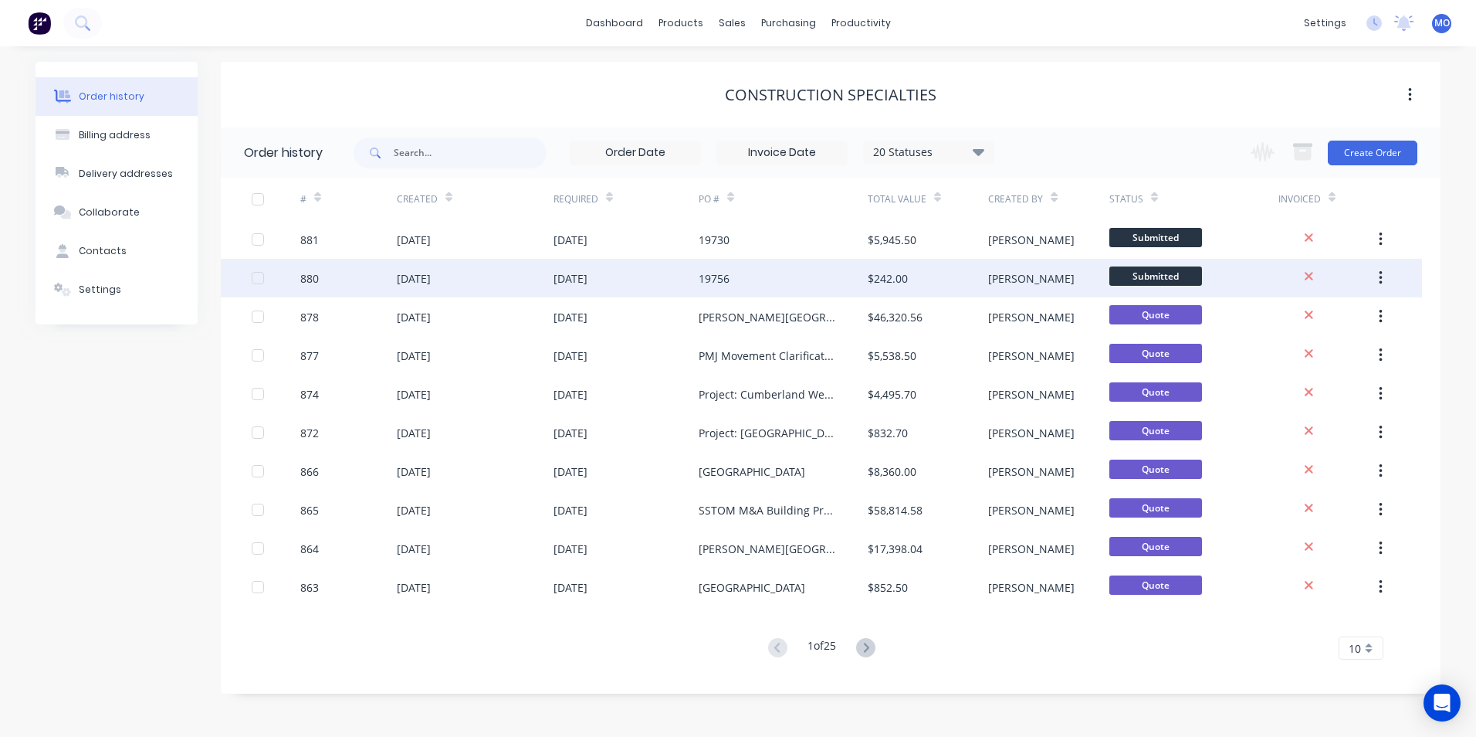
click at [576, 283] on div "[DATE]" at bounding box center [571, 278] width 34 height 16
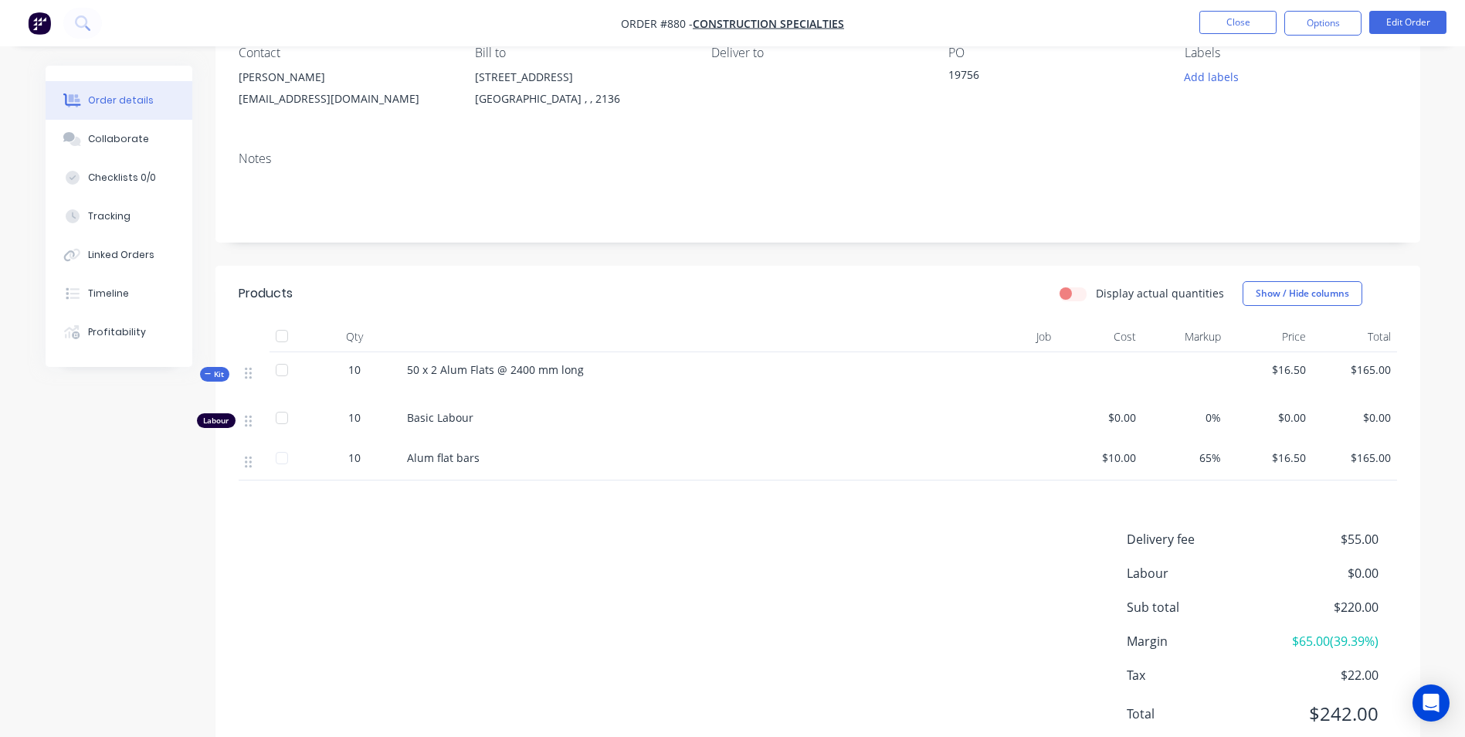
scroll to position [154, 0]
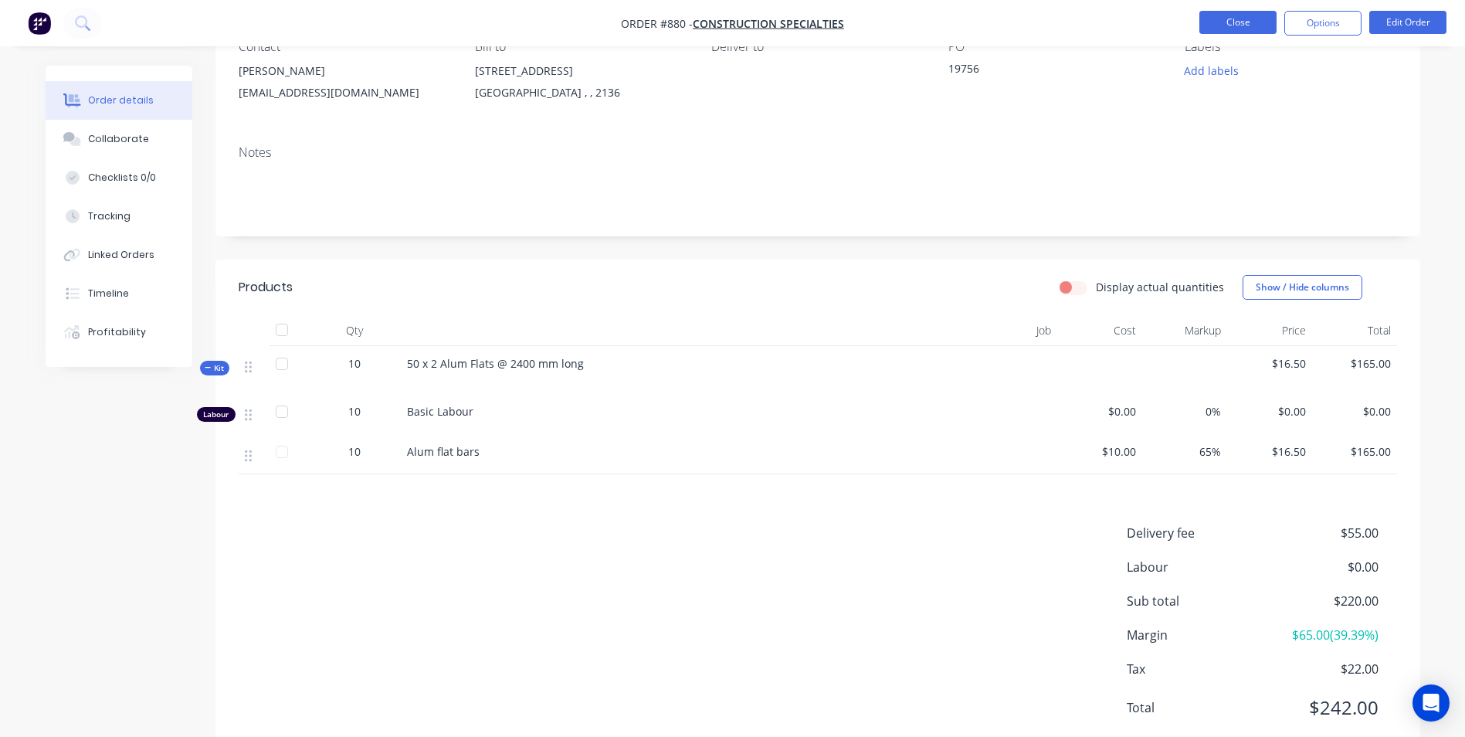
click at [1231, 29] on button "Close" at bounding box center [1237, 22] width 77 height 23
